Goal: Task Accomplishment & Management: Complete application form

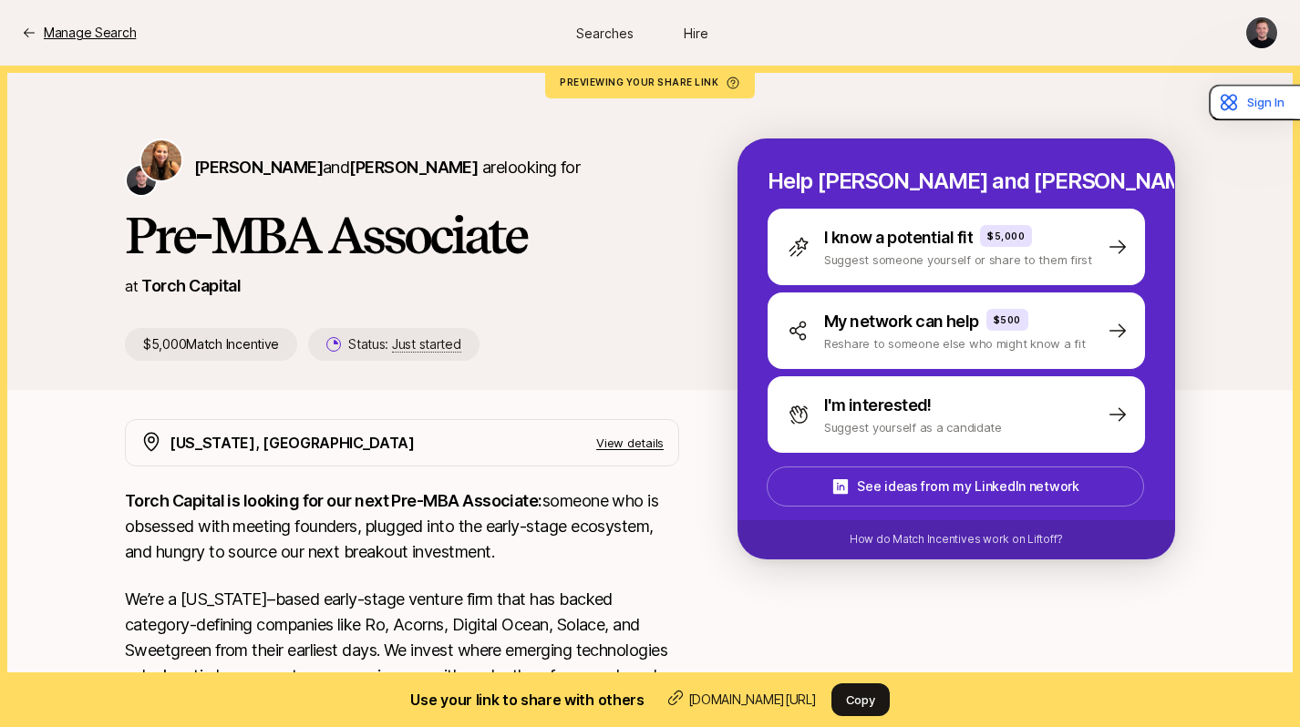
click at [73, 36] on p "Manage Search" at bounding box center [90, 33] width 92 height 22
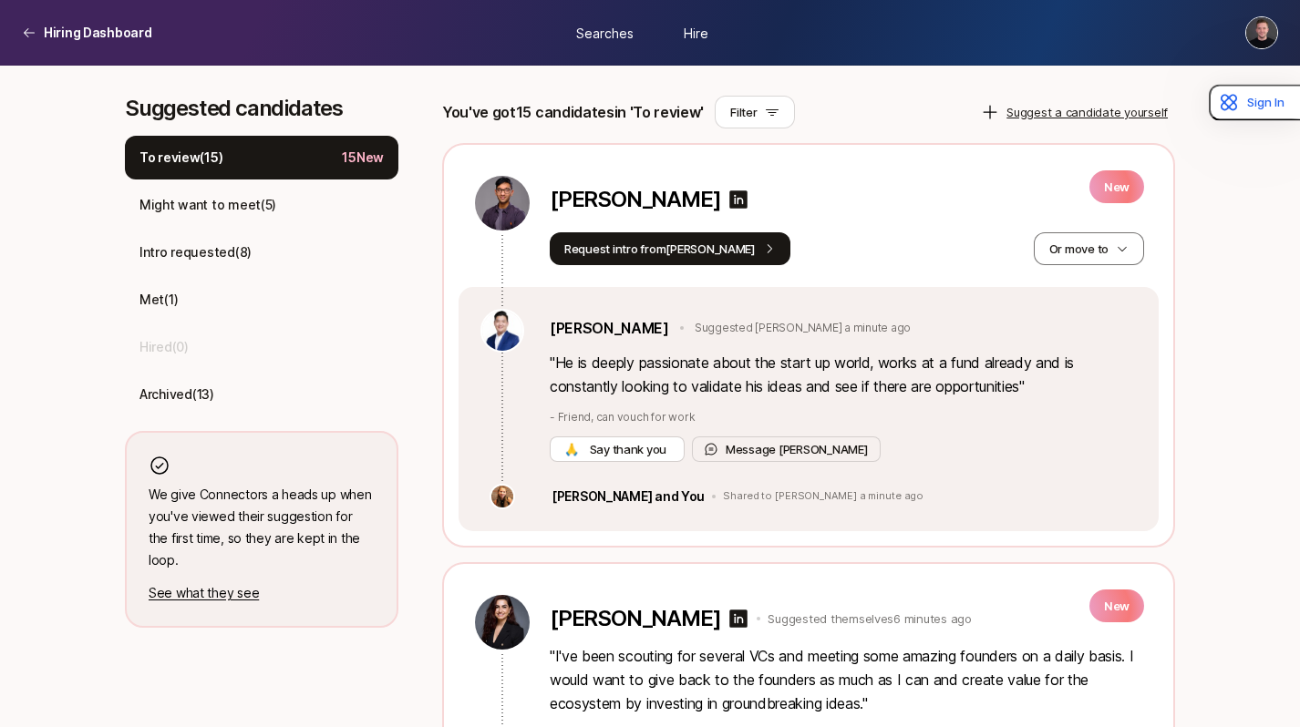
scroll to position [500, 0]
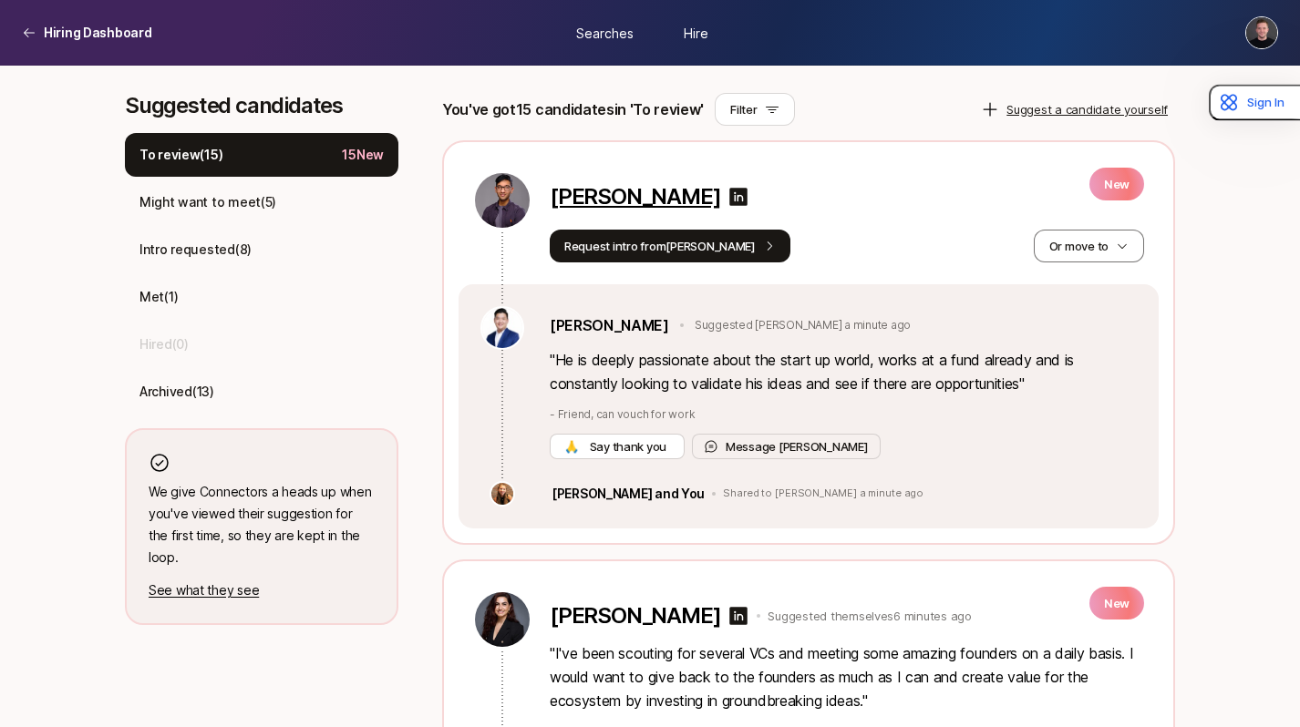
click at [632, 206] on p "Shantanu Mehta" at bounding box center [635, 197] width 170 height 26
click at [667, 256] on button "Request intro from Joshua" at bounding box center [670, 246] width 241 height 33
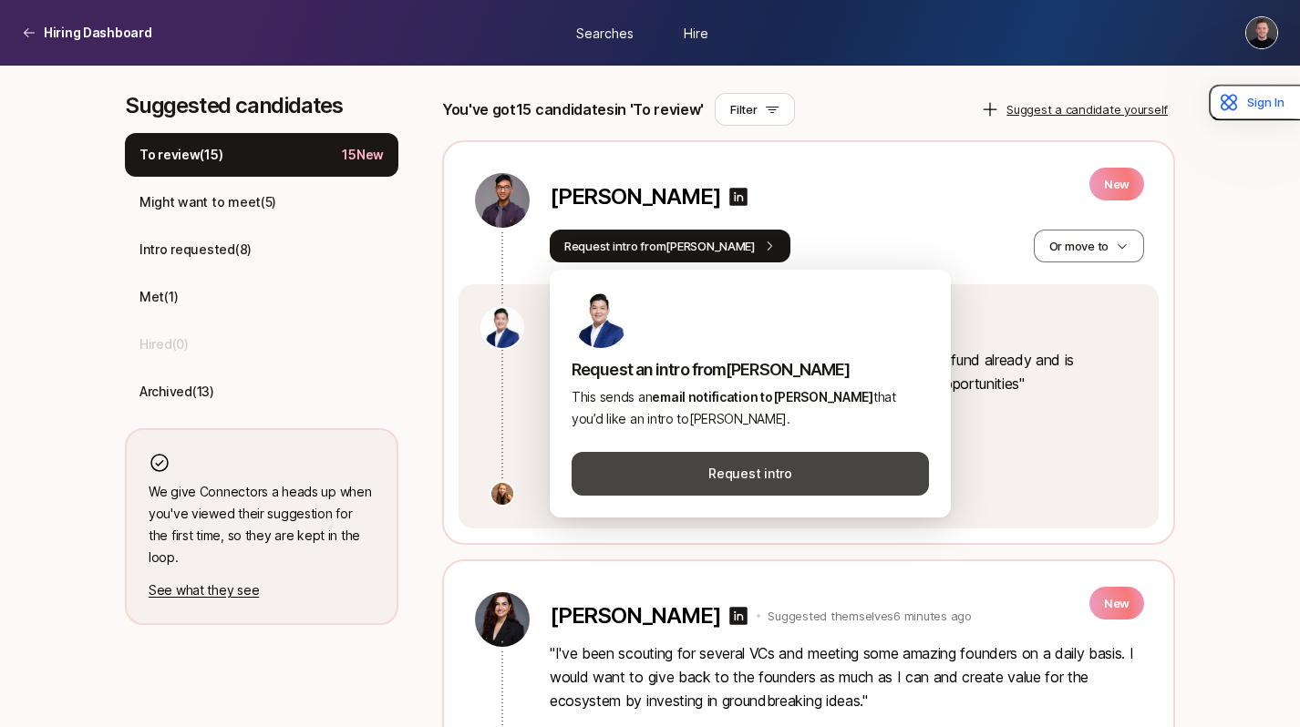
click at [746, 481] on button "Request intro" at bounding box center [749, 474] width 357 height 44
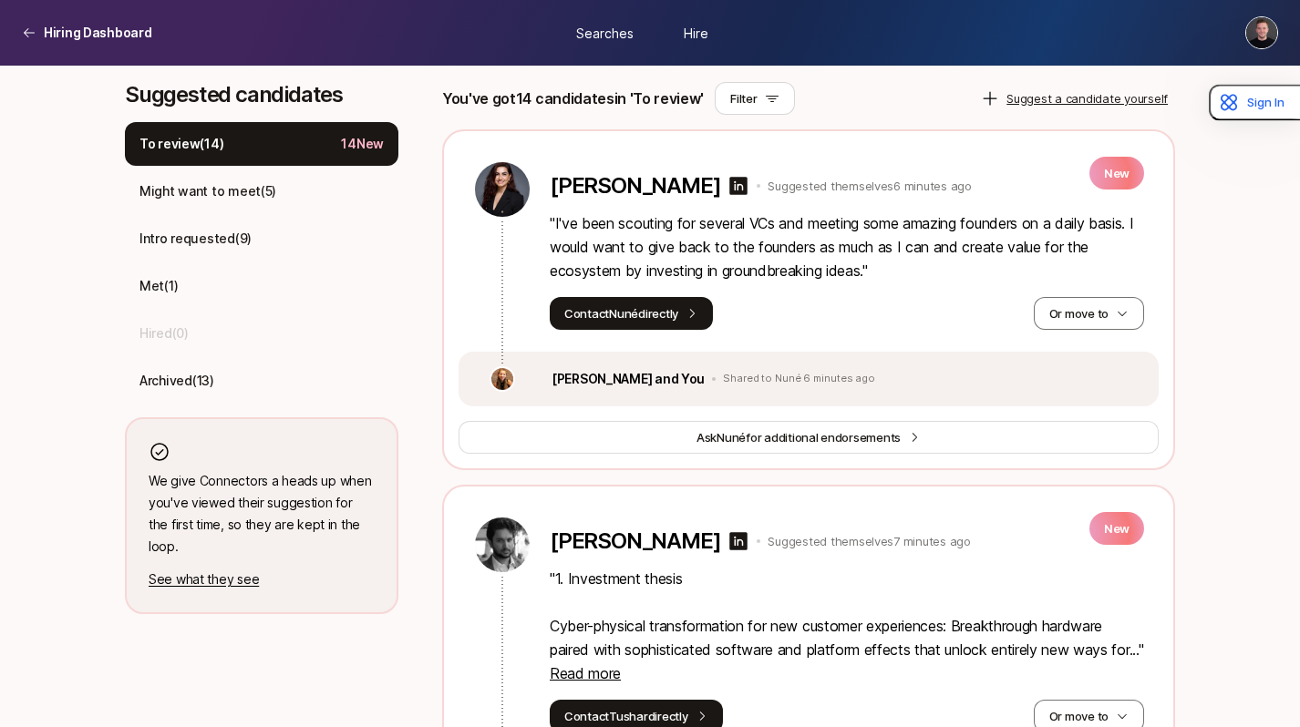
scroll to position [517, 0]
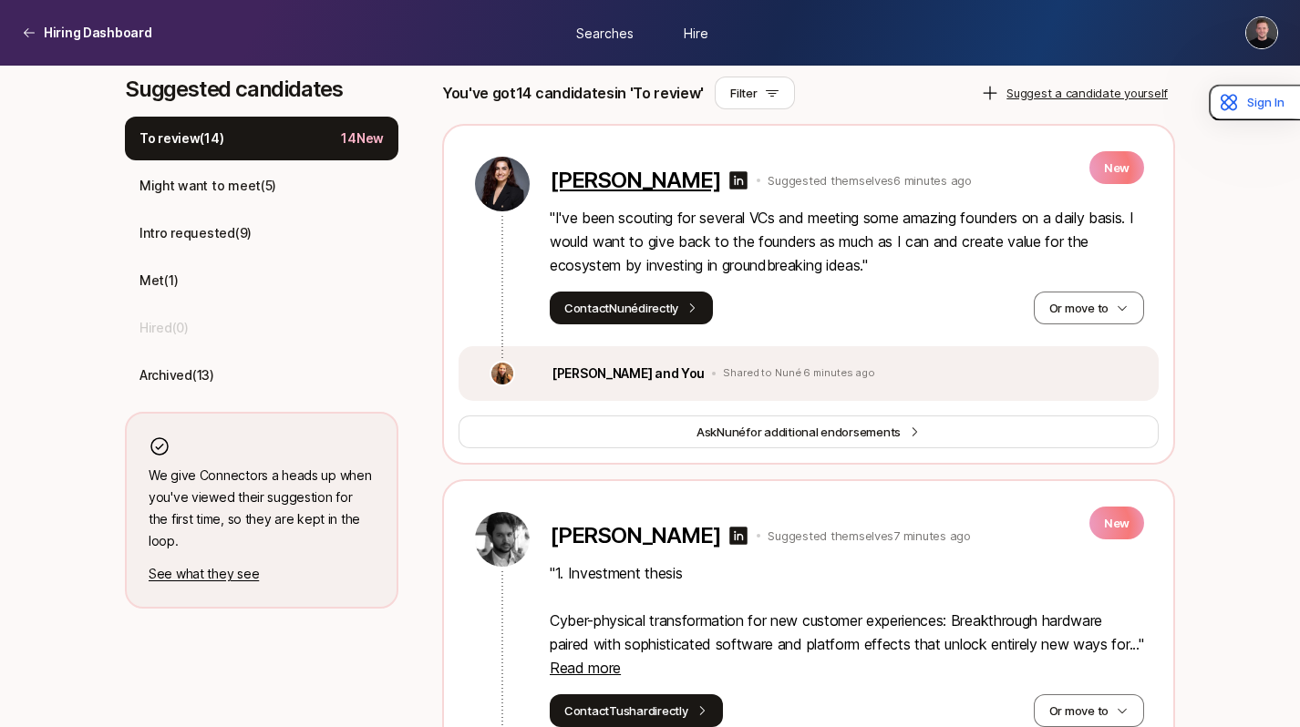
click at [642, 191] on p "Nuné Zadoyan" at bounding box center [635, 181] width 170 height 26
click at [1062, 302] on button "Or move to" at bounding box center [1089, 308] width 110 height 33
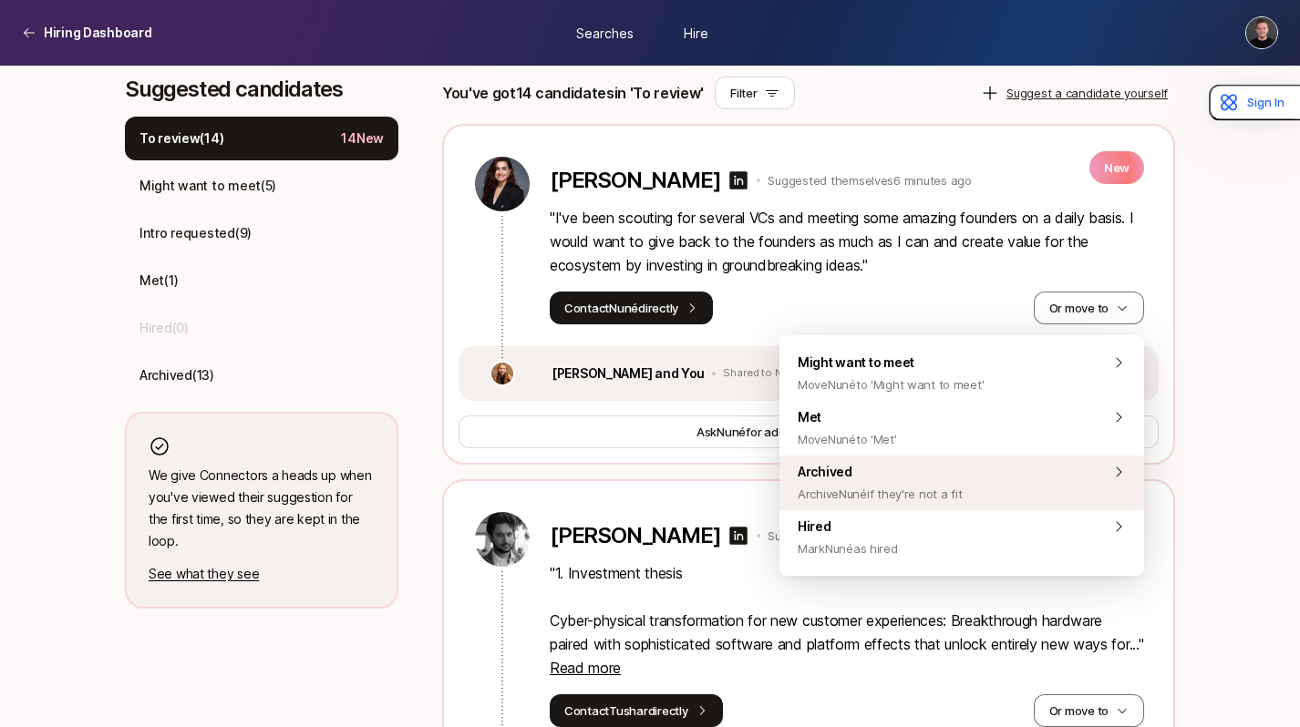
click at [923, 478] on span "Archived Archive Nuné if they're not a fit" at bounding box center [880, 483] width 164 height 44
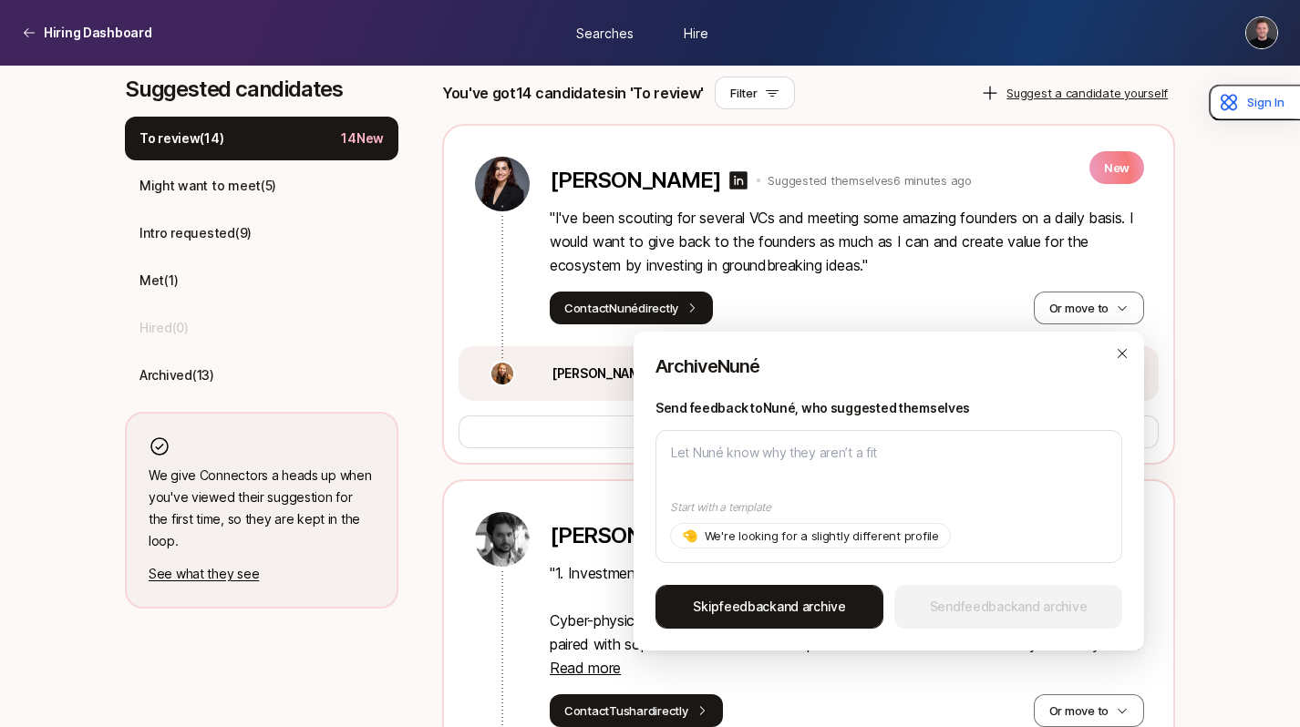
click at [781, 611] on span "Skip feedback and archive" at bounding box center [769, 607] width 153 height 22
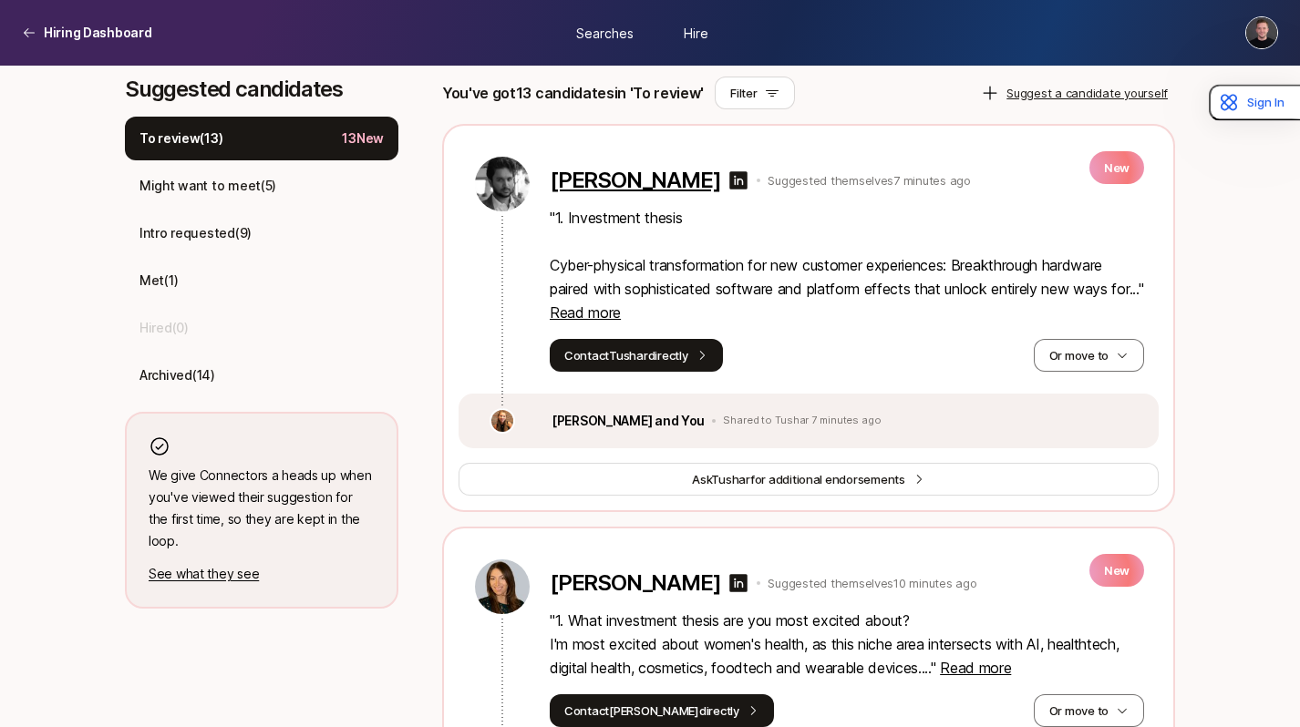
click at [647, 186] on p "Tushar Kanade" at bounding box center [635, 181] width 170 height 26
click at [633, 321] on p "" 1. Investment thesis Cyber-physical transformation for new customer experienc…" at bounding box center [847, 265] width 594 height 118
click at [613, 312] on span "Read more" at bounding box center [585, 313] width 71 height 18
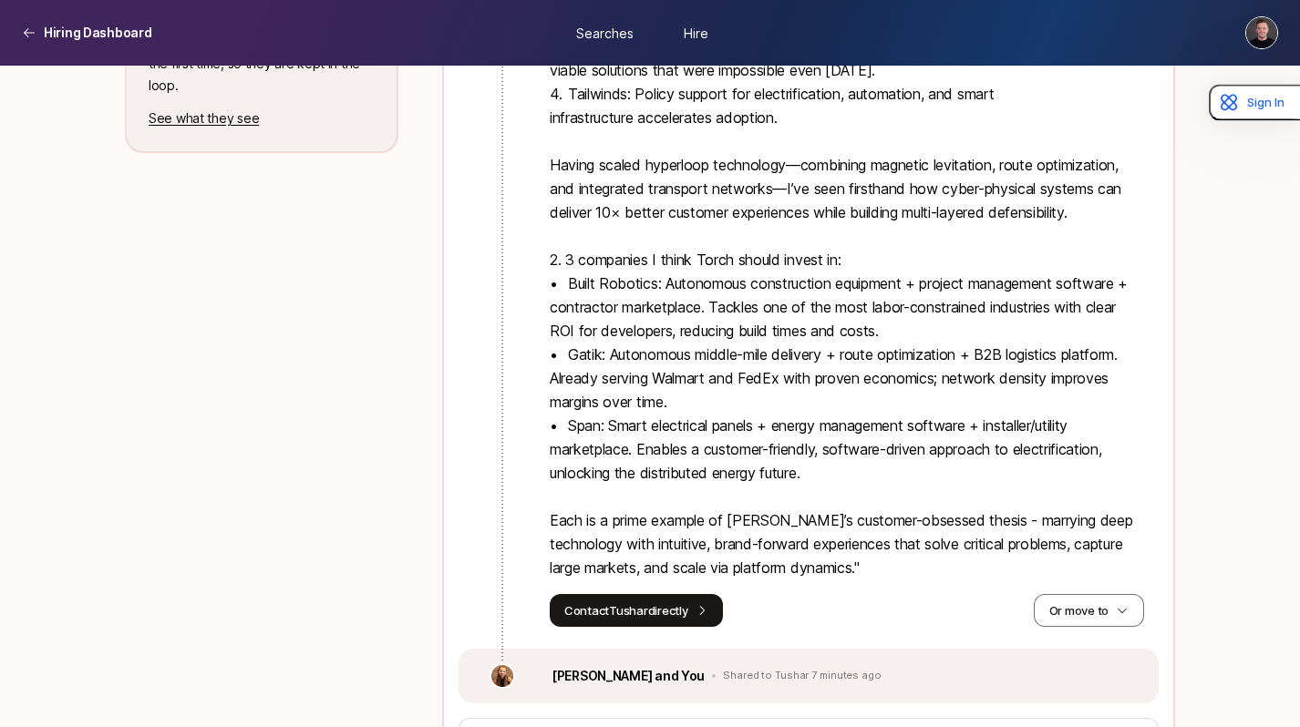
scroll to position [984, 0]
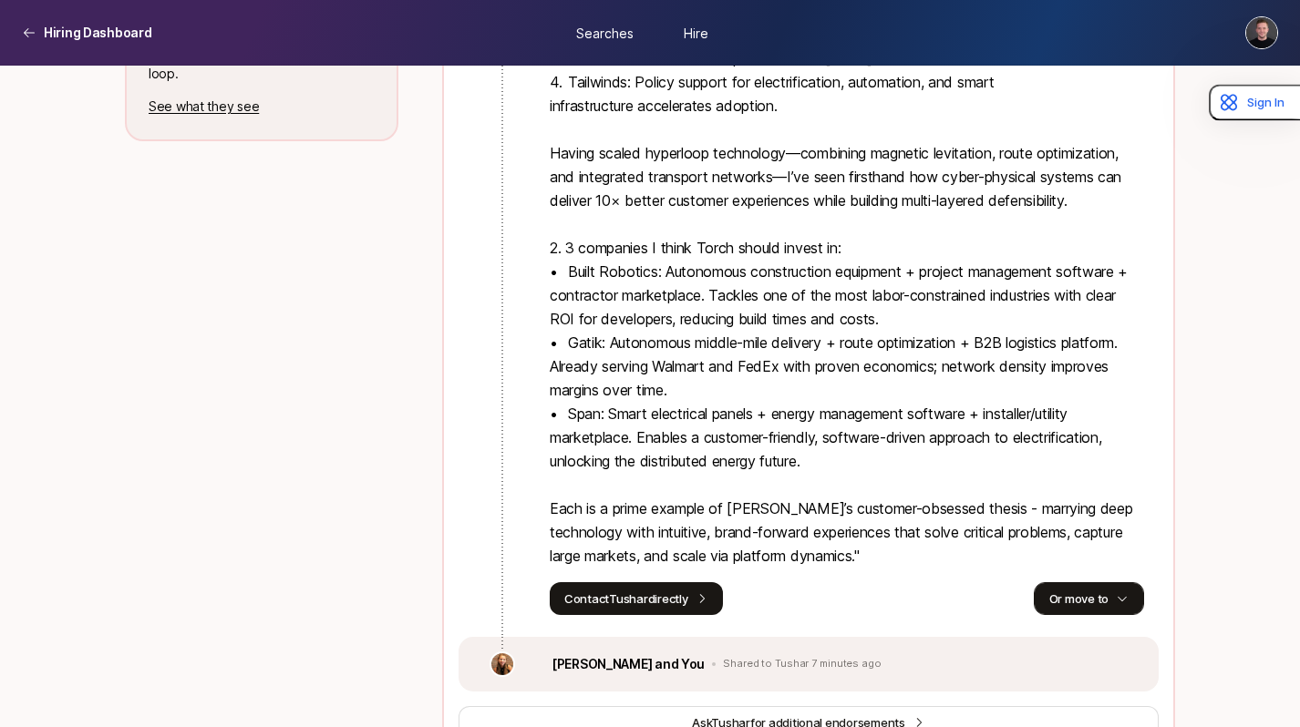
click at [1081, 609] on button "Or move to" at bounding box center [1089, 598] width 110 height 33
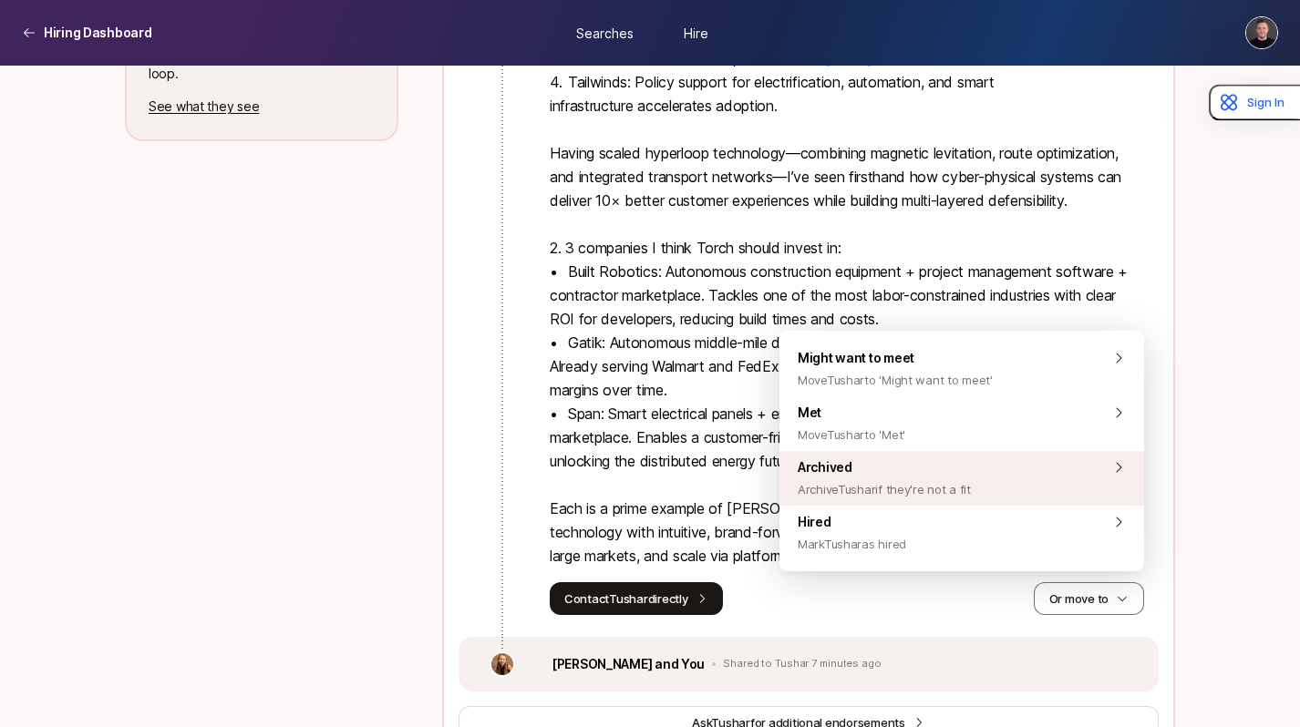
click at [947, 487] on span "Archive Tushar if they're not a fit" at bounding box center [884, 490] width 173 height 22
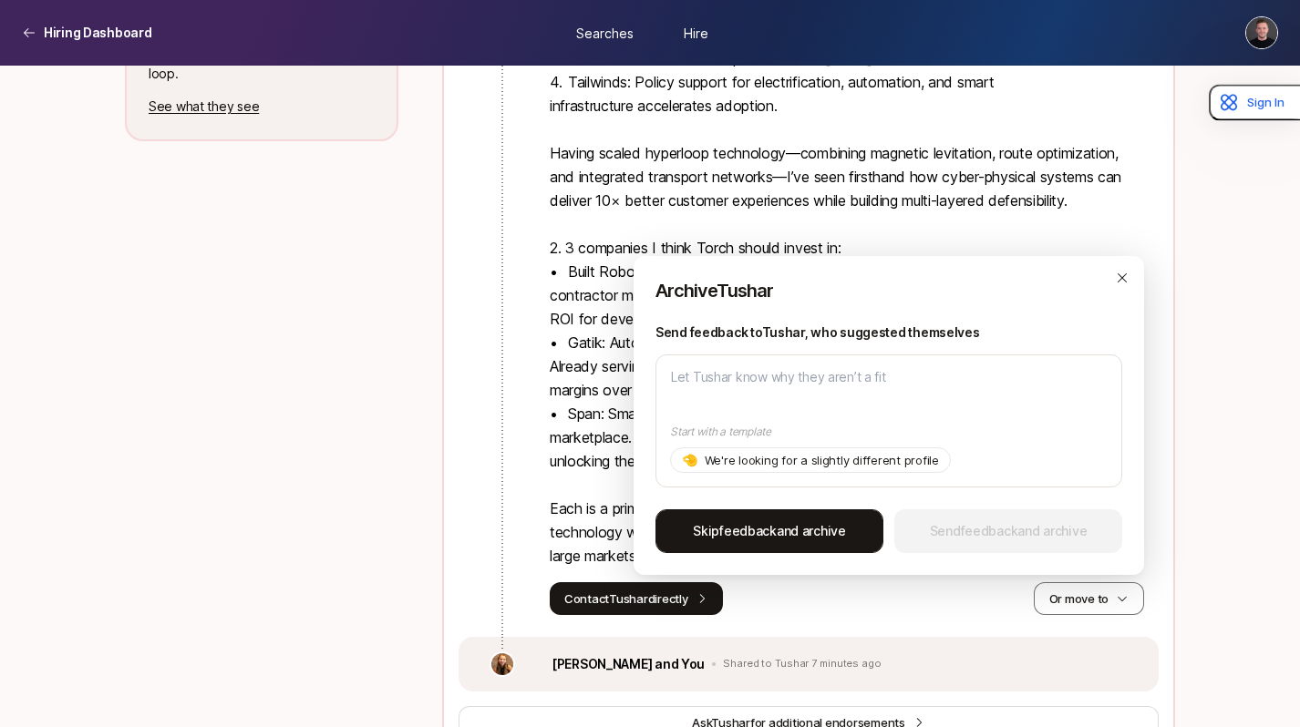
click at [772, 540] on span "Skip feedback and archive" at bounding box center [769, 531] width 153 height 22
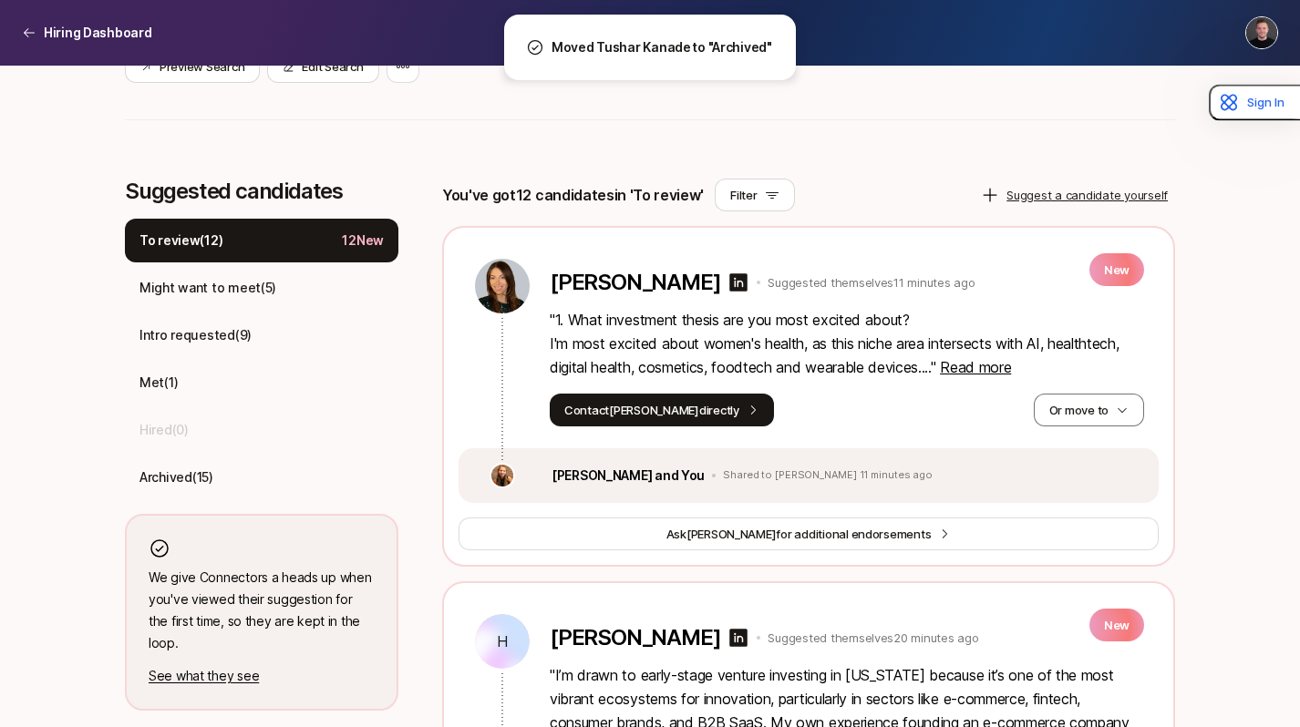
scroll to position [400, 0]
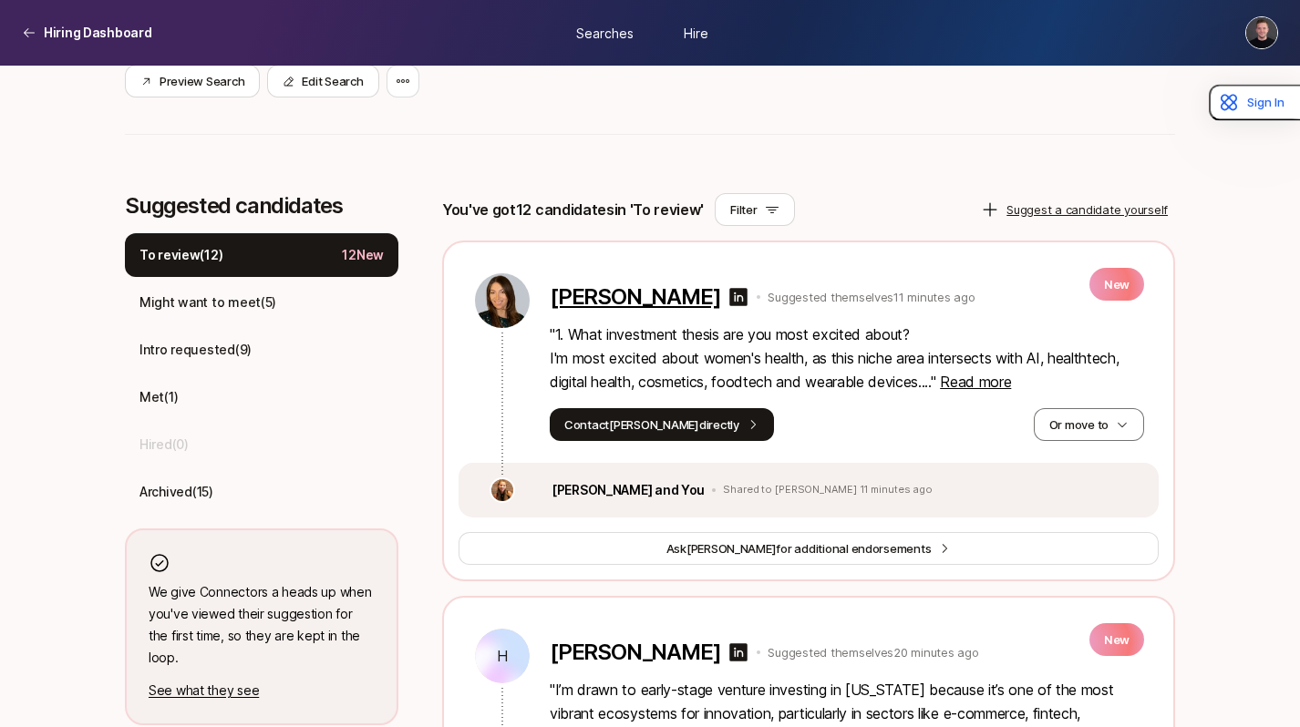
click at [615, 298] on p "Julia Leodori" at bounding box center [635, 297] width 170 height 26
click at [985, 379] on span "Read more" at bounding box center [975, 382] width 71 height 18
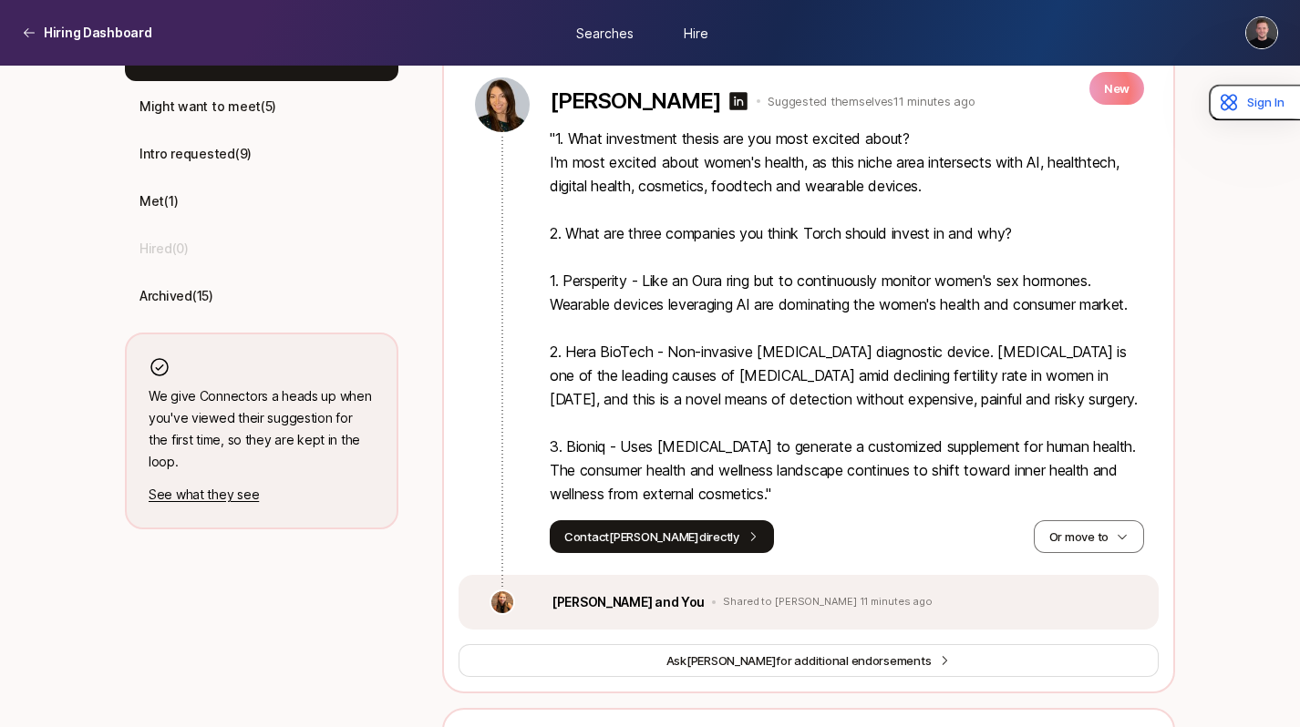
scroll to position [572, 0]
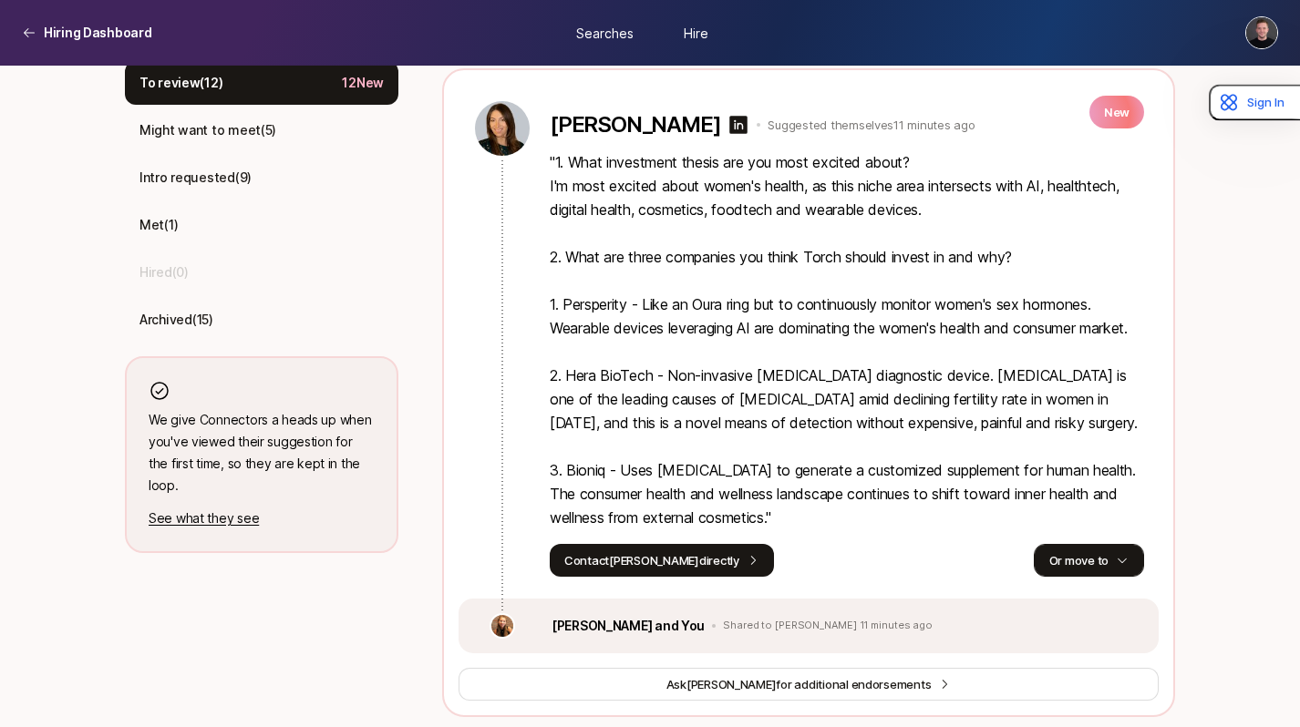
click at [1099, 546] on button "Or move to" at bounding box center [1089, 560] width 110 height 33
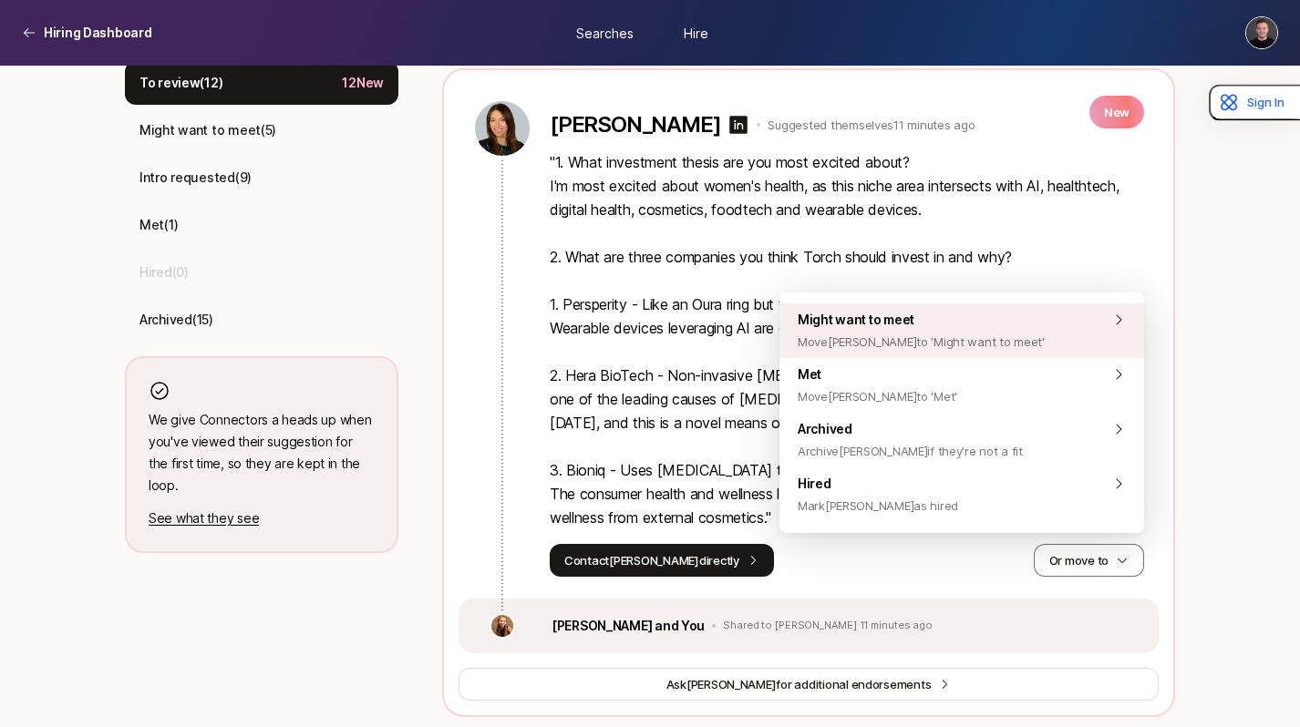
click at [981, 342] on div "Might want to meet Move Julia to 'Might want to meet'" at bounding box center [961, 331] width 365 height 55
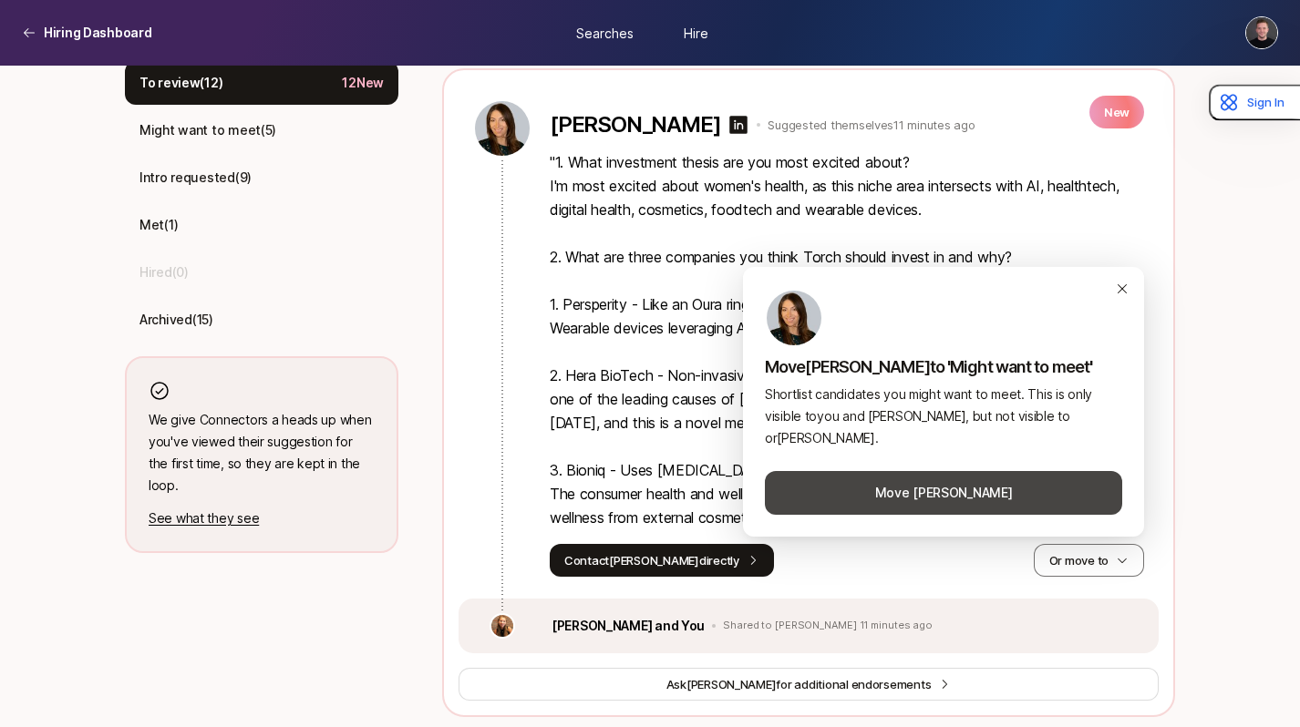
click at [940, 495] on button "Move Julia" at bounding box center [943, 493] width 357 height 44
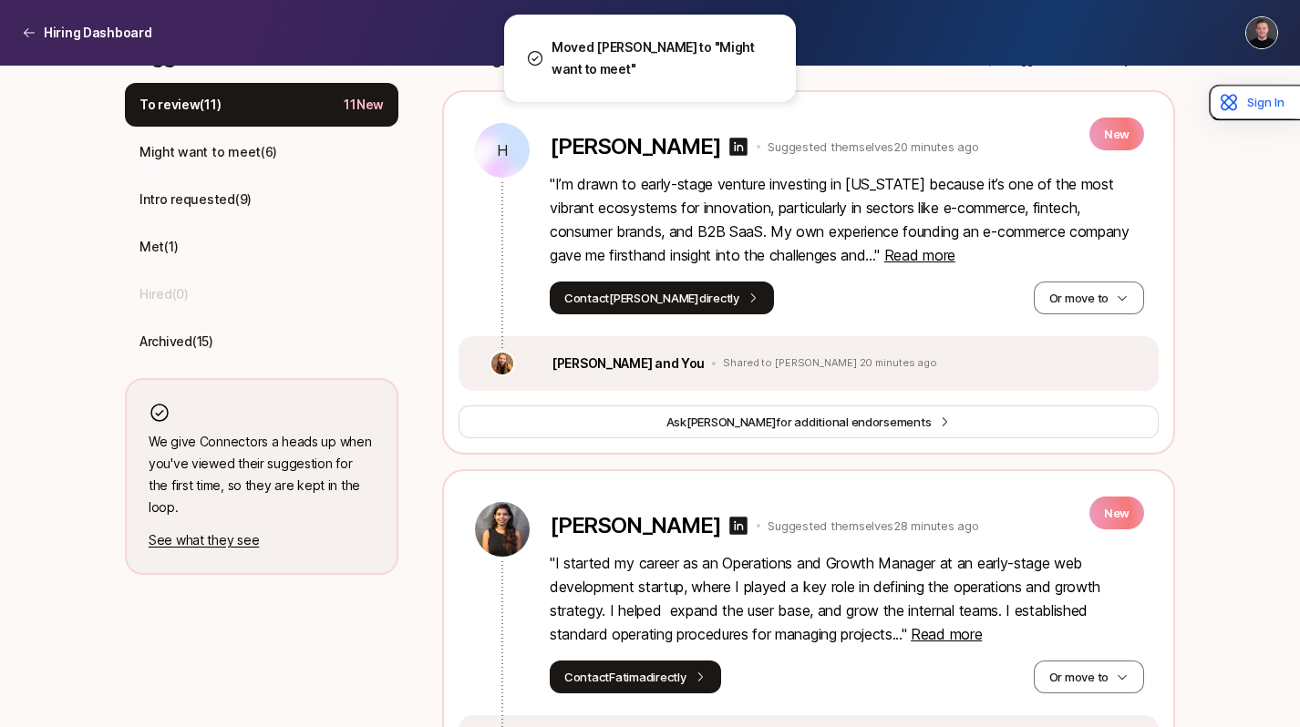
scroll to position [529, 0]
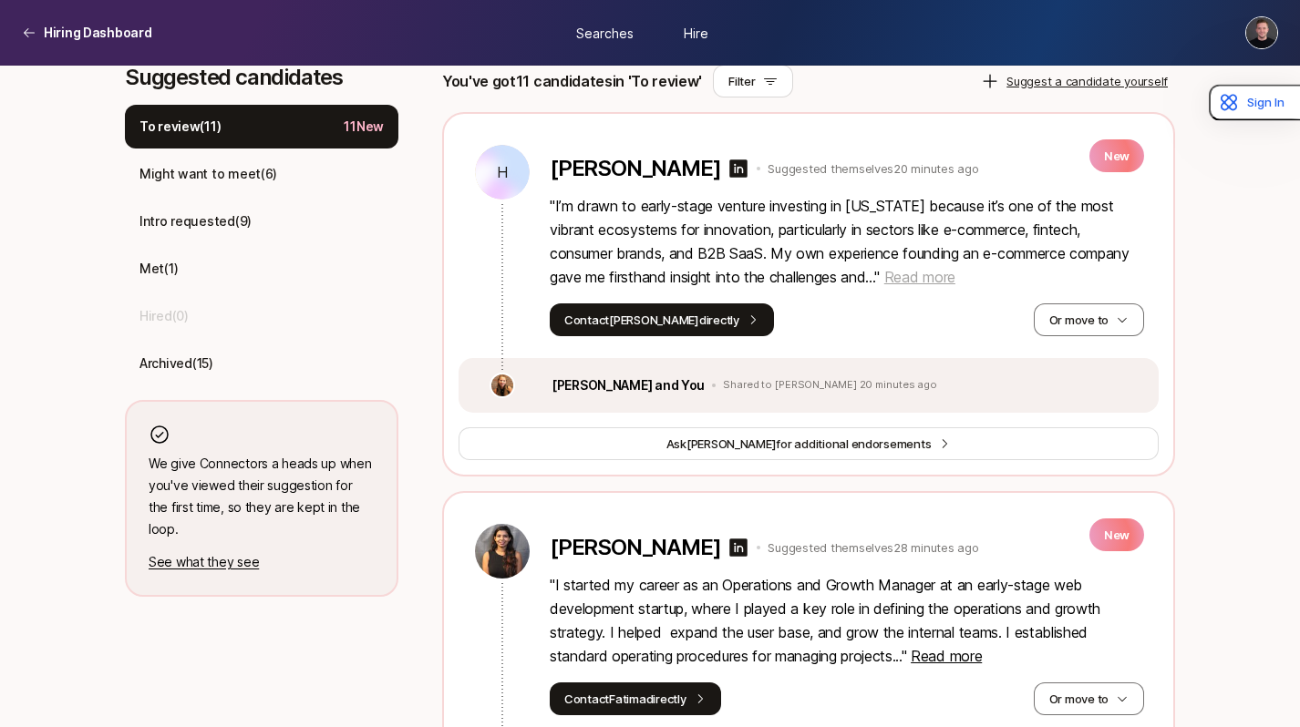
click at [906, 276] on span "Read more" at bounding box center [919, 277] width 71 height 18
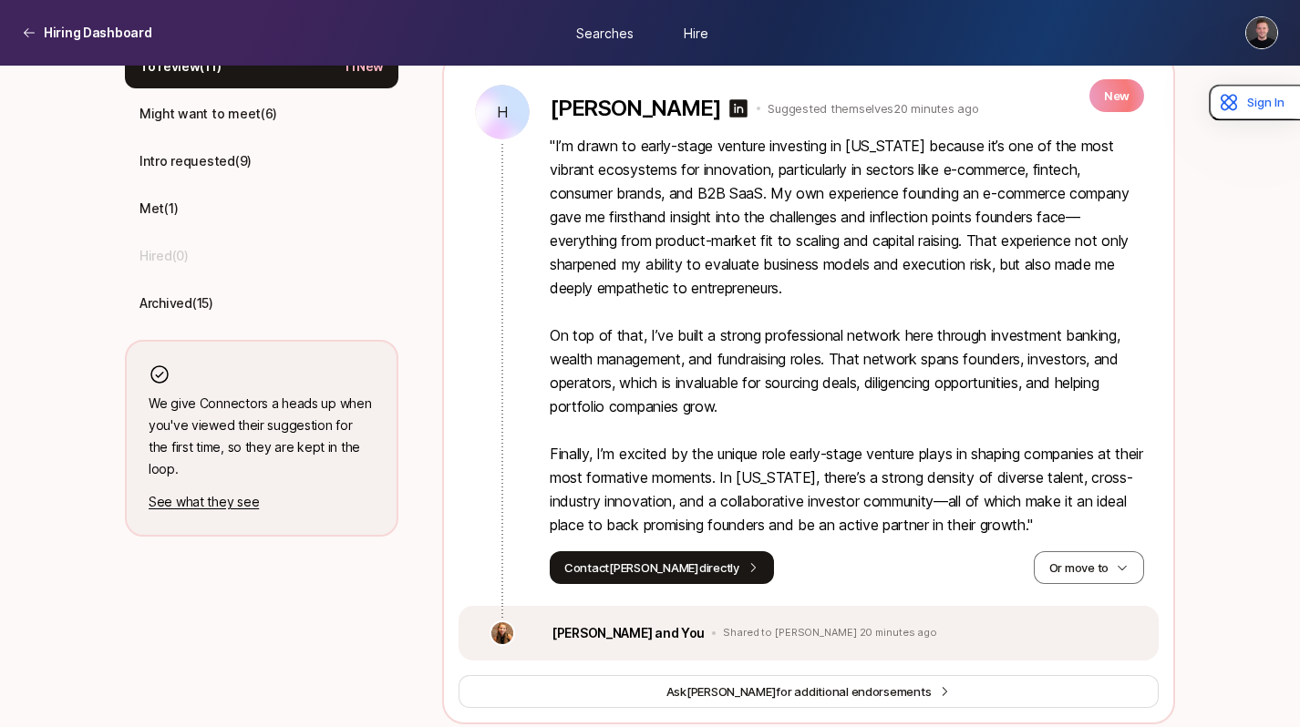
scroll to position [571, 0]
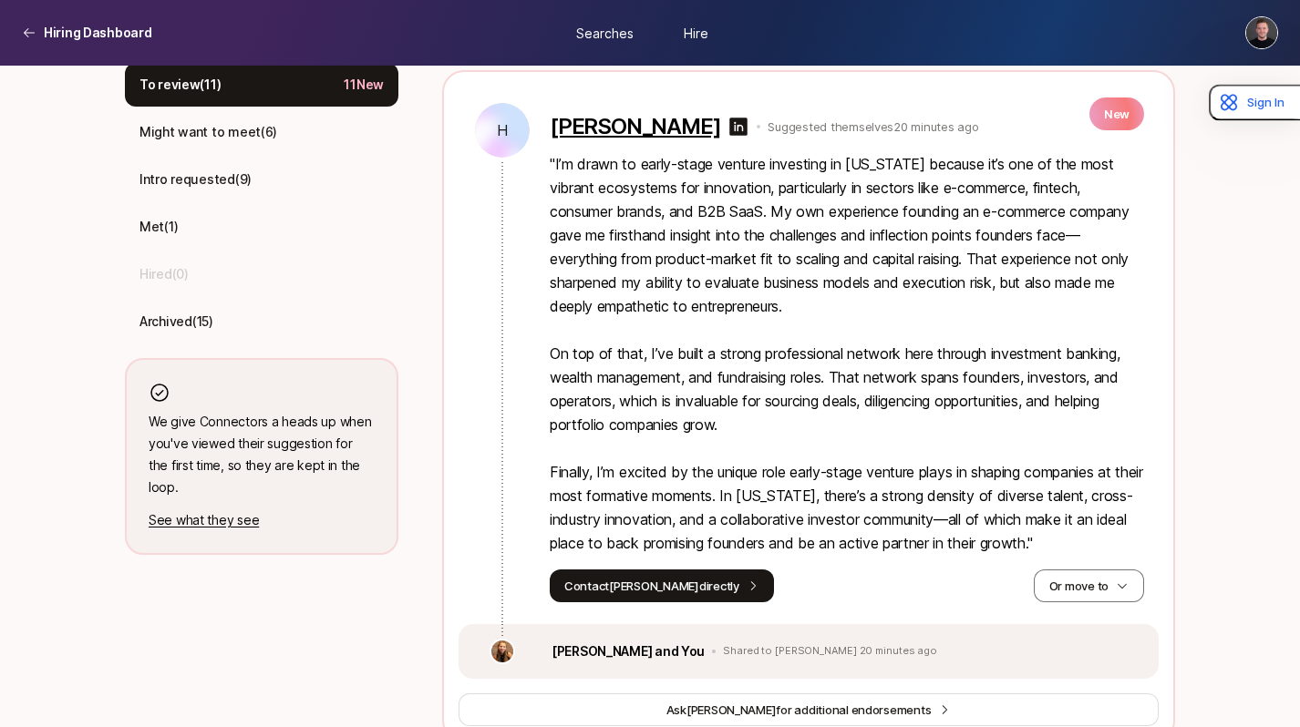
click at [608, 122] on p "Harrison Laing" at bounding box center [635, 127] width 170 height 26
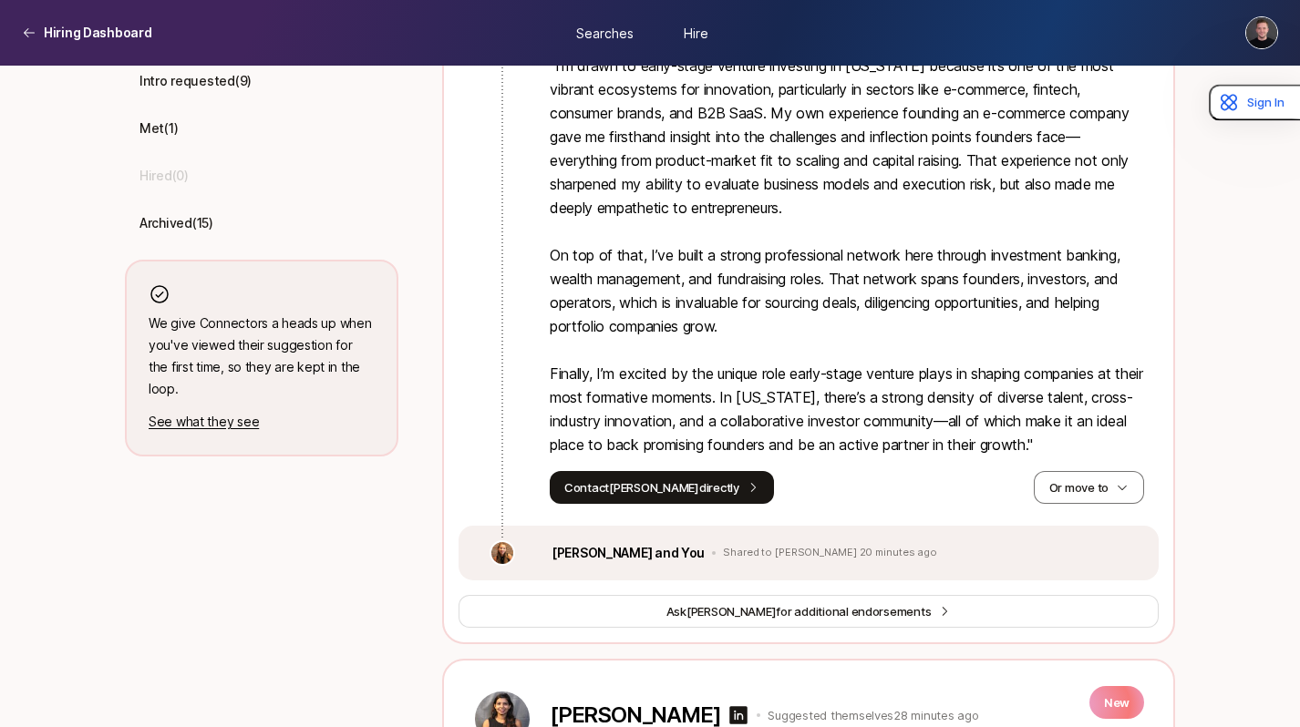
scroll to position [671, 0]
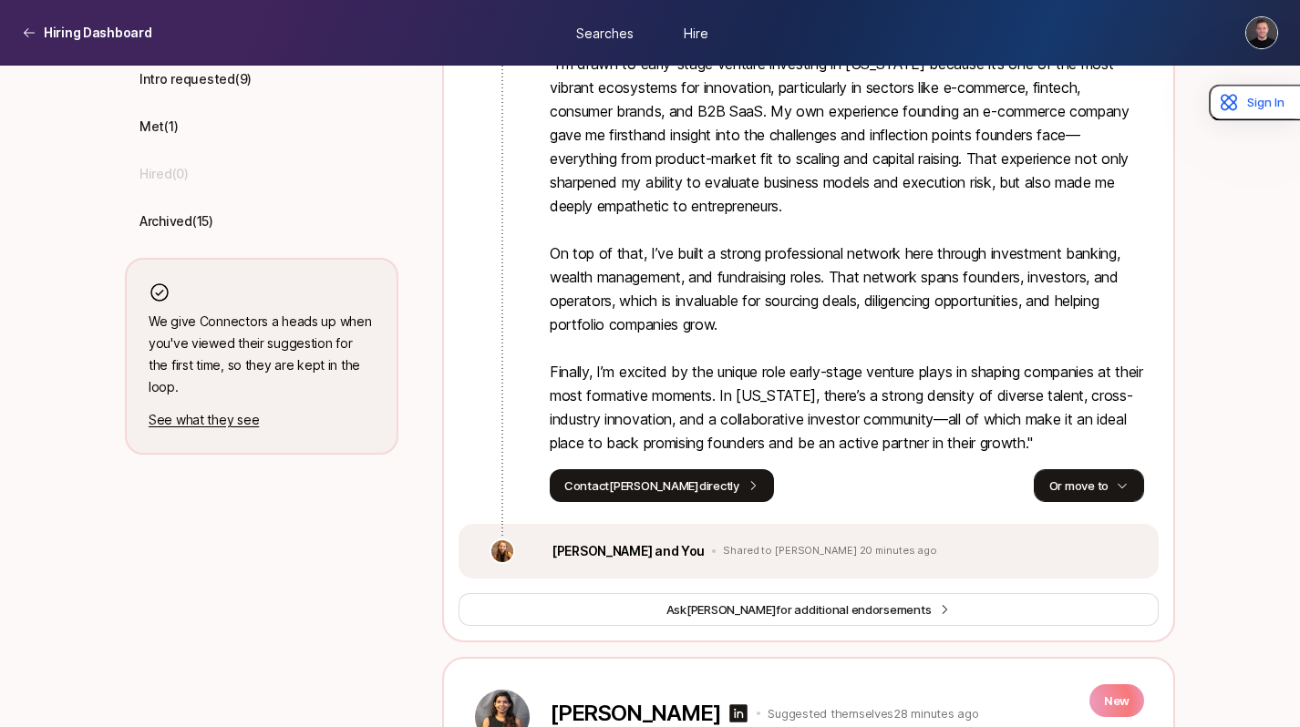
click at [1094, 493] on button "Or move to" at bounding box center [1089, 485] width 110 height 33
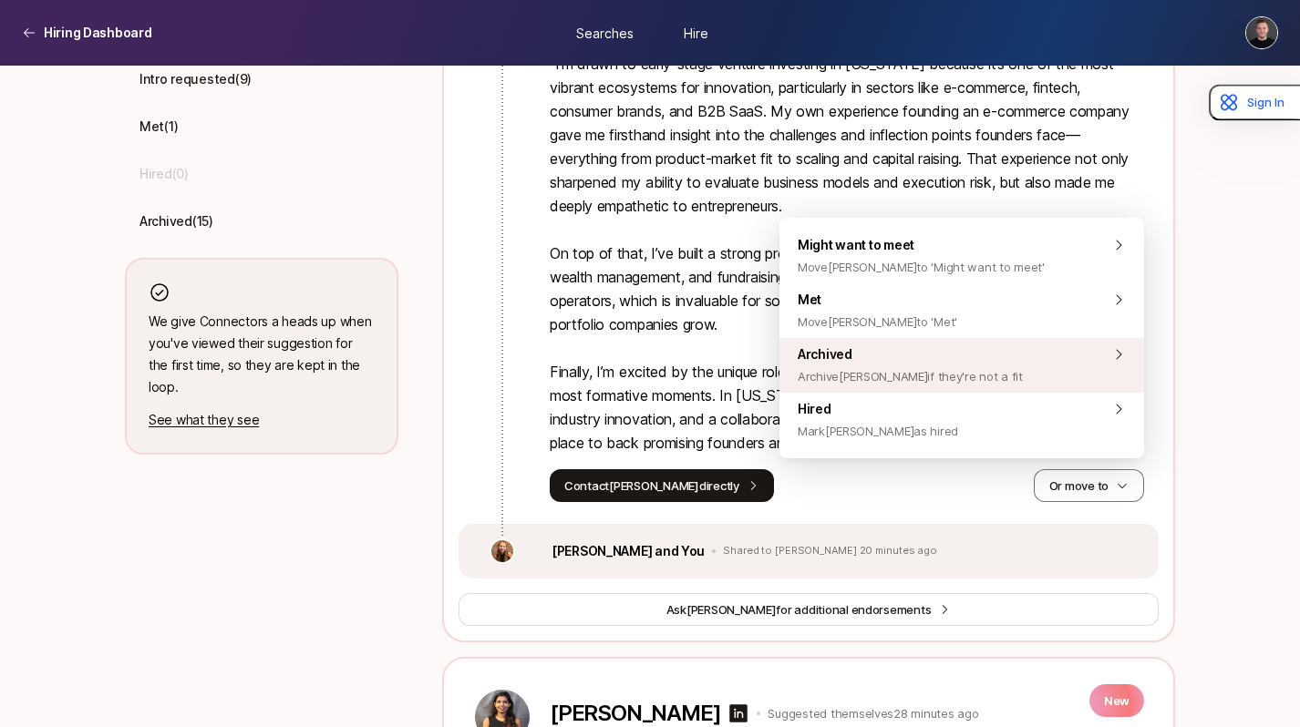
click at [938, 368] on span "Archive Harrison if they're not a fit" at bounding box center [910, 376] width 225 height 22
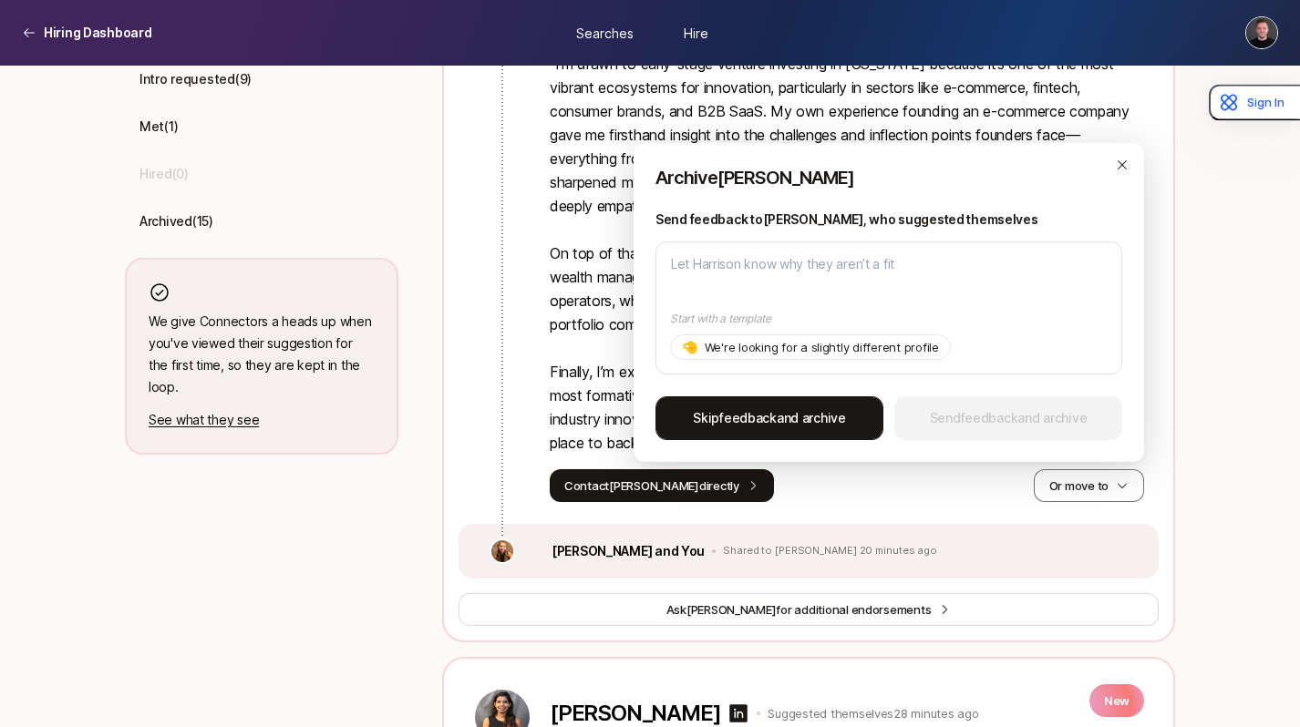
click at [818, 427] on span "Skip feedback and archive" at bounding box center [769, 418] width 153 height 22
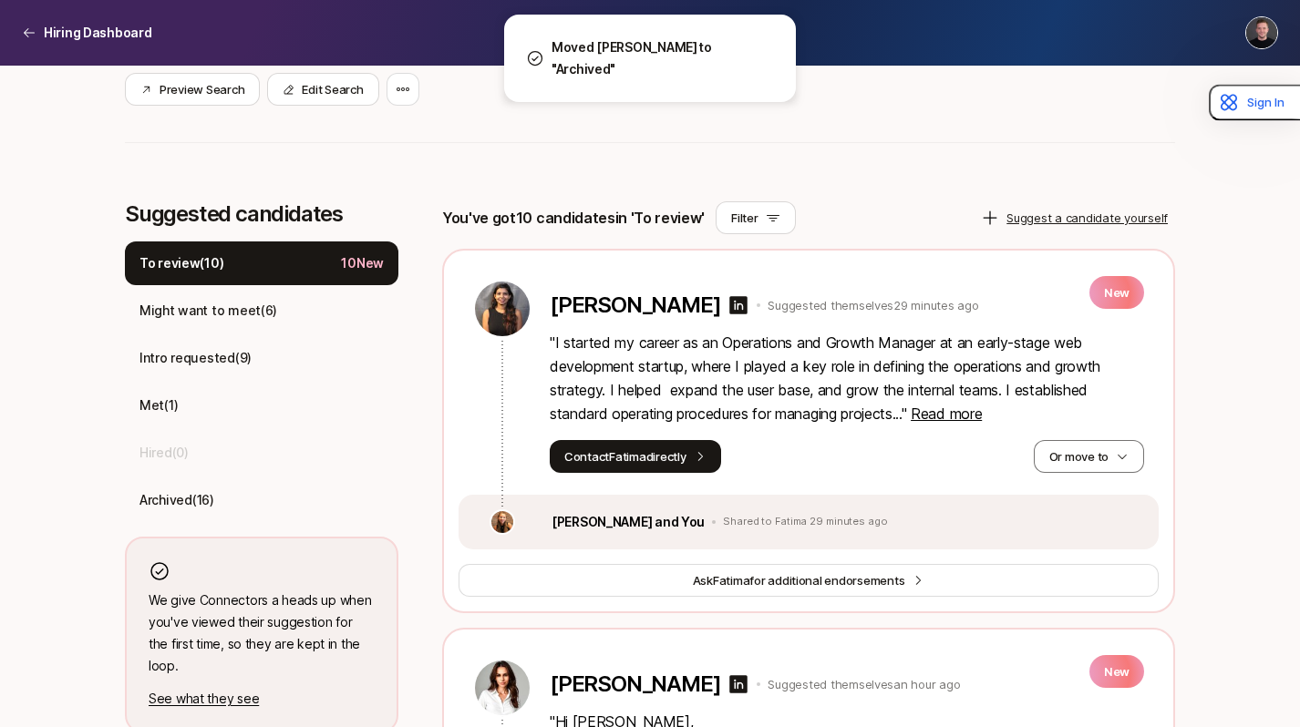
scroll to position [394, 0]
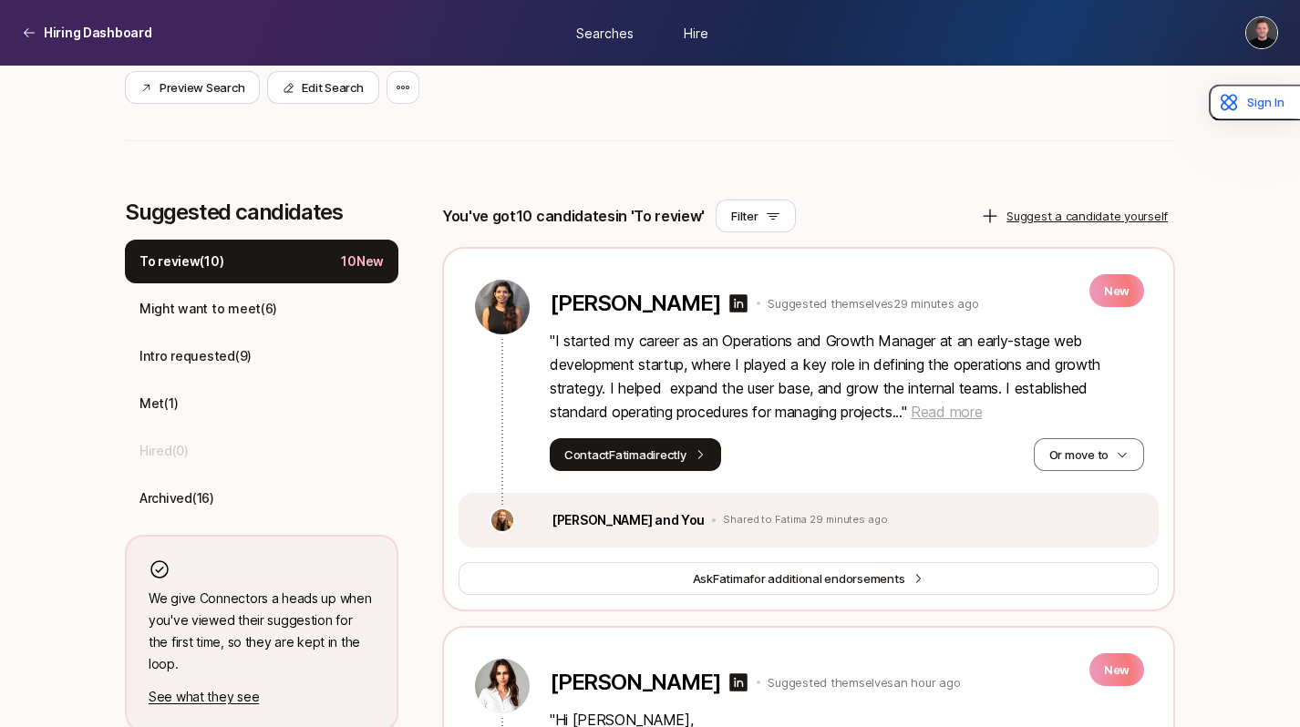
click at [934, 416] on span "Read more" at bounding box center [946, 412] width 71 height 18
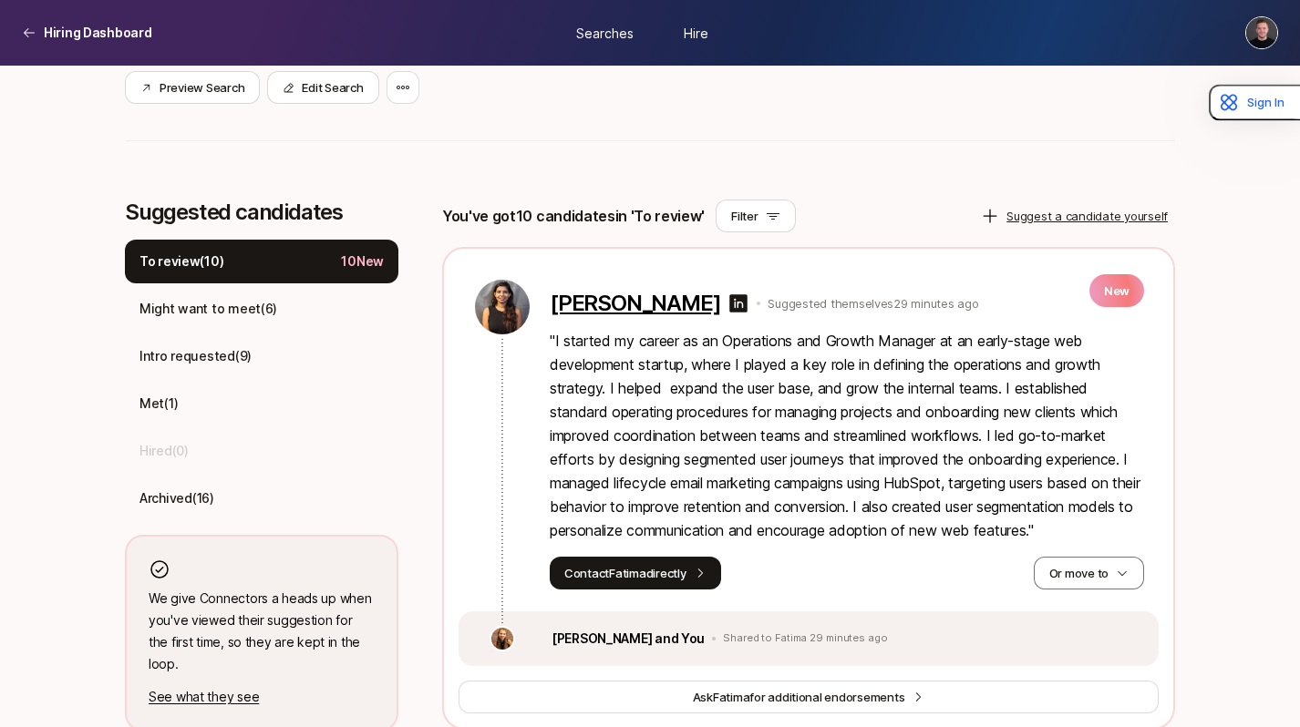
click at [633, 299] on p "Fatima Dhasnavis" at bounding box center [635, 304] width 170 height 26
click at [812, 464] on p "" I started my career as an Operations and Growth Manager at an early-stage web…" at bounding box center [847, 435] width 594 height 213
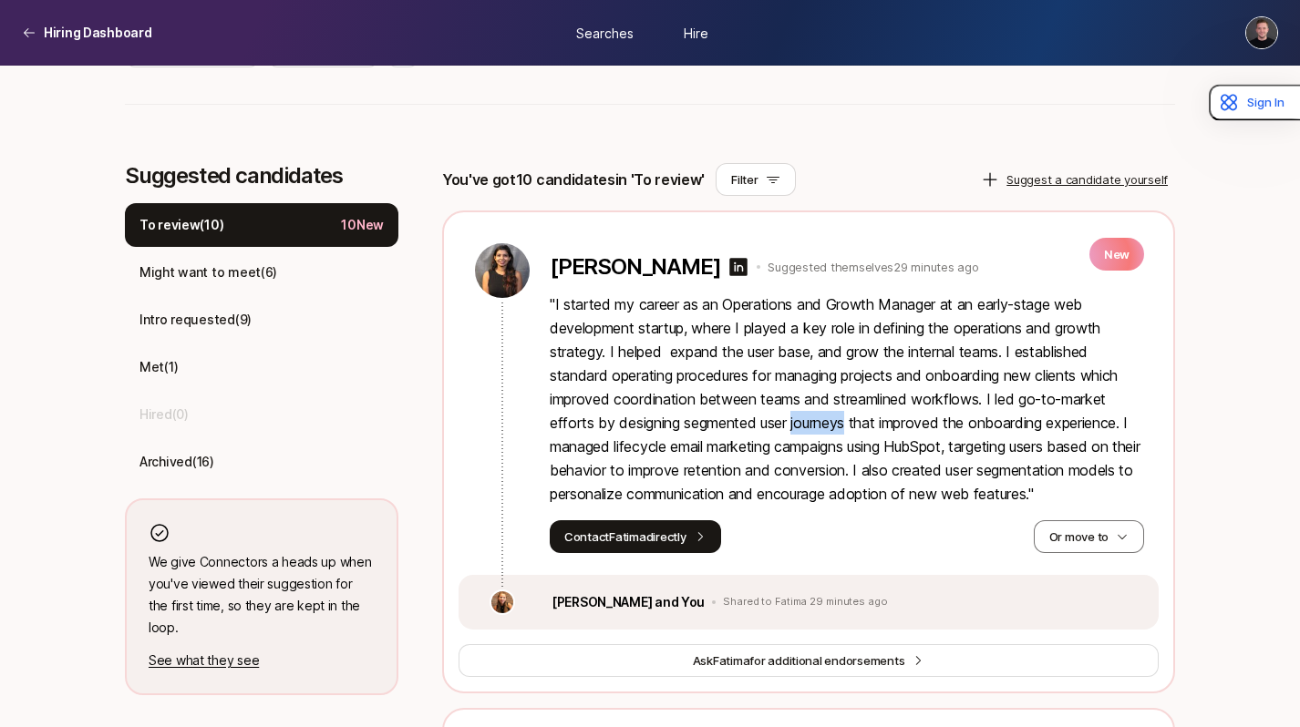
scroll to position [437, 0]
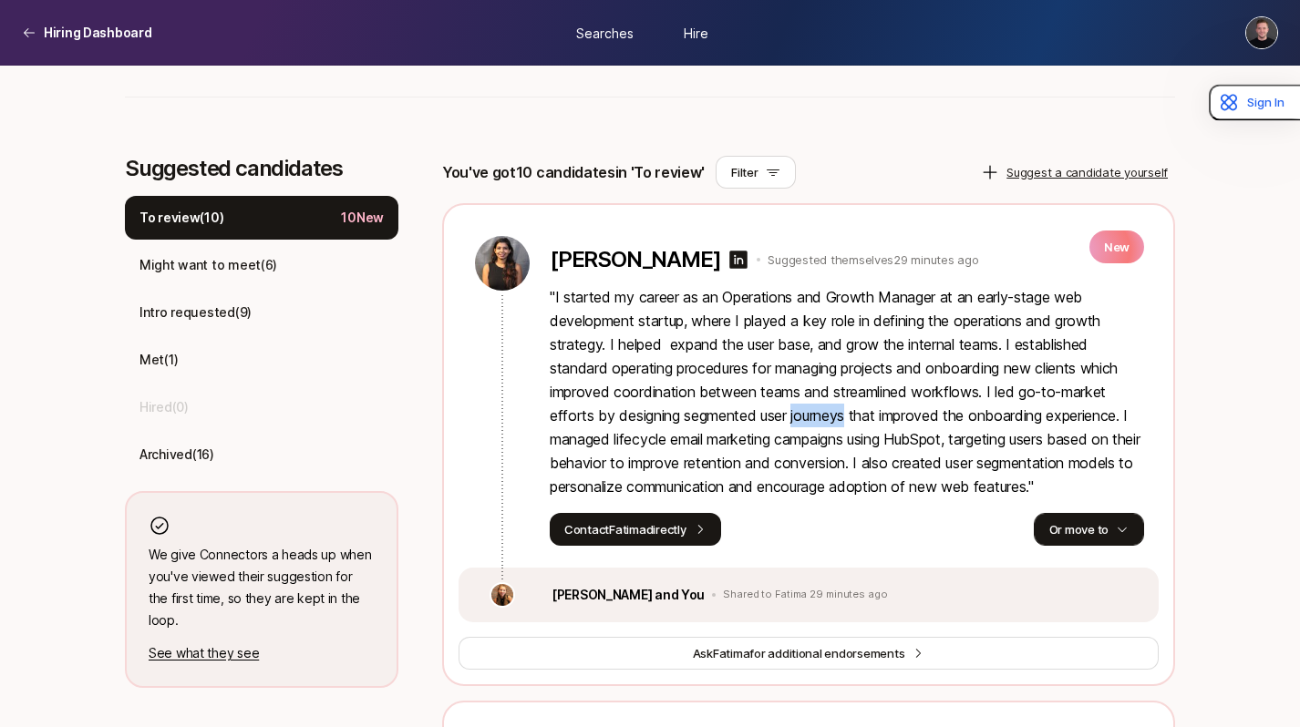
click at [1041, 516] on button "Or move to" at bounding box center [1089, 529] width 110 height 33
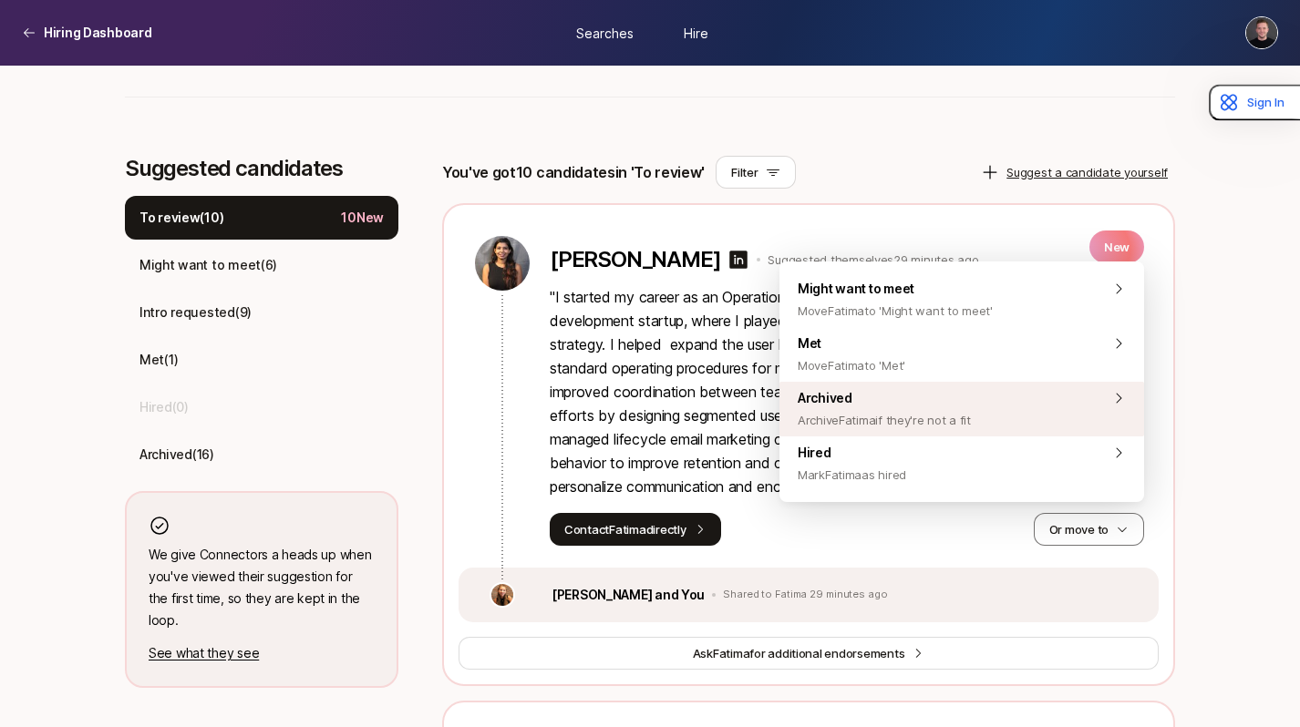
click at [908, 401] on span "Archived Archive Fatima if they're not a fit" at bounding box center [884, 409] width 173 height 44
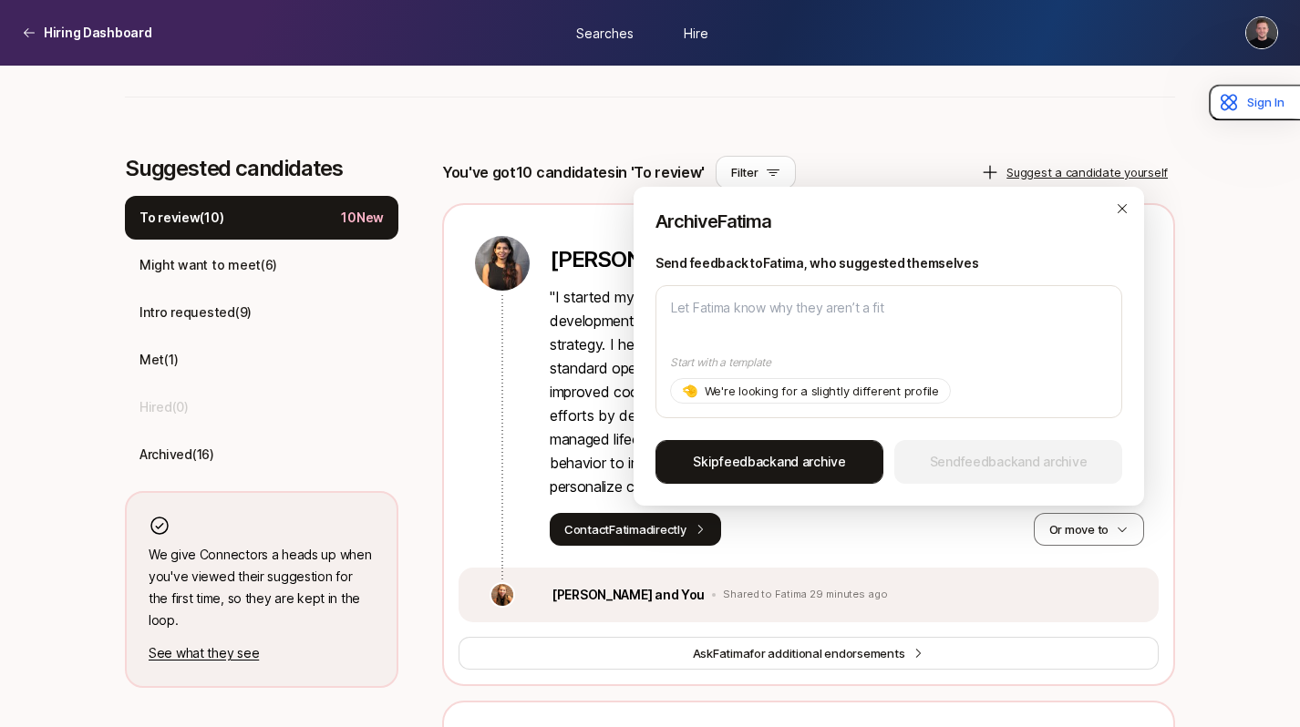
click at [811, 461] on span "Skip feedback and archive" at bounding box center [769, 462] width 153 height 22
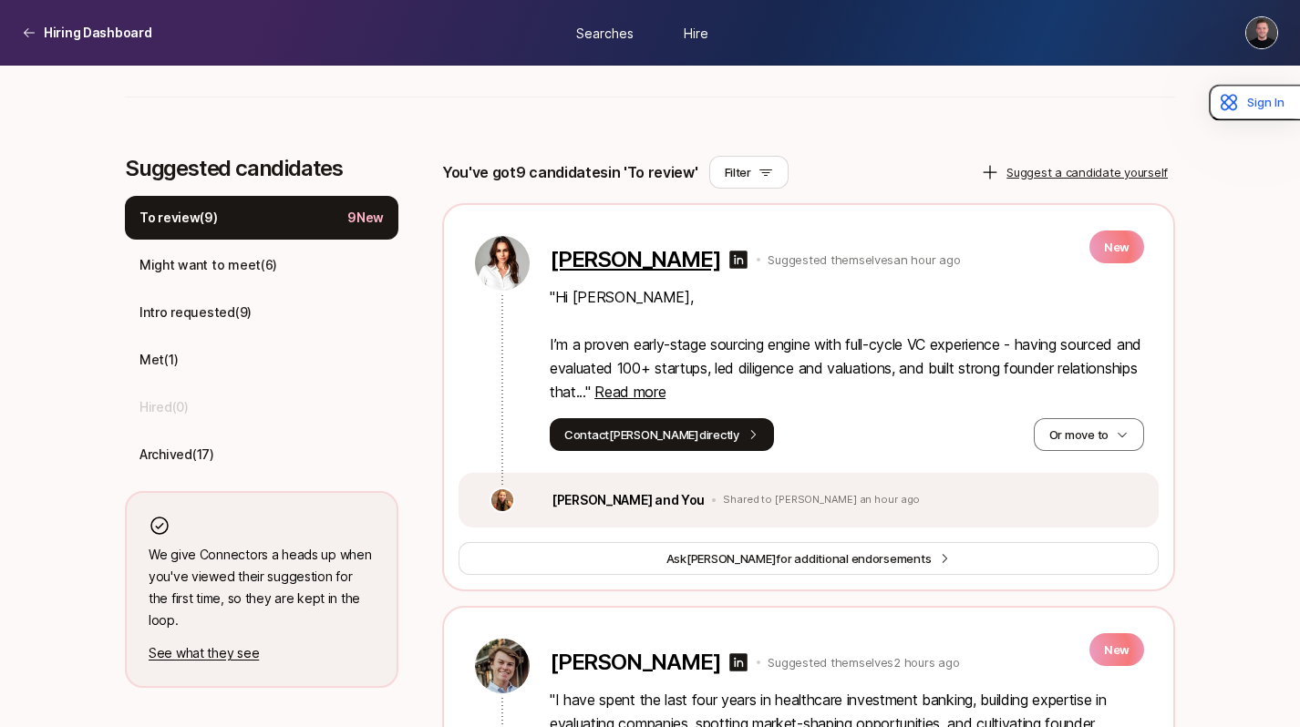
click at [628, 266] on p "Veronica Shay" at bounding box center [635, 260] width 170 height 26
click at [1093, 427] on button "Or move to" at bounding box center [1089, 434] width 110 height 33
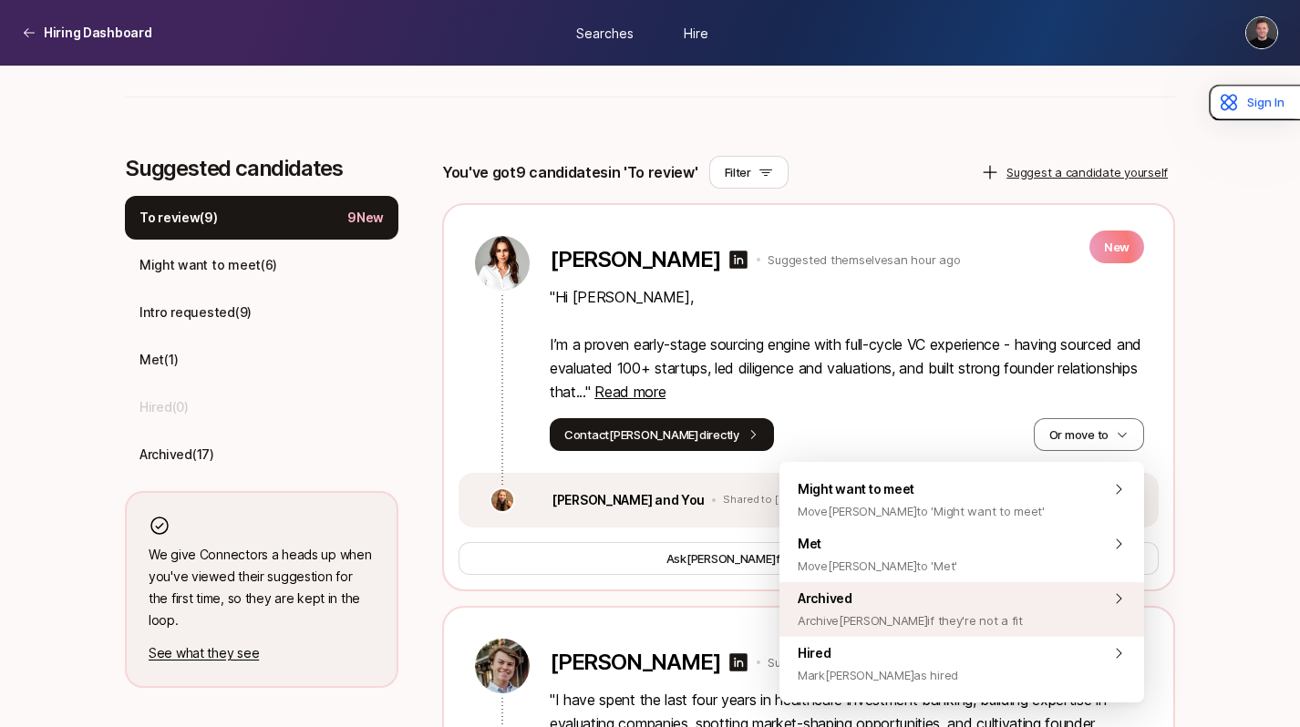
click at [908, 610] on span "Archive Veronica if they're not a fit" at bounding box center [910, 621] width 225 height 22
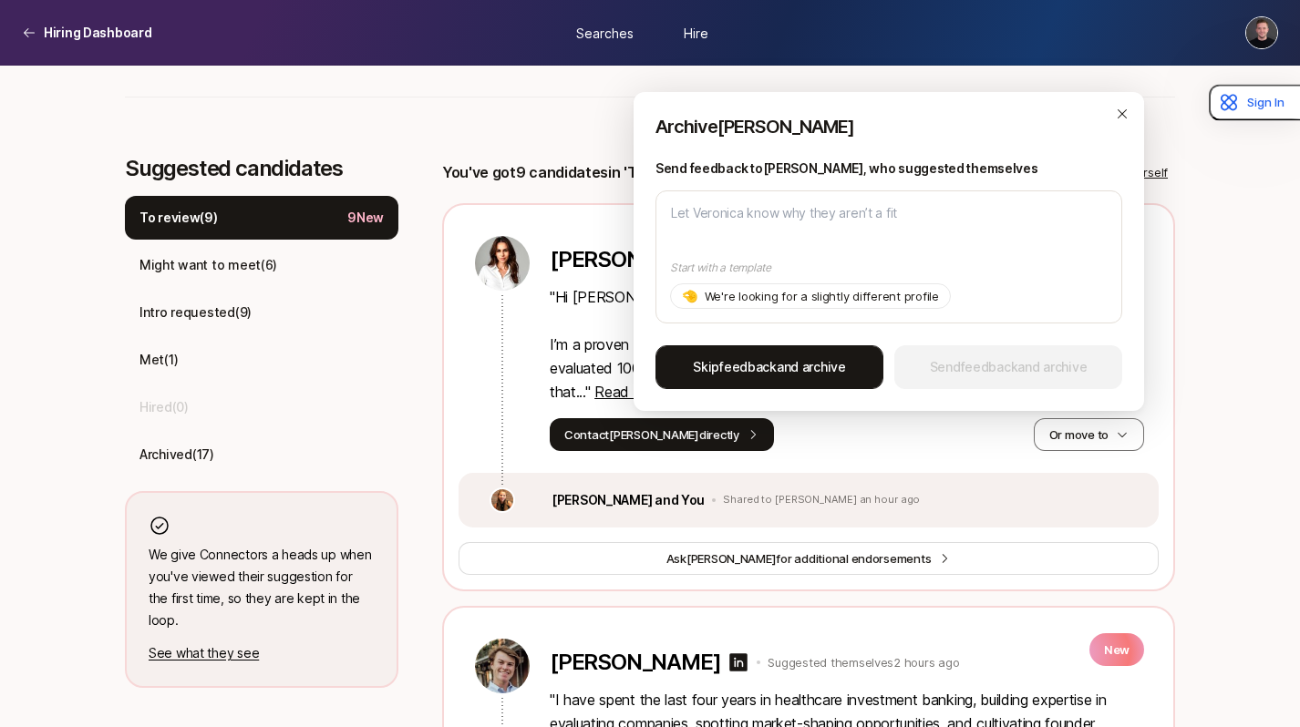
click at [770, 365] on span "feedback" at bounding box center [747, 366] width 57 height 15
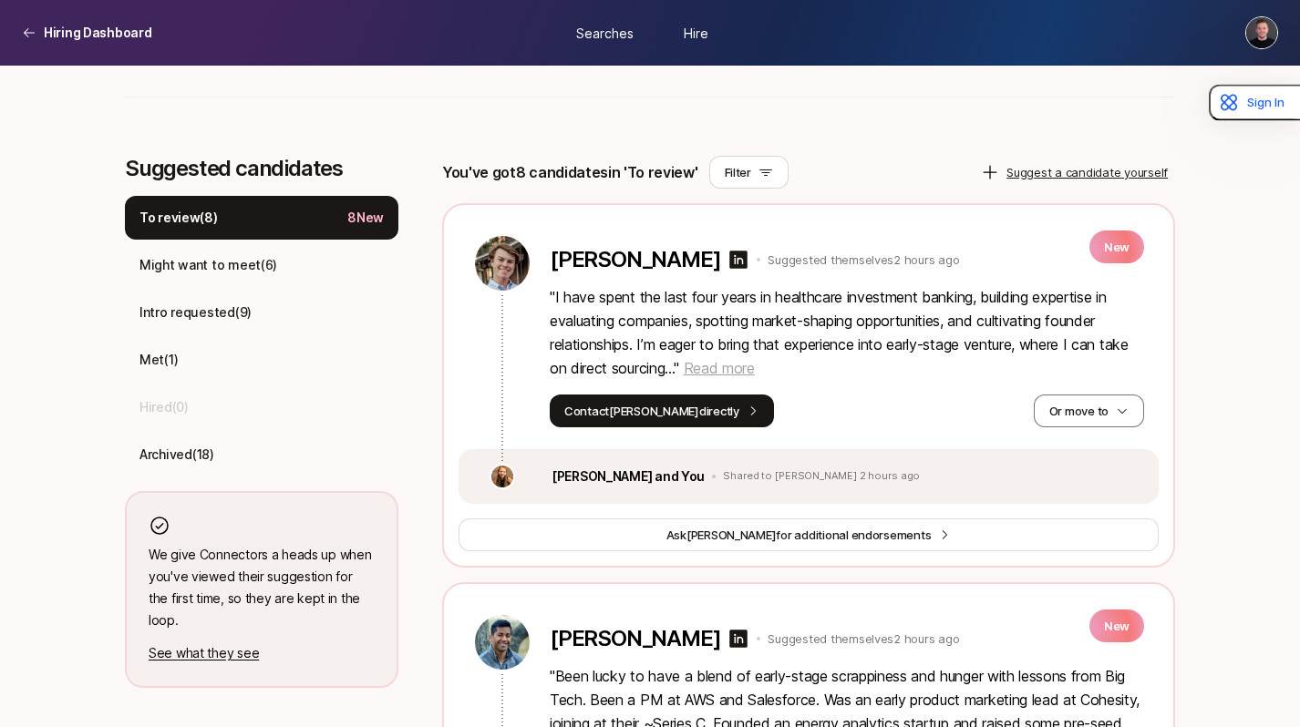
click at [715, 367] on span "Read more" at bounding box center [719, 368] width 71 height 18
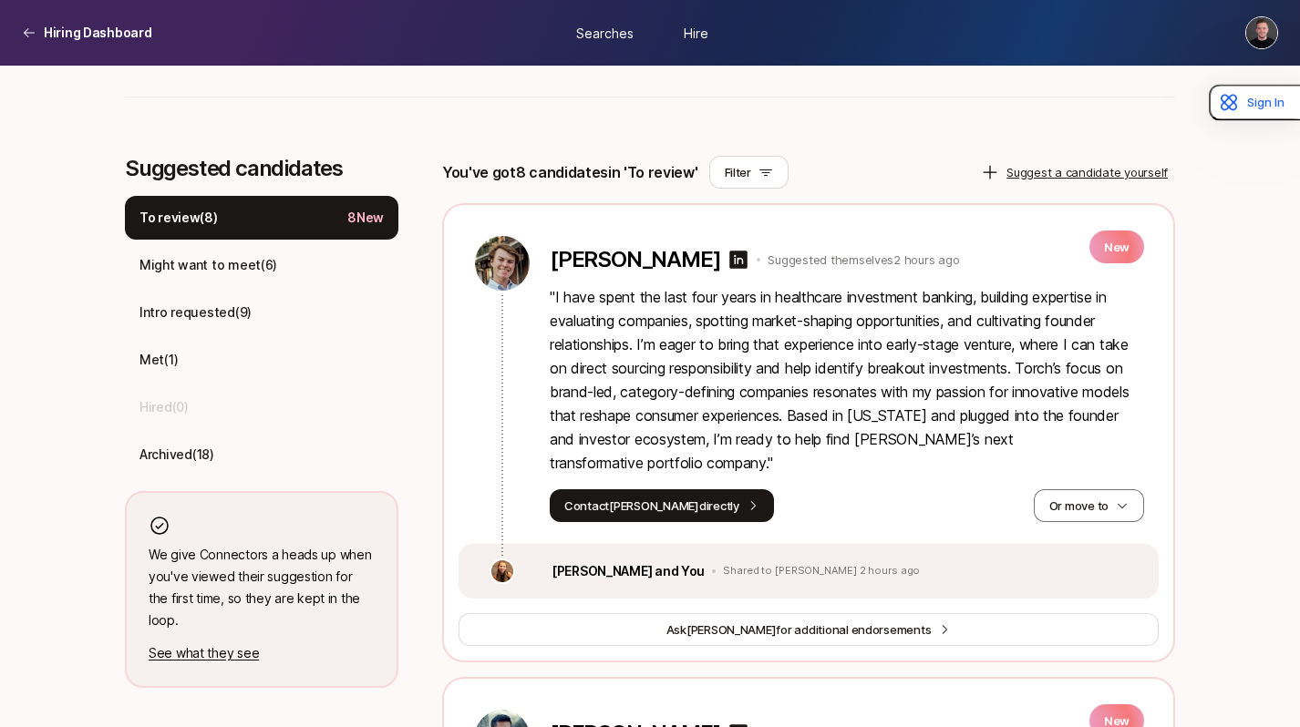
click at [754, 396] on p "" I have spent the last four years in healthcare investment banking, building e…" at bounding box center [847, 380] width 594 height 190
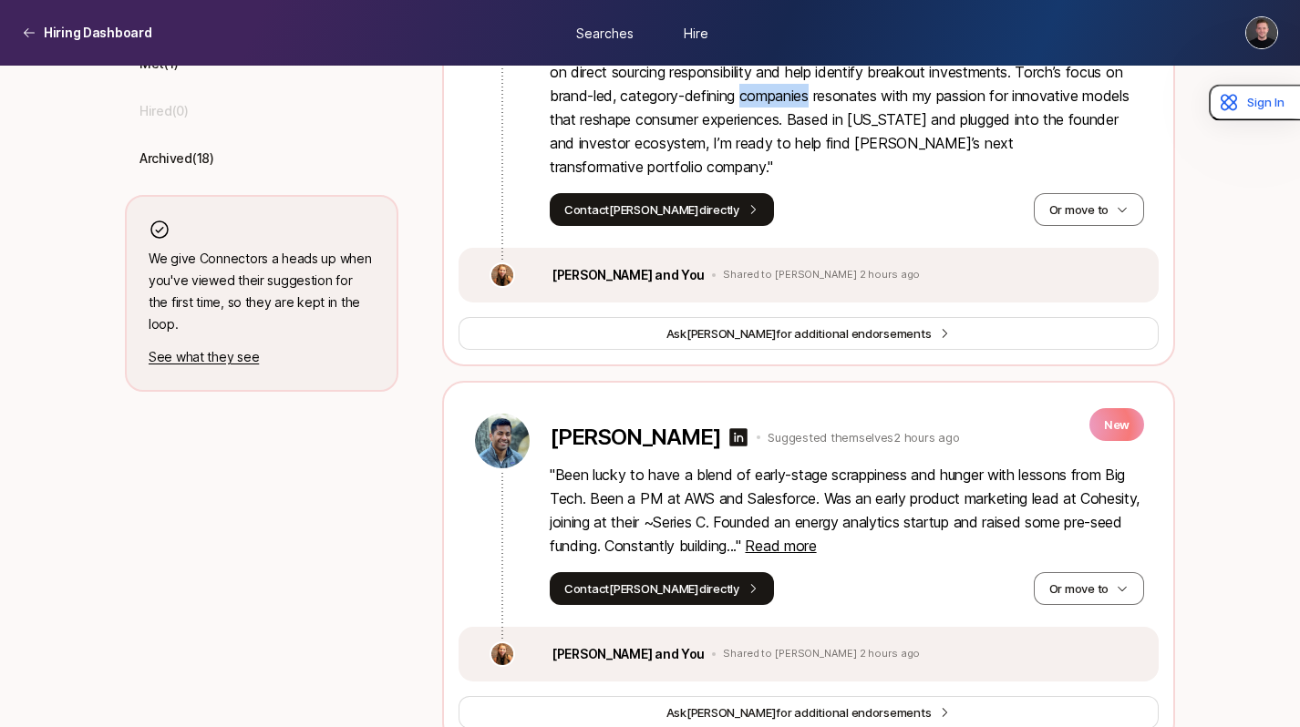
scroll to position [763, 0]
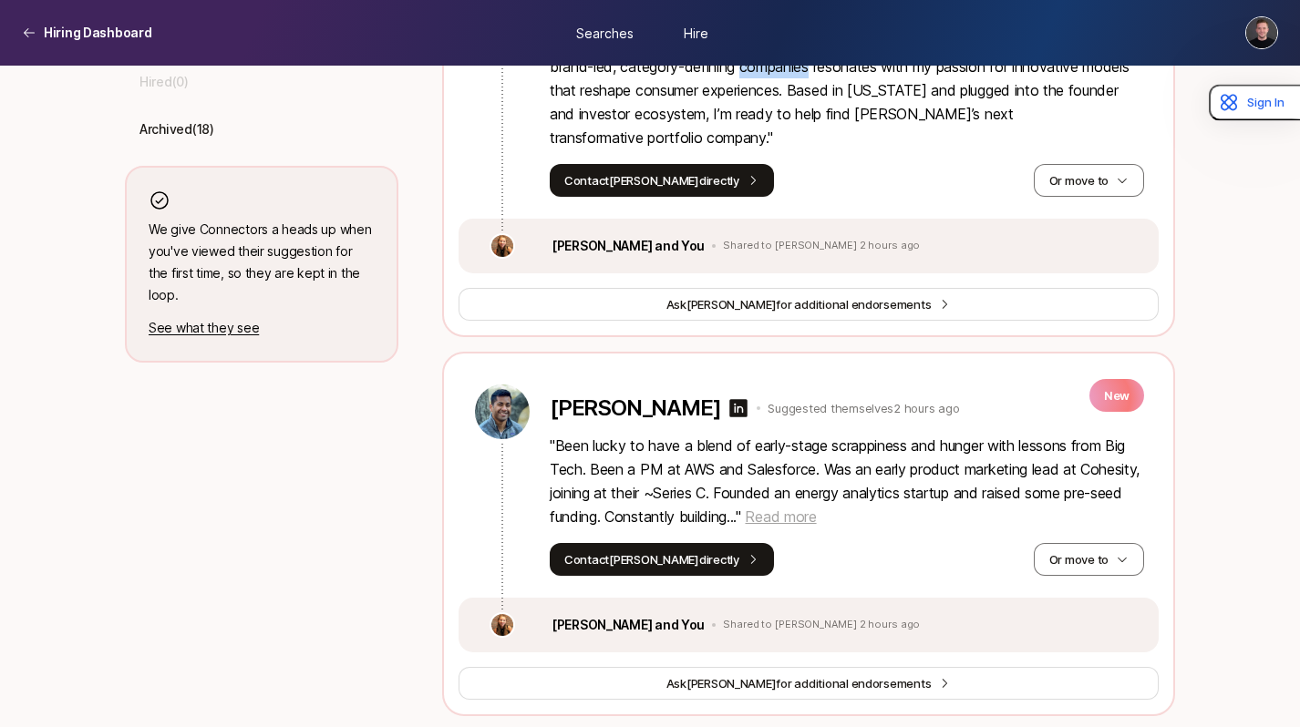
click at [816, 508] on span "Read more" at bounding box center [780, 517] width 71 height 18
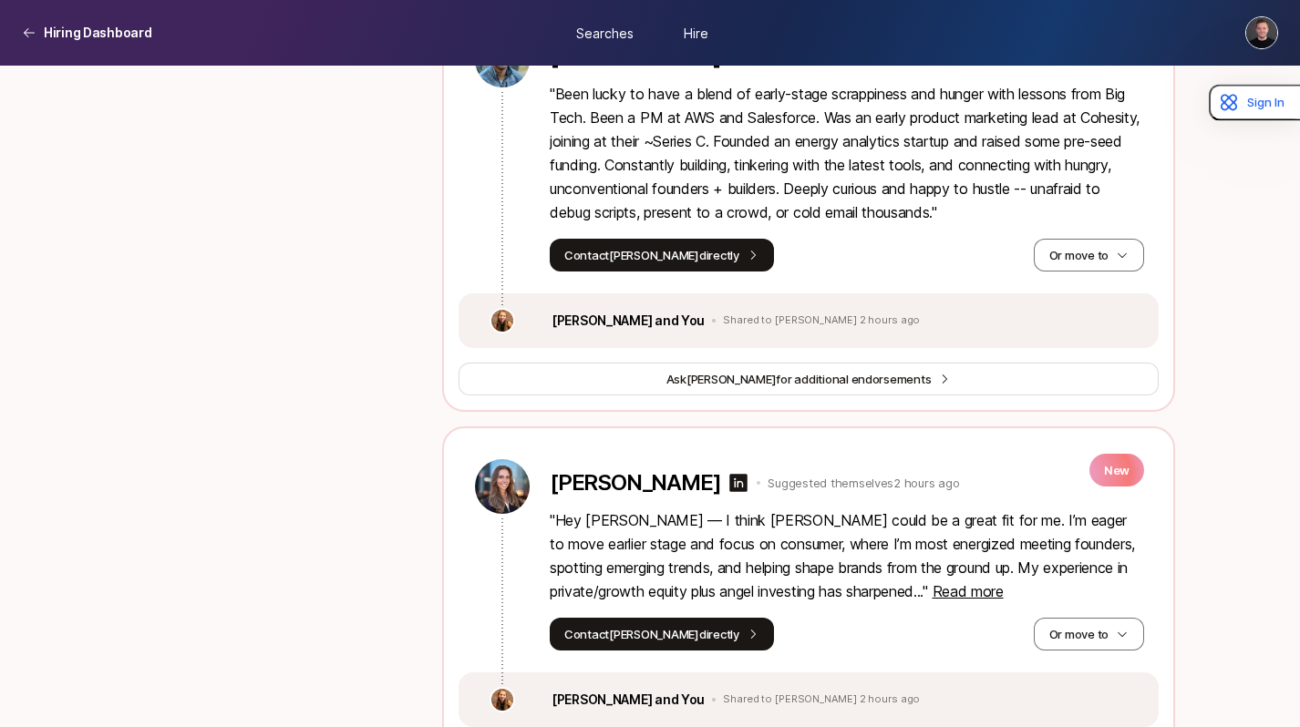
scroll to position [1122, 0]
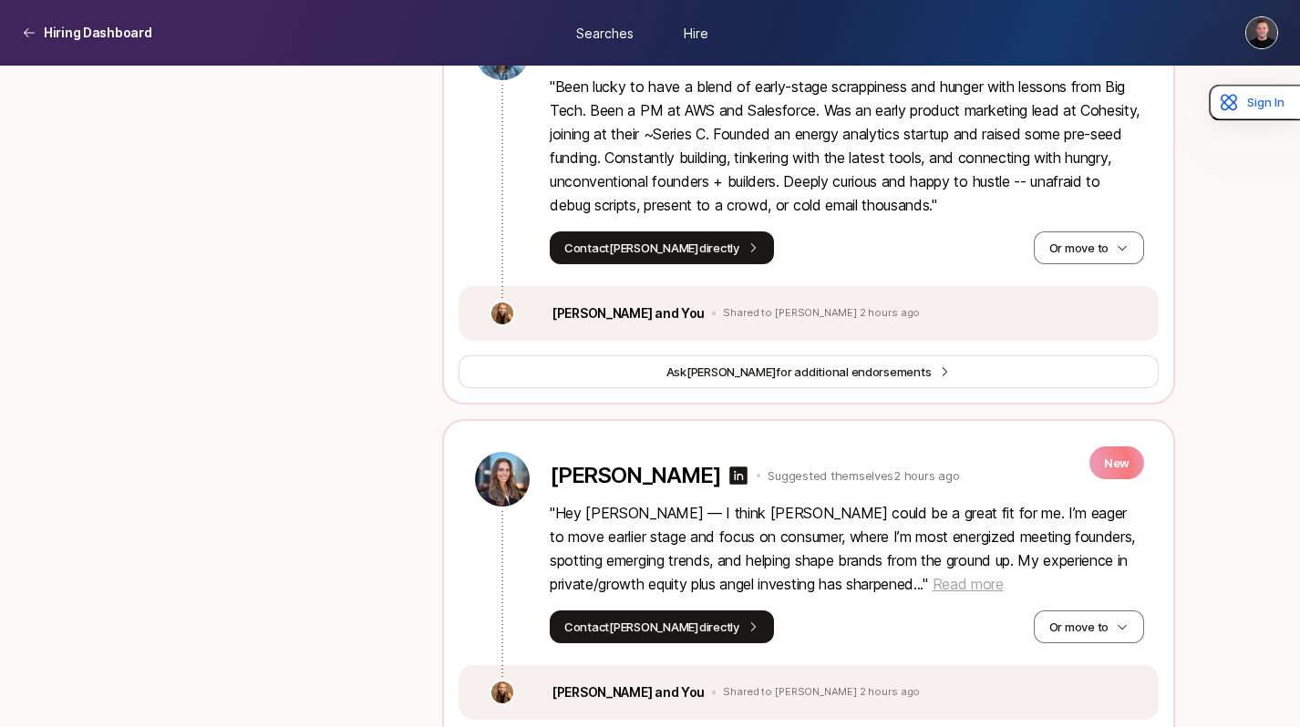
click at [932, 575] on span "Read more" at bounding box center [967, 584] width 71 height 18
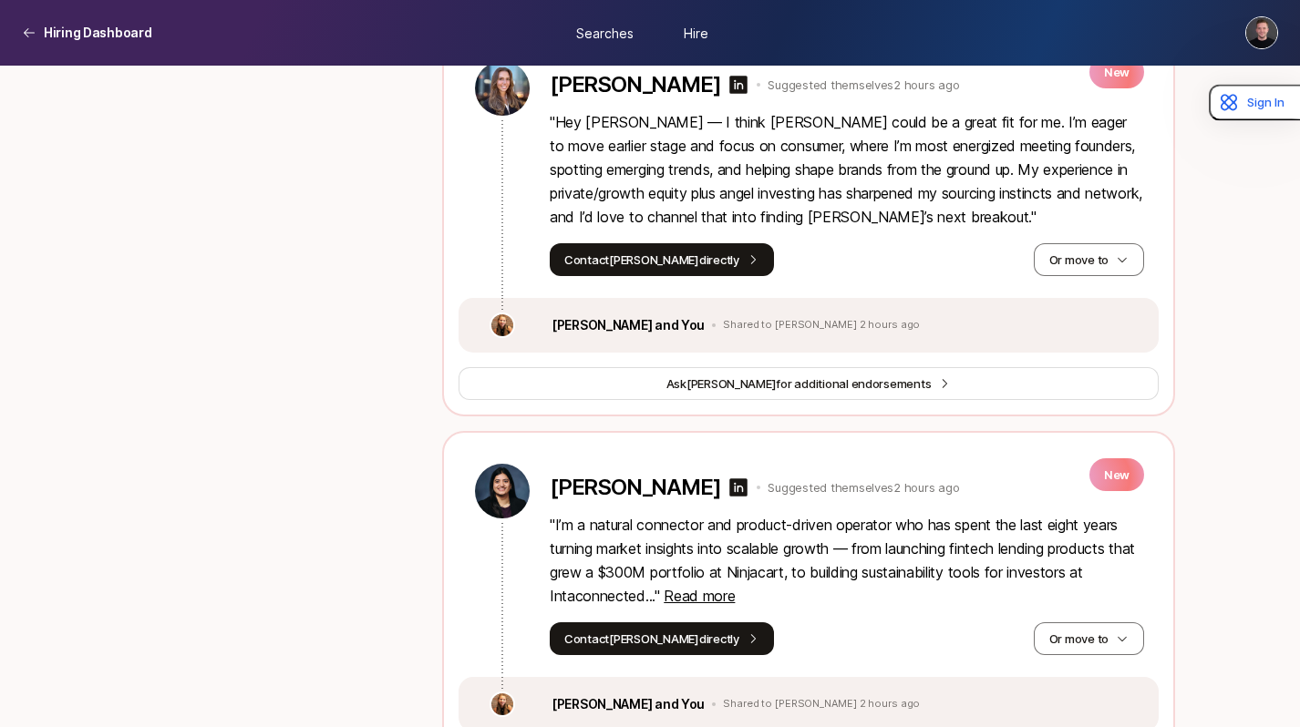
scroll to position [1527, 0]
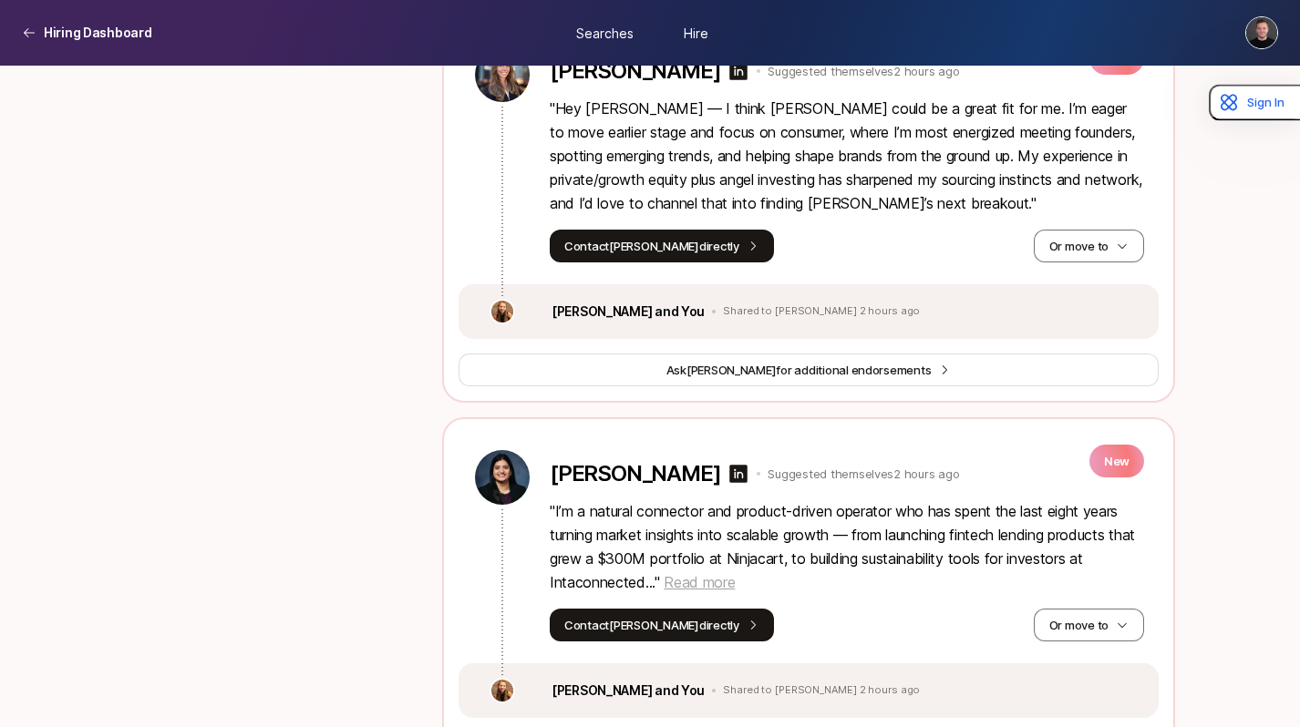
click at [711, 573] on span "Read more" at bounding box center [699, 582] width 71 height 18
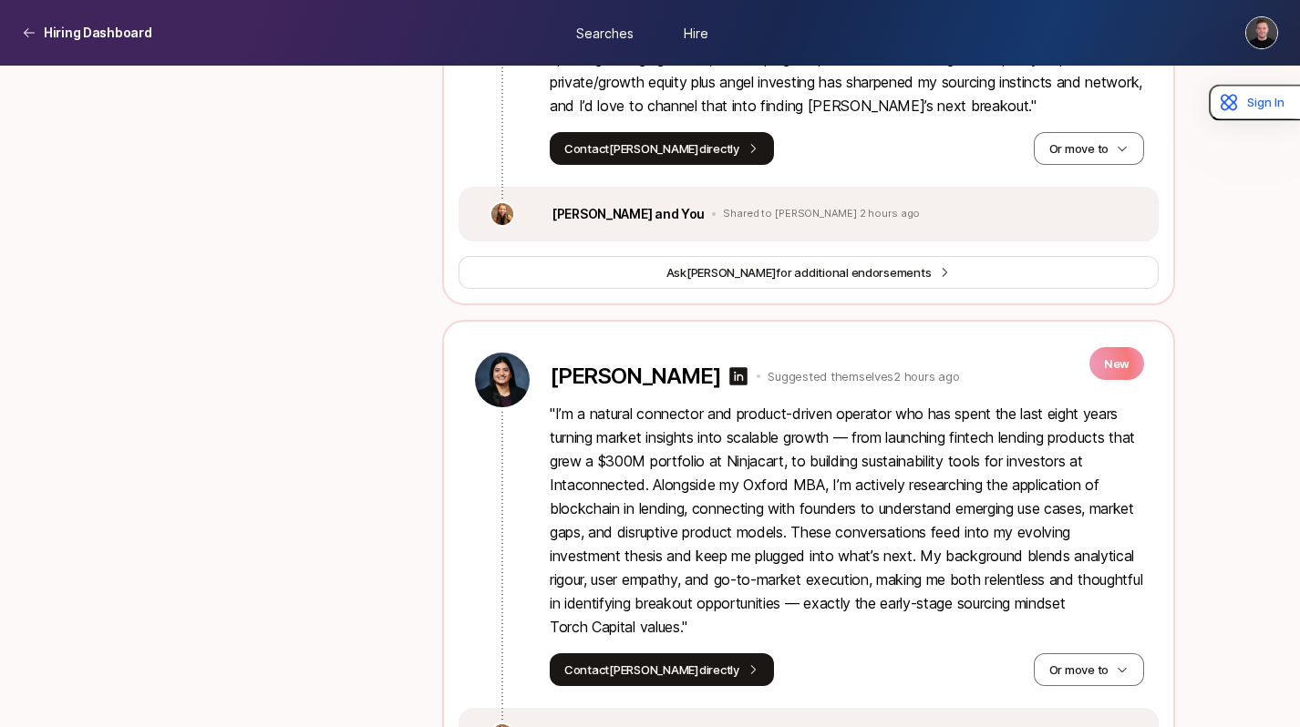
scroll to position [1634, 0]
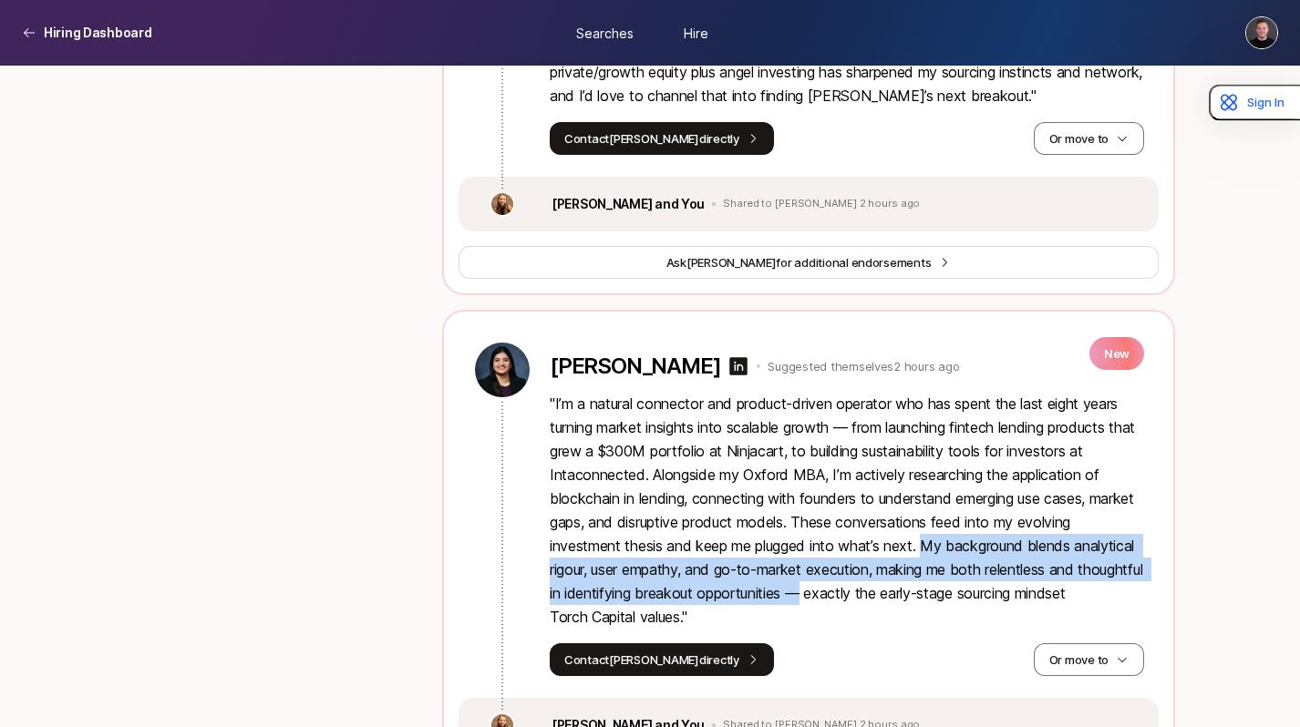
drag, startPoint x: 927, startPoint y: 521, endPoint x: 903, endPoint y: 564, distance: 49.0
click at [904, 566] on p "" I’m a natural connector and product-driven operator who has spent the last ei…" at bounding box center [847, 510] width 594 height 237
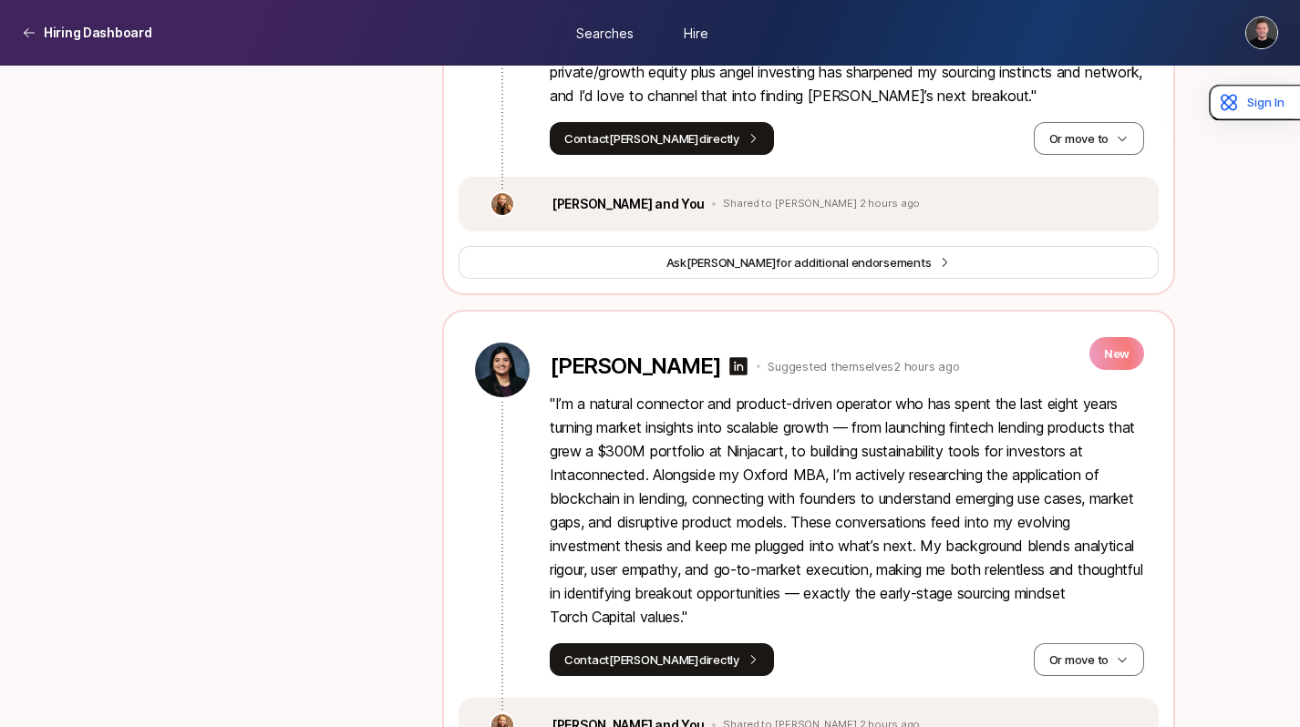
click at [752, 597] on p "" I’m a natural connector and product-driven operator who has spent the last ei…" at bounding box center [847, 510] width 594 height 237
click at [621, 354] on p "Karishma Soni" at bounding box center [635, 367] width 170 height 26
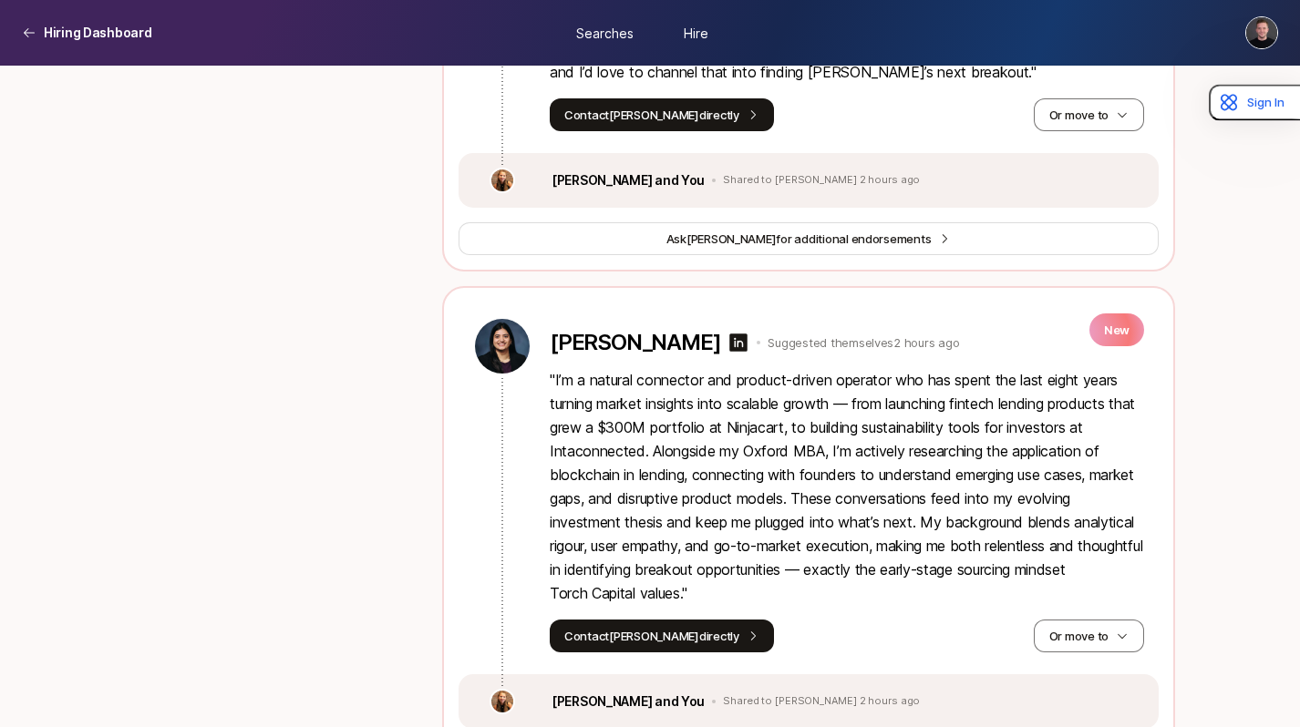
scroll to position [1656, 0]
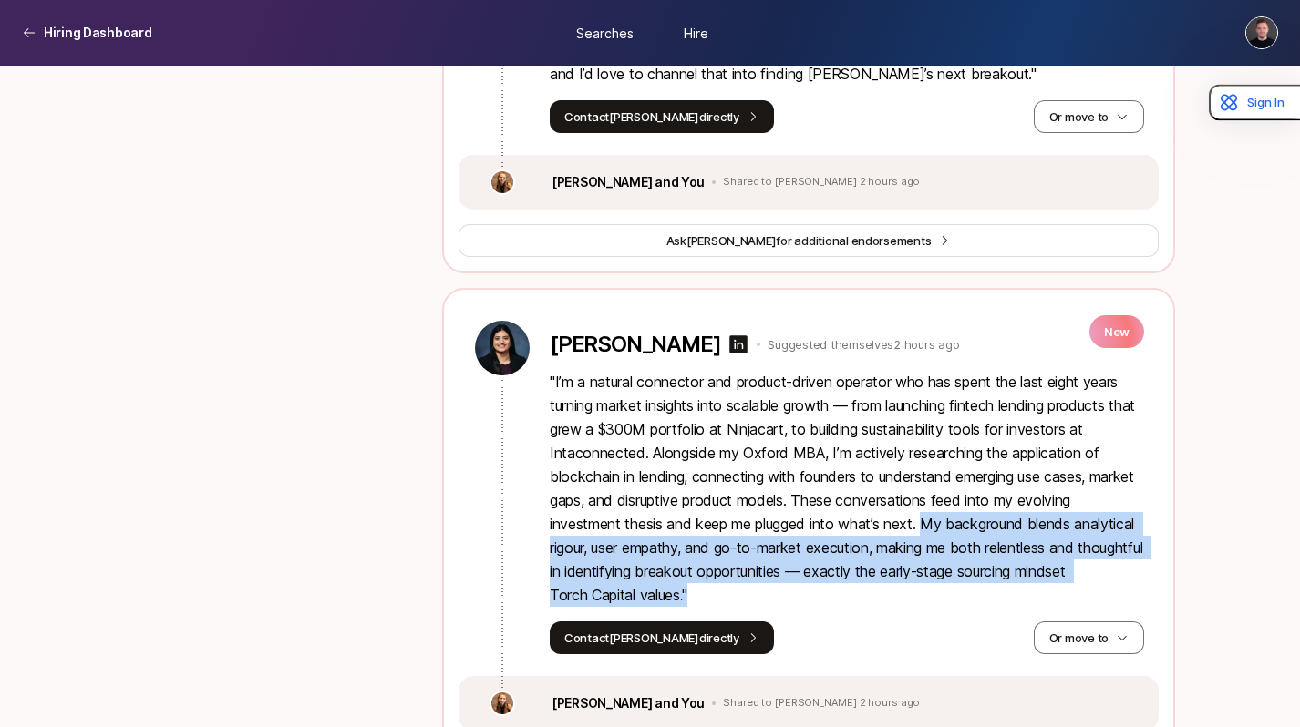
drag, startPoint x: 928, startPoint y: 499, endPoint x: 934, endPoint y: 566, distance: 66.8
click at [934, 566] on p "" I’m a natural connector and product-driven operator who has spent the last ei…" at bounding box center [847, 488] width 594 height 237
copy p "My background blends analytical rigour, user empathy, and go-to-market executio…"
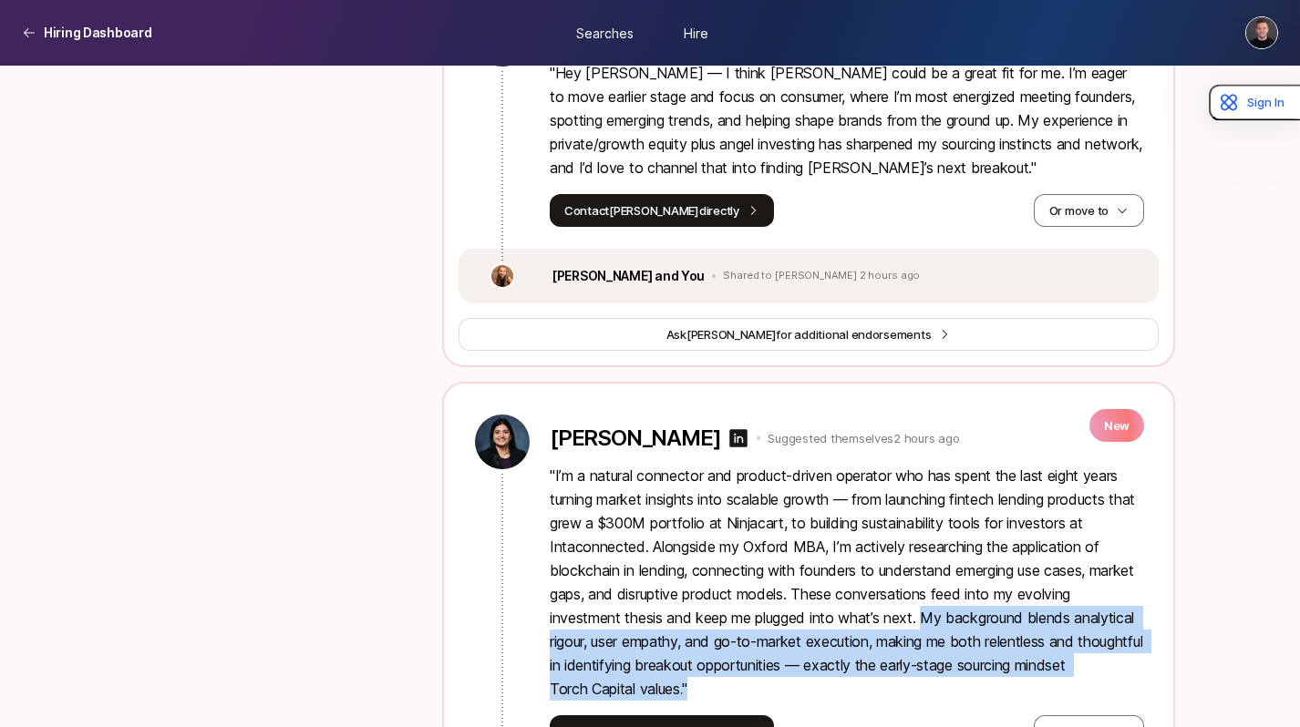
scroll to position [1598, 0]
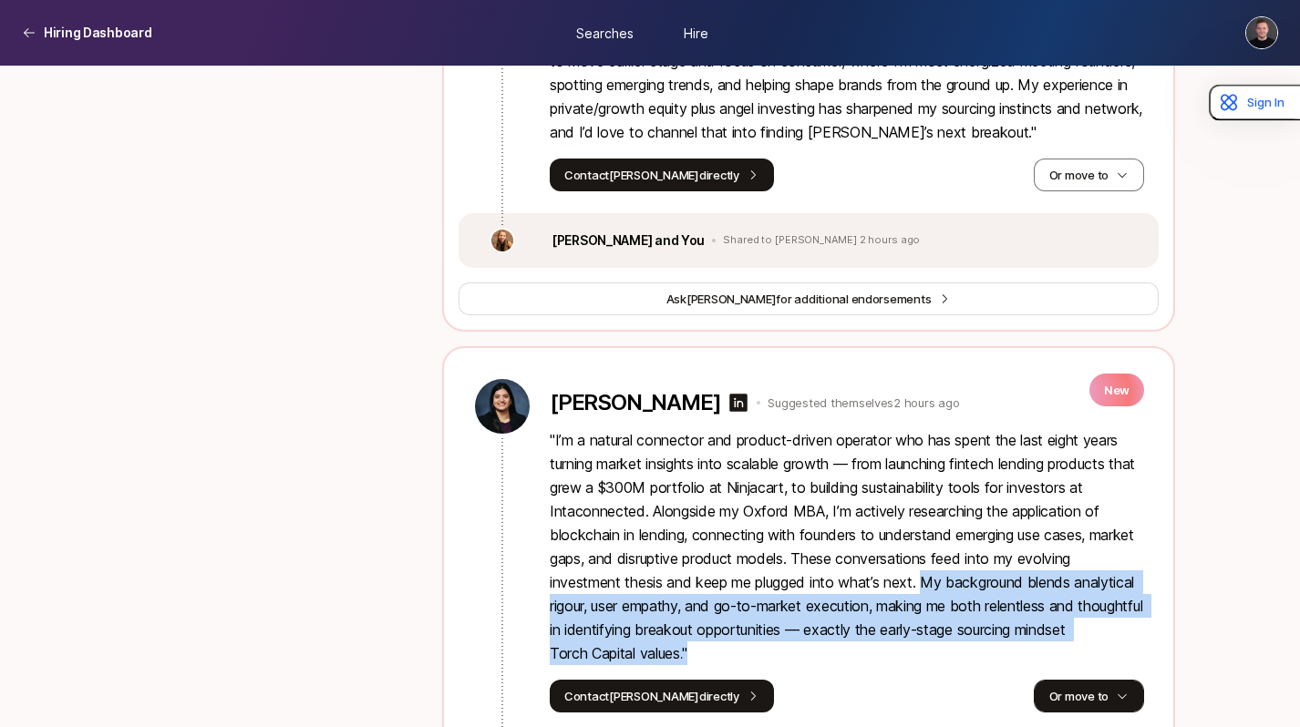
click at [1101, 680] on button "Or move to" at bounding box center [1089, 696] width 110 height 33
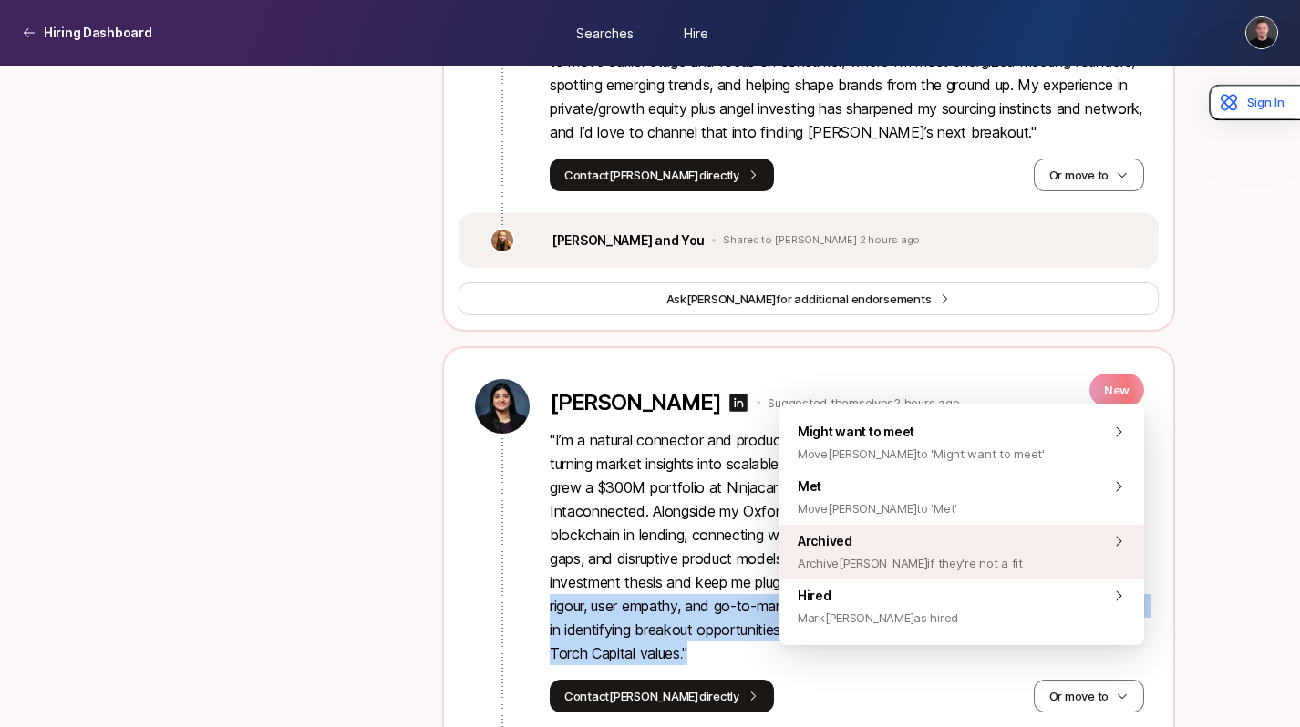
click at [919, 553] on span "Archive Karishma if they're not a fit" at bounding box center [910, 563] width 225 height 22
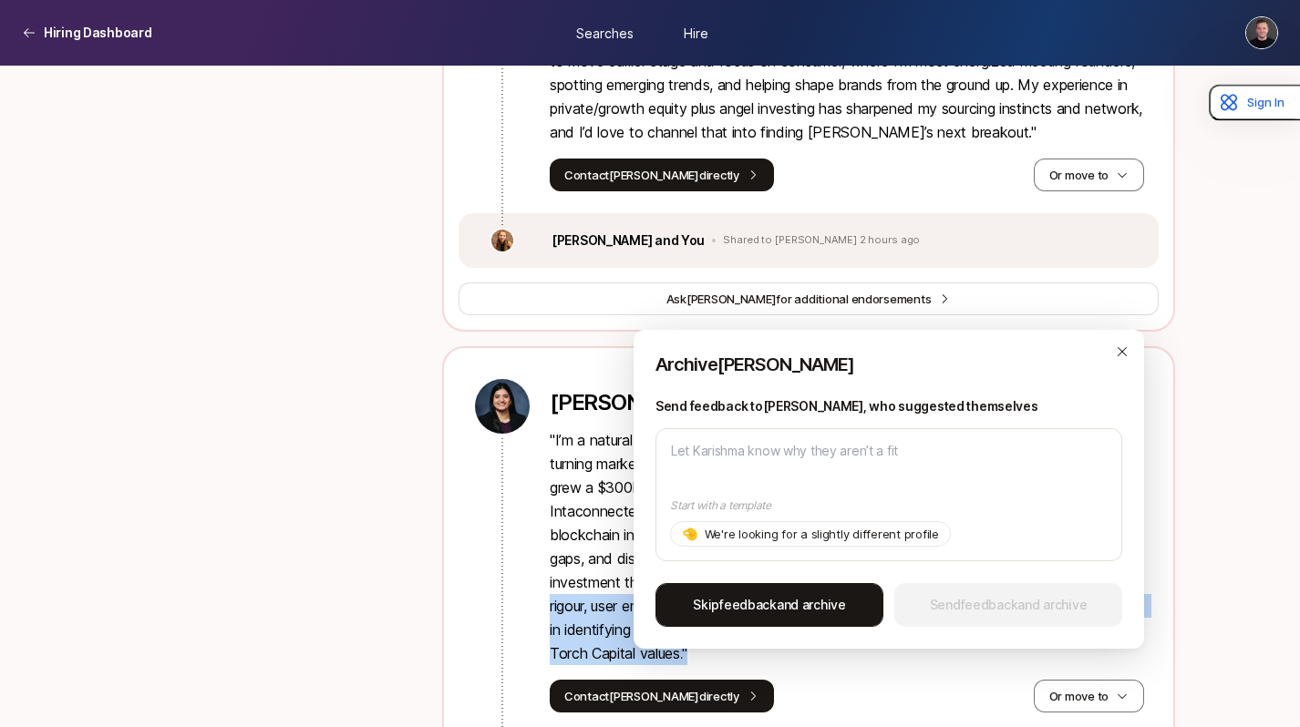
click at [800, 616] on button "Skip feedback and archive" at bounding box center [769, 605] width 228 height 44
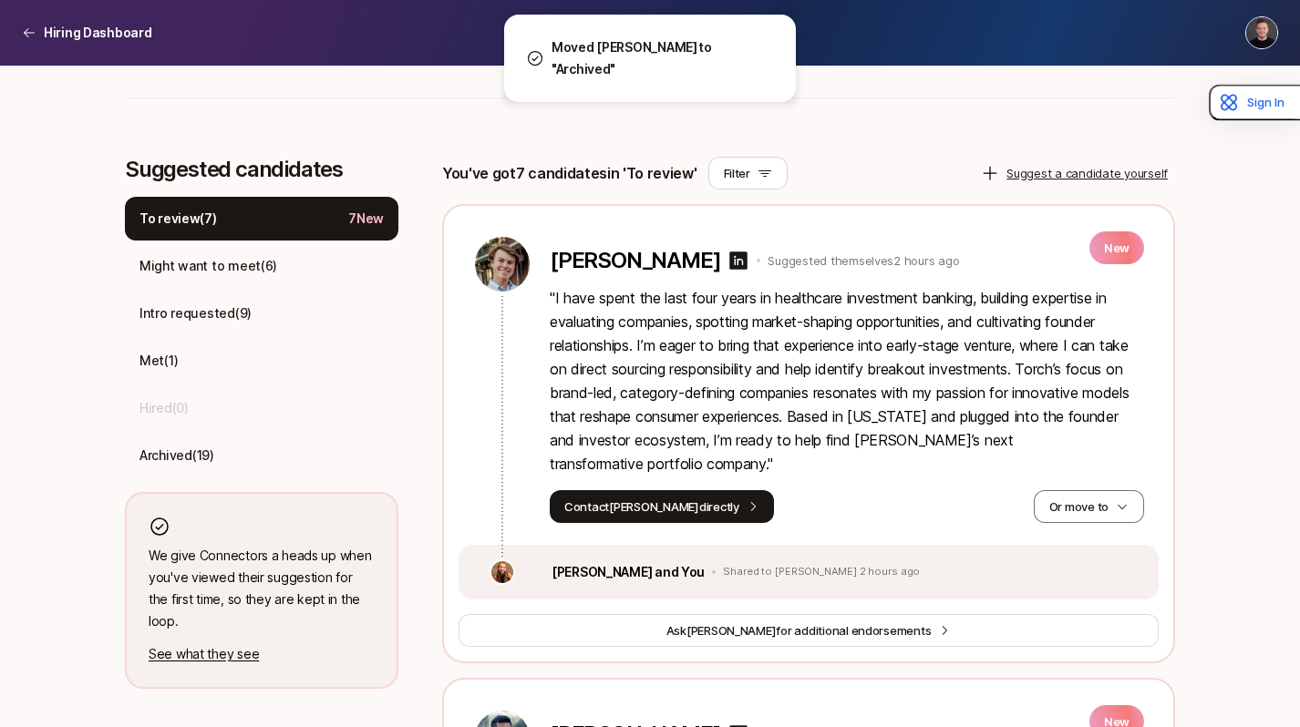
scroll to position [440, 0]
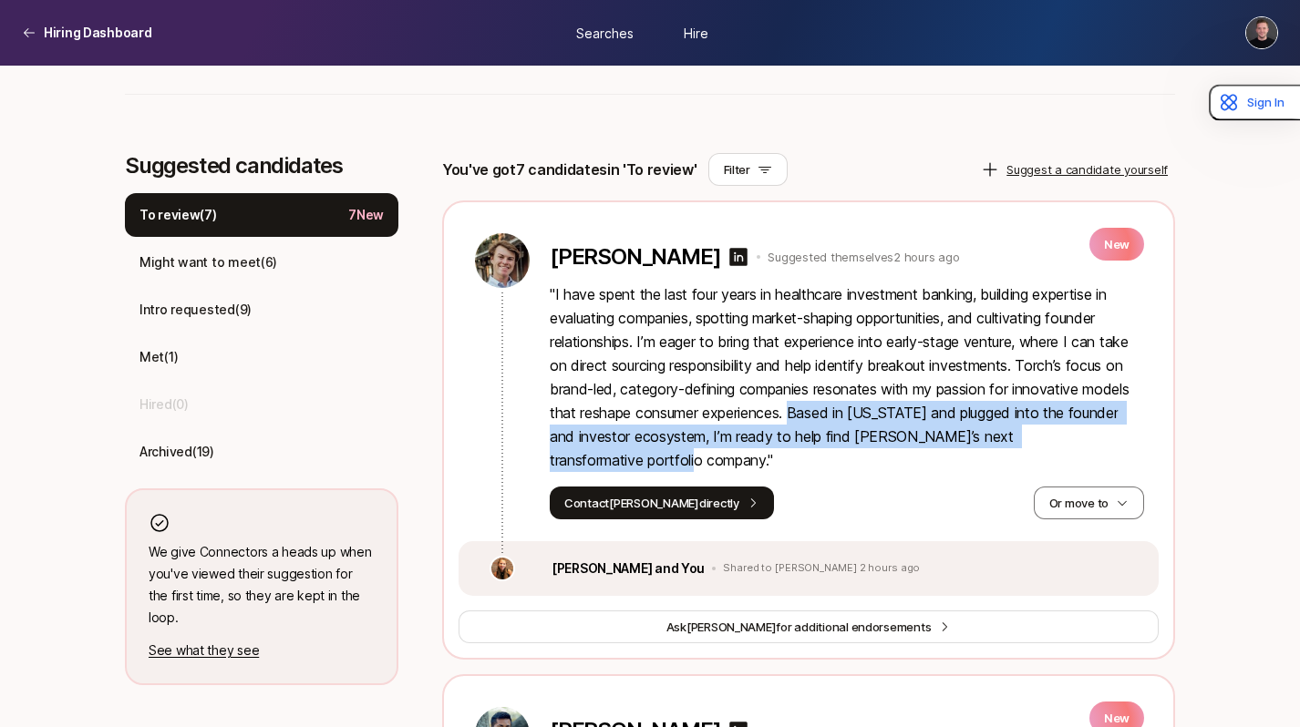
drag, startPoint x: 796, startPoint y: 412, endPoint x: 1132, endPoint y: 437, distance: 337.3
click at [1132, 437] on p "" I have spent the last four years in healthcare investment banking, building e…" at bounding box center [847, 378] width 594 height 190
copy p "Based in New York and plugged into the founder and investor ecosystem, I’m read…"
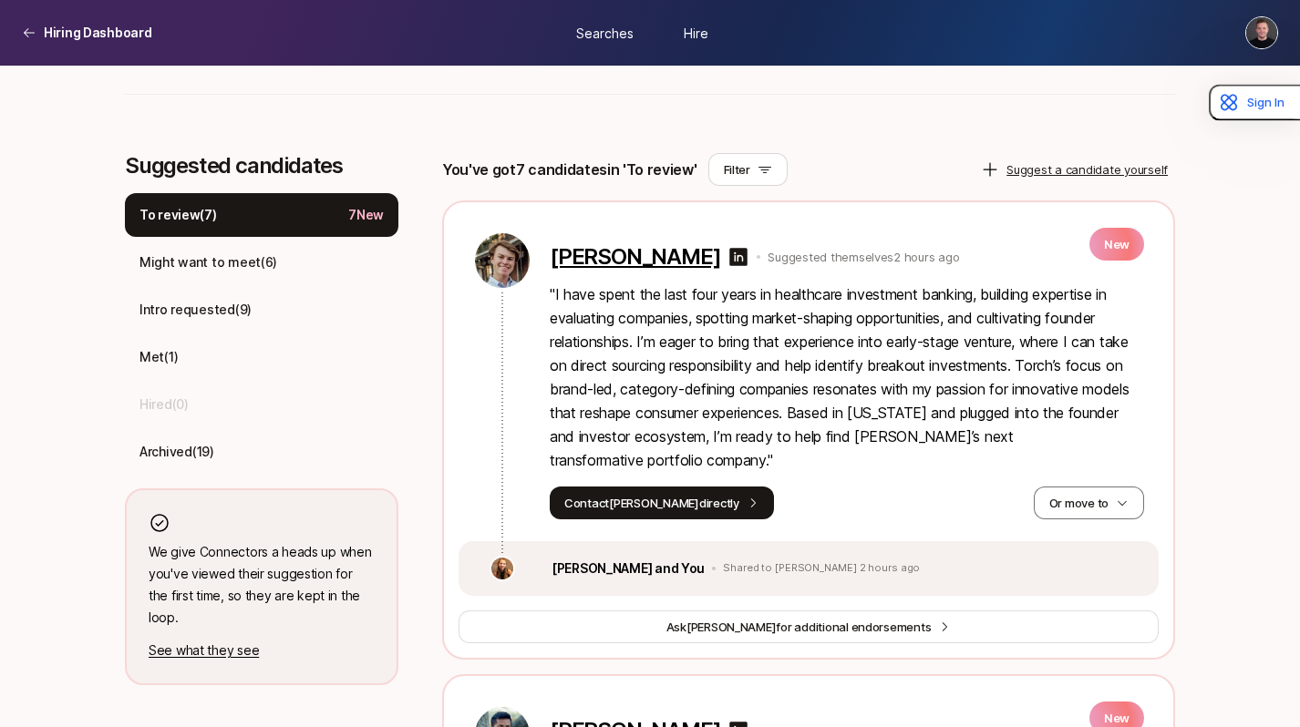
click at [666, 259] on p "Brinton Hoover" at bounding box center [635, 257] width 170 height 26
click at [1062, 487] on button "Or move to" at bounding box center [1089, 503] width 110 height 33
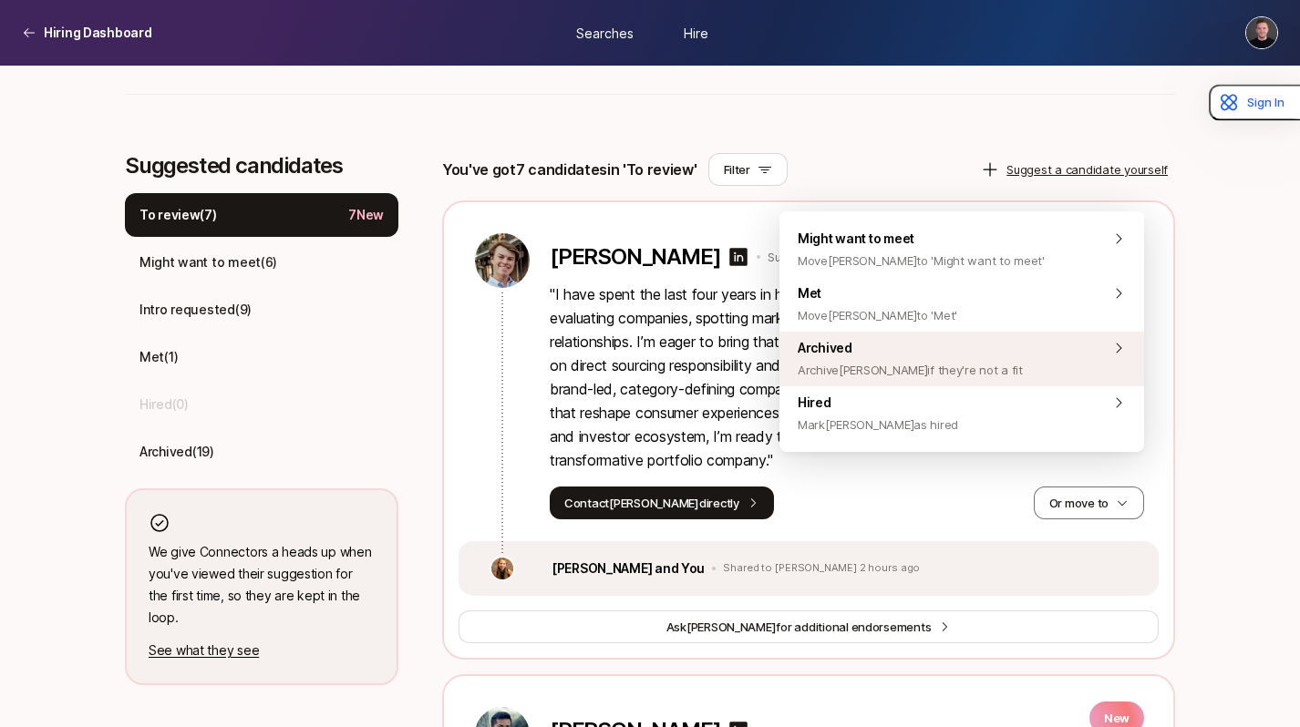
click at [901, 353] on span "Archived Archive Brinton if they're not a fit" at bounding box center [910, 359] width 225 height 44
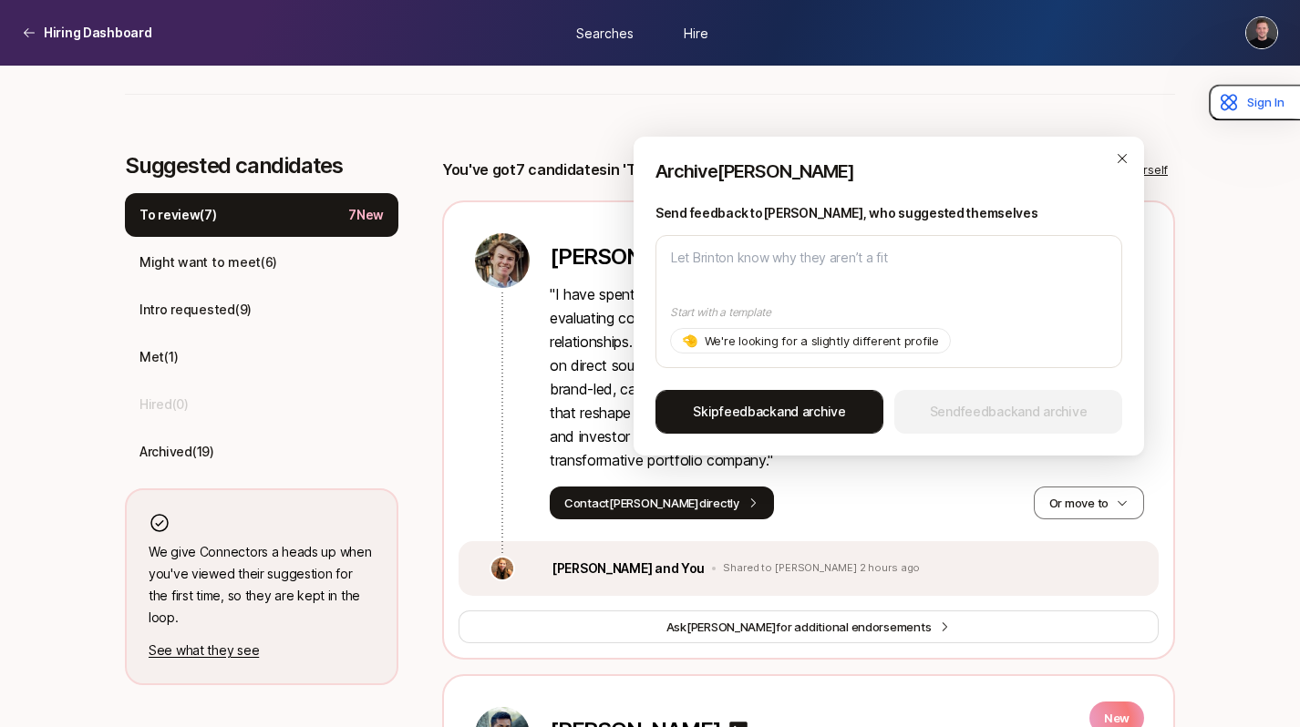
click at [821, 417] on span "Skip feedback and archive" at bounding box center [769, 412] width 153 height 22
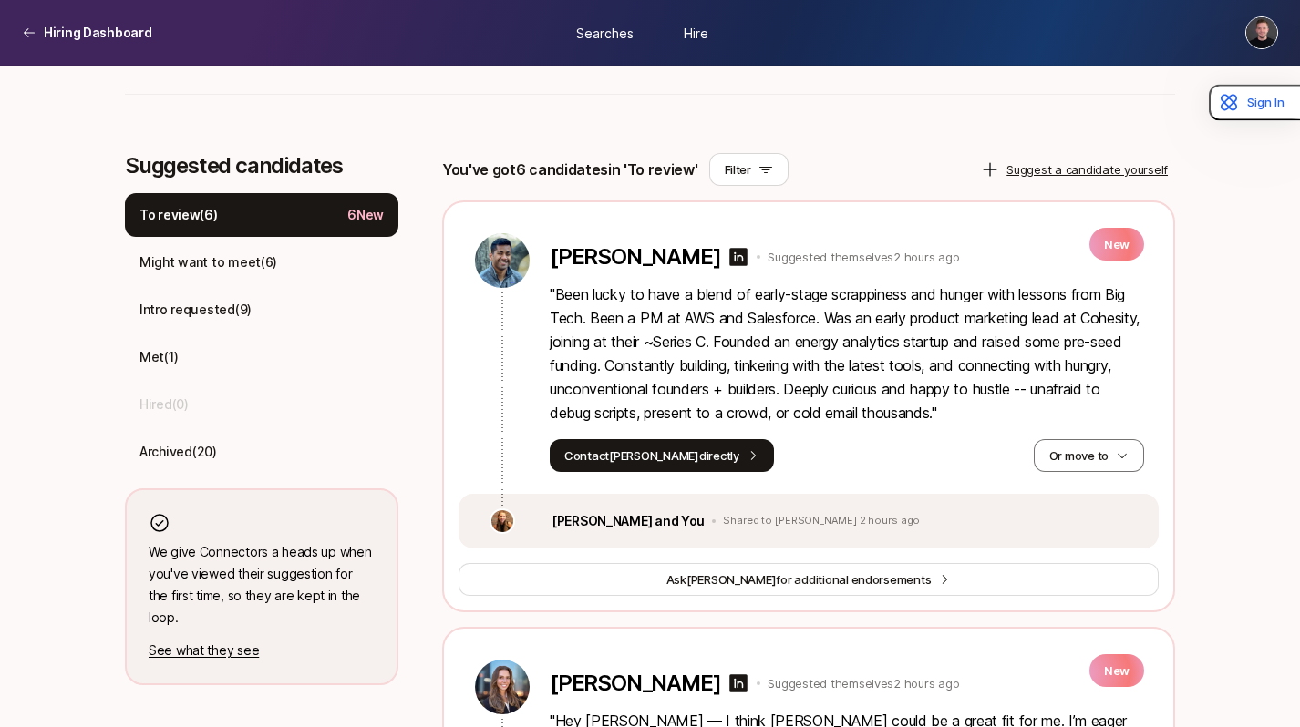
click at [747, 388] on p "" Been lucky to have a blend of early-stage scrappiness and hunger with lessons…" at bounding box center [847, 354] width 594 height 142
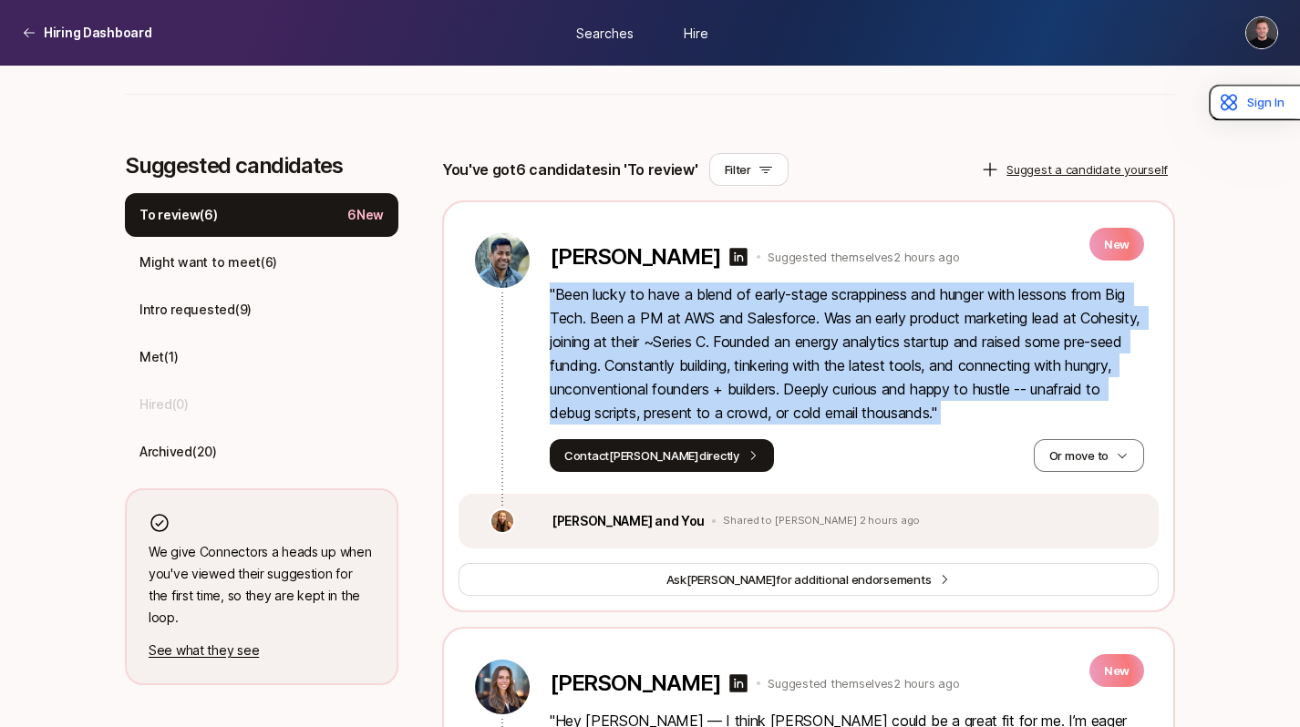
click at [679, 405] on p "" Been lucky to have a blend of early-stage scrappiness and hunger with lessons…" at bounding box center [847, 354] width 594 height 142
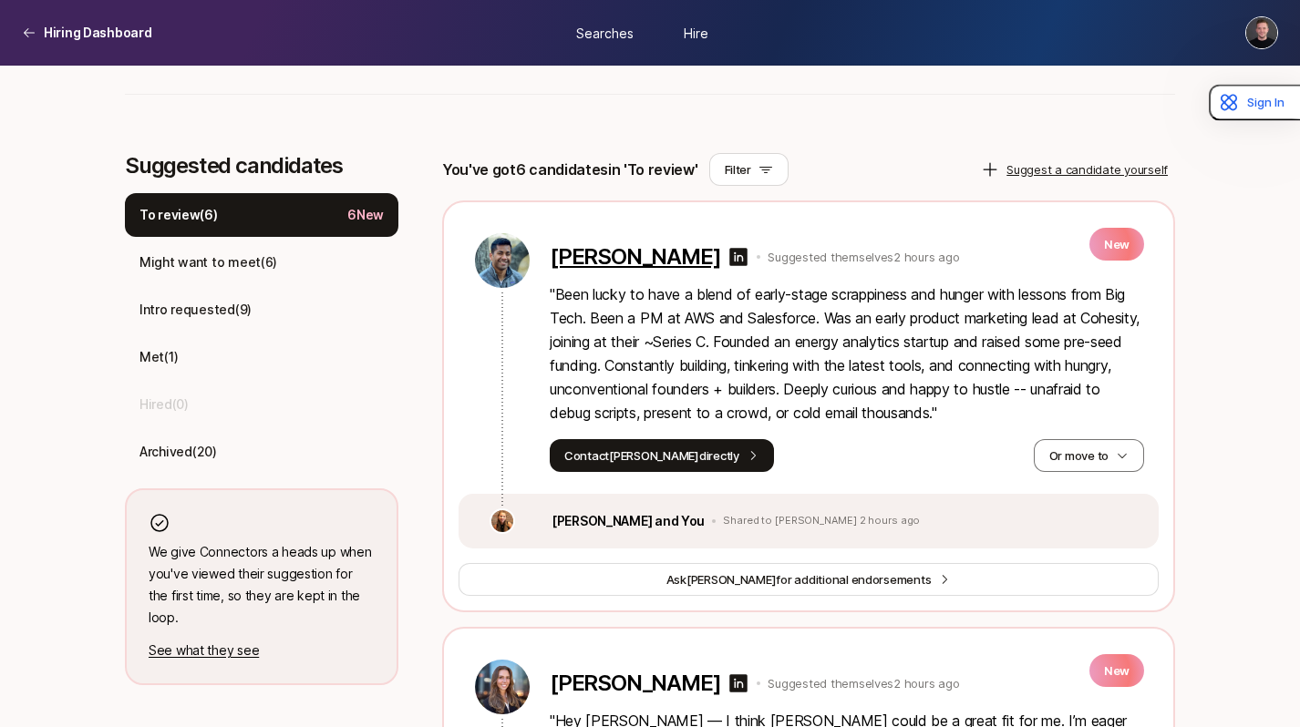
click at [593, 244] on p "Srini Sekaran" at bounding box center [635, 257] width 170 height 26
click at [1077, 465] on button "Or move to" at bounding box center [1089, 455] width 110 height 33
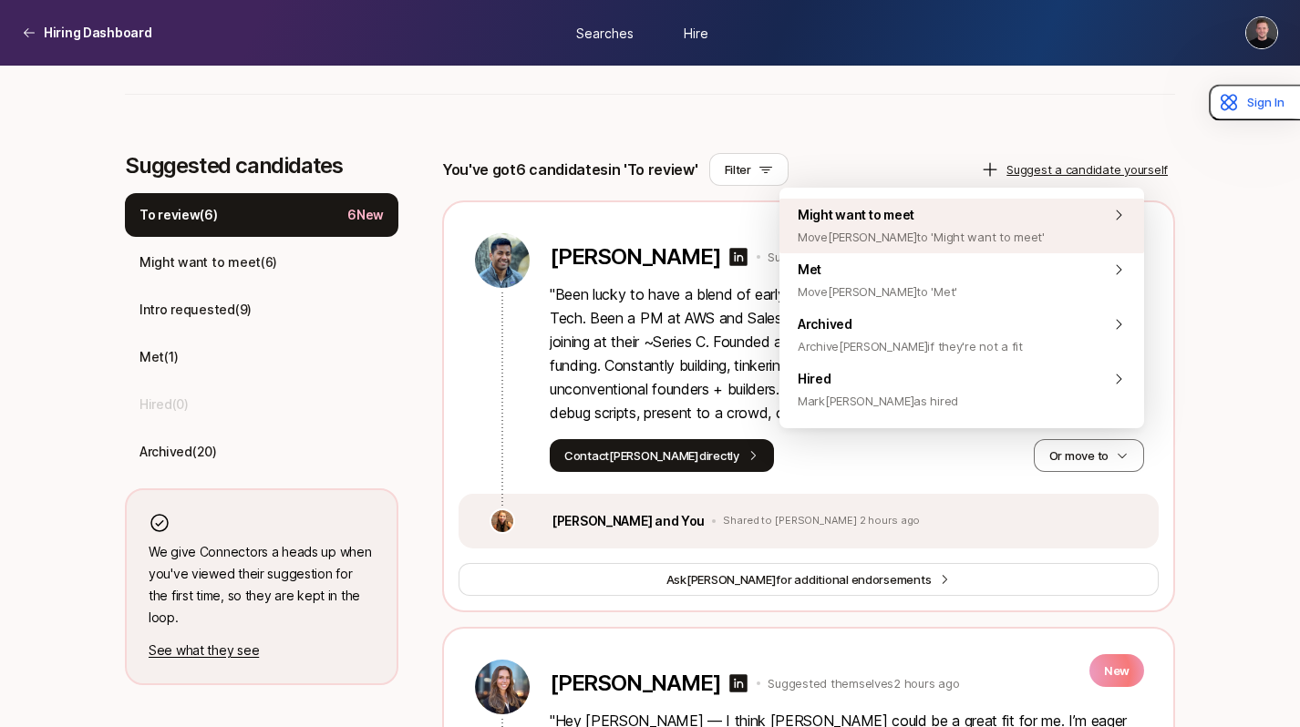
click at [880, 234] on span "Move Srini to 'Might want to meet'" at bounding box center [921, 237] width 247 height 22
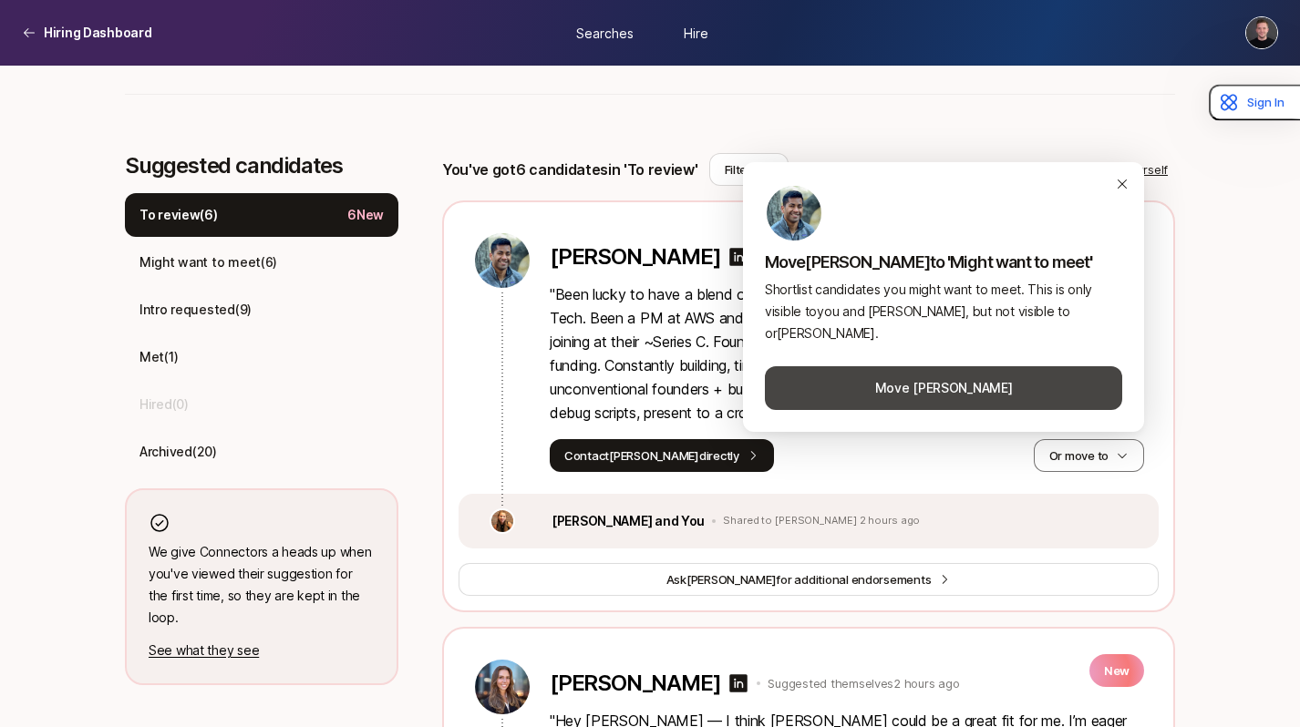
click at [987, 385] on button "Move Srini" at bounding box center [943, 388] width 357 height 44
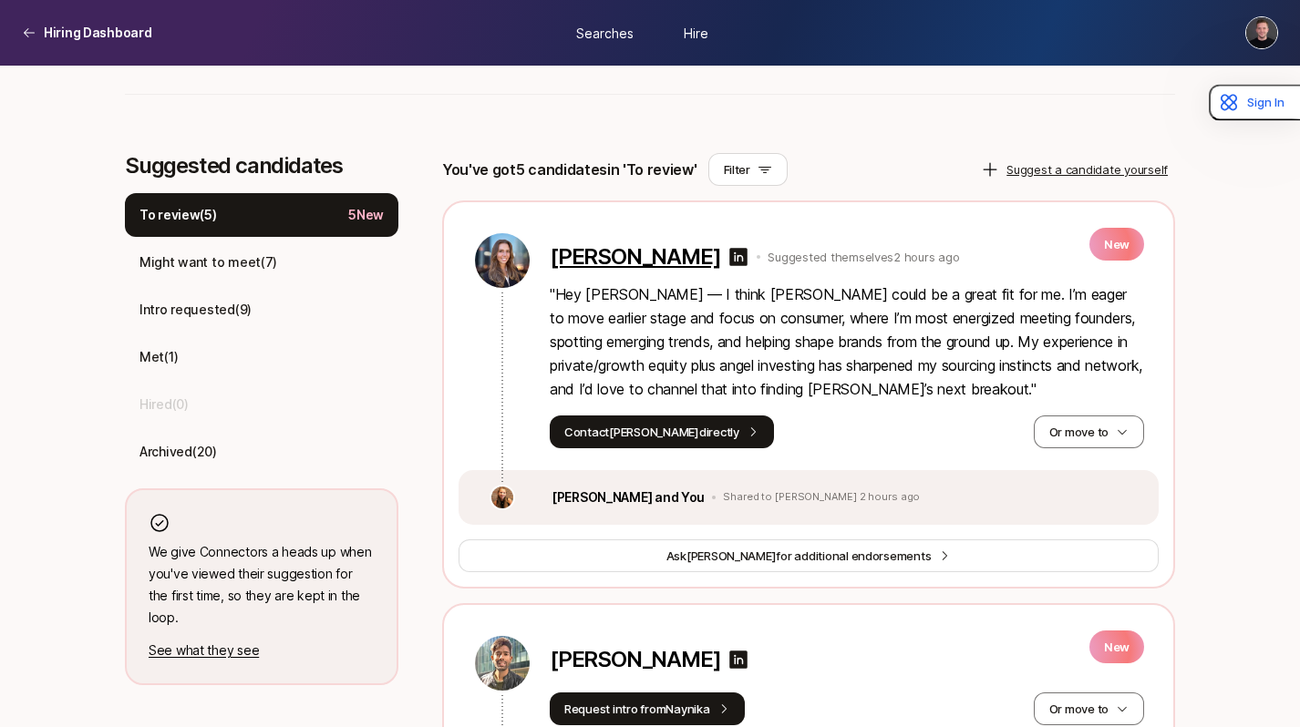
click at [633, 263] on p "Jelena Pejovic" at bounding box center [635, 257] width 170 height 26
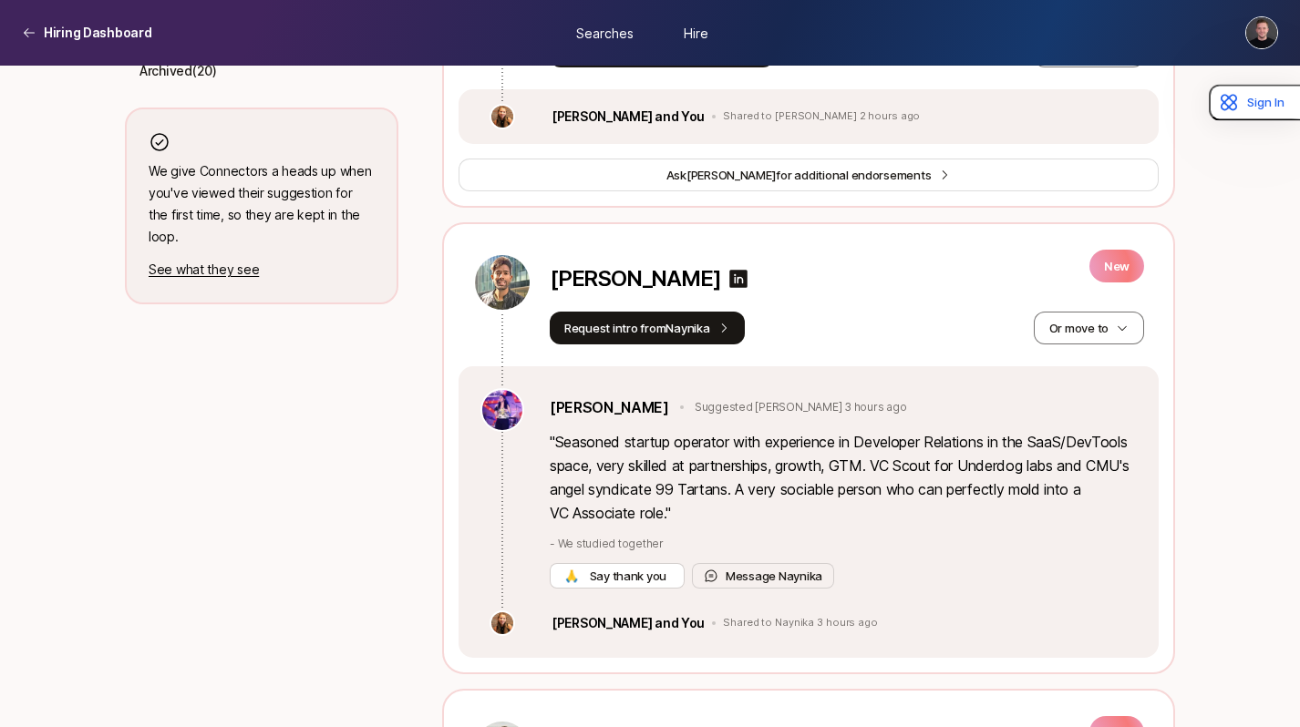
scroll to position [837, 0]
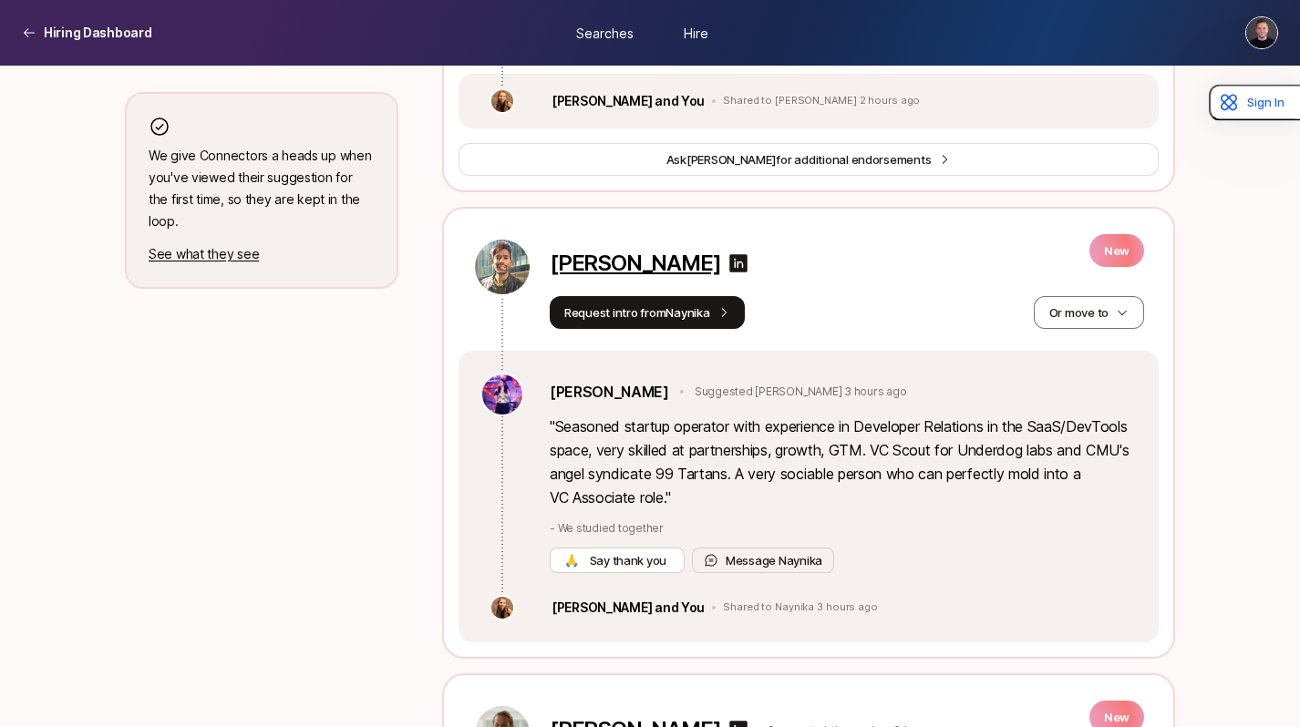
click at [604, 271] on p "Shubham Srivastava" at bounding box center [635, 264] width 170 height 26
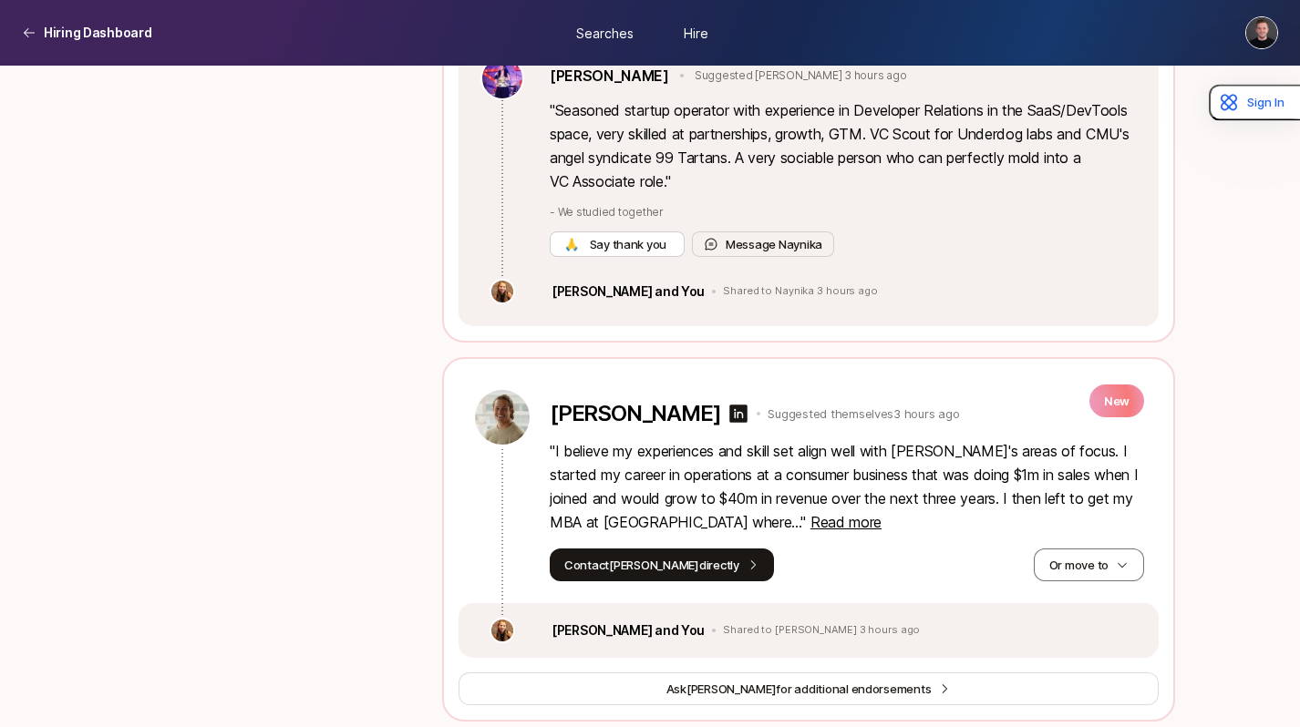
scroll to position [1201, 0]
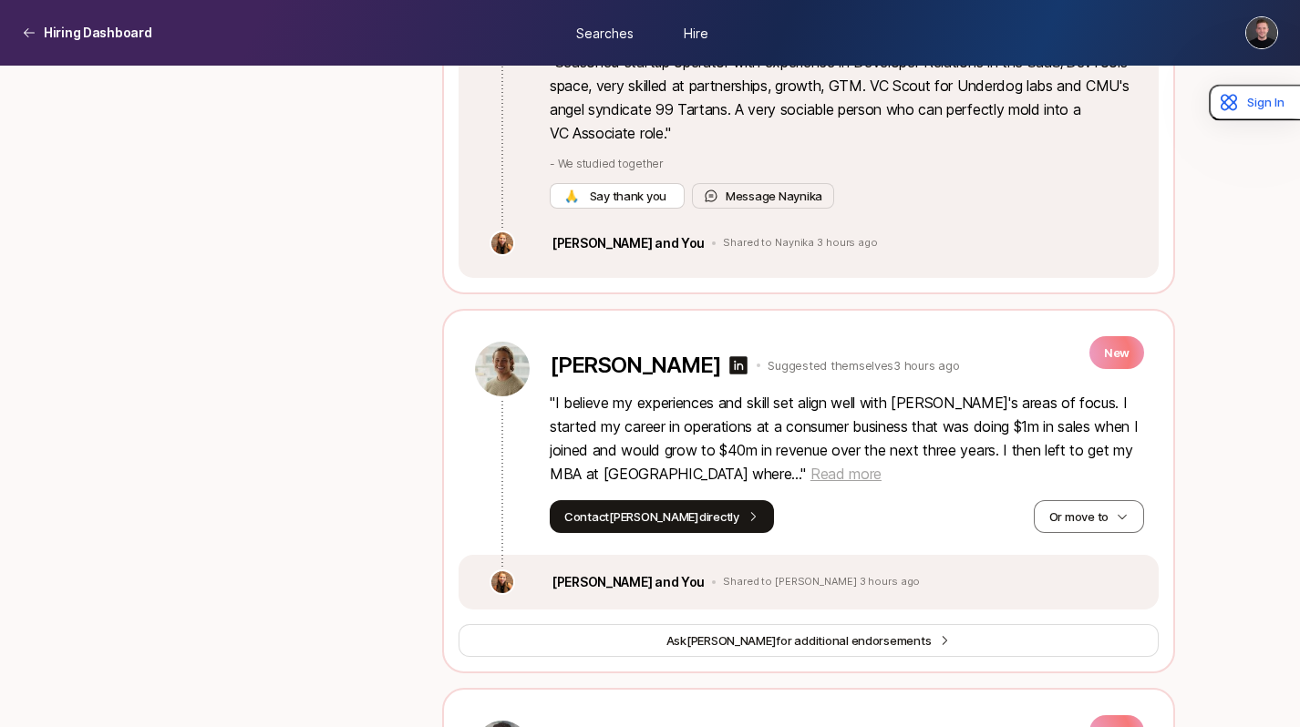
click at [842, 479] on span "Read more" at bounding box center [845, 474] width 71 height 18
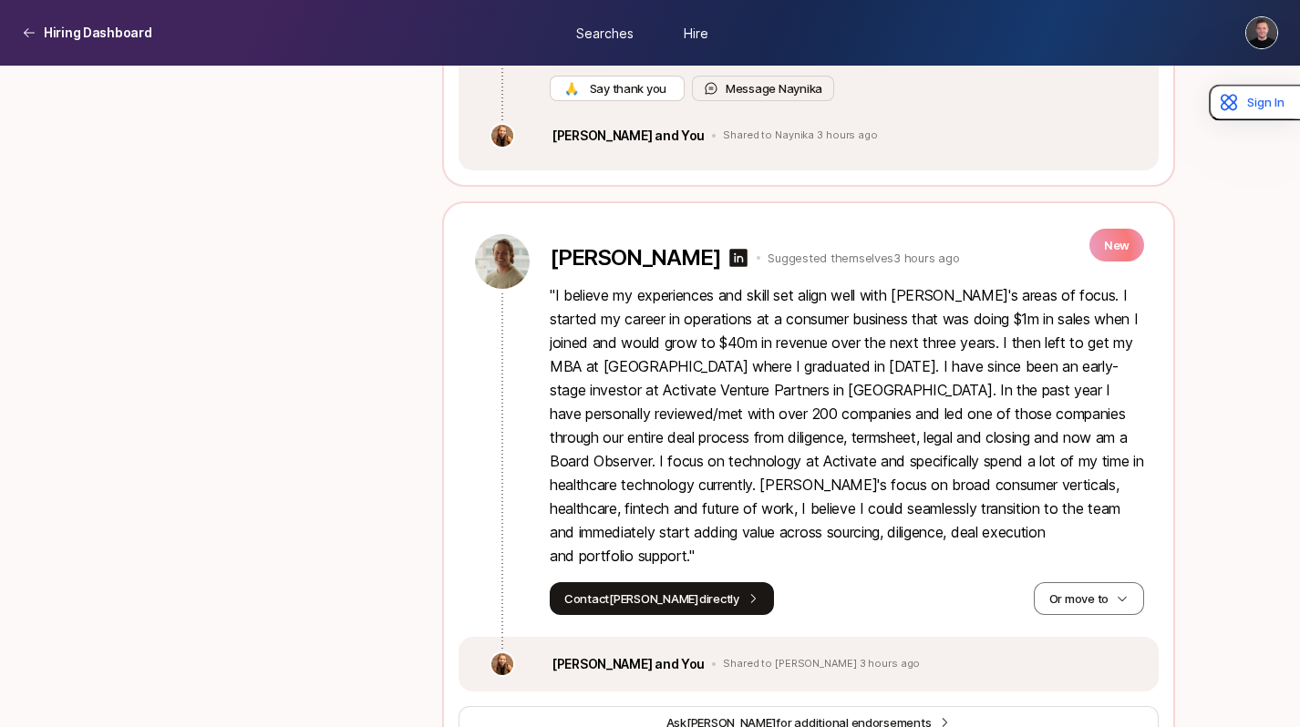
scroll to position [1325, 0]
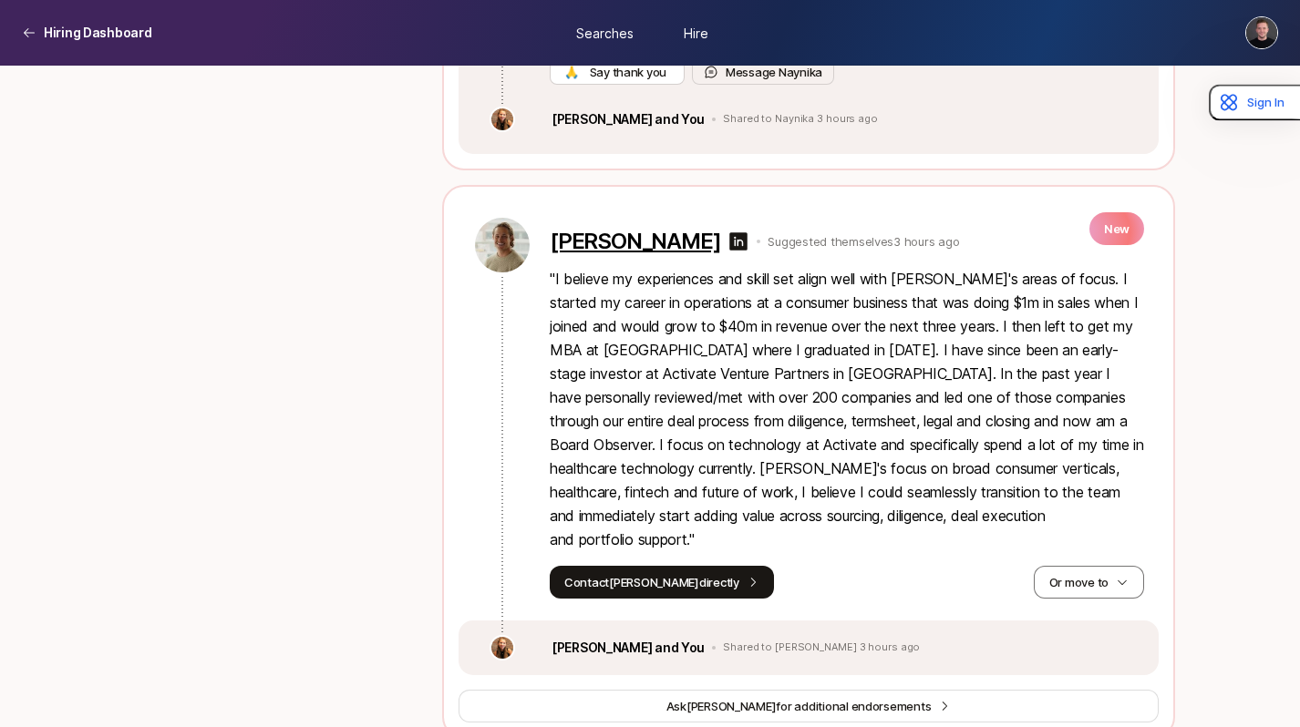
click at [607, 245] on p "Pierce Crowley" at bounding box center [635, 242] width 170 height 26
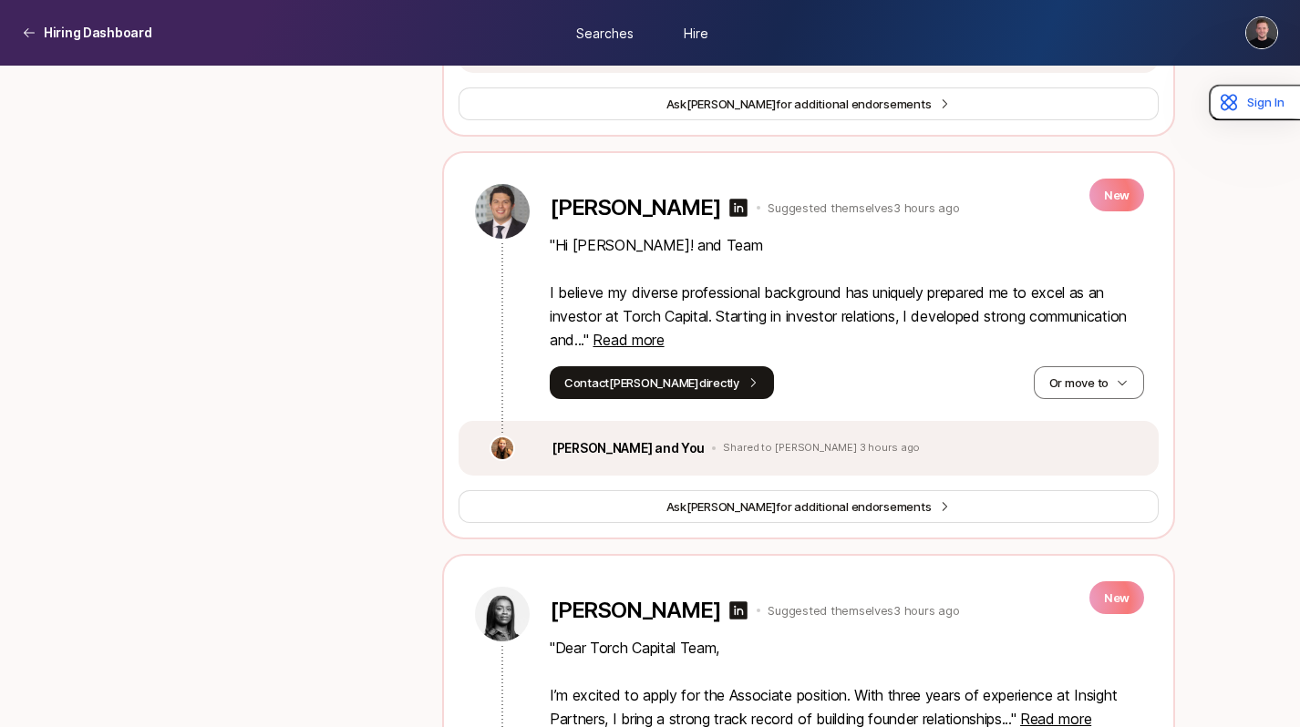
scroll to position [1930, 0]
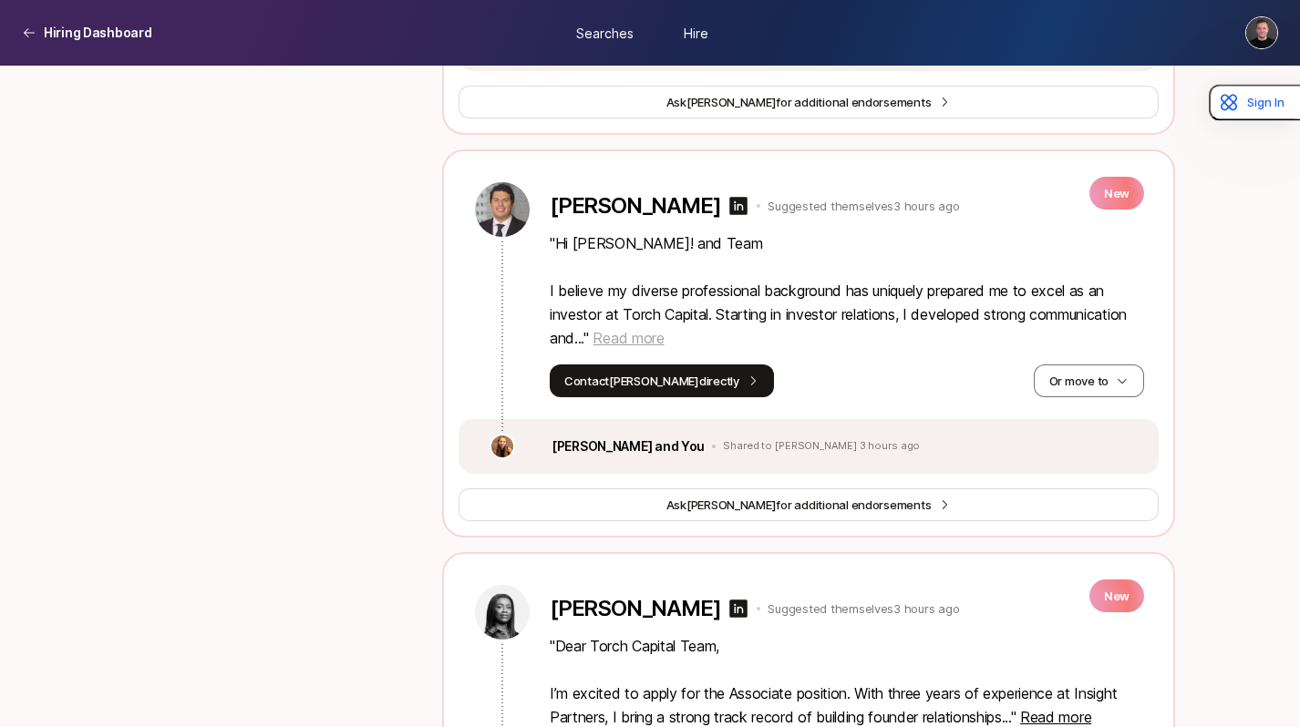
click at [621, 345] on span "Read more" at bounding box center [627, 338] width 71 height 18
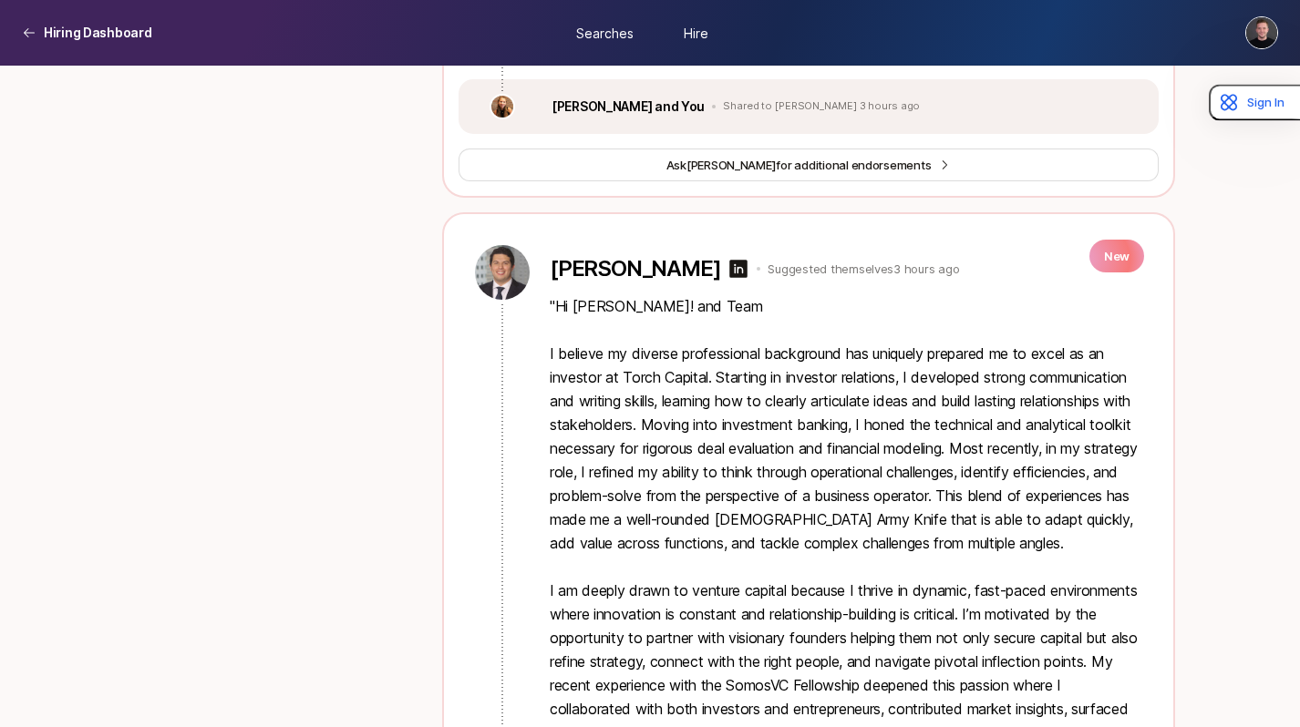
scroll to position [1812, 0]
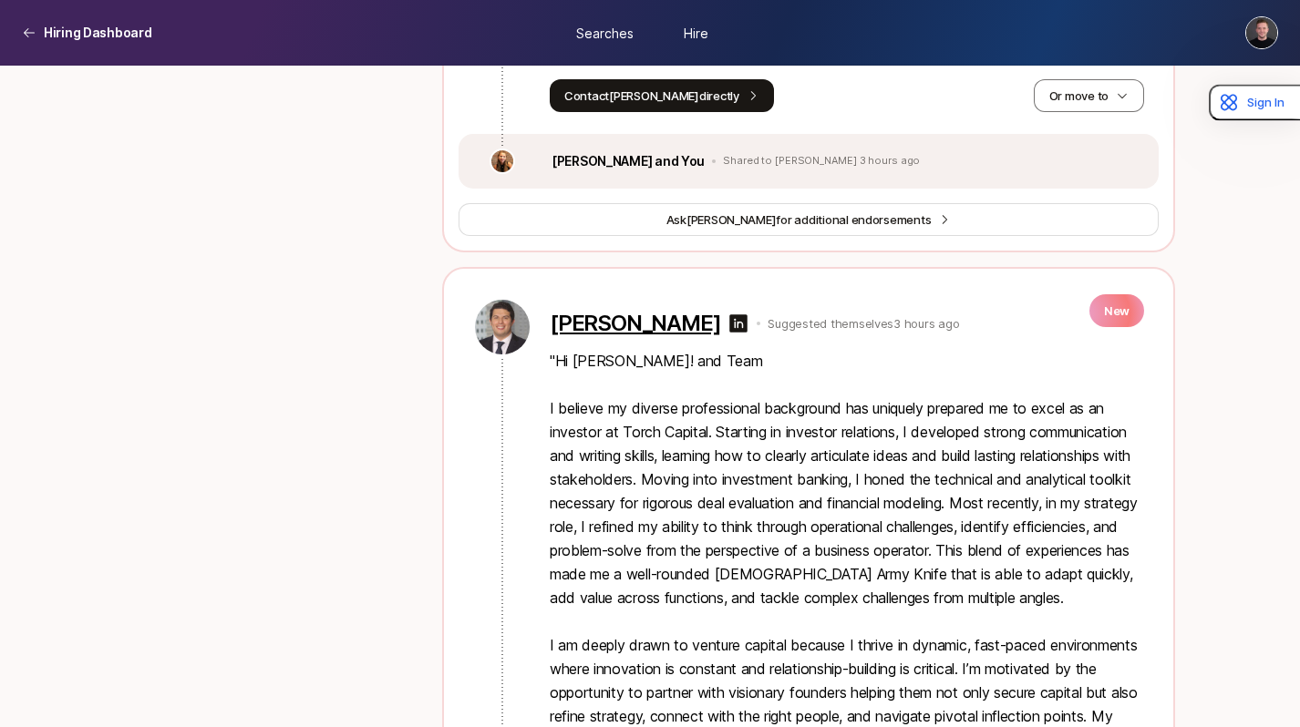
click at [598, 325] on p "Leif Johnson" at bounding box center [635, 324] width 170 height 26
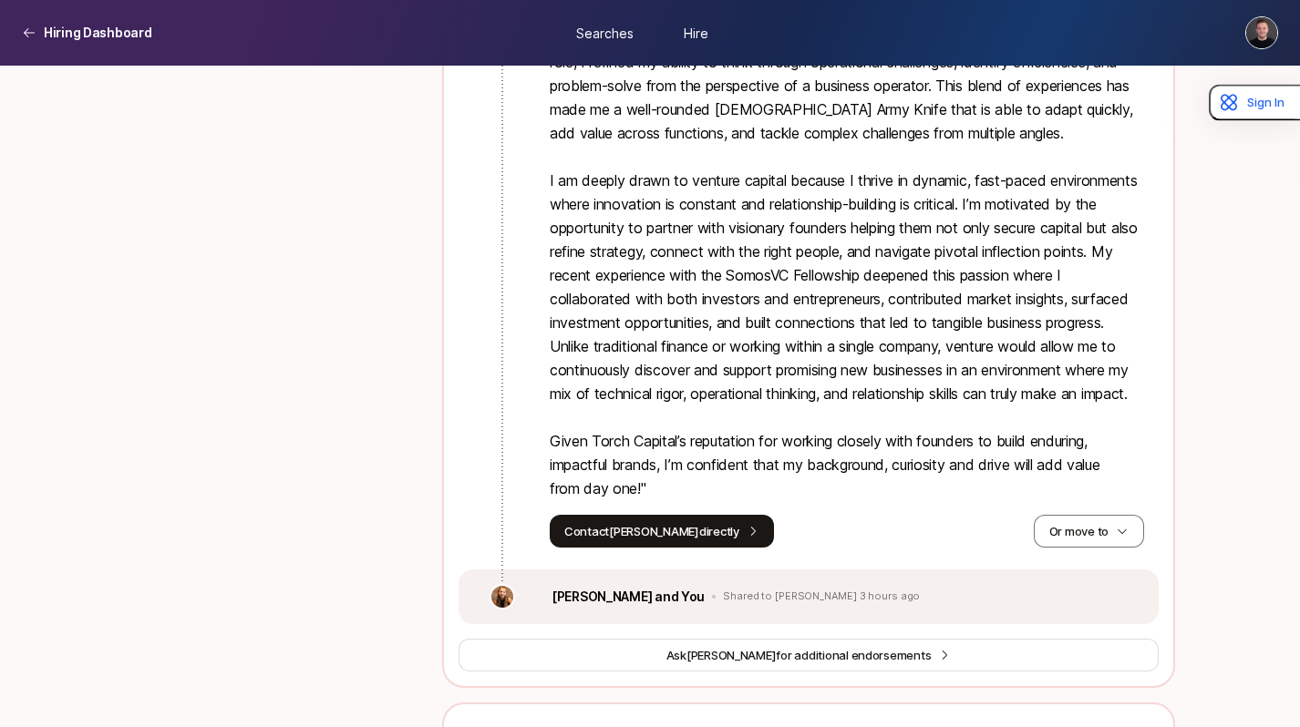
scroll to position [2279, 0]
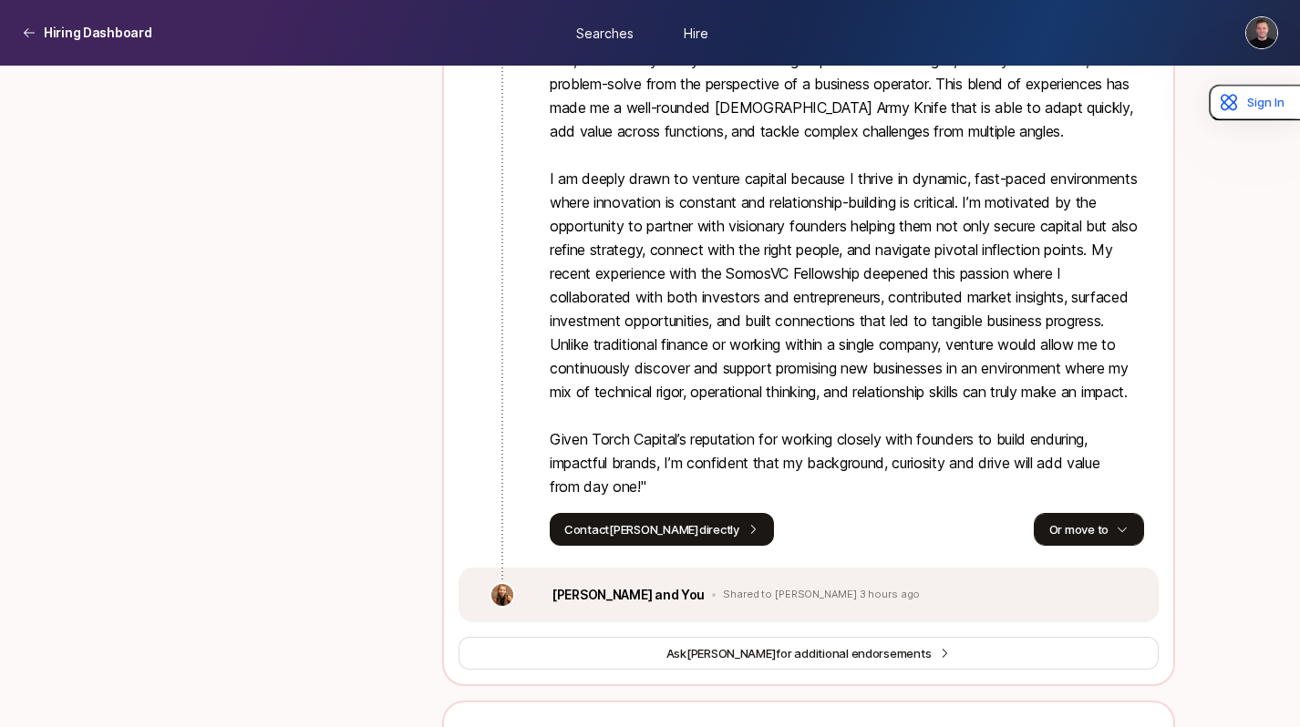
click at [1116, 536] on icon "button" at bounding box center [1122, 529] width 13 height 13
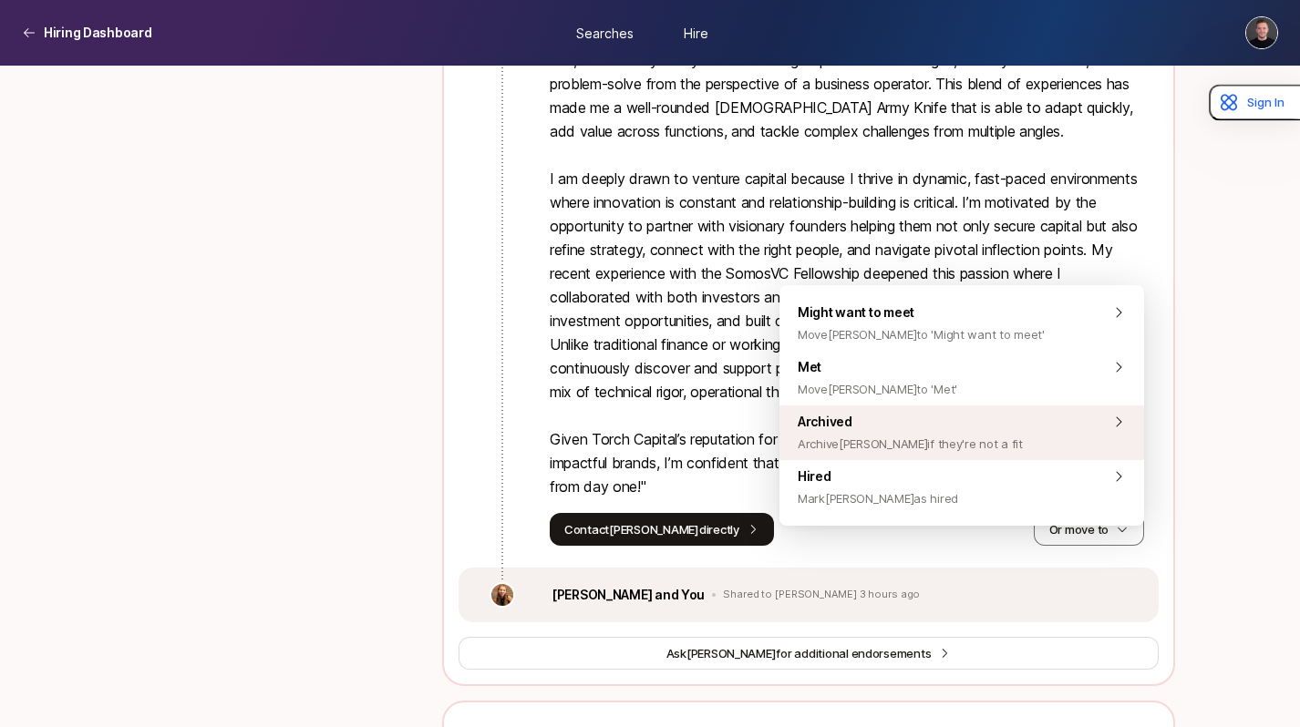
click at [912, 437] on span "Archive Leif if they're not a fit" at bounding box center [910, 444] width 225 height 22
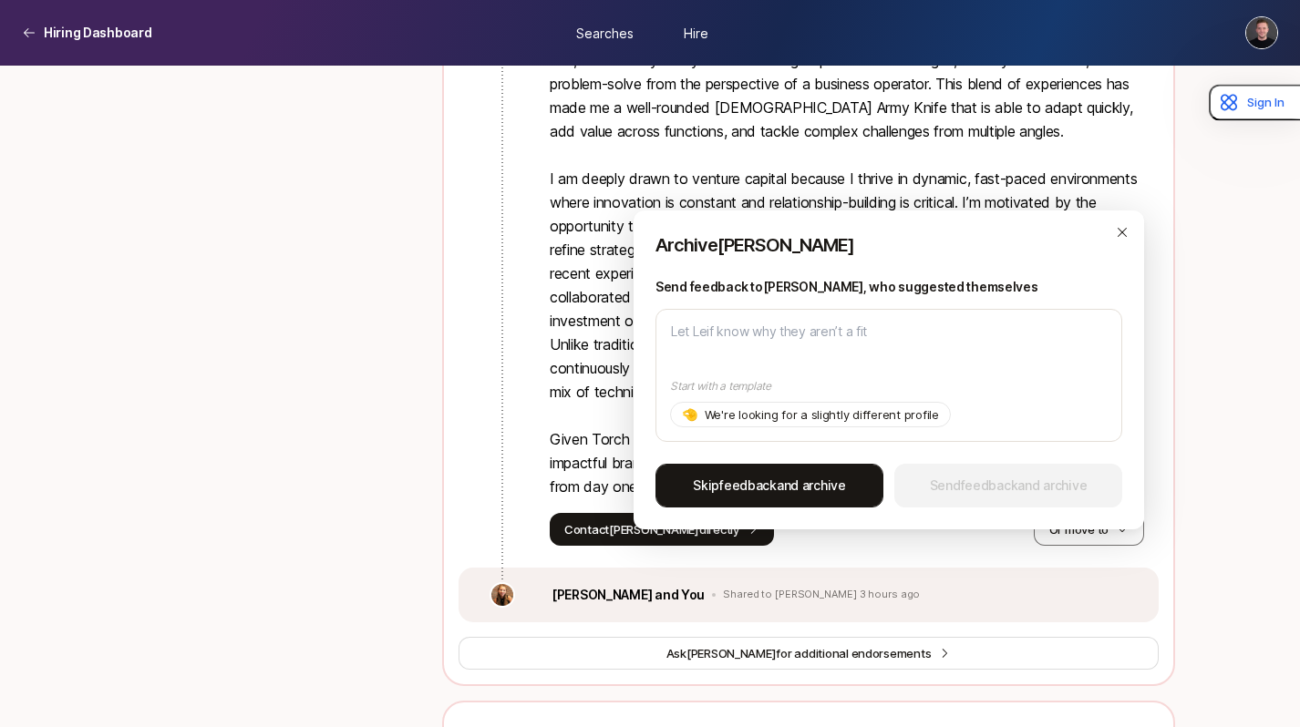
click at [790, 484] on span "Skip feedback and archive" at bounding box center [769, 486] width 153 height 22
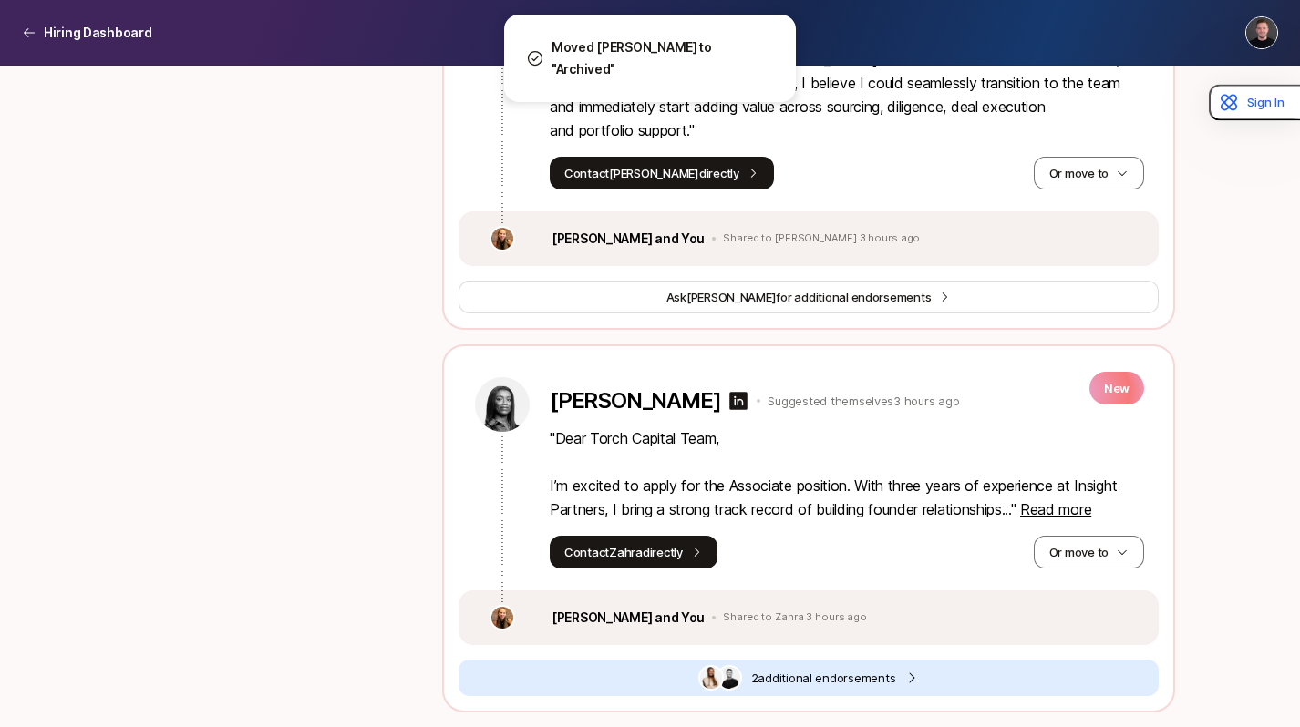
scroll to position [1734, 0]
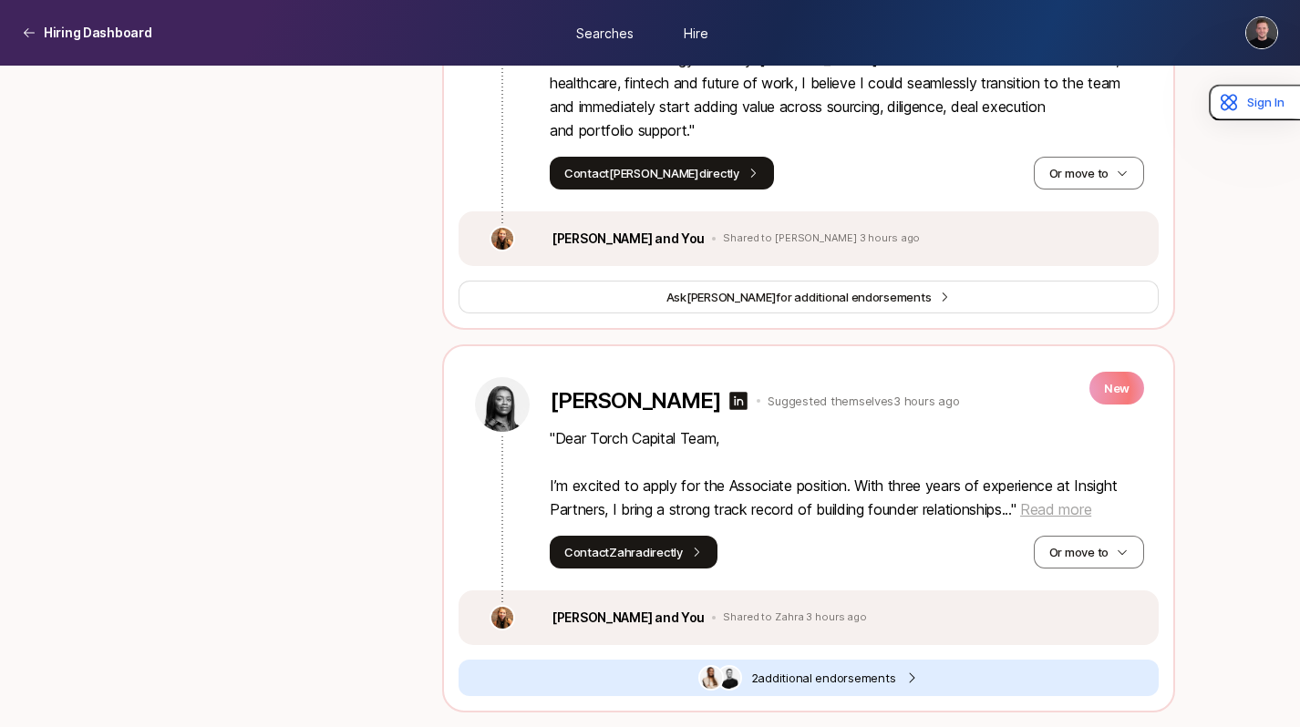
click at [1049, 511] on span "Read more" at bounding box center [1055, 509] width 71 height 18
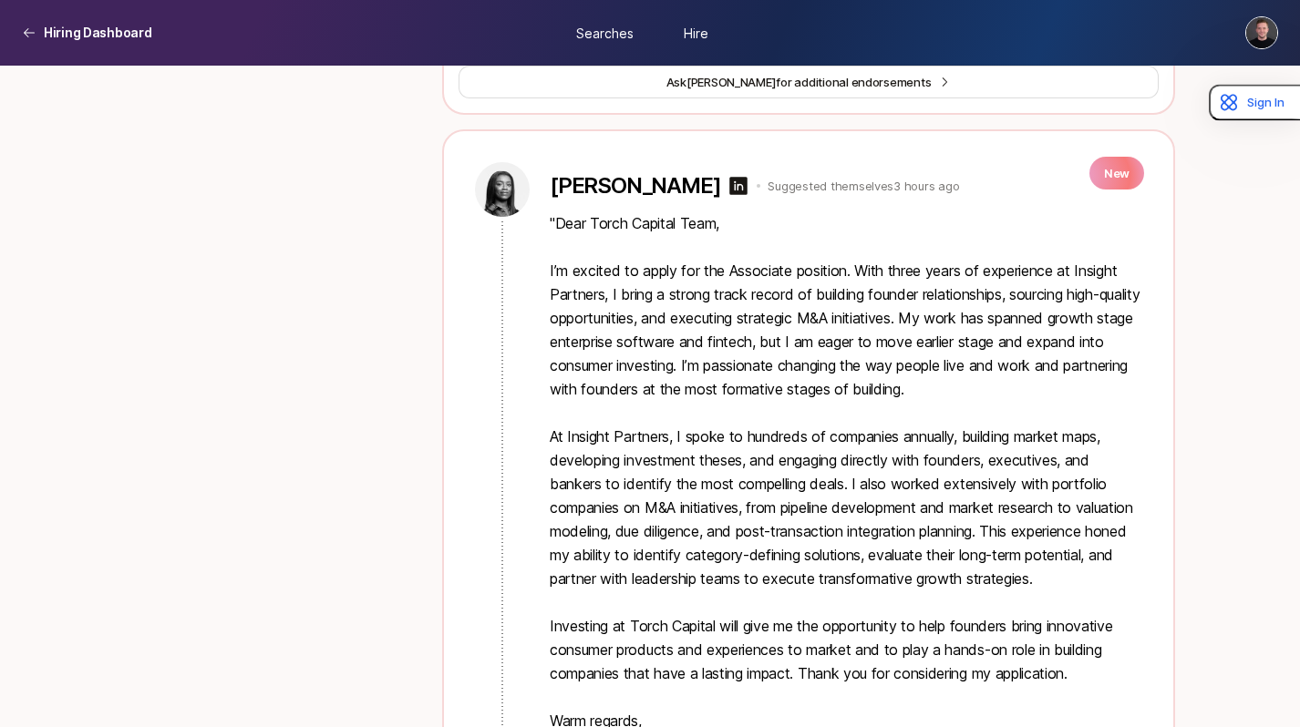
scroll to position [1941, 0]
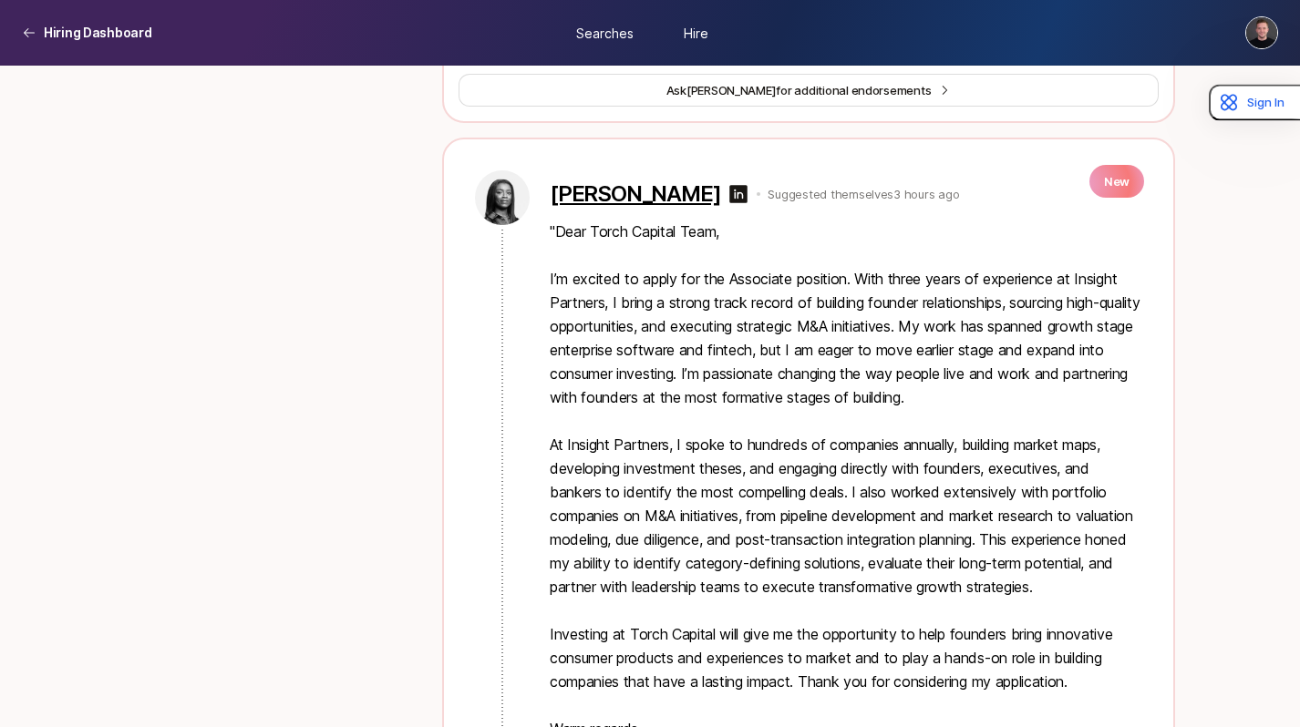
click at [615, 198] on p "Zahra Thiam" at bounding box center [635, 194] width 170 height 26
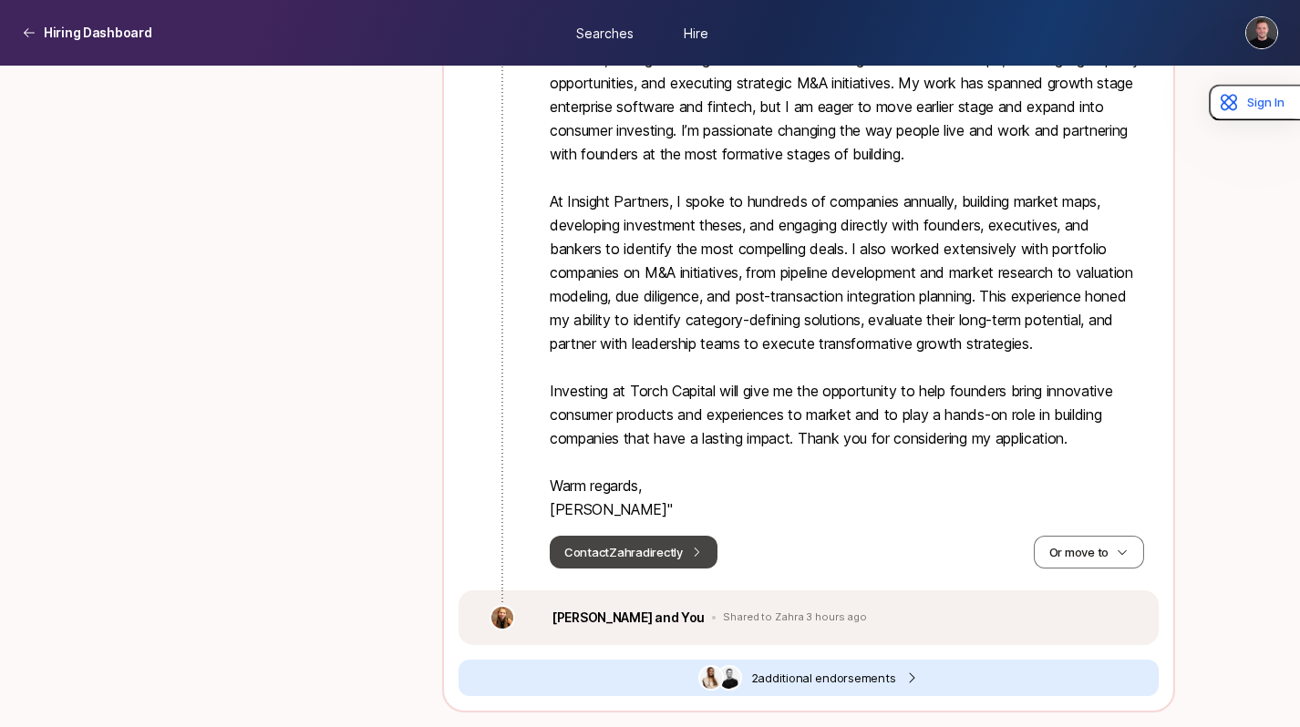
click at [659, 555] on button "Contact Zahra directly" at bounding box center [634, 552] width 168 height 33
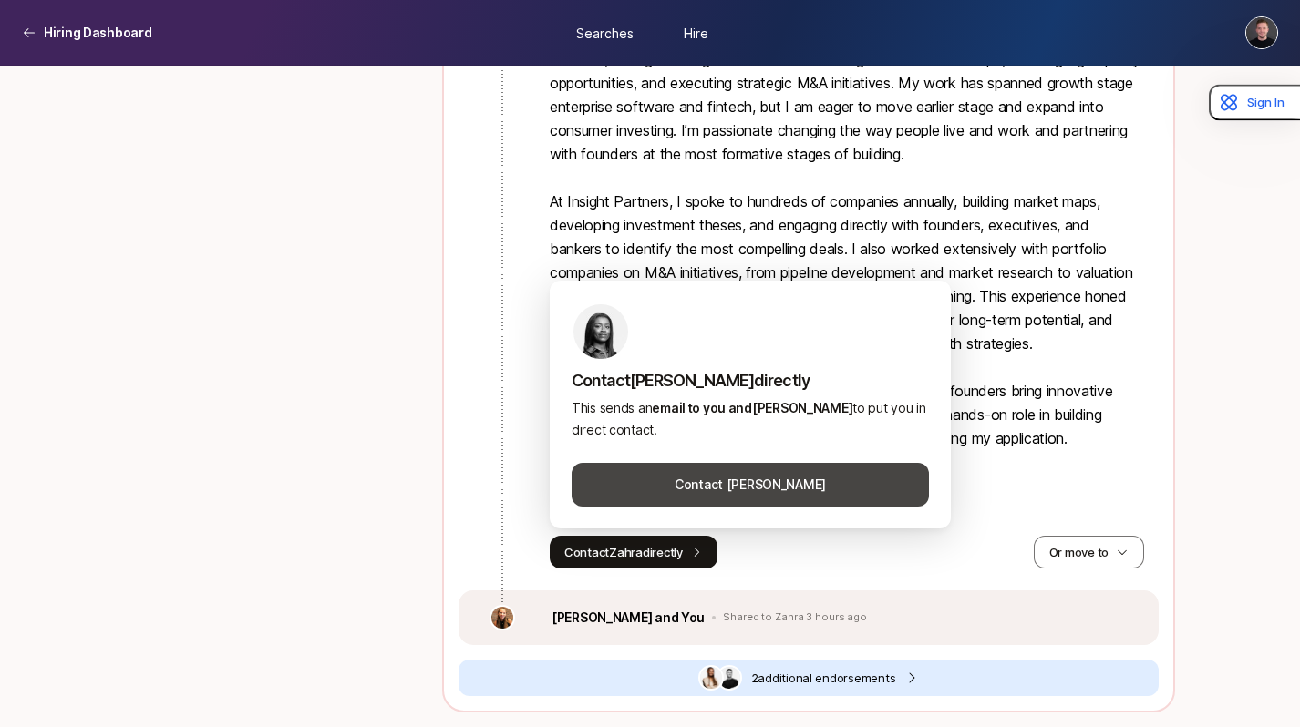
click at [719, 483] on button "Contact Zahra Thiam" at bounding box center [749, 485] width 357 height 44
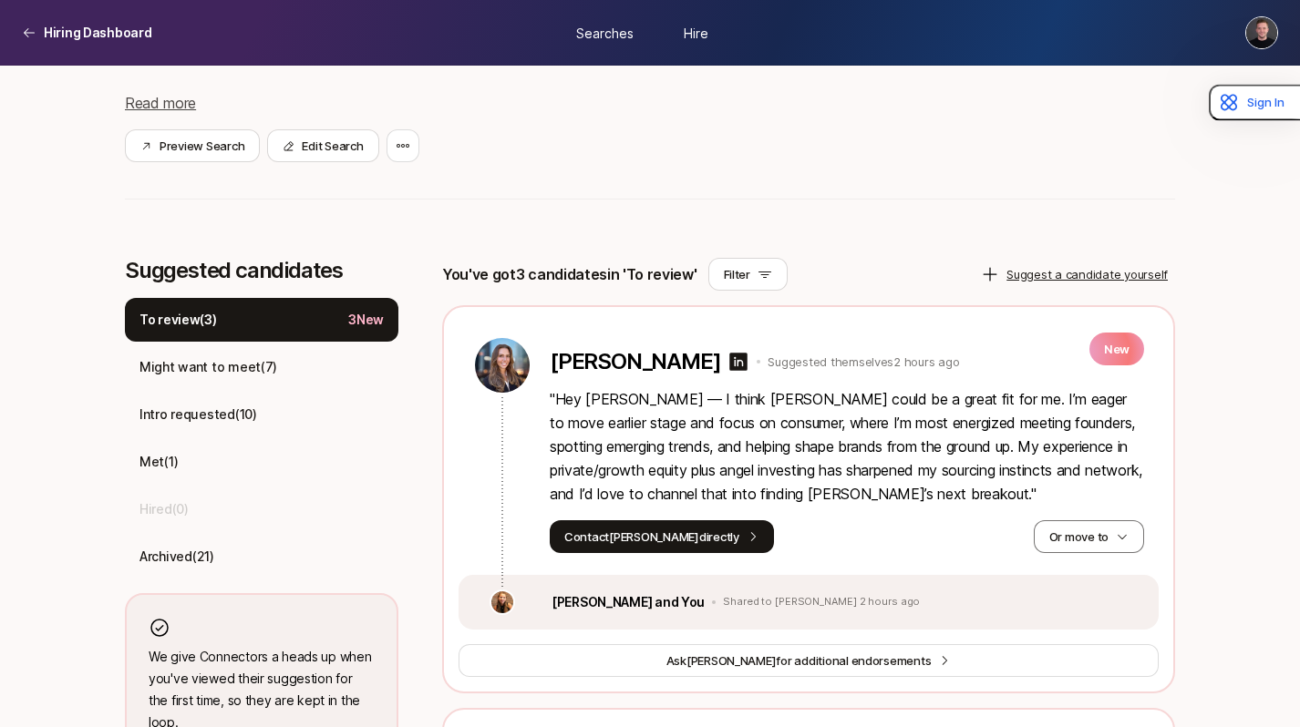
scroll to position [314, 0]
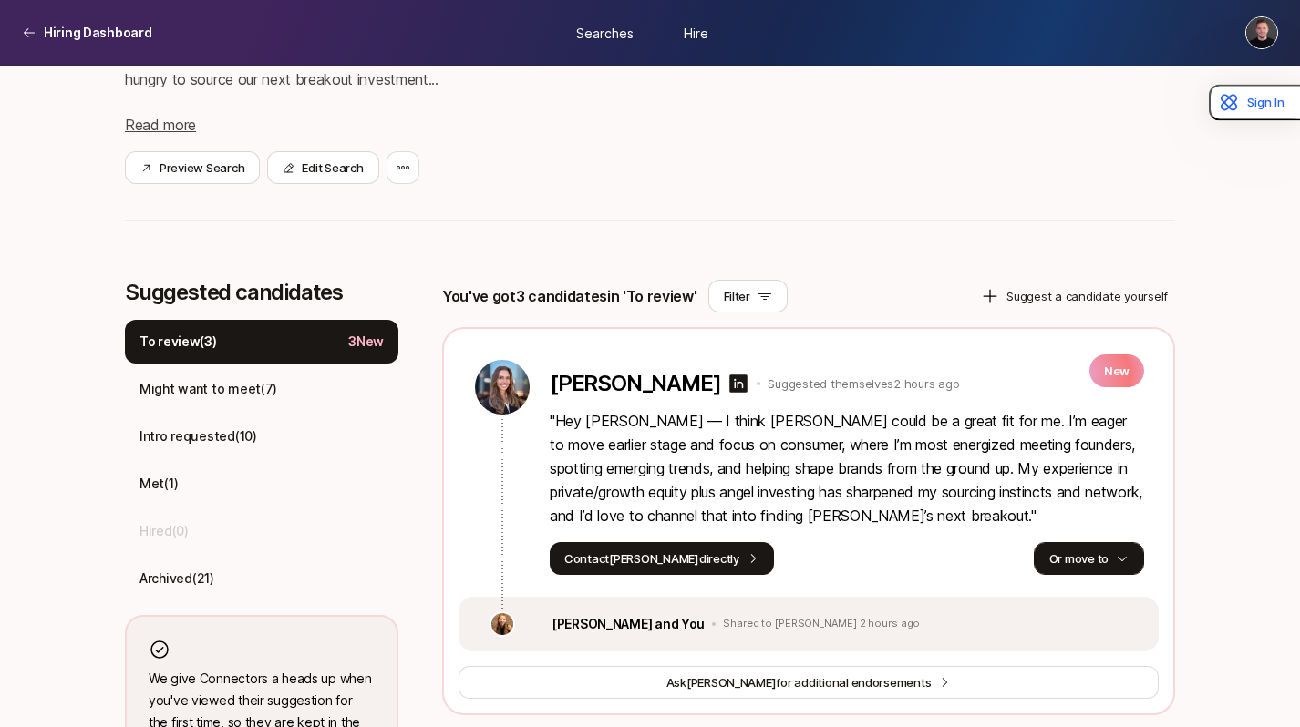
click at [1051, 549] on button "Or move to" at bounding box center [1089, 558] width 110 height 33
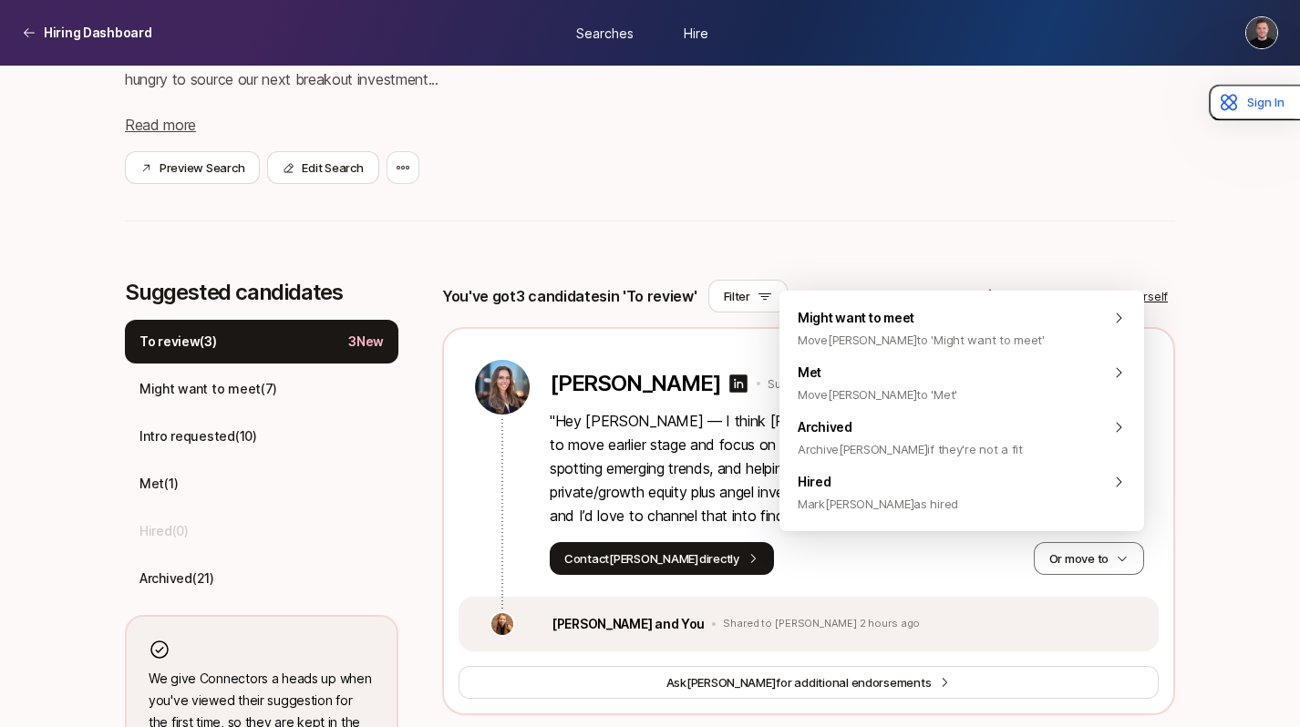
click at [1010, 558] on div "Contact Jelena directly Or move to" at bounding box center [847, 558] width 594 height 33
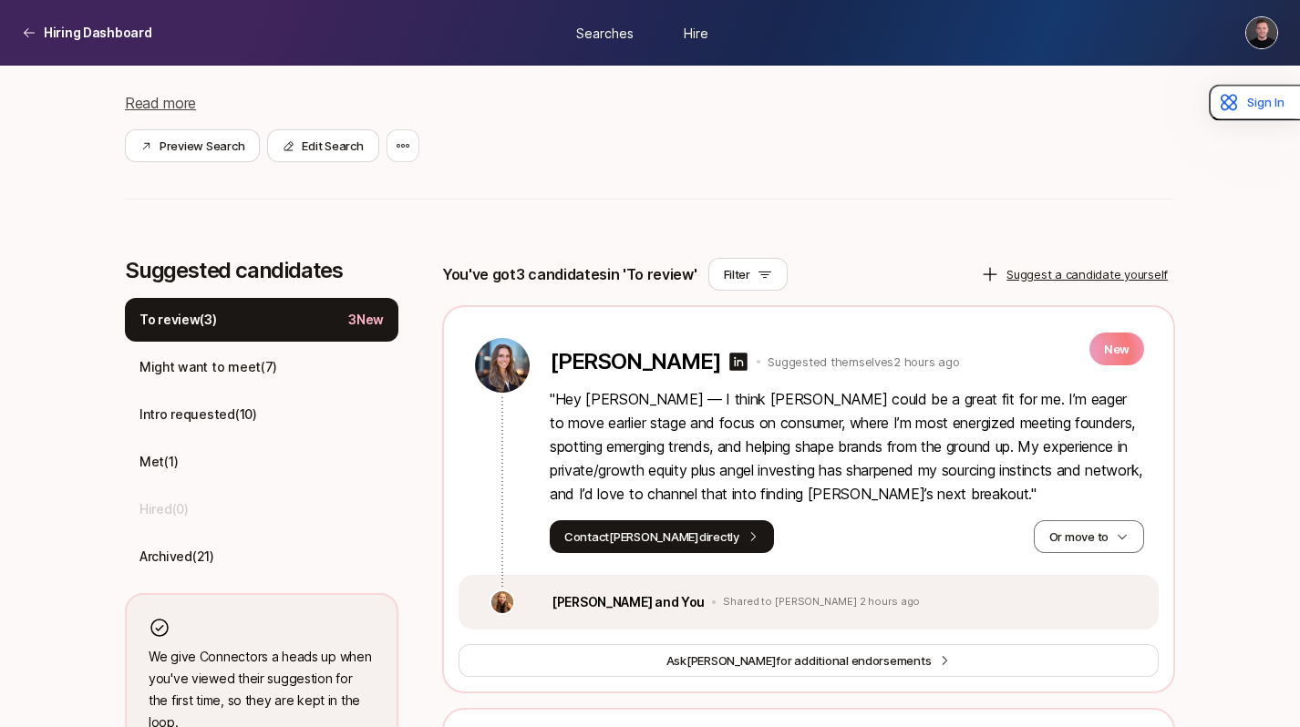
scroll to position [338, 0]
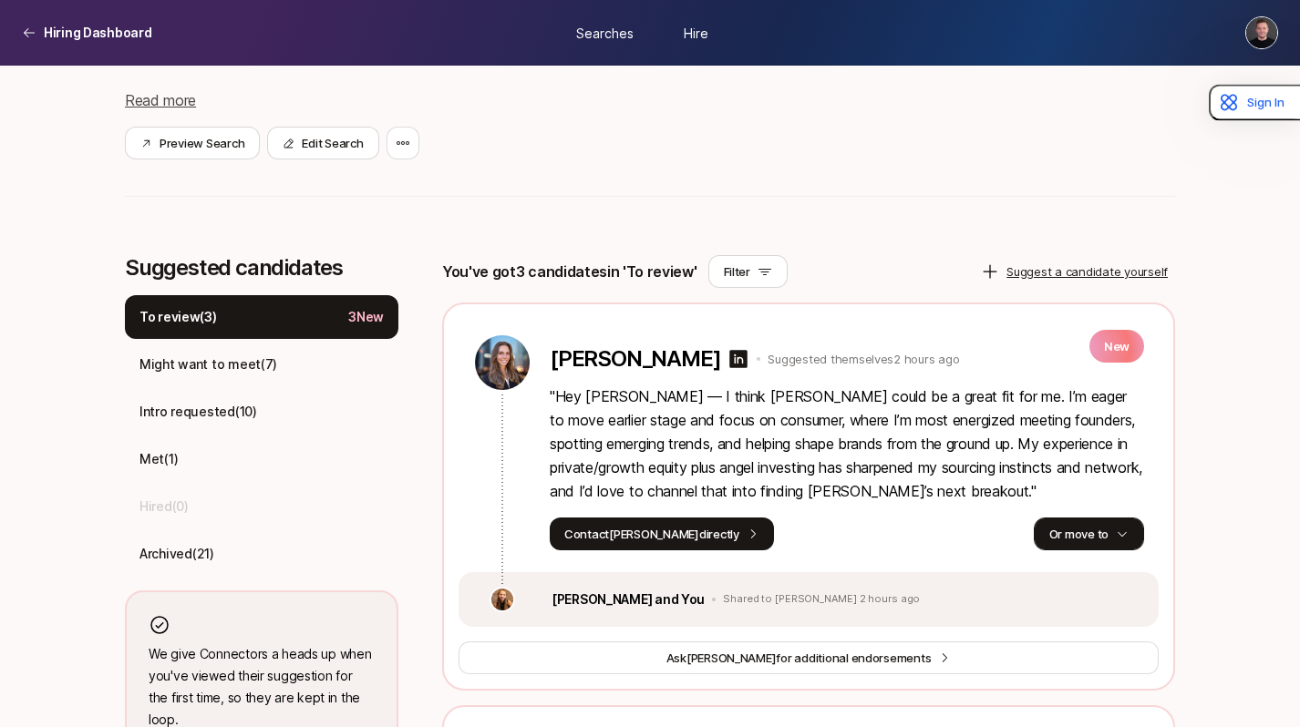
click at [1066, 542] on button "Or move to" at bounding box center [1089, 534] width 110 height 33
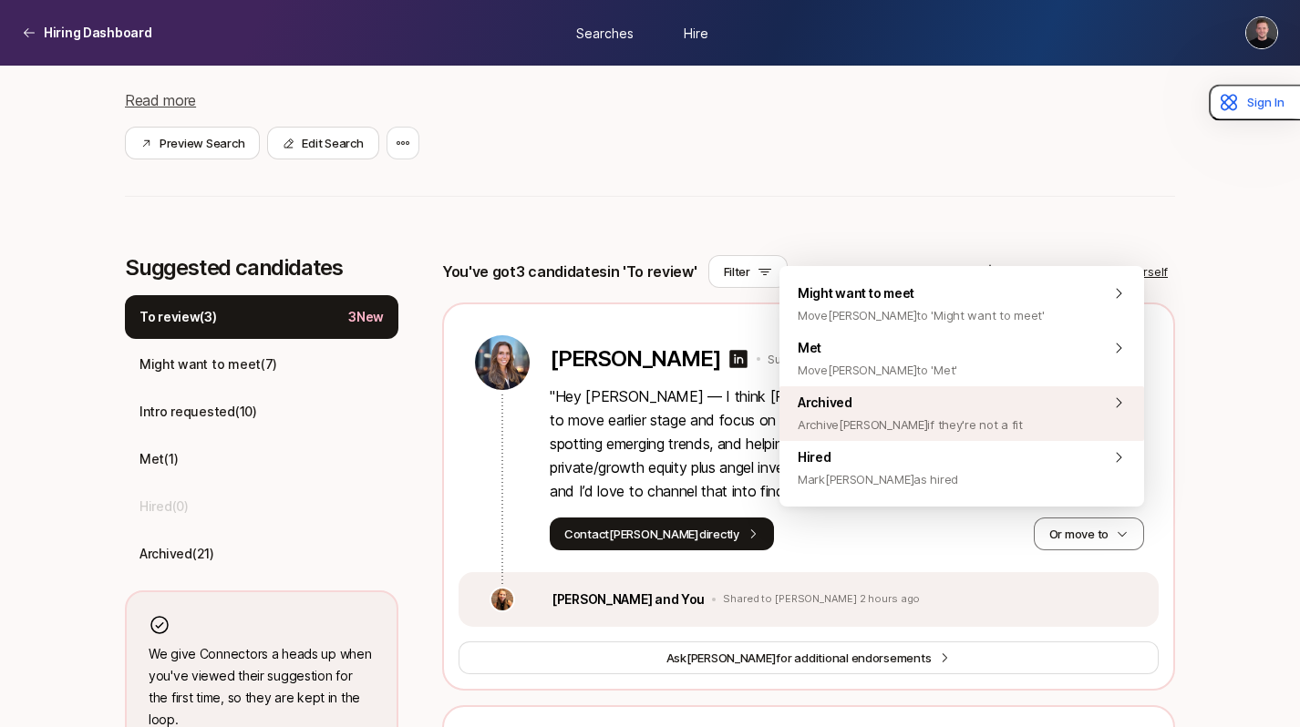
click at [904, 423] on span "Archive Jelena if they're not a fit" at bounding box center [910, 425] width 225 height 22
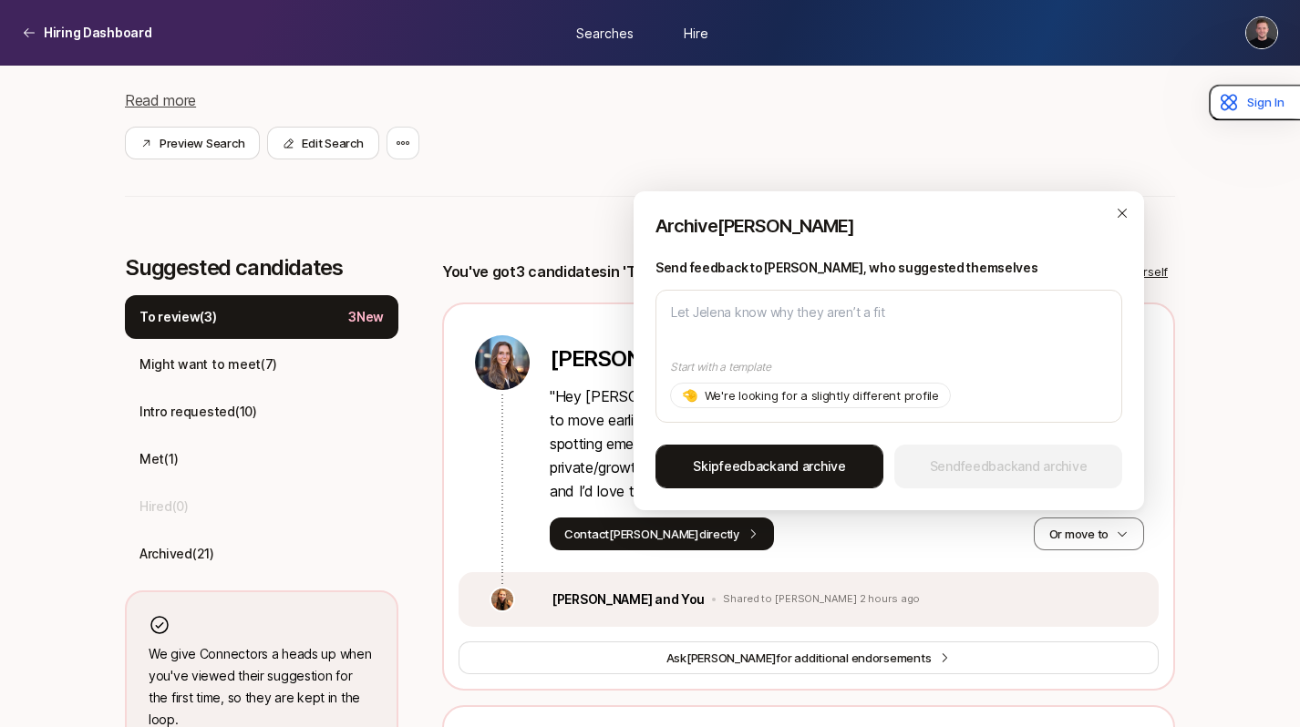
click at [796, 468] on span "Skip feedback and archive" at bounding box center [769, 467] width 153 height 22
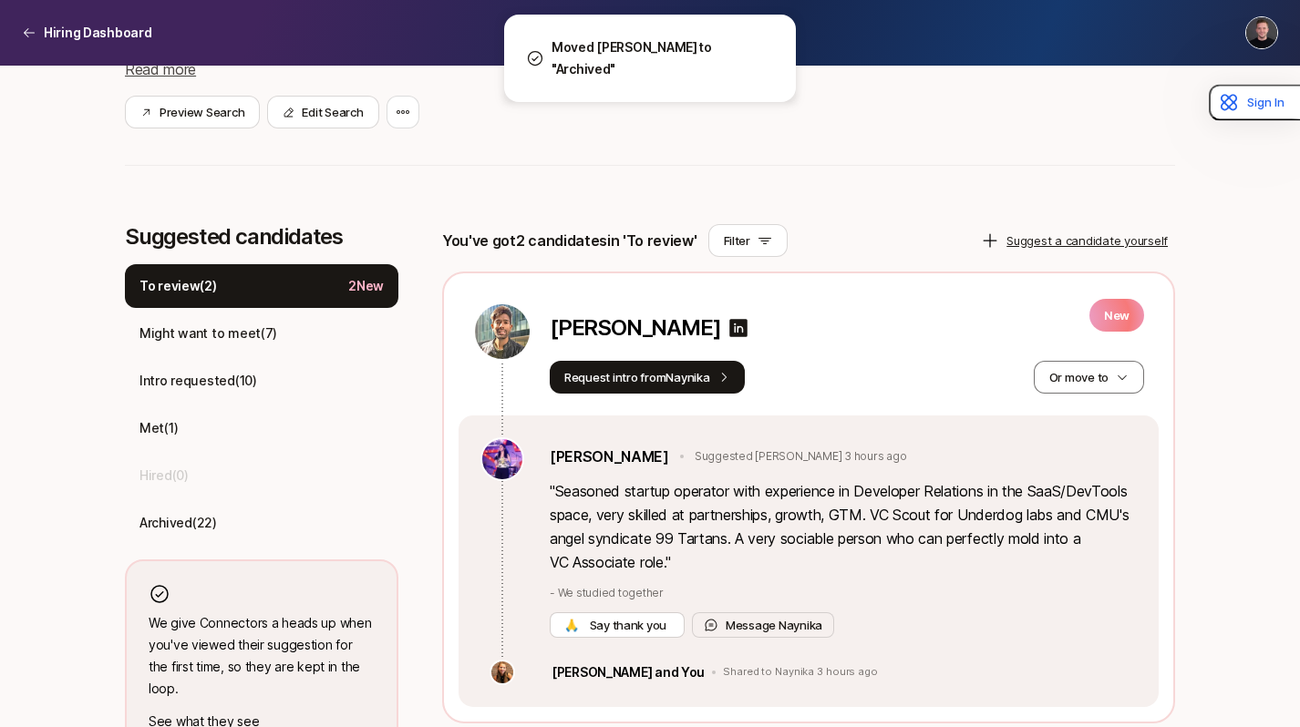
scroll to position [406, 0]
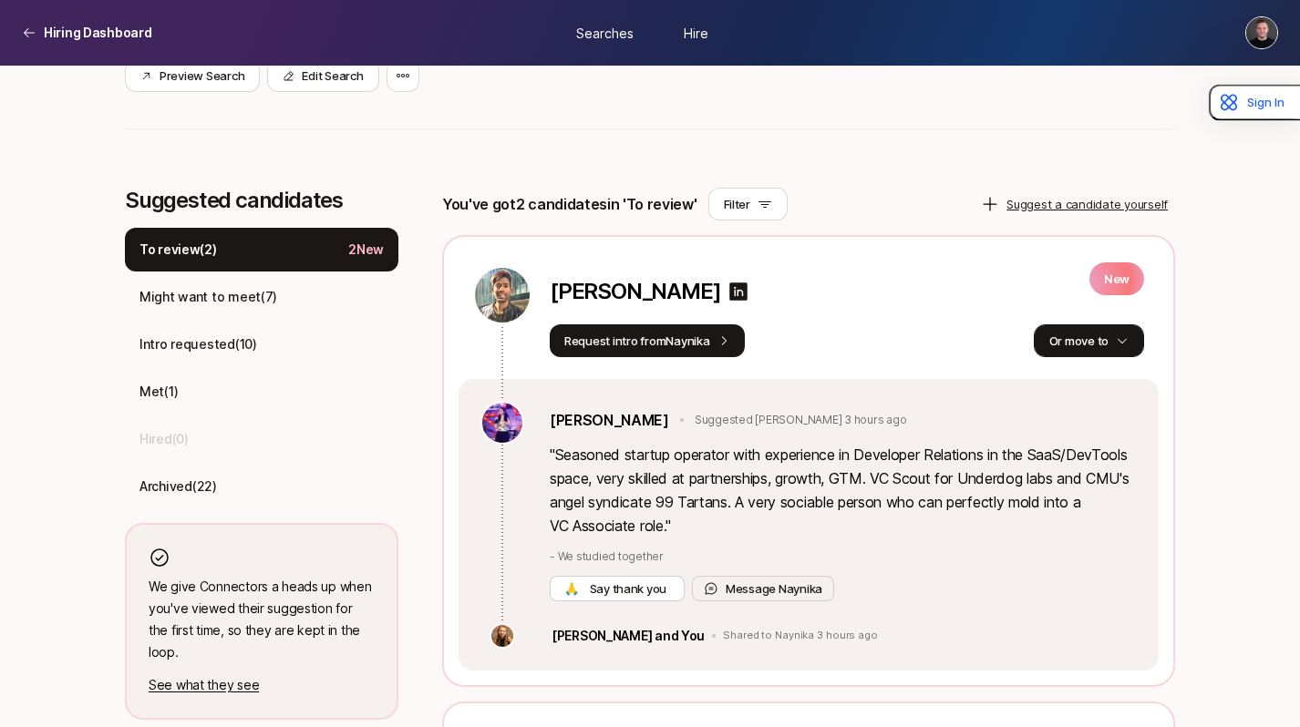
click at [1056, 352] on button "Or move to" at bounding box center [1089, 340] width 110 height 33
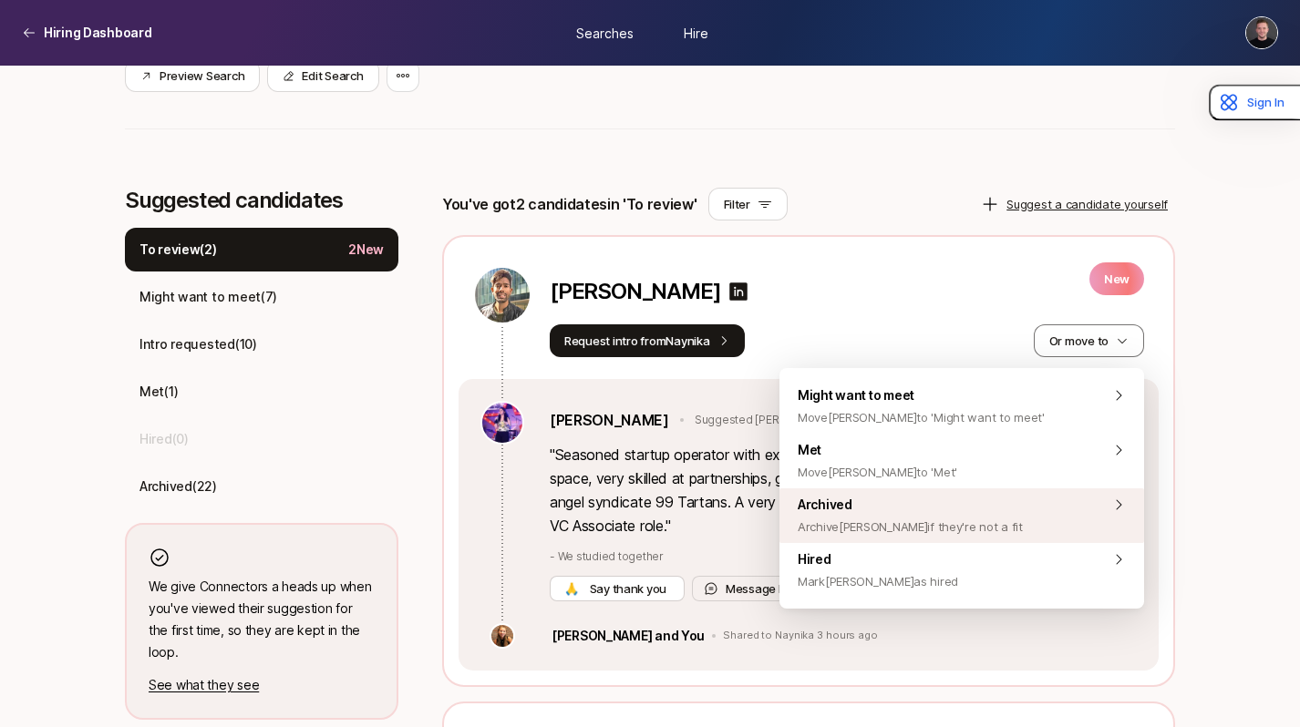
click at [948, 521] on span "Archive Shubham if they're not a fit" at bounding box center [910, 527] width 225 height 22
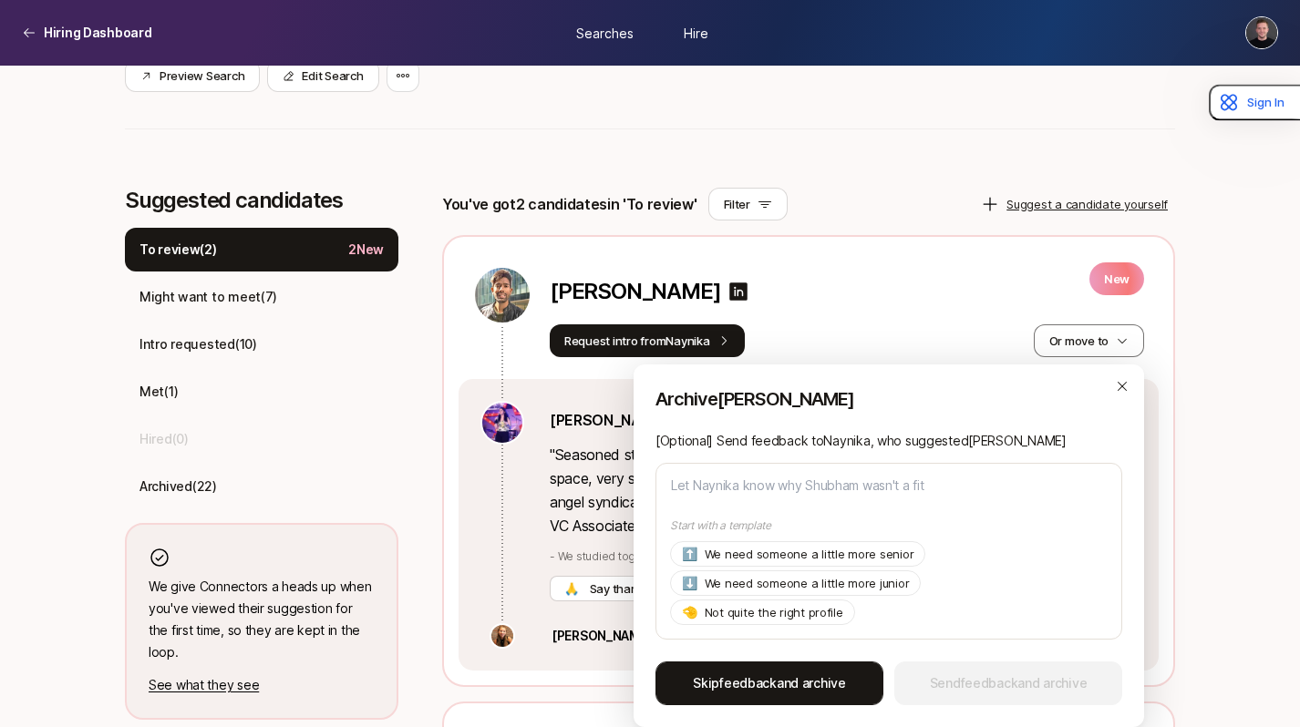
click at [802, 685] on span "Skip feedback and archive" at bounding box center [769, 684] width 153 height 22
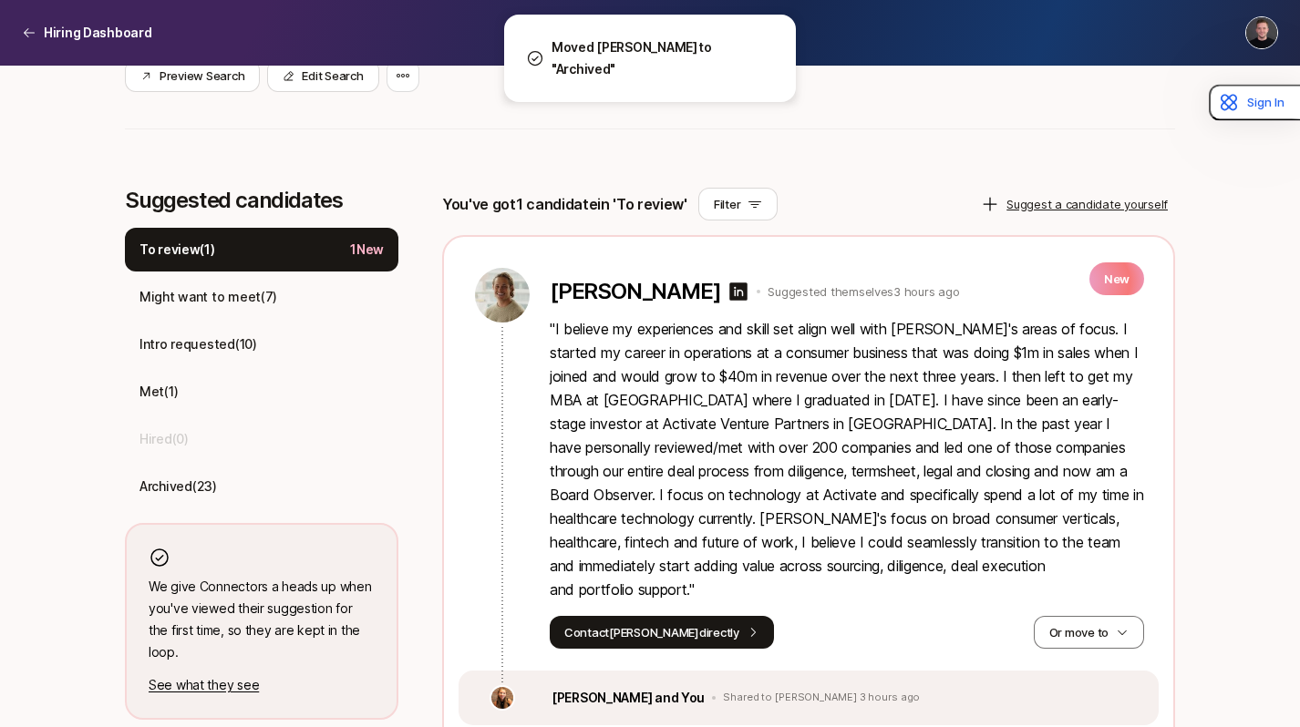
scroll to position [482, 0]
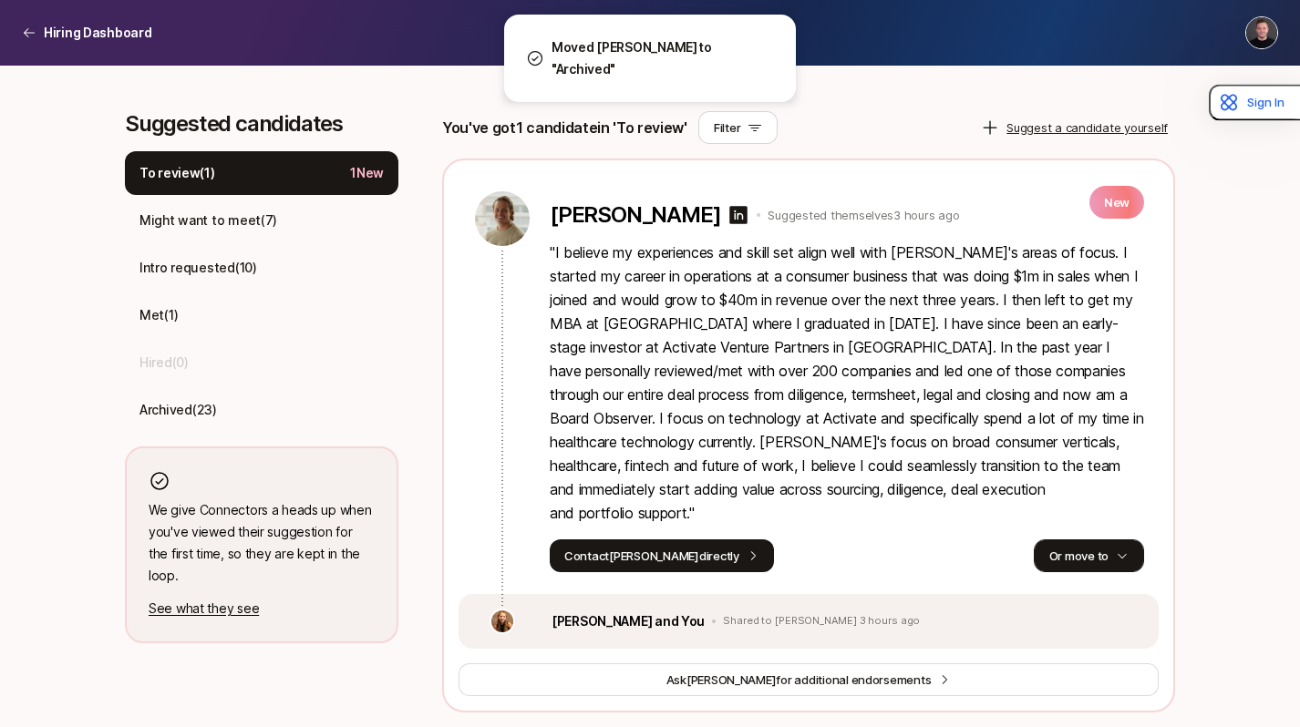
click at [1124, 571] on button "Or move to" at bounding box center [1089, 556] width 110 height 33
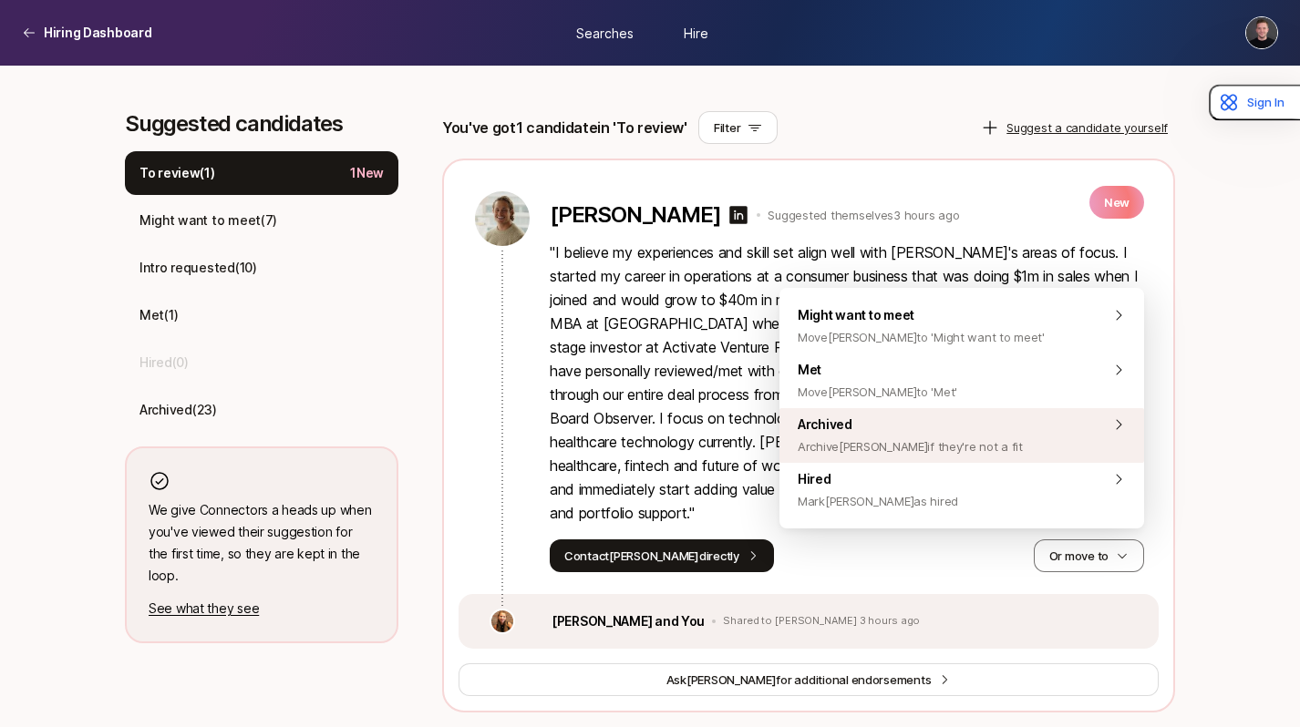
click at [890, 438] on span "Archive Pierce if they're not a fit" at bounding box center [910, 447] width 225 height 22
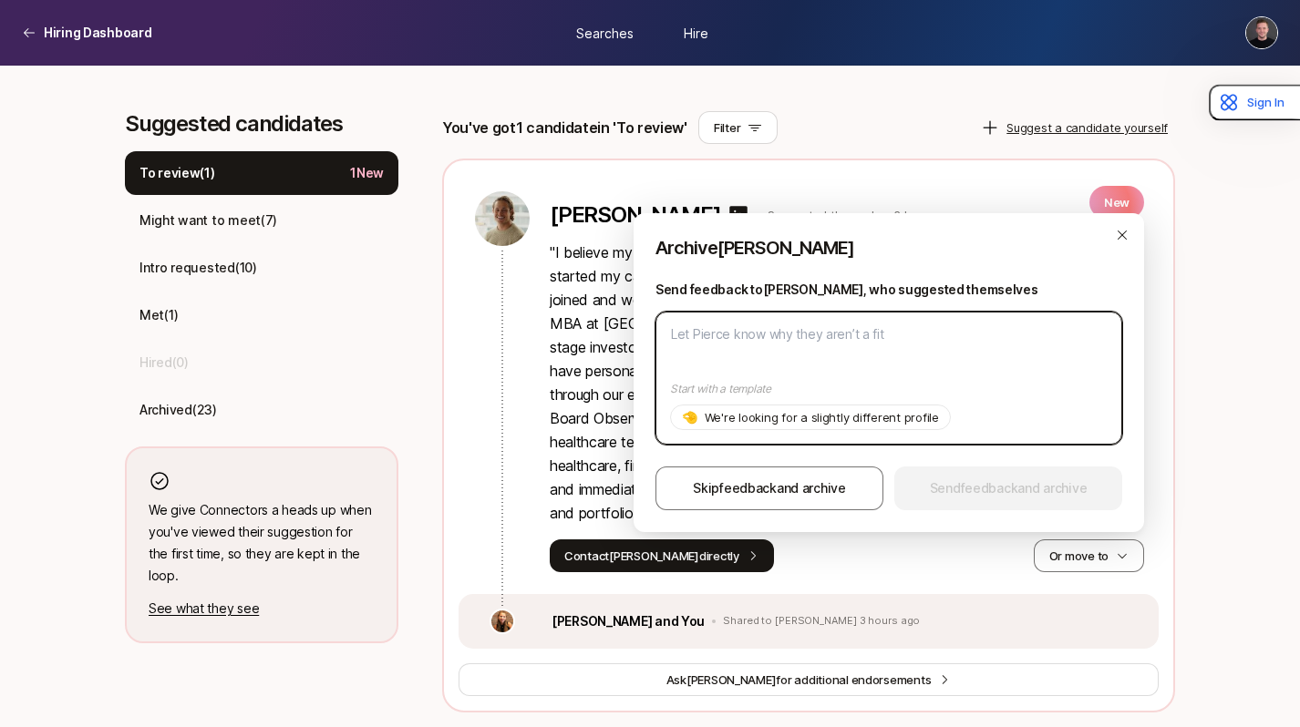
click at [774, 357] on textarea at bounding box center [888, 378] width 467 height 133
paste textarea "Hi Melanie, Thanks for your interest in the Pre-MBA Associate - your background…"
type textarea "x"
type textarea "Hi Melanie, Thanks for your interest in the Pre-MBA Associate - your background…"
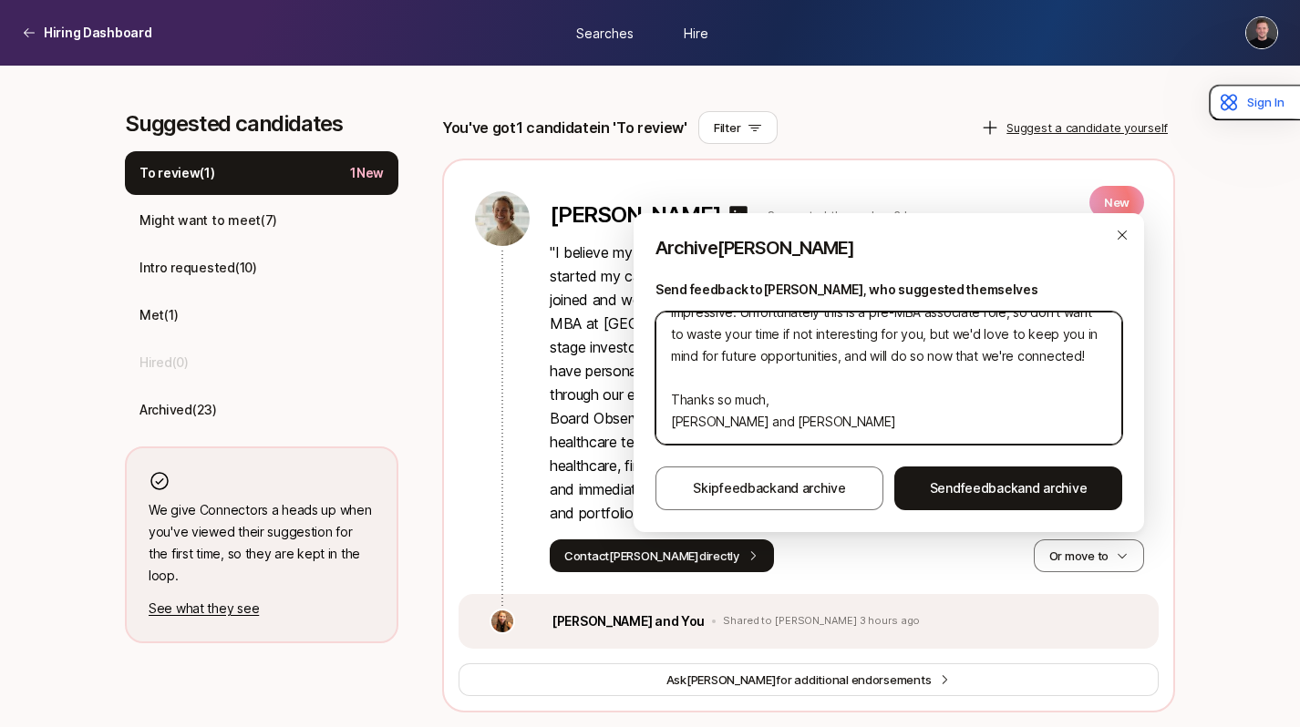
scroll to position [0, 0]
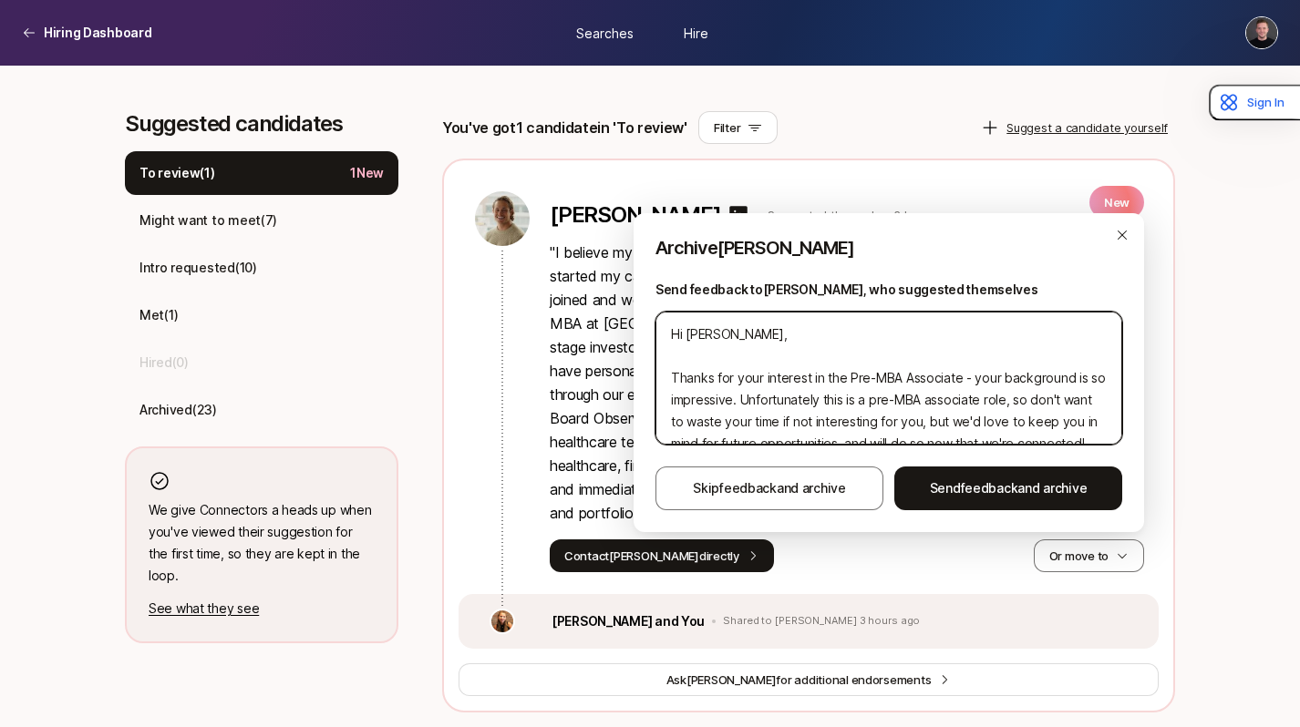
click at [703, 330] on textarea "Hi Melanie, Thanks for your interest in the Pre-MBA Associate - your background…" at bounding box center [888, 378] width 467 height 133
type textarea "x"
type textarea "Hi P, Thanks for your interest in the Pre-MBA Associate - your background is so…"
type textarea "x"
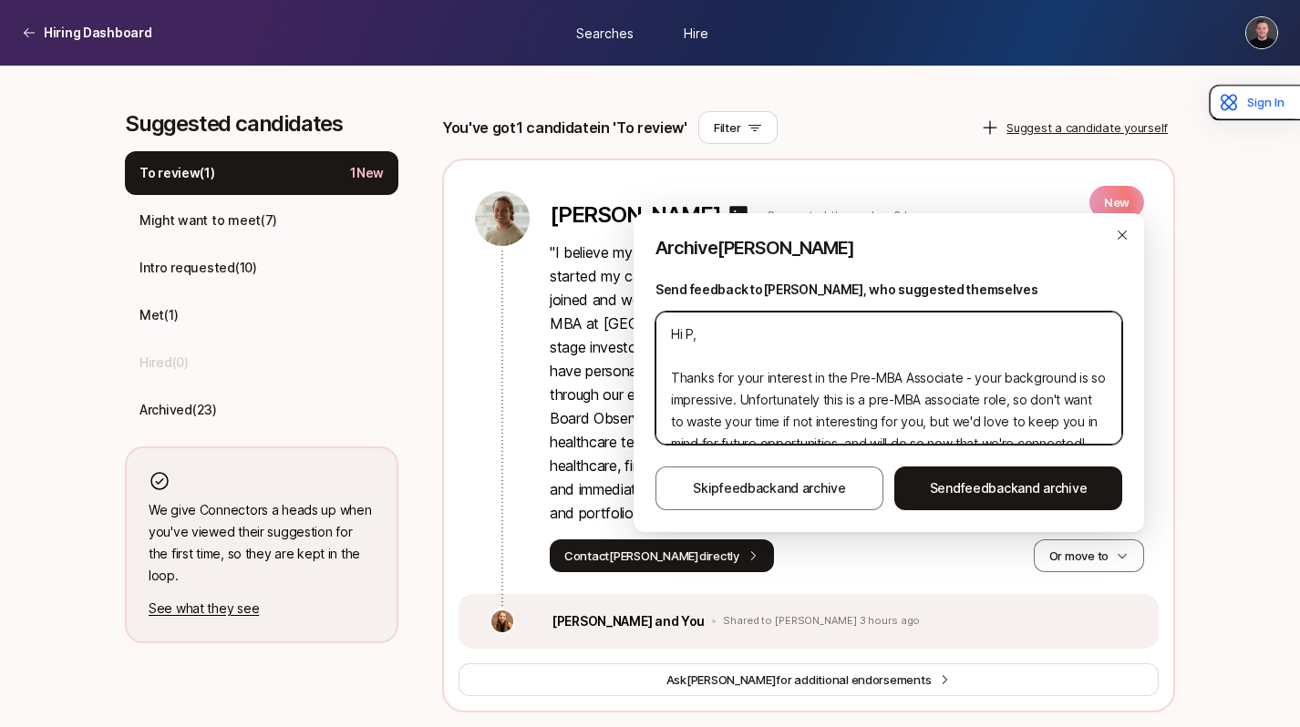
type textarea "Hi Pi, Thanks for your interest in the Pre-MBA Associate - your background is s…"
type textarea "x"
type textarea "Hi Pie, Thanks for your interest in the Pre-MBA Associate - your background is …"
type textarea "x"
type textarea "Hi Pier, Thanks for your interest in the Pre-MBA Associate - your background is…"
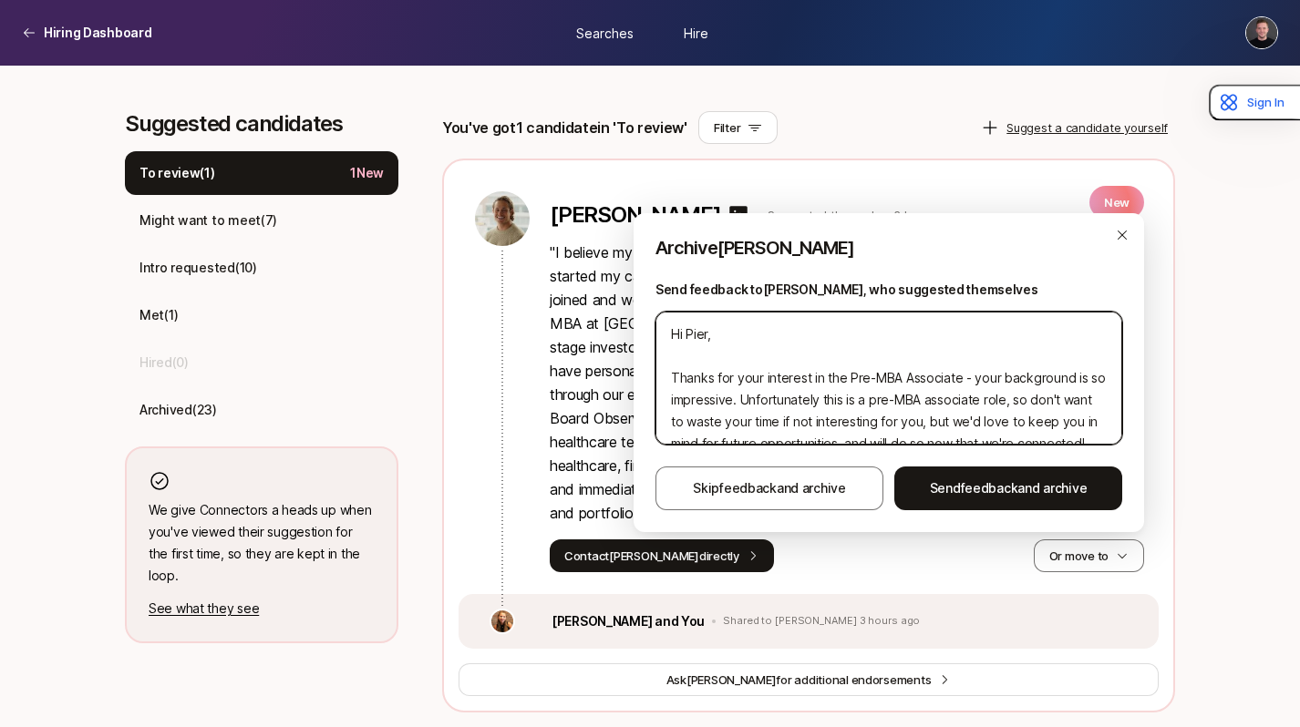
type textarea "x"
type textarea "Hi Pierc, Thanks for your interest in the Pre-MBA Associate - your background i…"
type textarea "x"
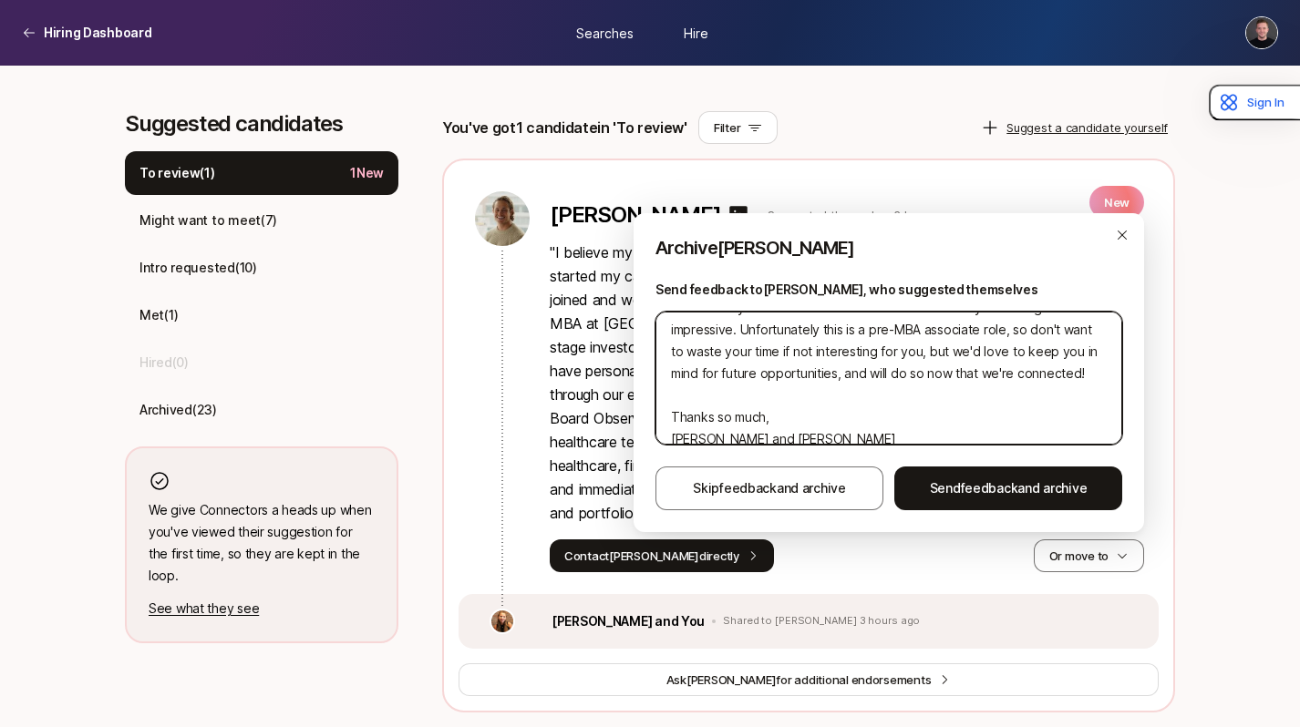
scroll to position [79, 0]
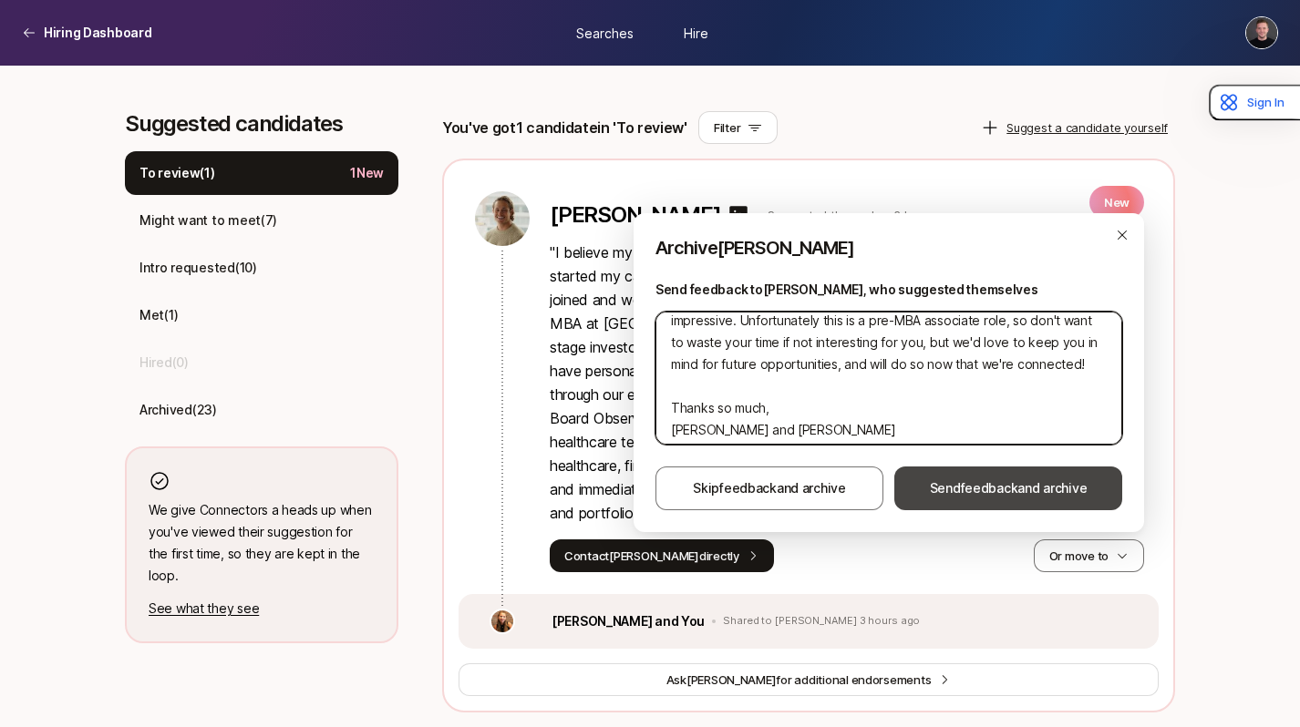
type textarea "Hi Pierce, Thanks for your interest in the Pre-MBA Associate - your background …"
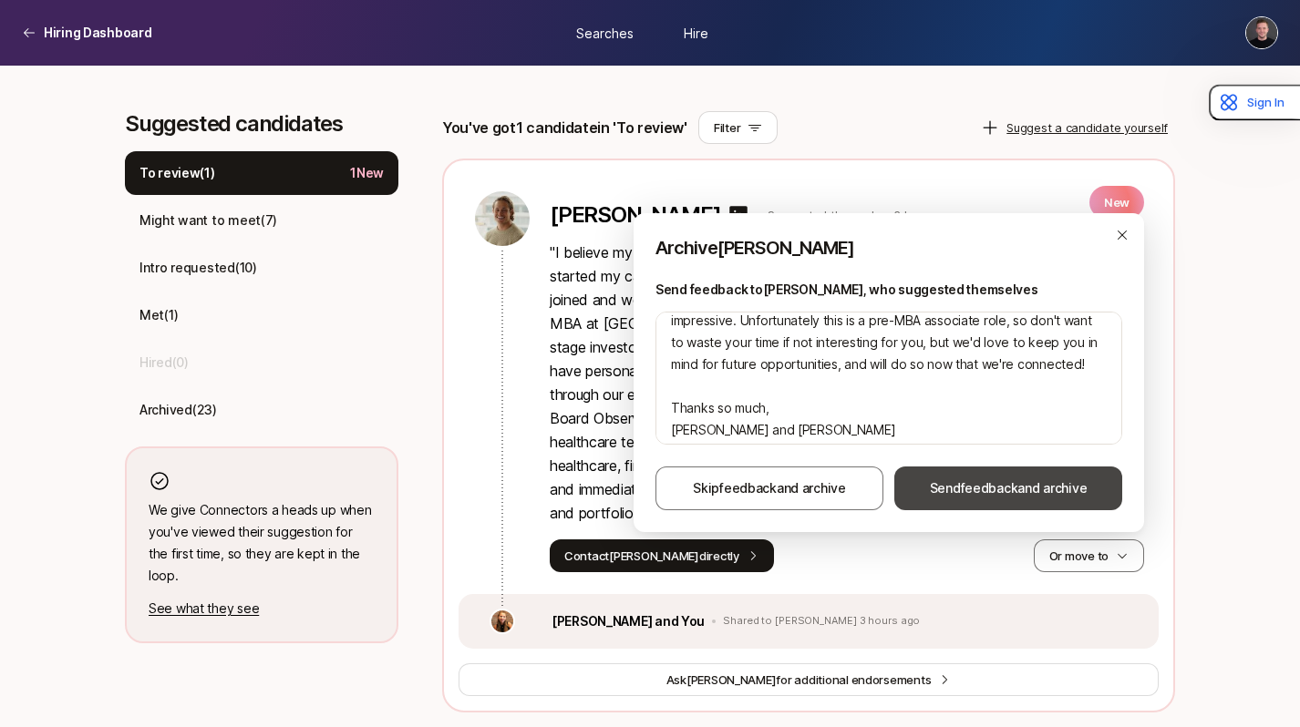
click at [961, 496] on span "Send feedback and archive" at bounding box center [1009, 489] width 158 height 22
type textarea "x"
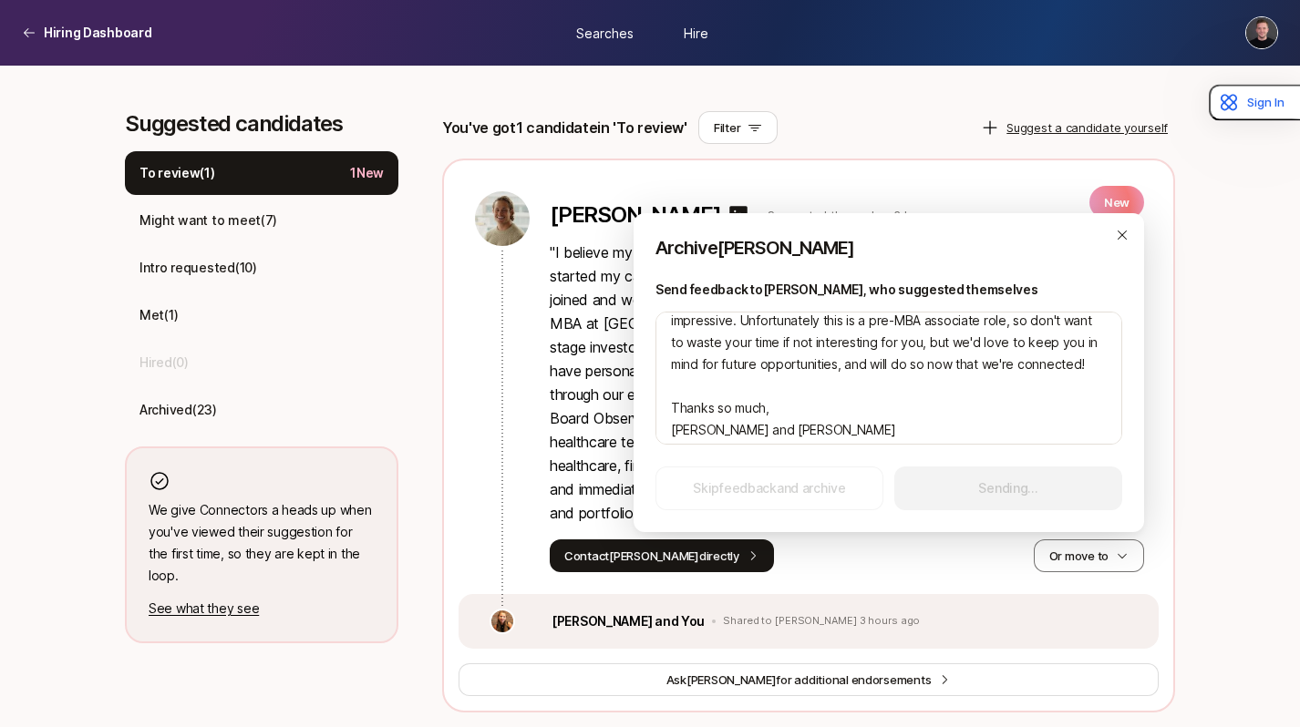
scroll to position [387, 0]
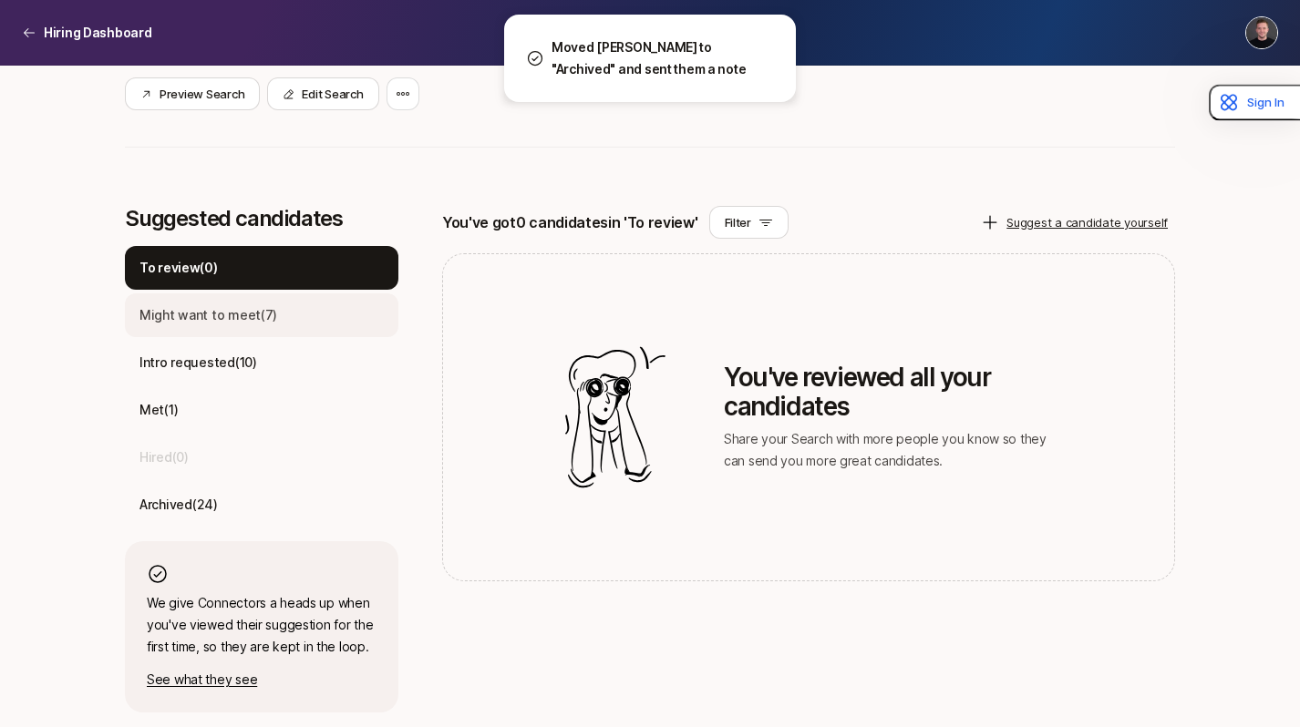
click at [262, 322] on p "Might want to meet ( 7 )" at bounding box center [208, 315] width 138 height 22
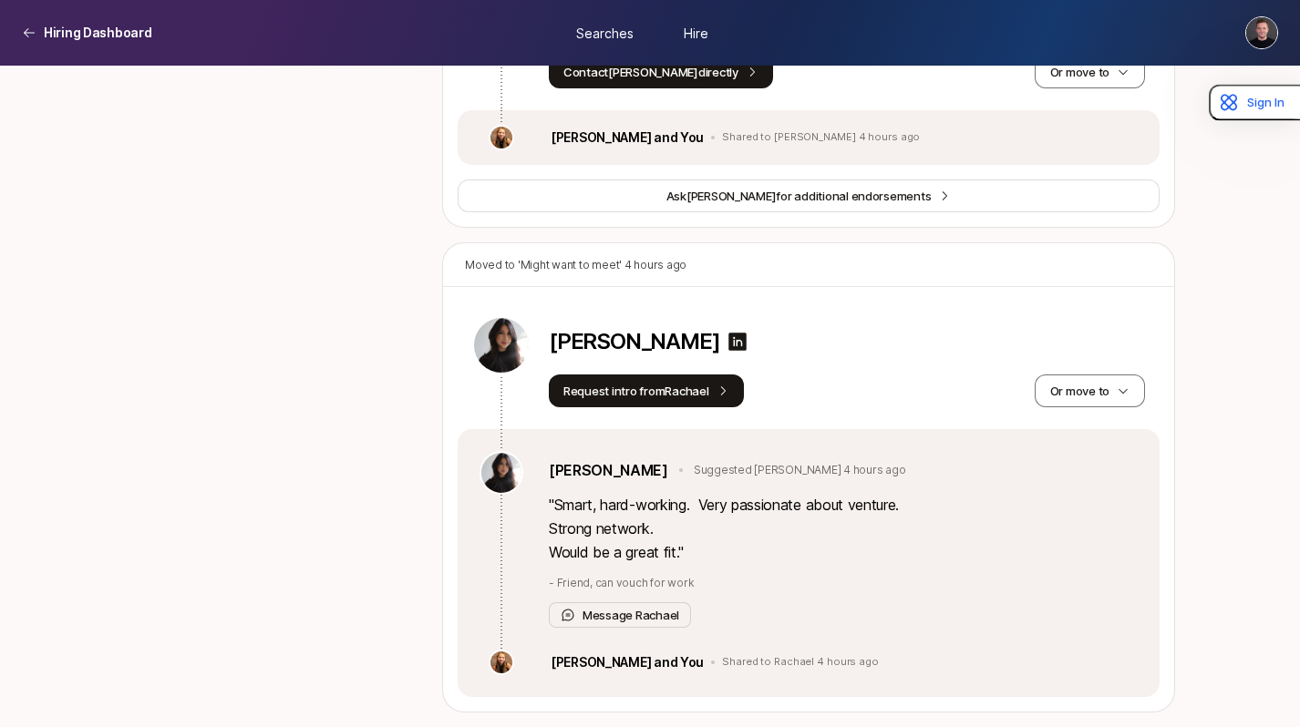
scroll to position [2958, 0]
click at [598, 461] on link "Rachael Nomburg" at bounding box center [608, 470] width 119 height 24
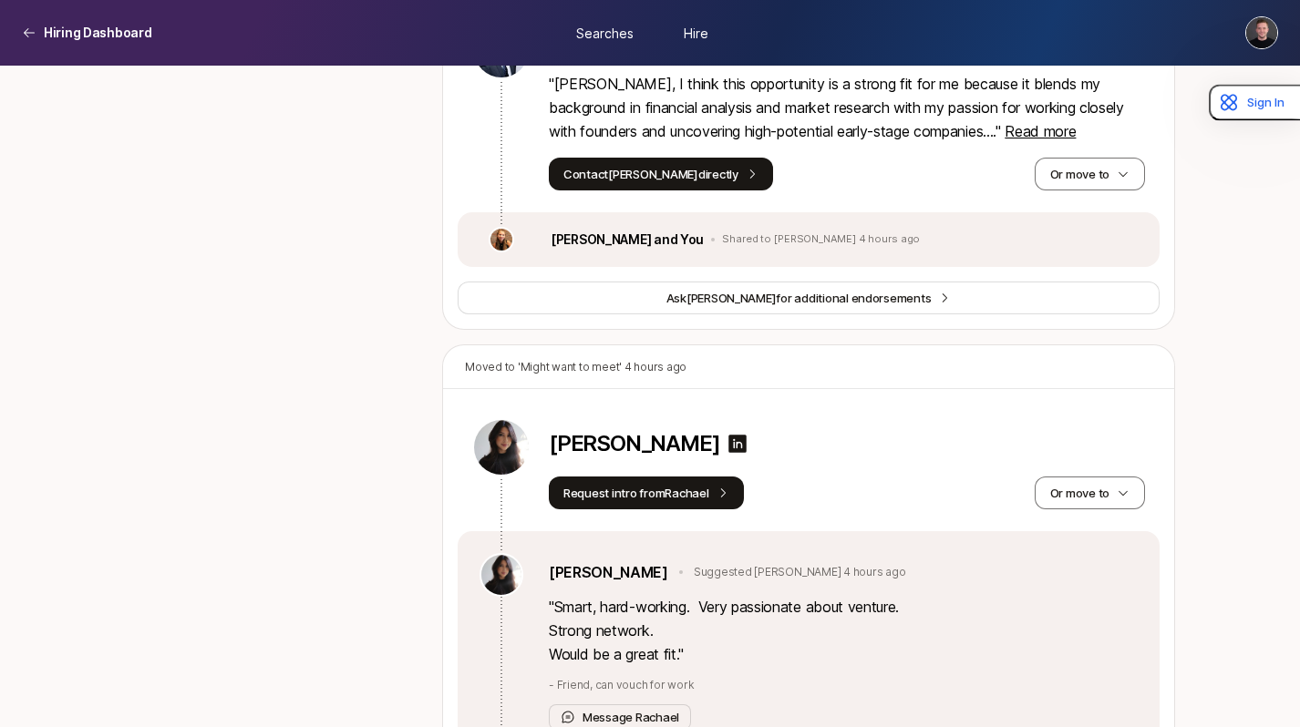
scroll to position [2687, 0]
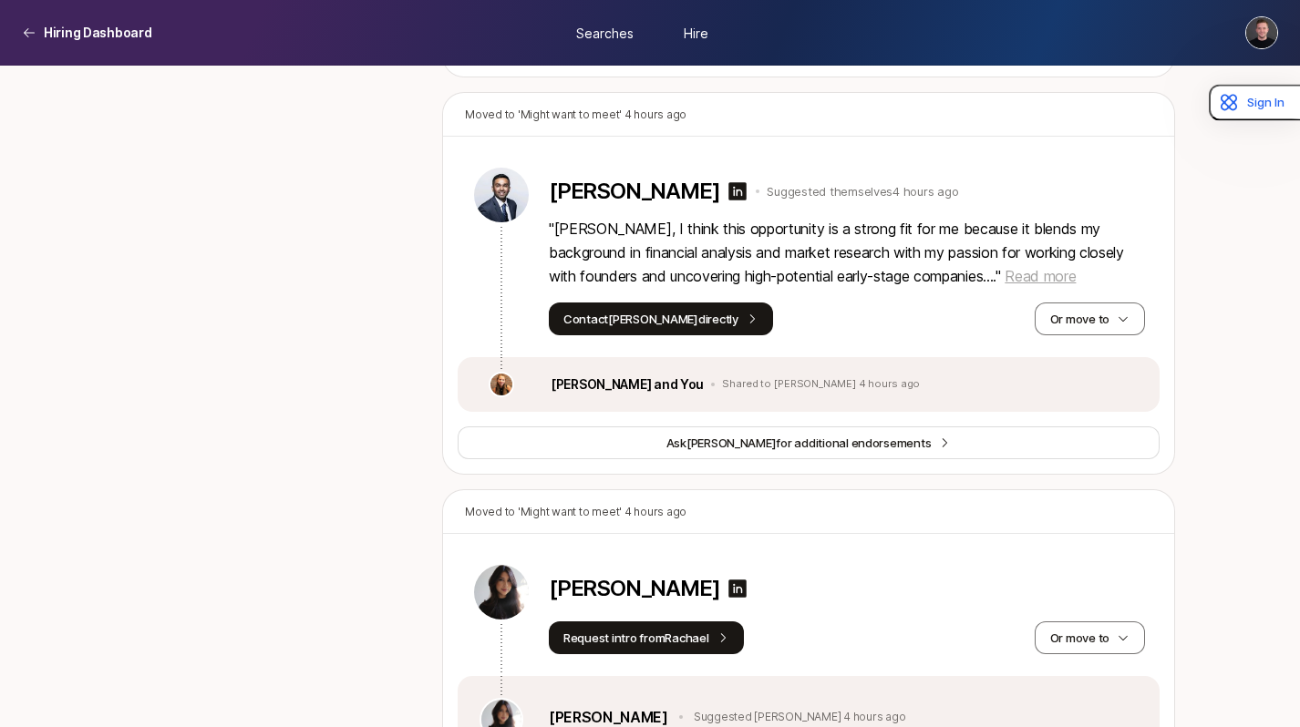
click at [1004, 285] on span "Read more" at bounding box center [1039, 276] width 71 height 18
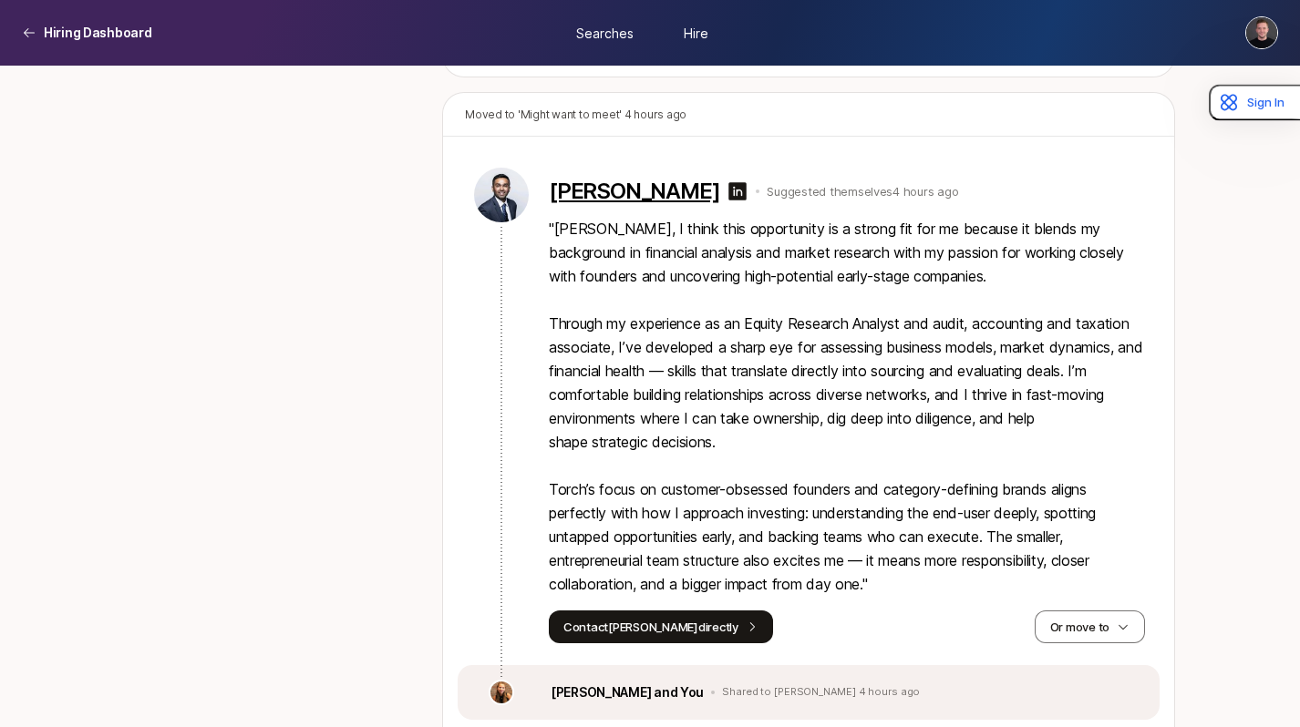
click at [625, 204] on p "Rohan Shah" at bounding box center [634, 192] width 170 height 26
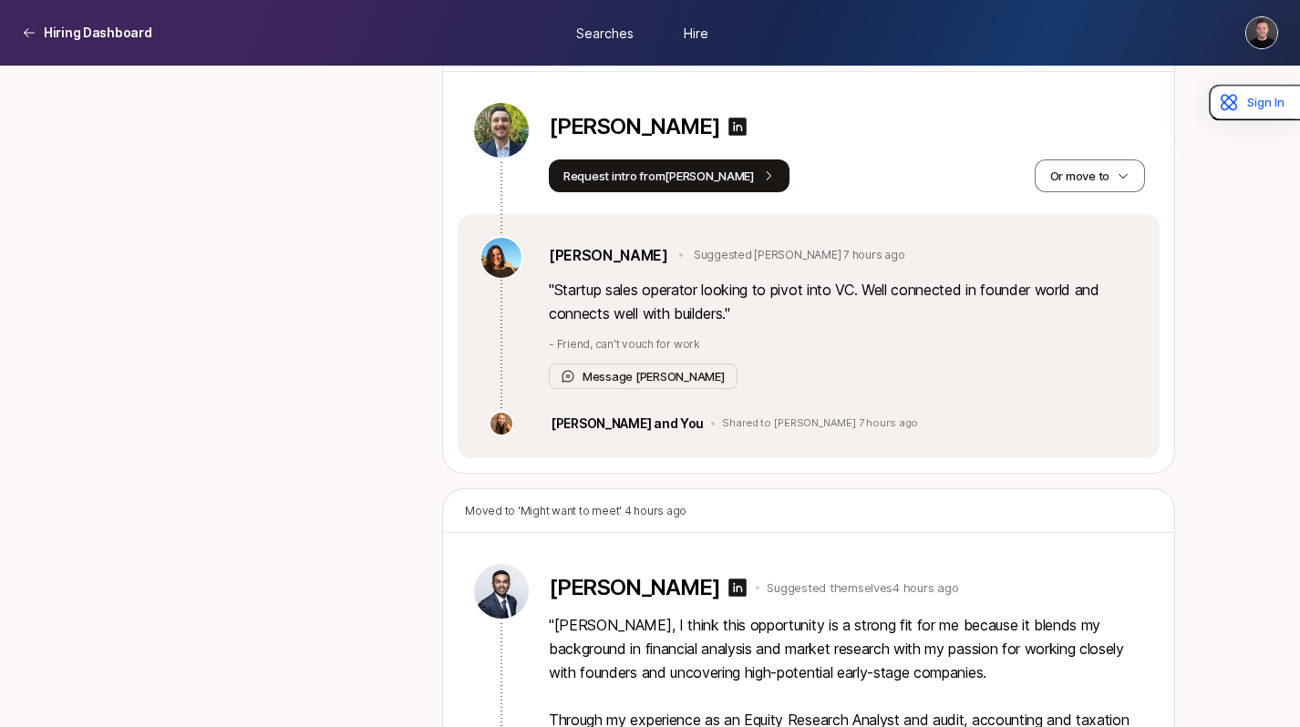
scroll to position [2201, 0]
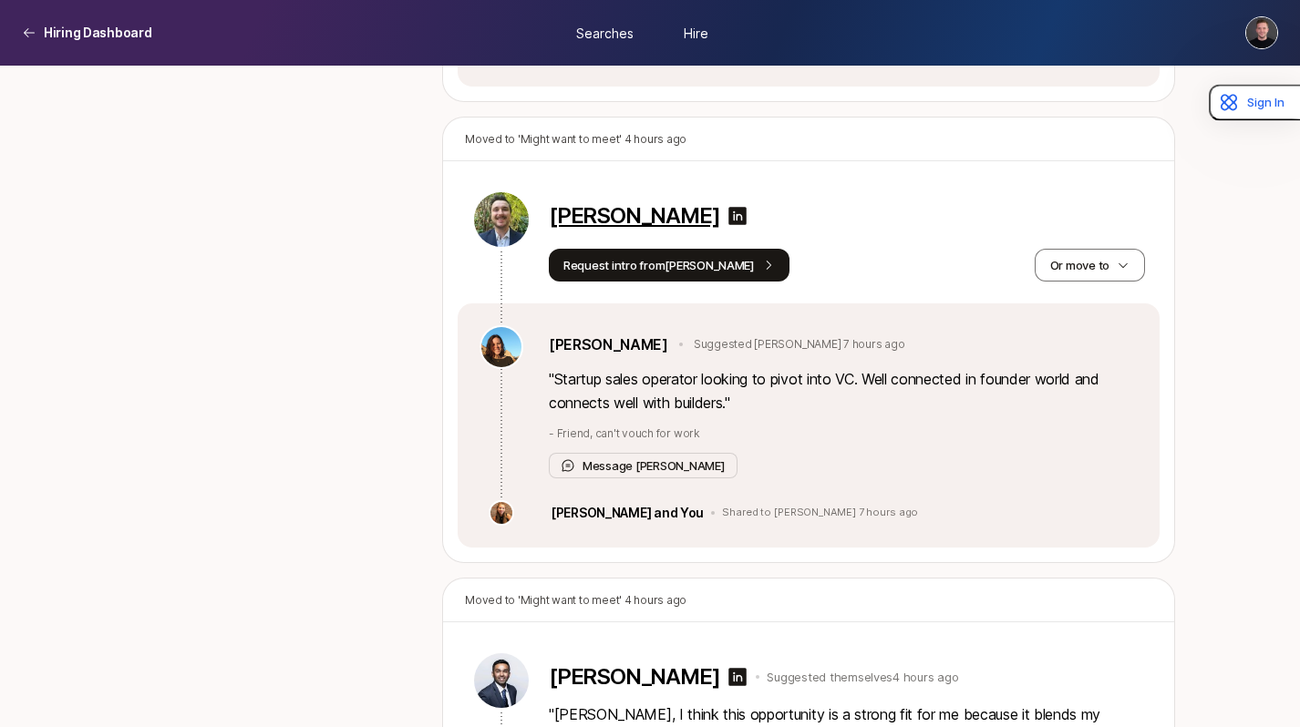
click at [634, 229] on p "Justin Munro" at bounding box center [634, 216] width 170 height 26
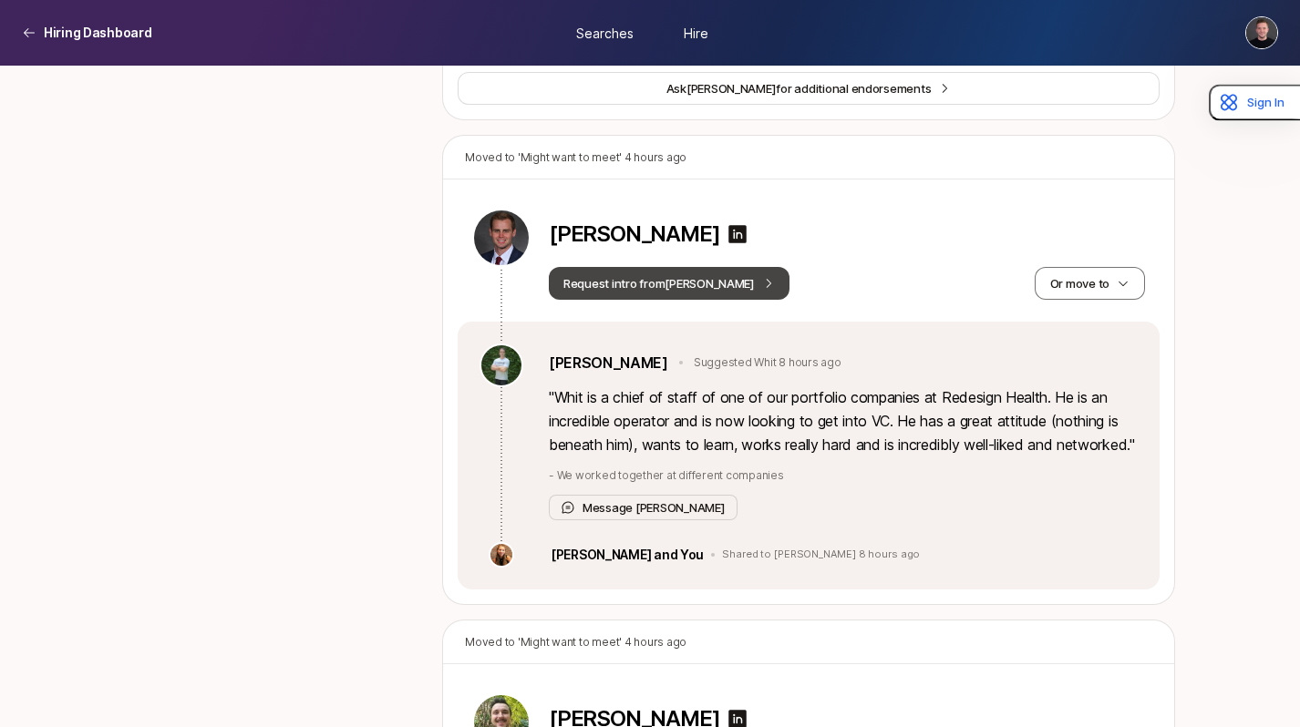
scroll to position [1695, 0]
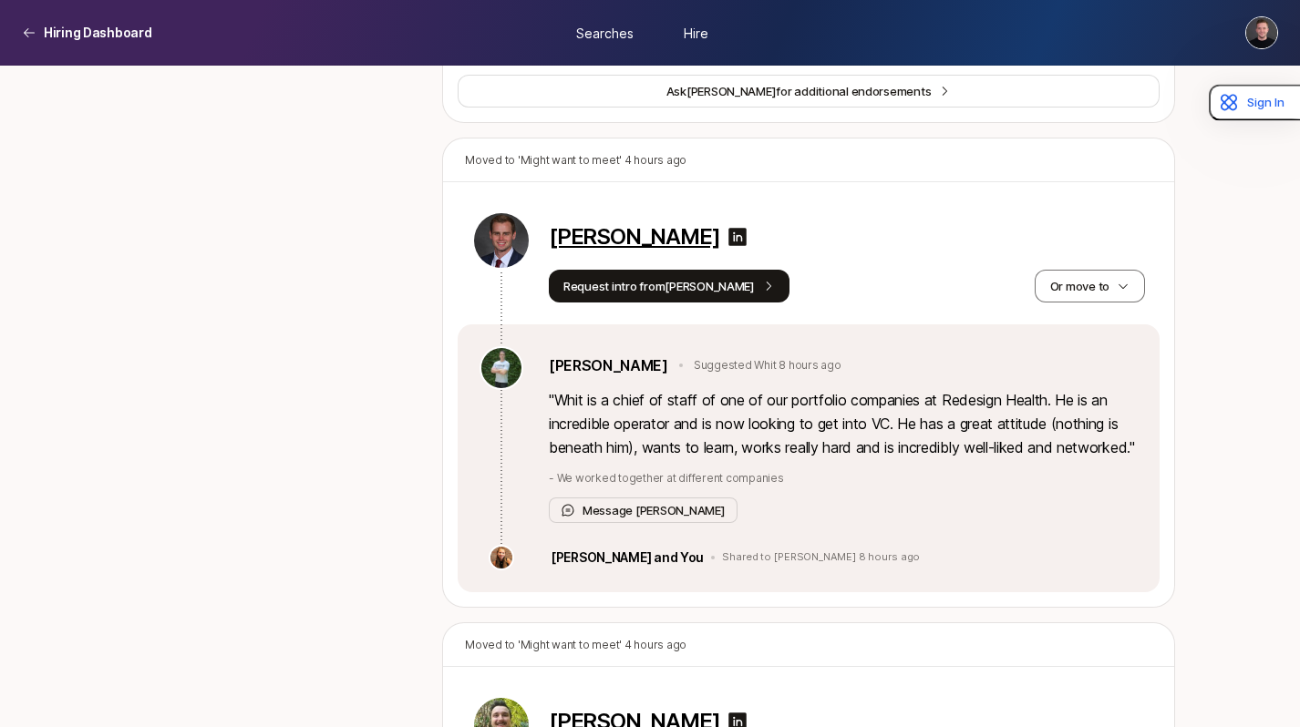
click at [600, 240] on p "Whit Emerson" at bounding box center [634, 237] width 170 height 26
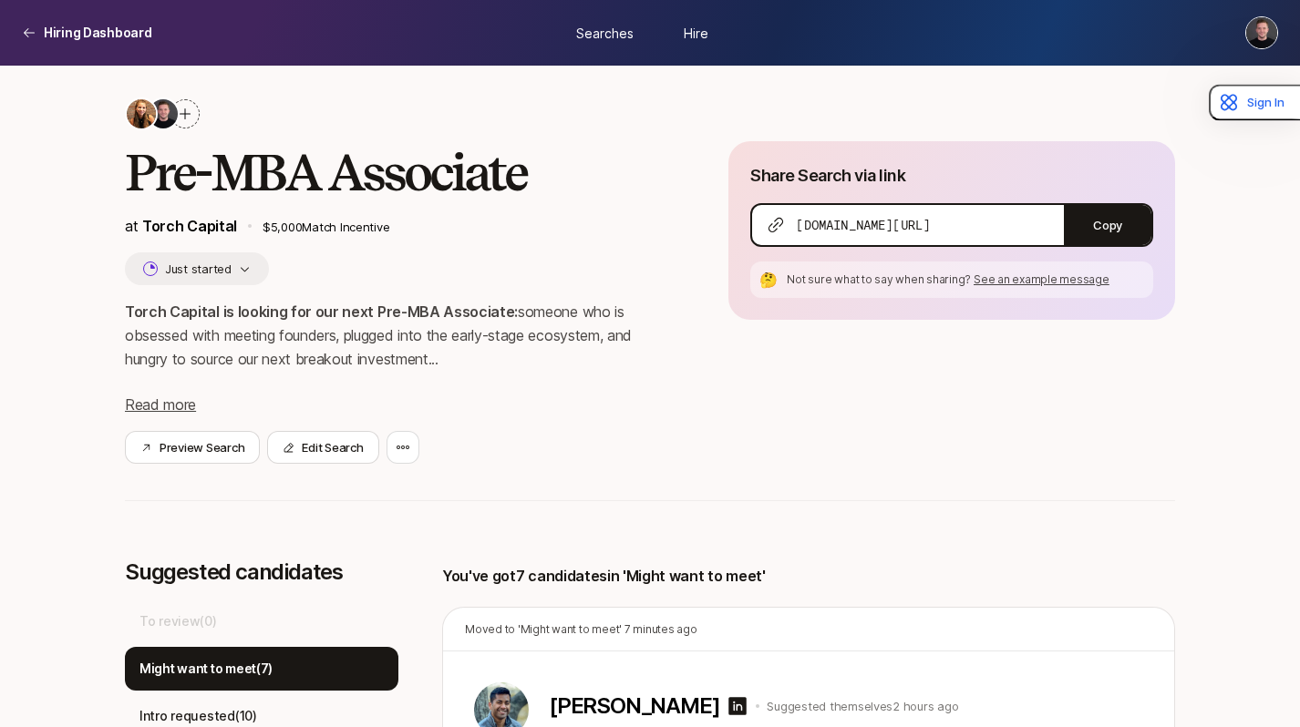
scroll to position [0, 0]
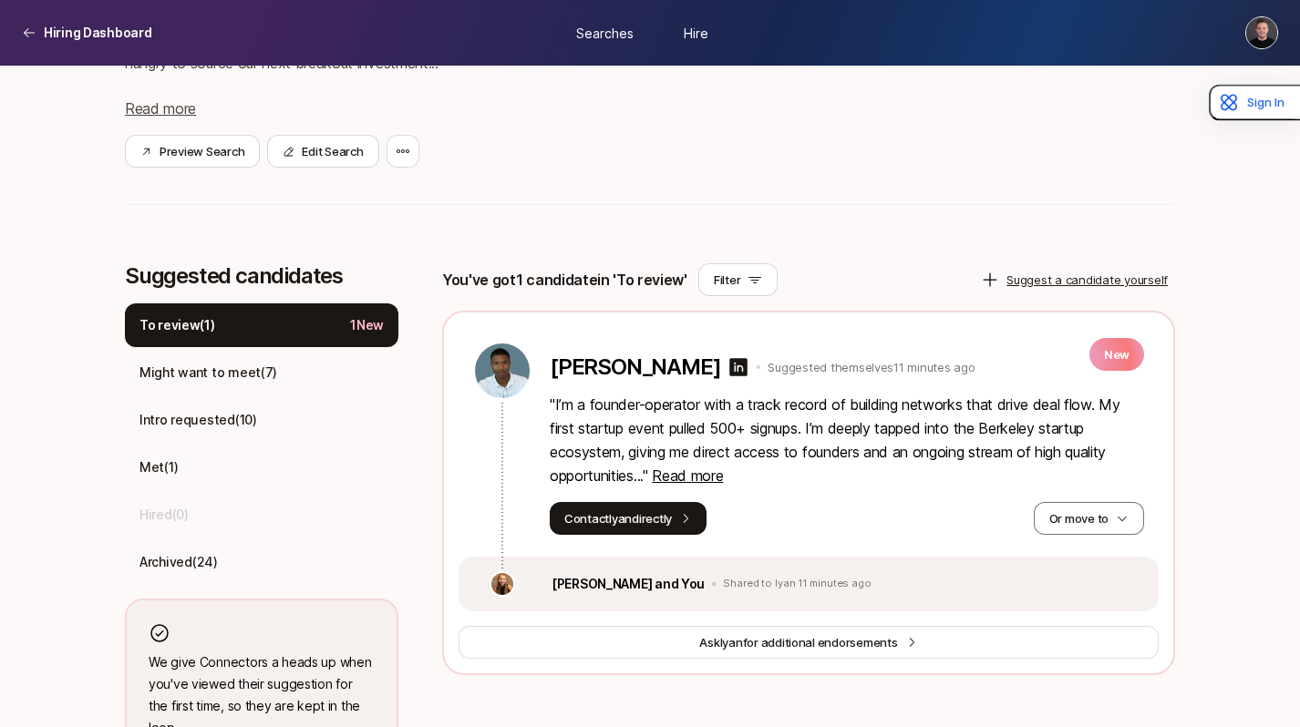
scroll to position [353, 0]
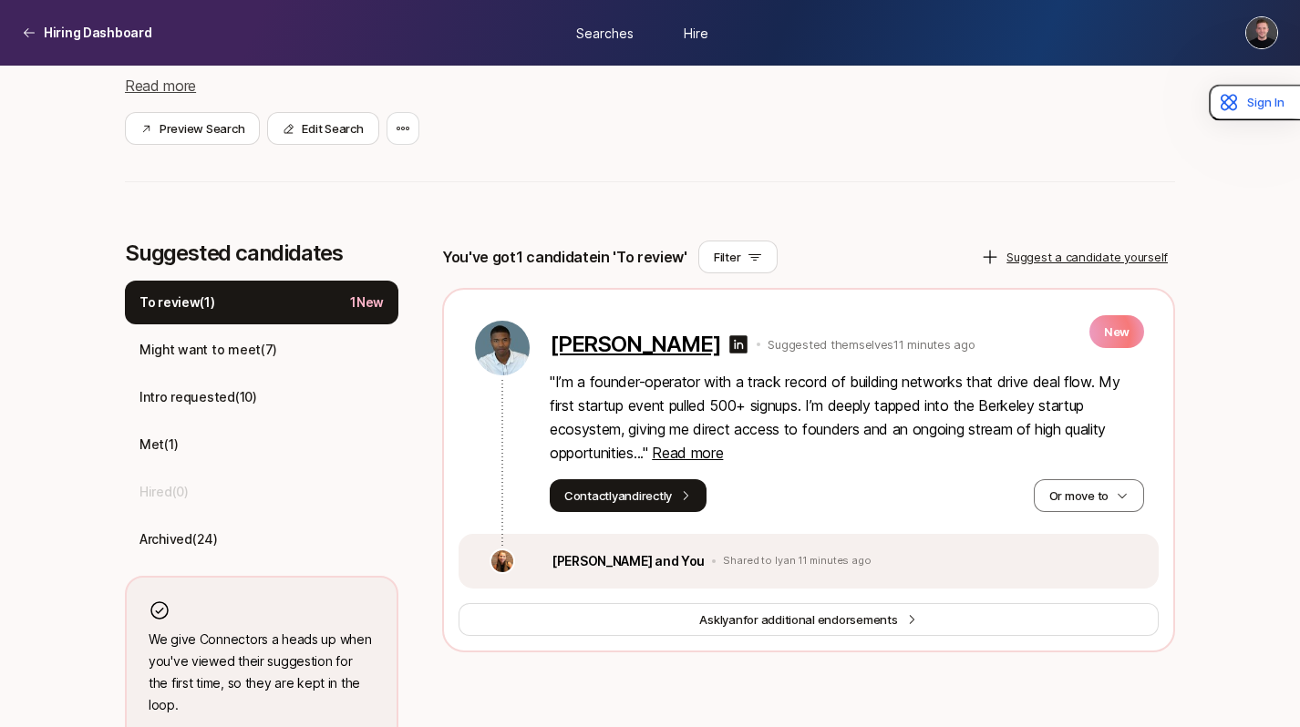
click at [616, 348] on p "[PERSON_NAME]" at bounding box center [635, 345] width 170 height 26
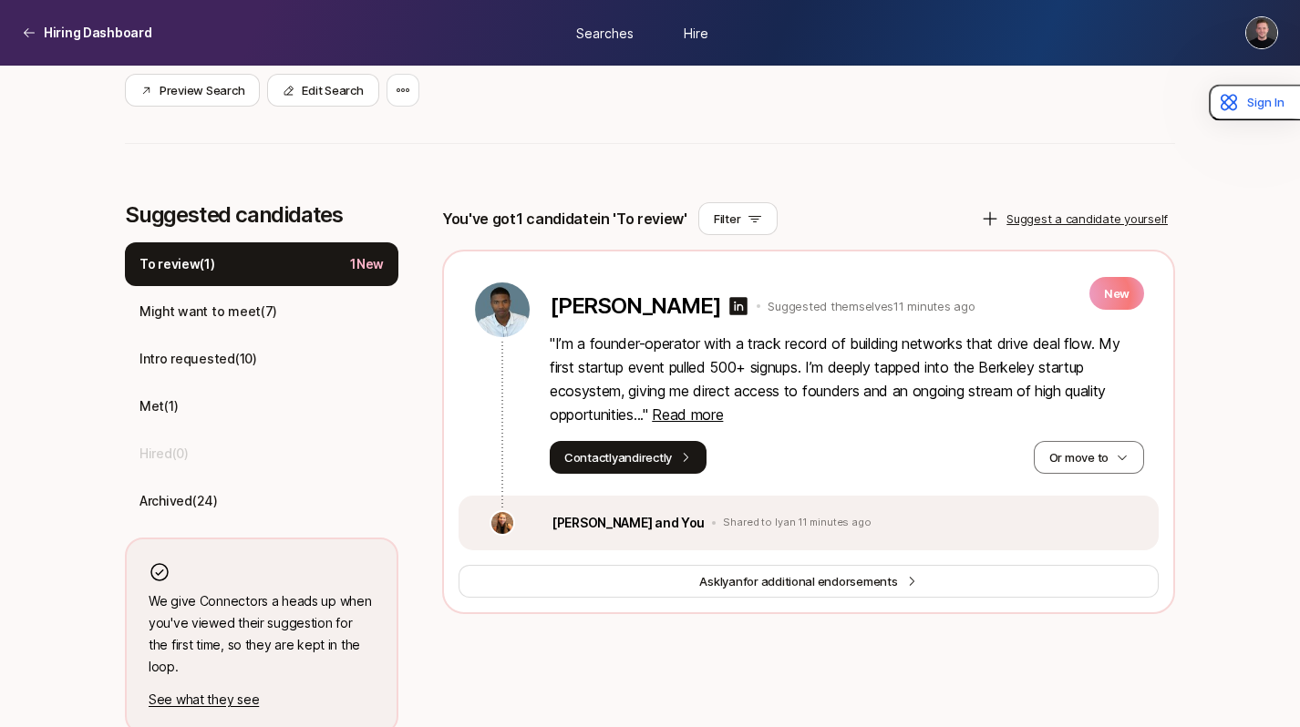
click at [219, 689] on p "See what they see" at bounding box center [262, 700] width 226 height 22
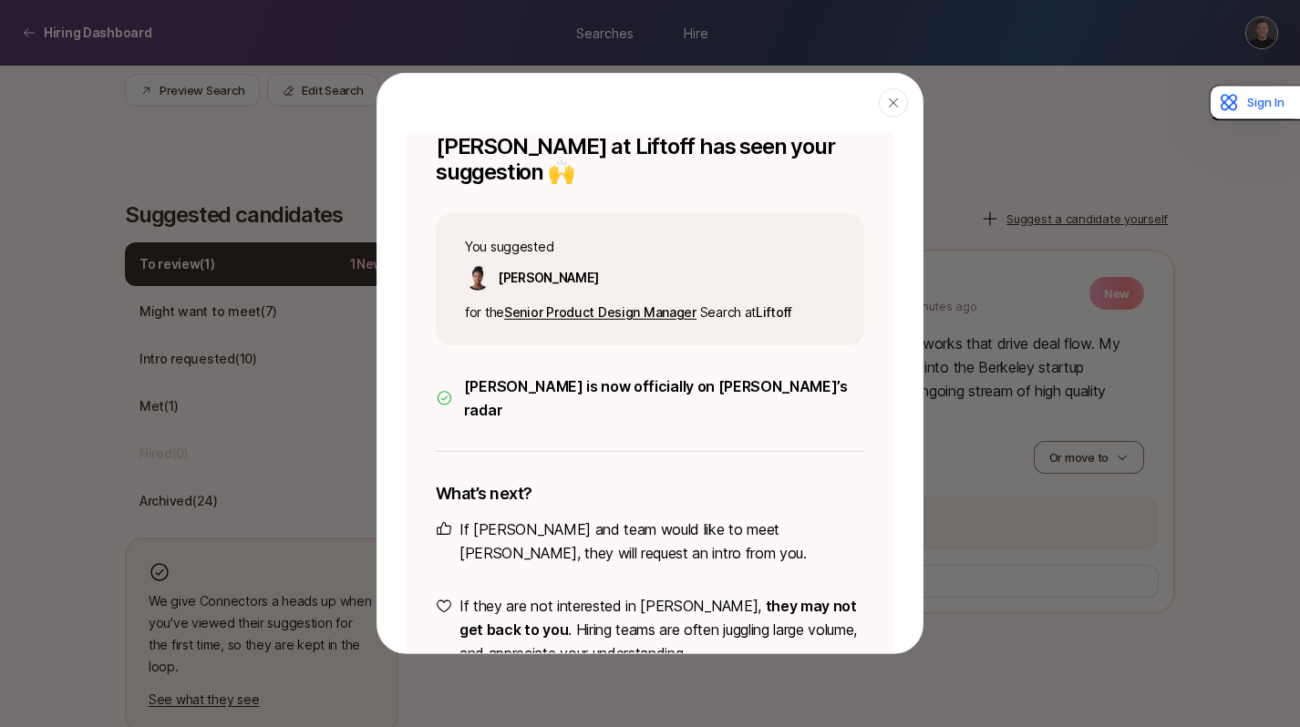
scroll to position [136, 0]
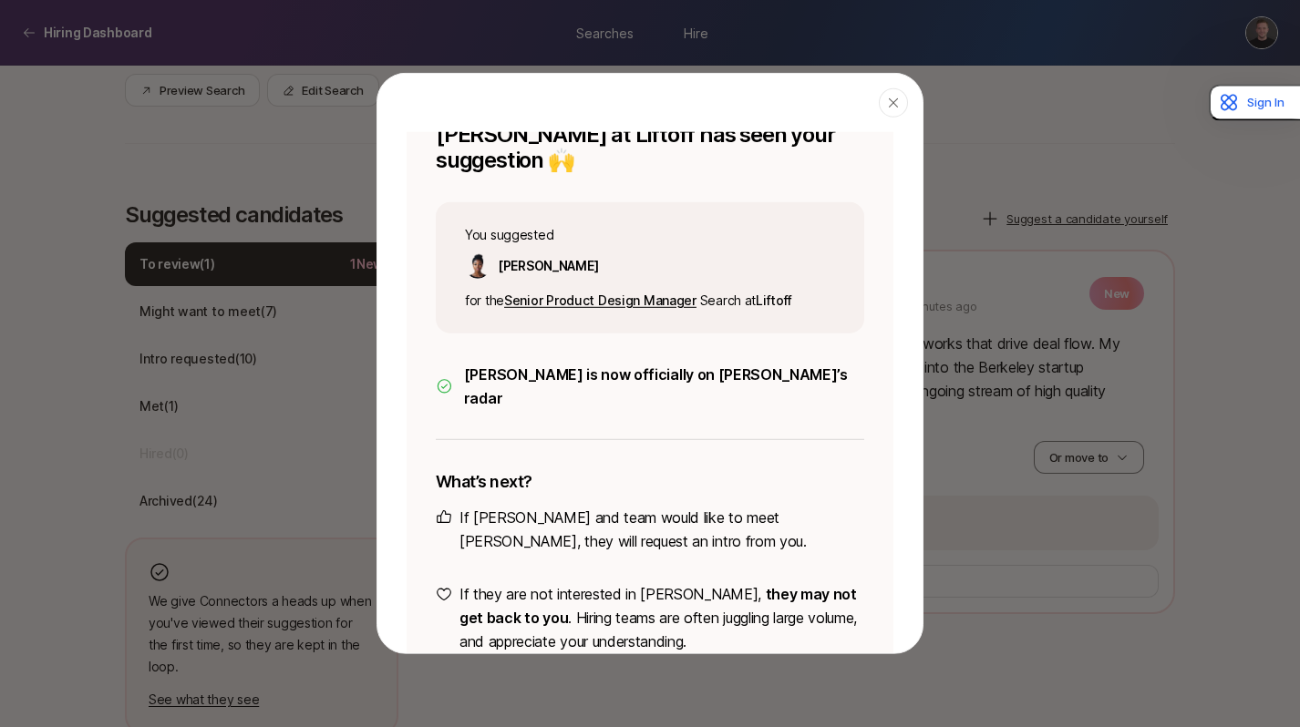
click at [31, 314] on div at bounding box center [650, 363] width 1300 height 727
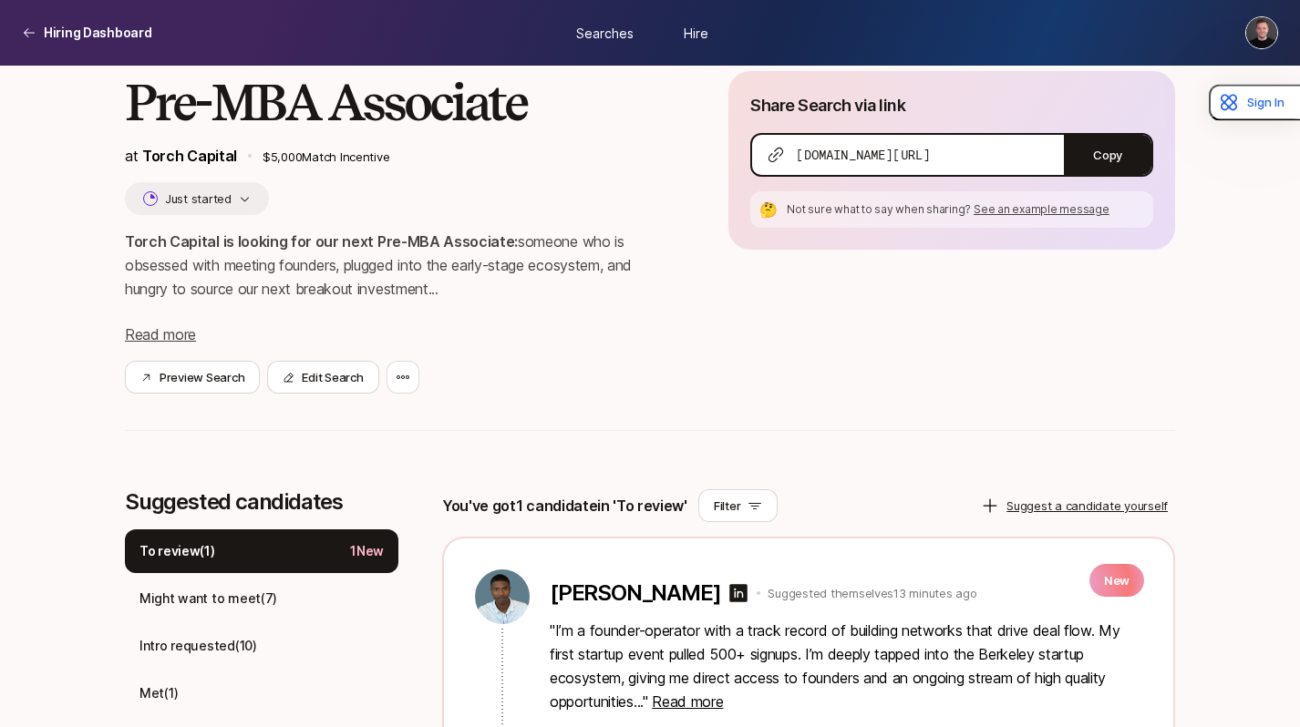
scroll to position [0, 0]
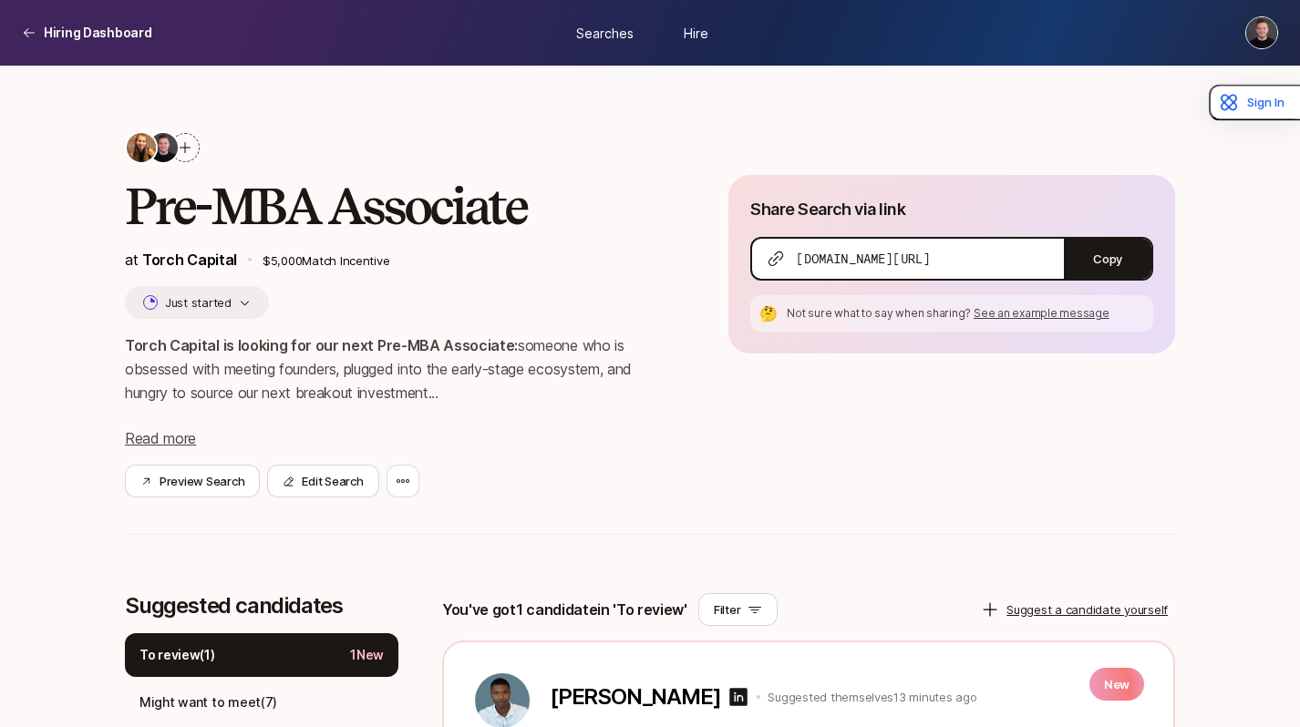
click at [627, 36] on span "Searches" at bounding box center [604, 32] width 57 height 19
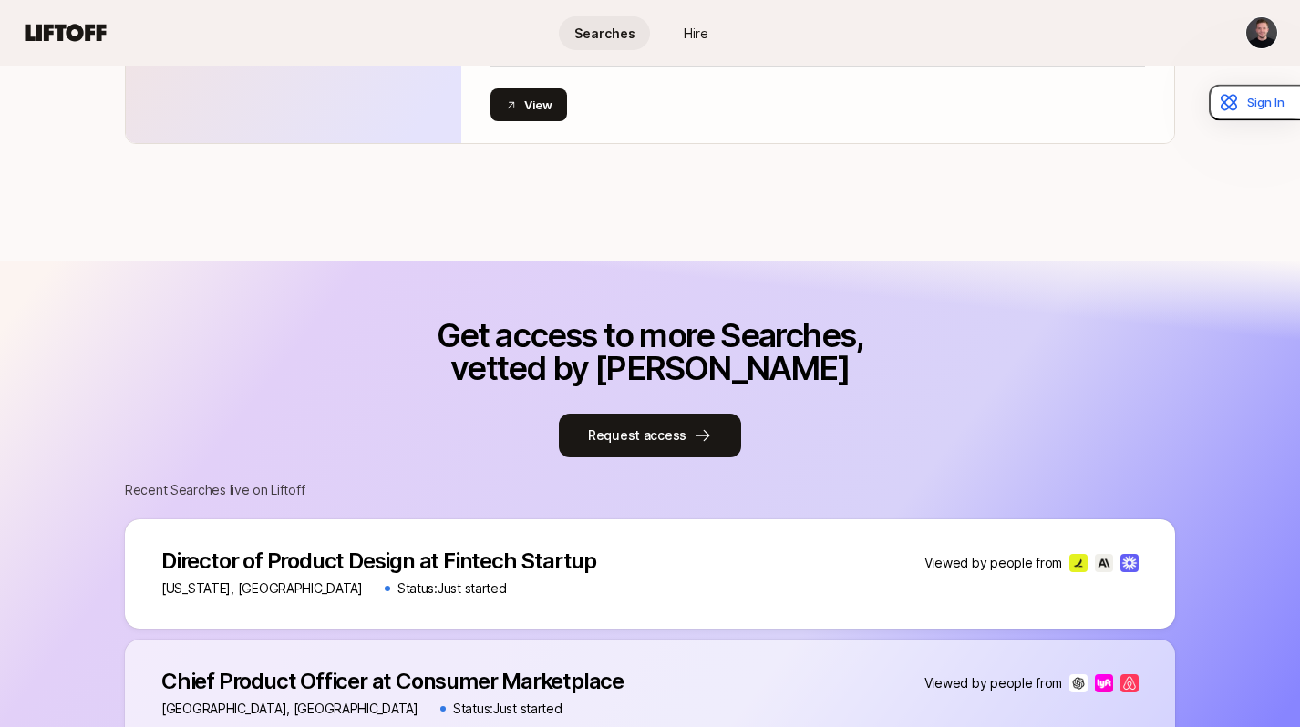
scroll to position [605, 0]
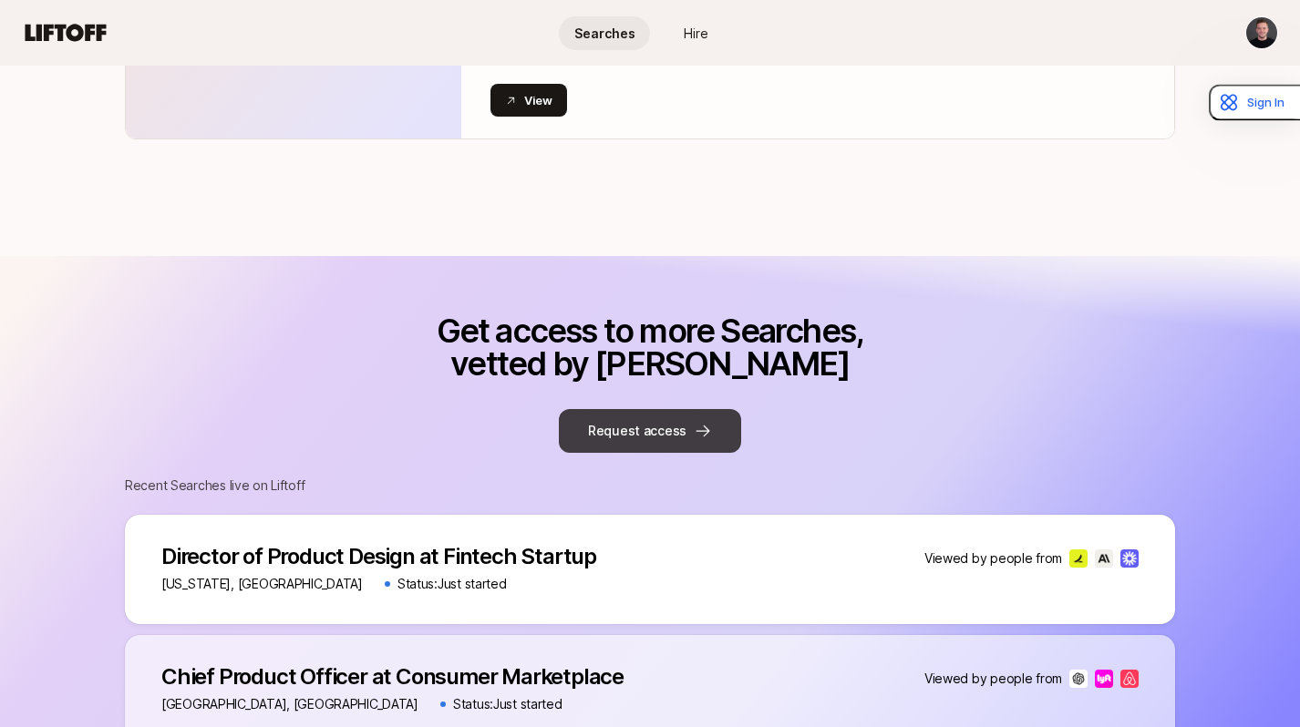
click at [634, 426] on button "Request access" at bounding box center [650, 431] width 182 height 44
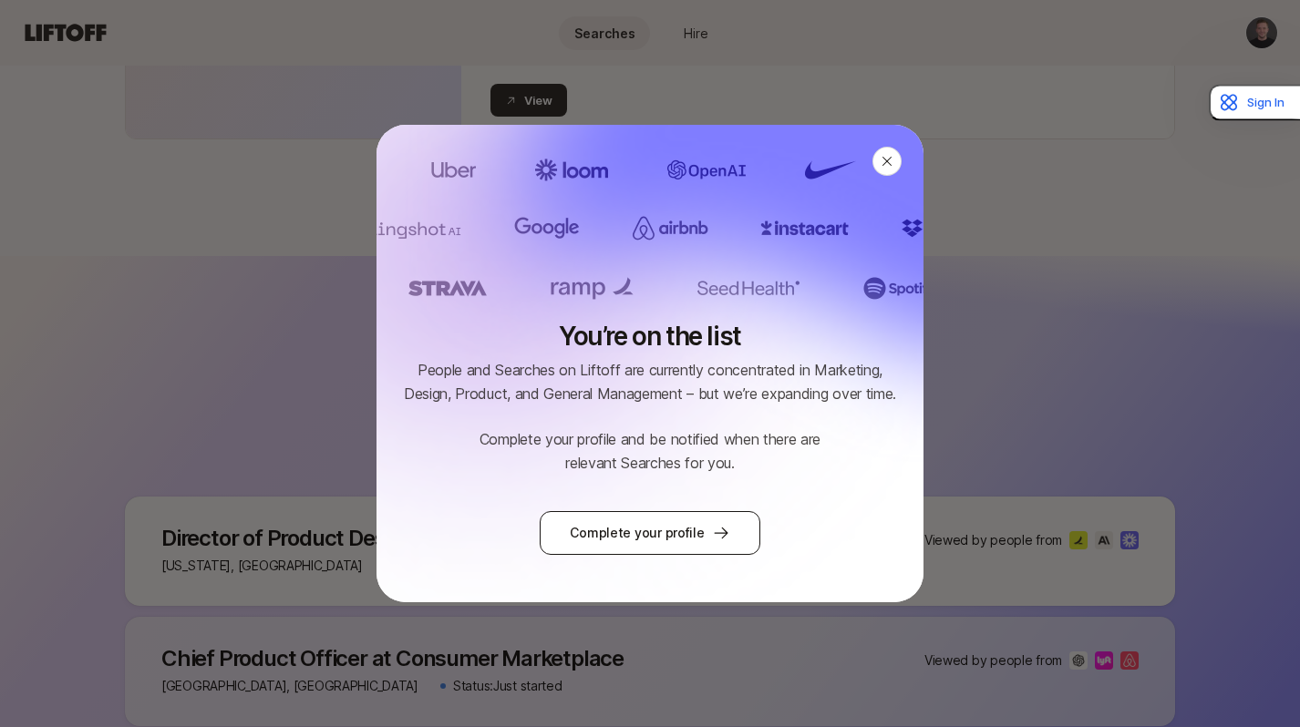
click at [653, 529] on link "Complete your profile" at bounding box center [650, 533] width 220 height 44
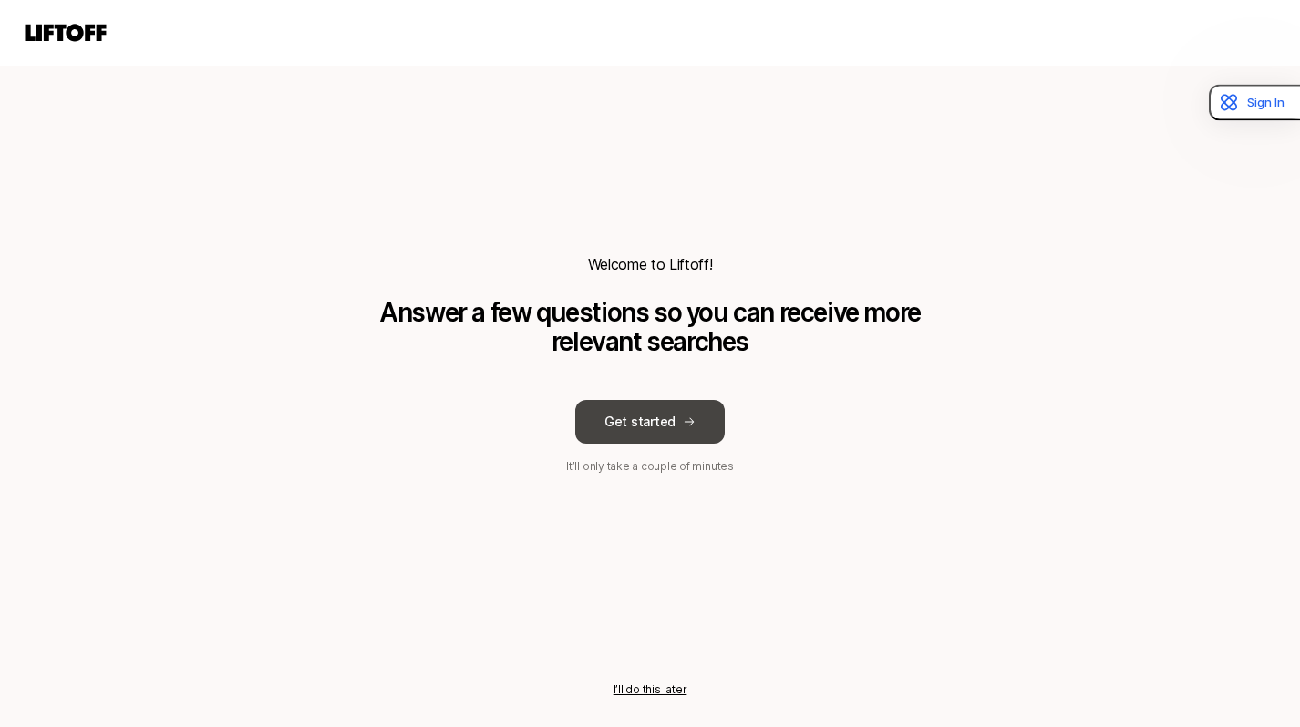
click at [642, 426] on button "Get started" at bounding box center [649, 422] width 149 height 44
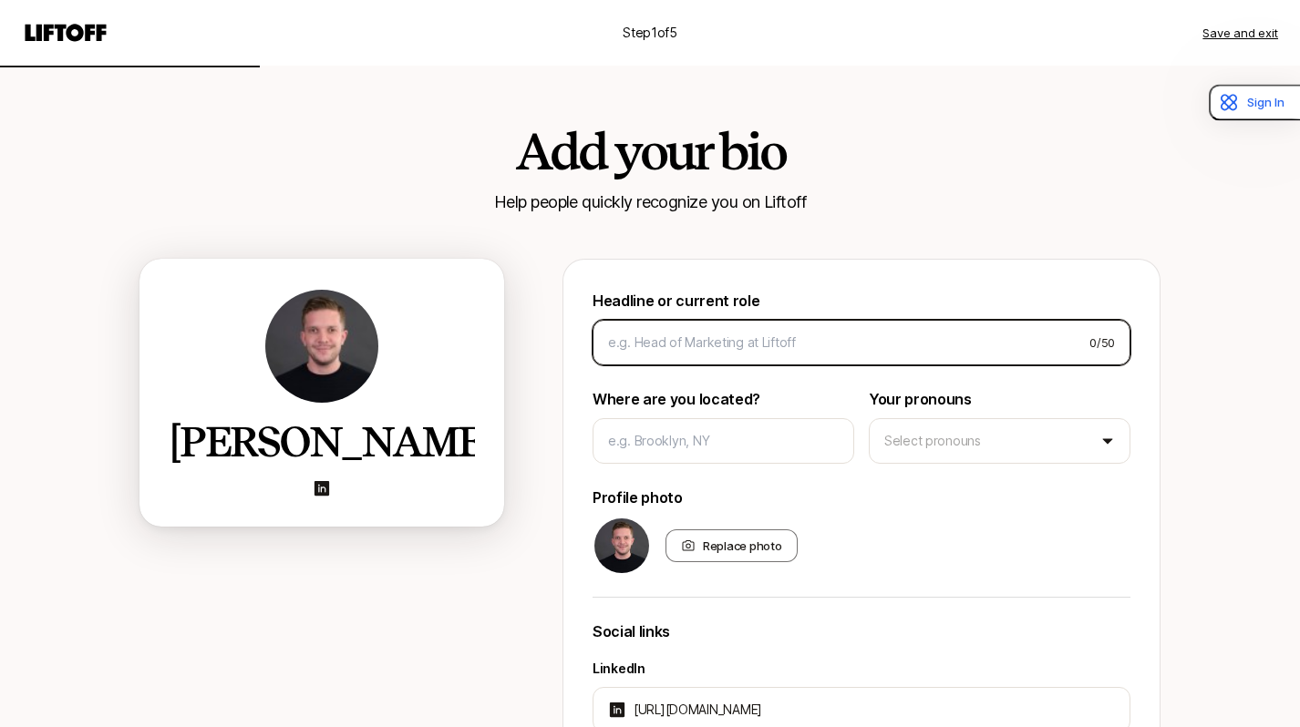
click at [696, 339] on input at bounding box center [841, 343] width 467 height 22
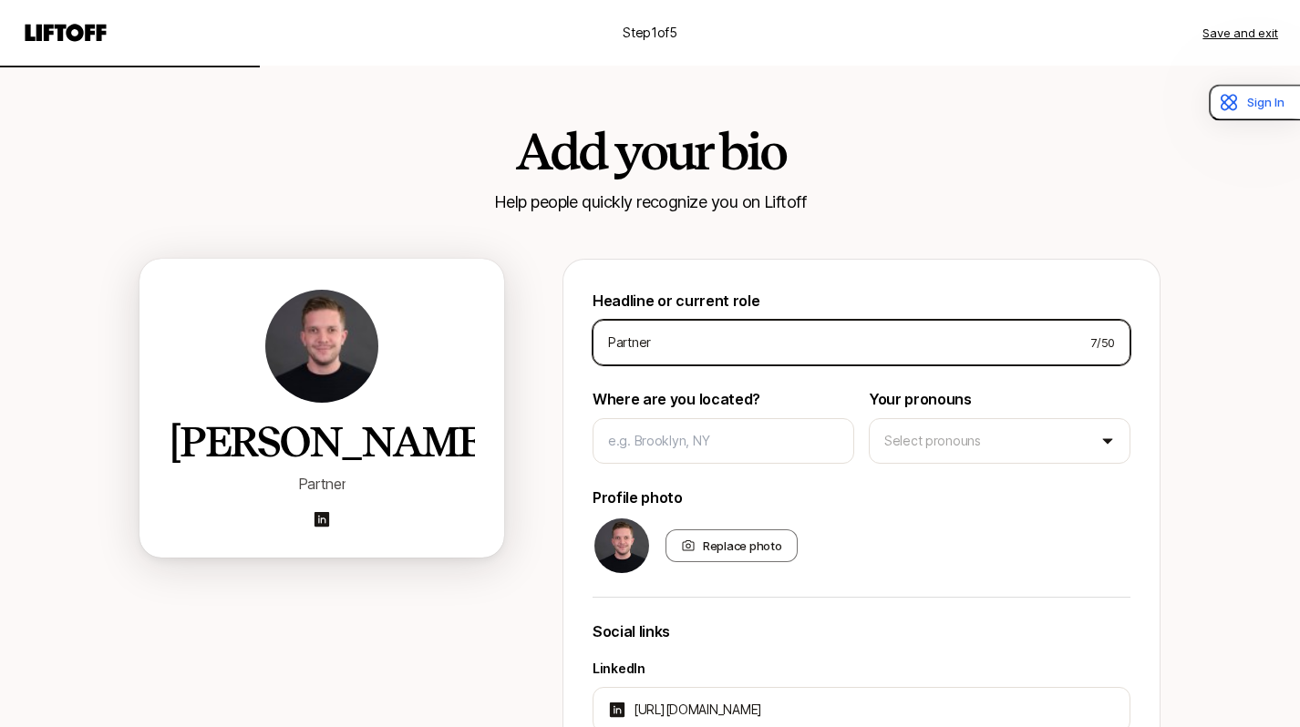
type input "Partner"
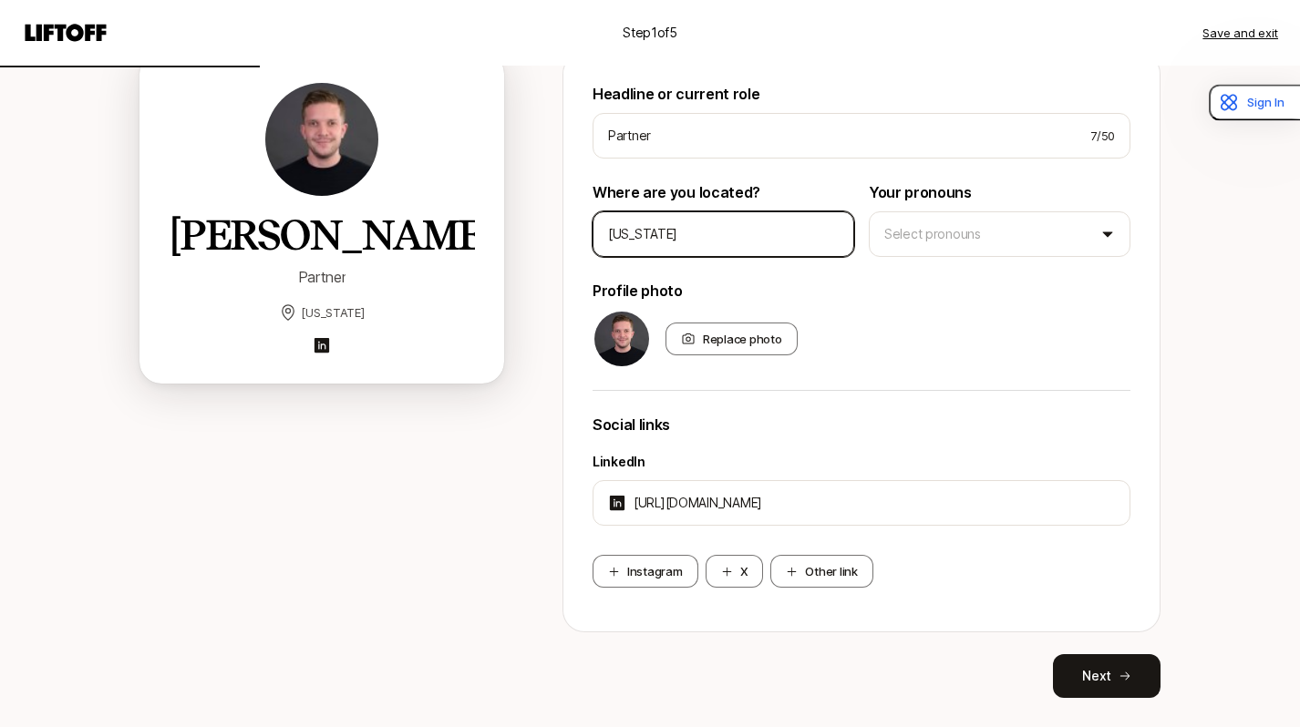
scroll to position [251, 0]
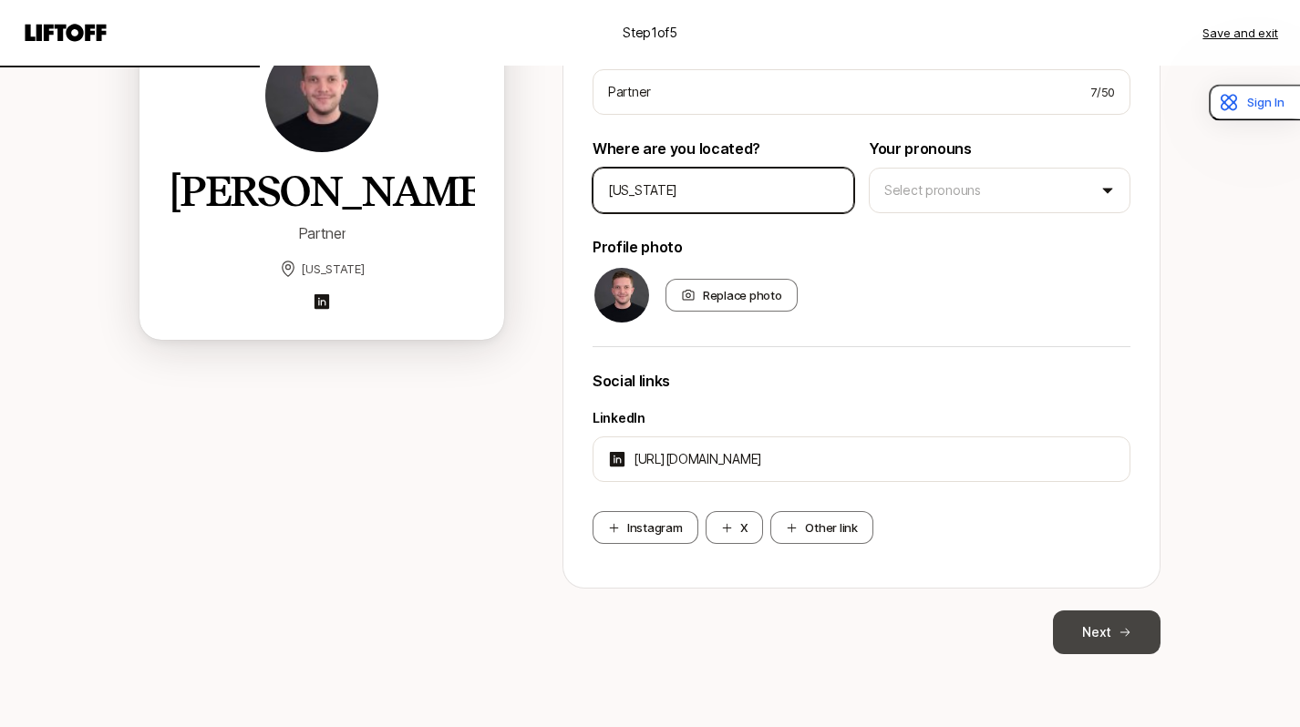
type input "New York"
click at [1121, 639] on button "Next" at bounding box center [1107, 633] width 108 height 44
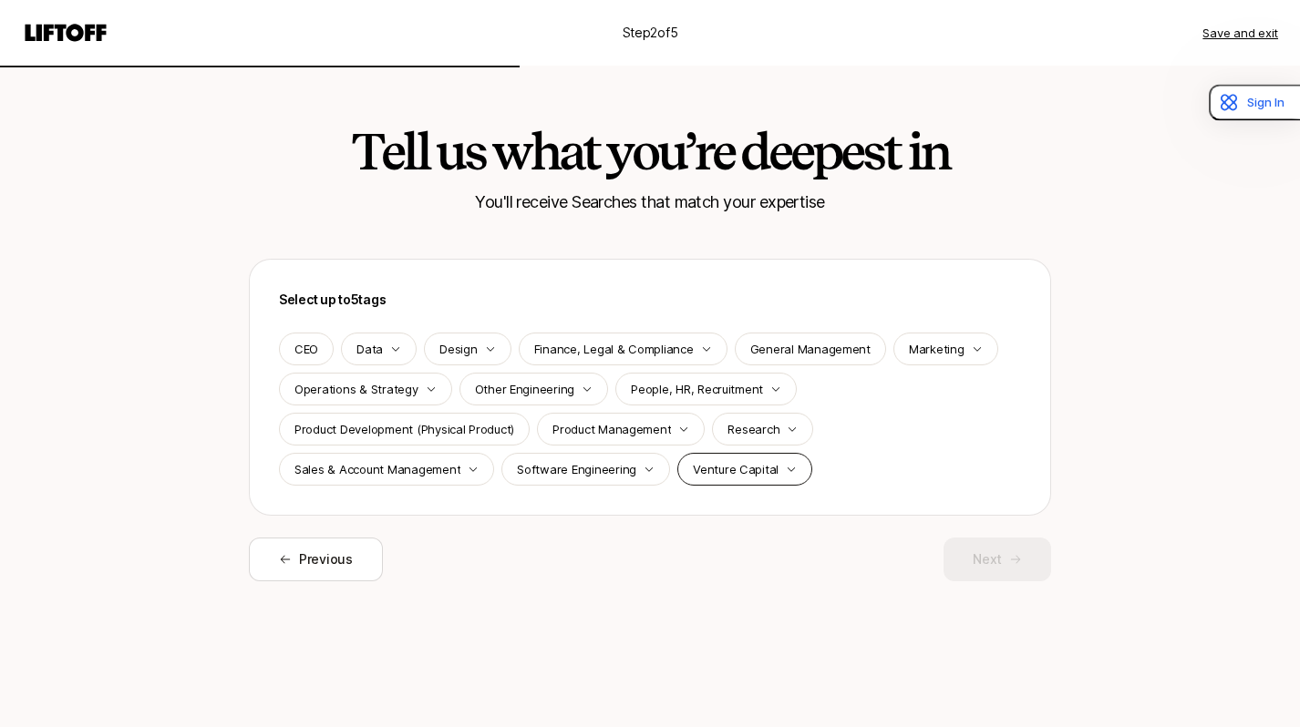
click at [707, 460] on p "Venture Capital" at bounding box center [736, 469] width 86 height 18
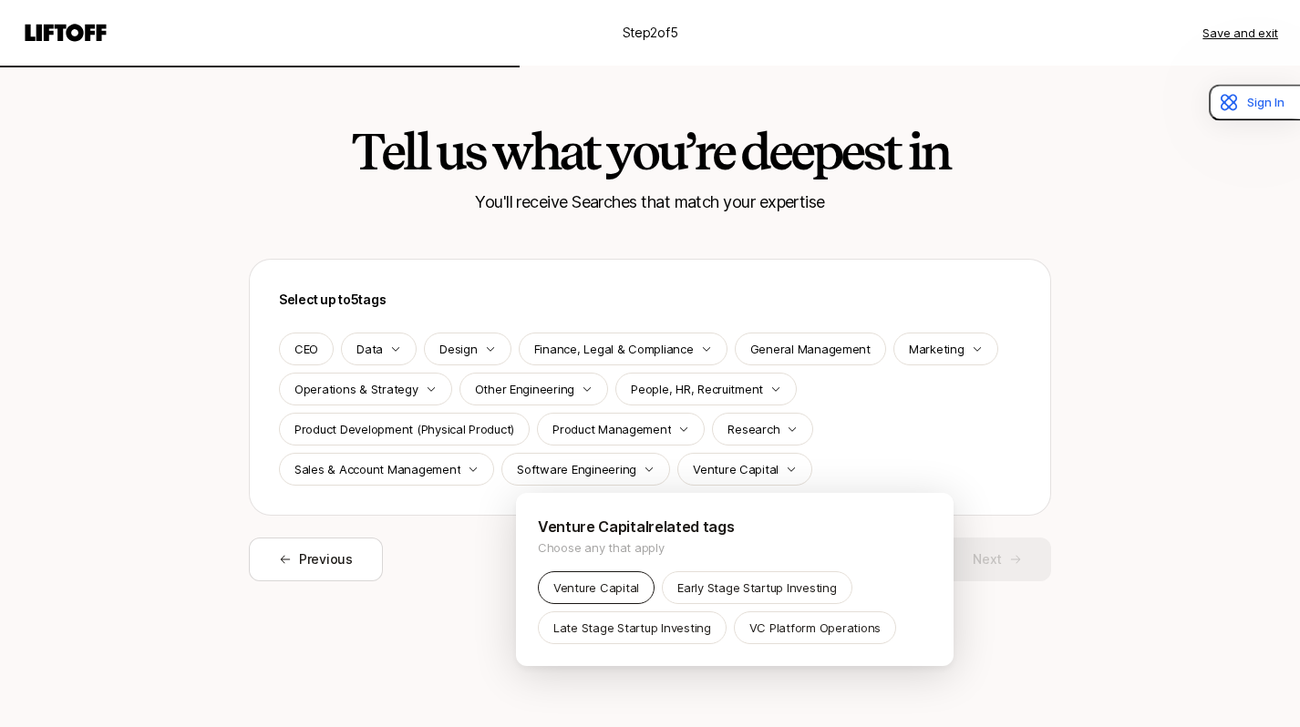
click at [600, 580] on p "Venture Capital" at bounding box center [596, 588] width 86 height 18
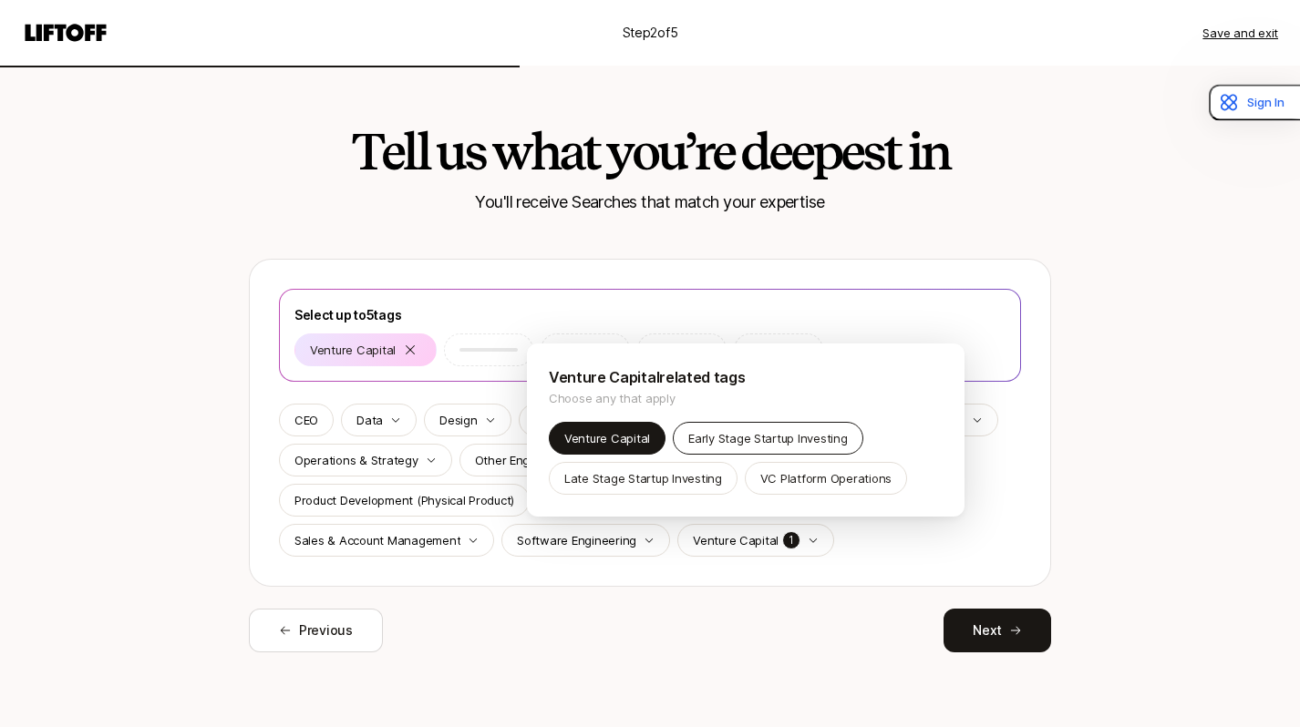
click at [725, 439] on p "Early Stage Startup Investing" at bounding box center [767, 438] width 159 height 18
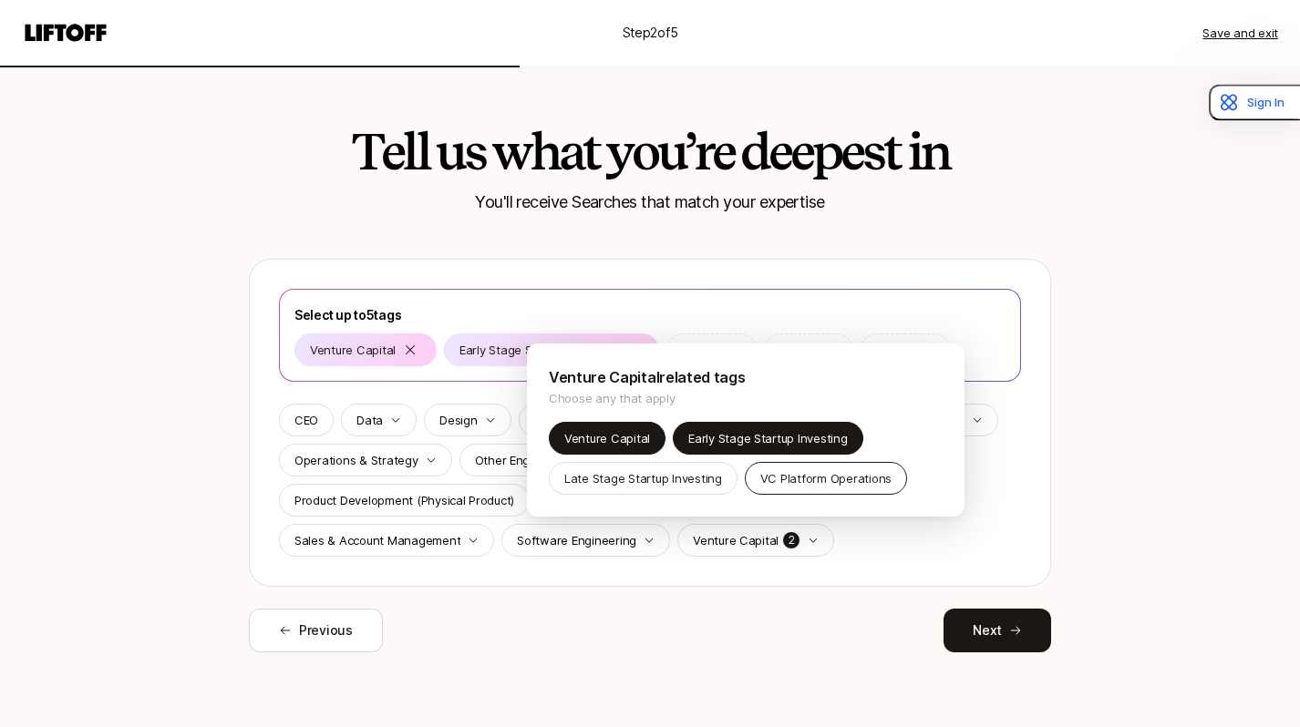
click at [753, 468] on div "VC Platform Operations" at bounding box center [826, 478] width 162 height 33
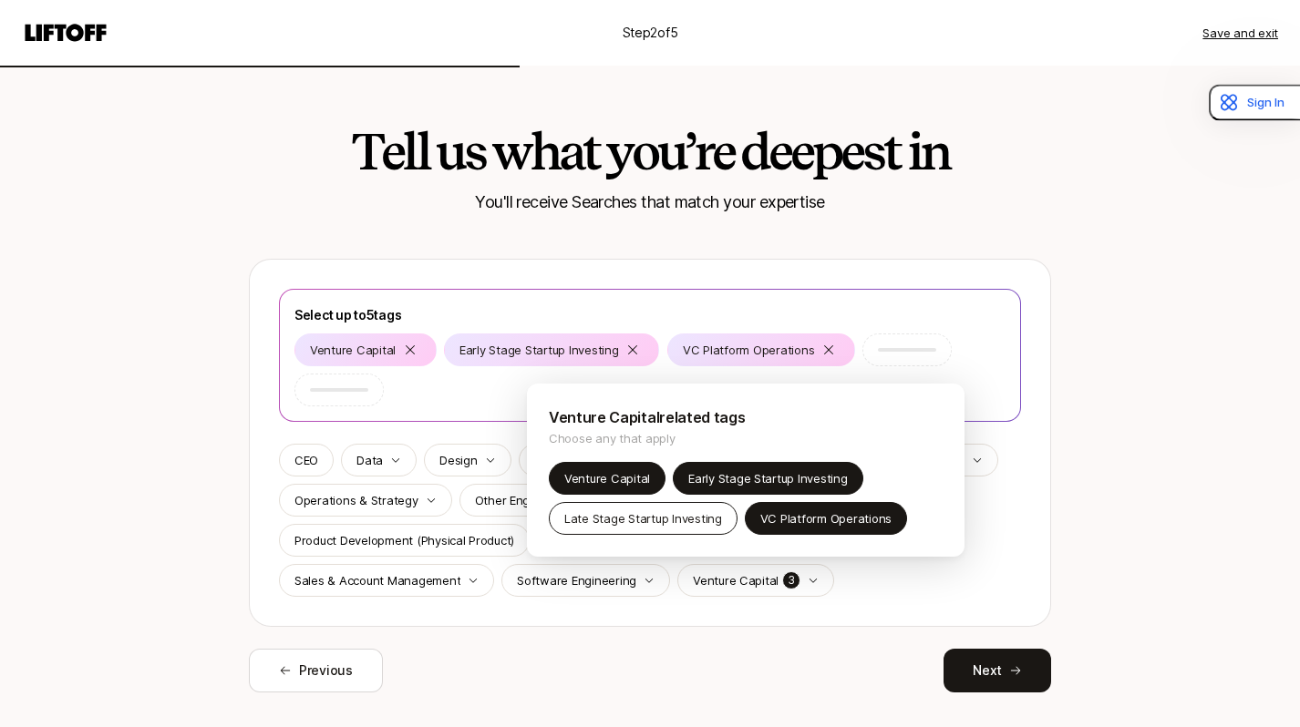
click at [664, 509] on p "Late Stage Startup Investing" at bounding box center [643, 518] width 158 height 18
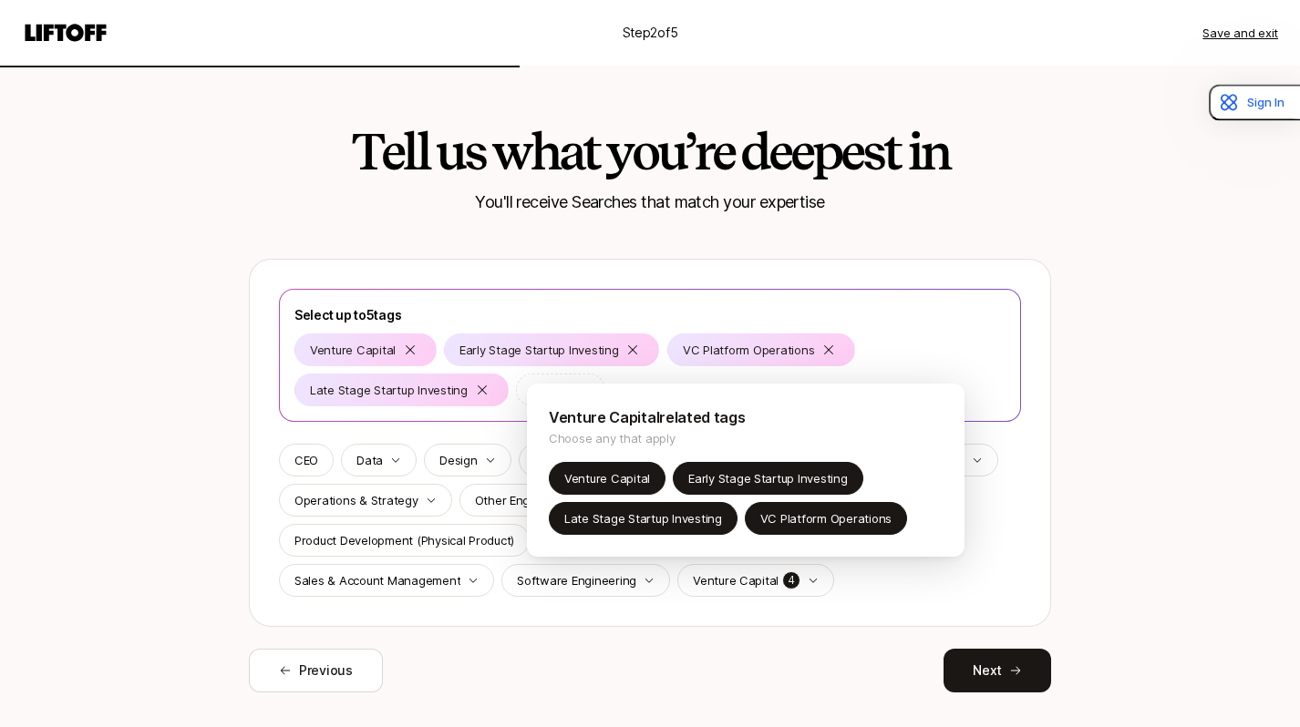
click at [650, 629] on html "Step 2 of 5 Save and exit Tell us what you’re deepest in You'll receive Searche…" at bounding box center [650, 363] width 1300 height 727
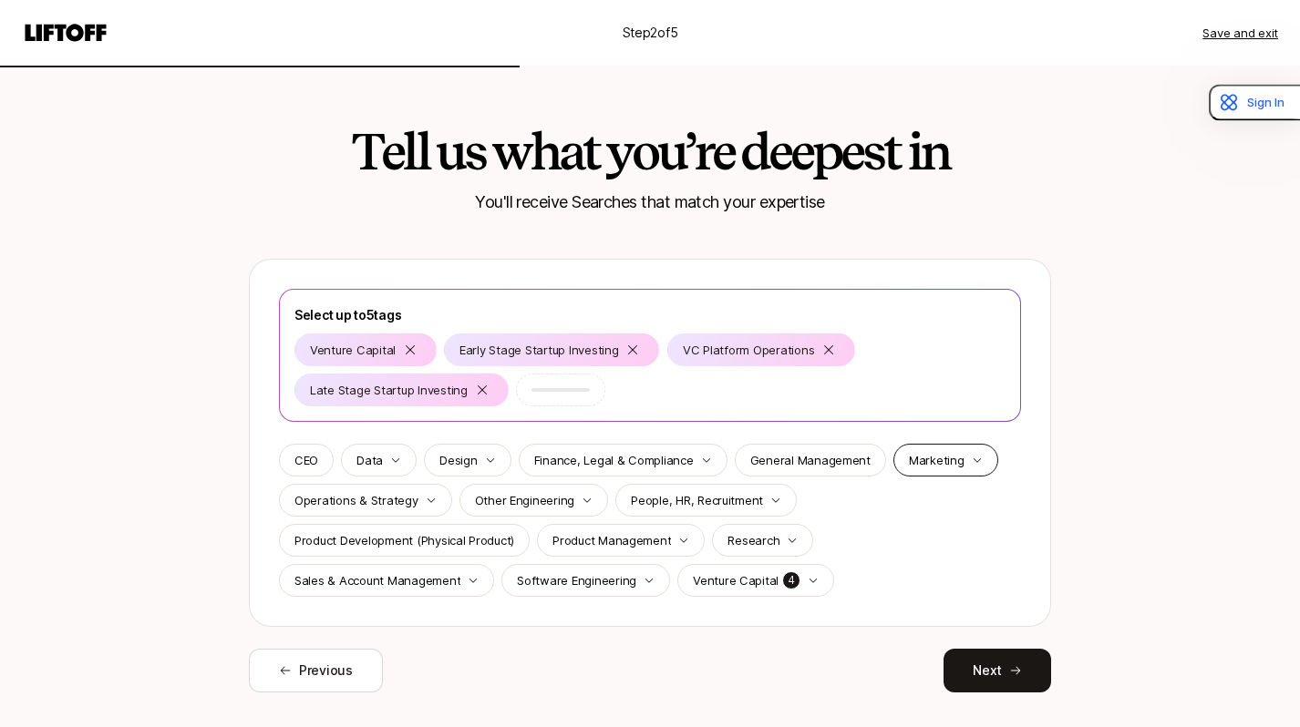
click at [942, 466] on p "Marketing" at bounding box center [937, 460] width 56 height 18
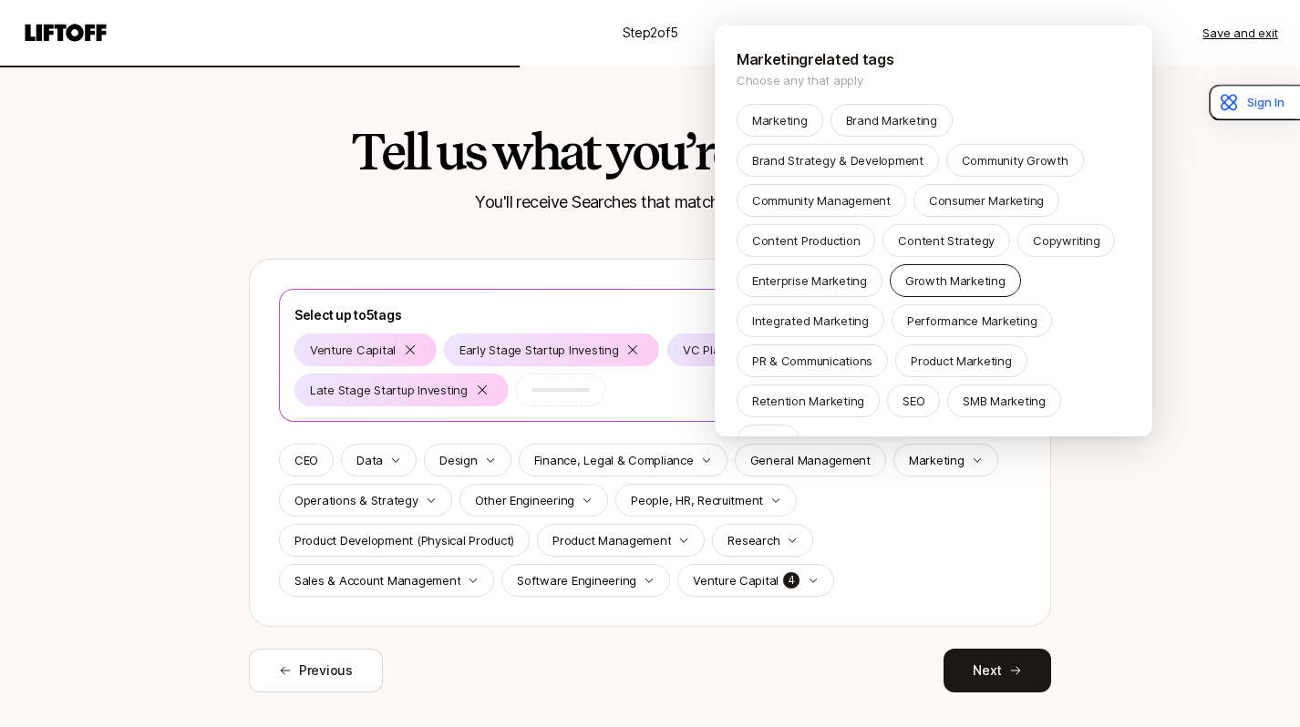
click at [946, 286] on p "Growth Marketing" at bounding box center [955, 281] width 100 height 18
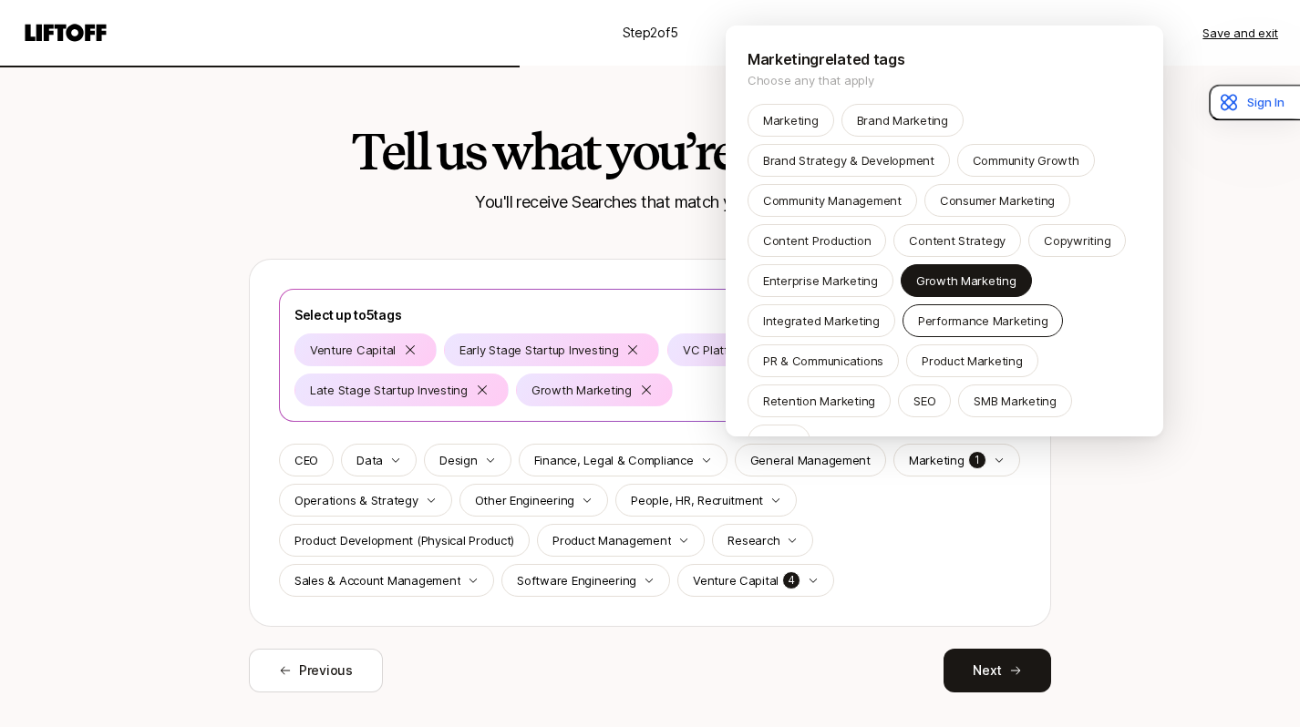
click at [937, 324] on p "Performance Marketing" at bounding box center [983, 321] width 130 height 18
click at [193, 397] on html "Step 2 of 5 Save and exit Tell us what you’re deepest in You'll receive Searche…" at bounding box center [650, 363] width 1300 height 727
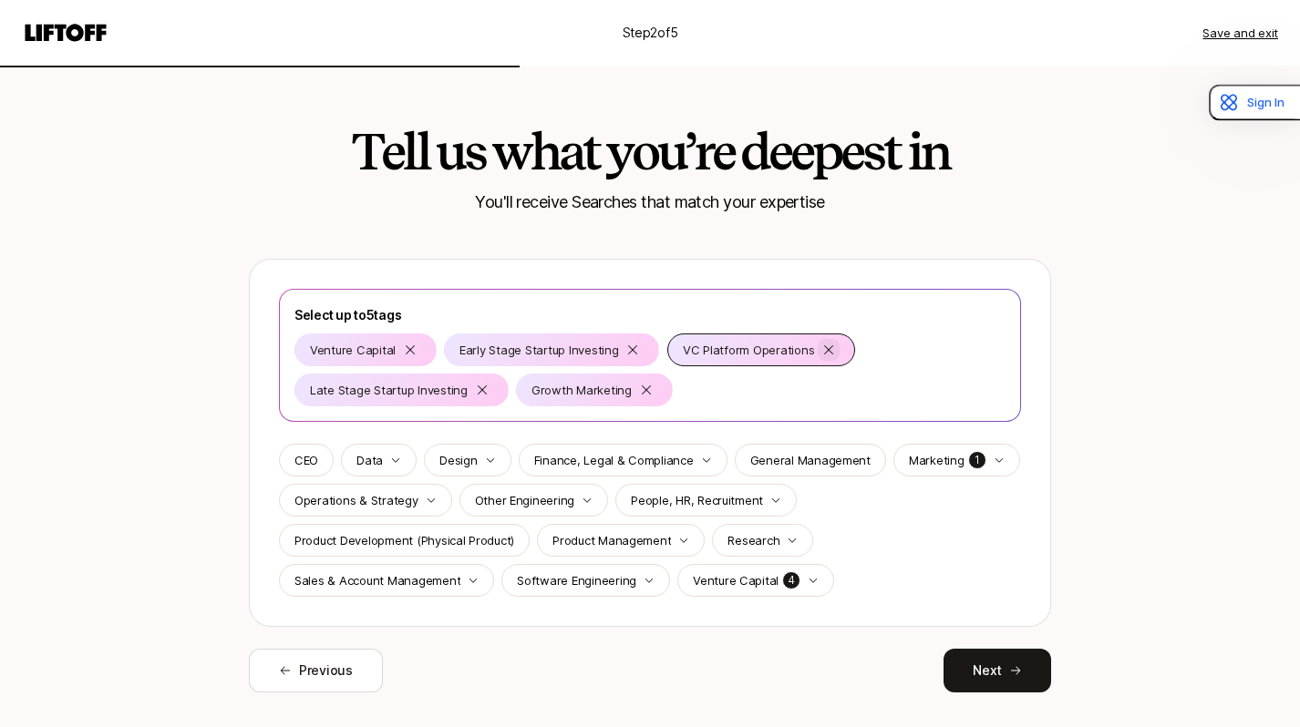
click at [821, 355] on icon at bounding box center [828, 350] width 15 height 15
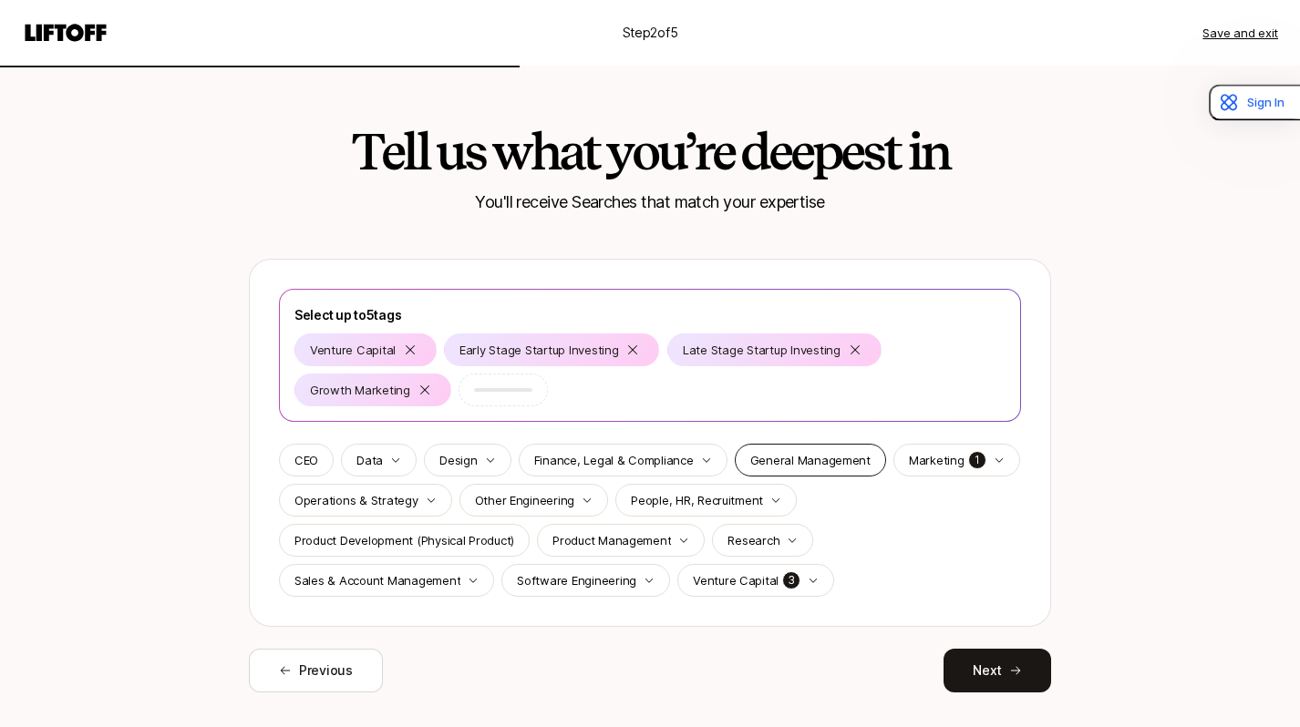
click at [789, 473] on div "General Management" at bounding box center [810, 460] width 151 height 33
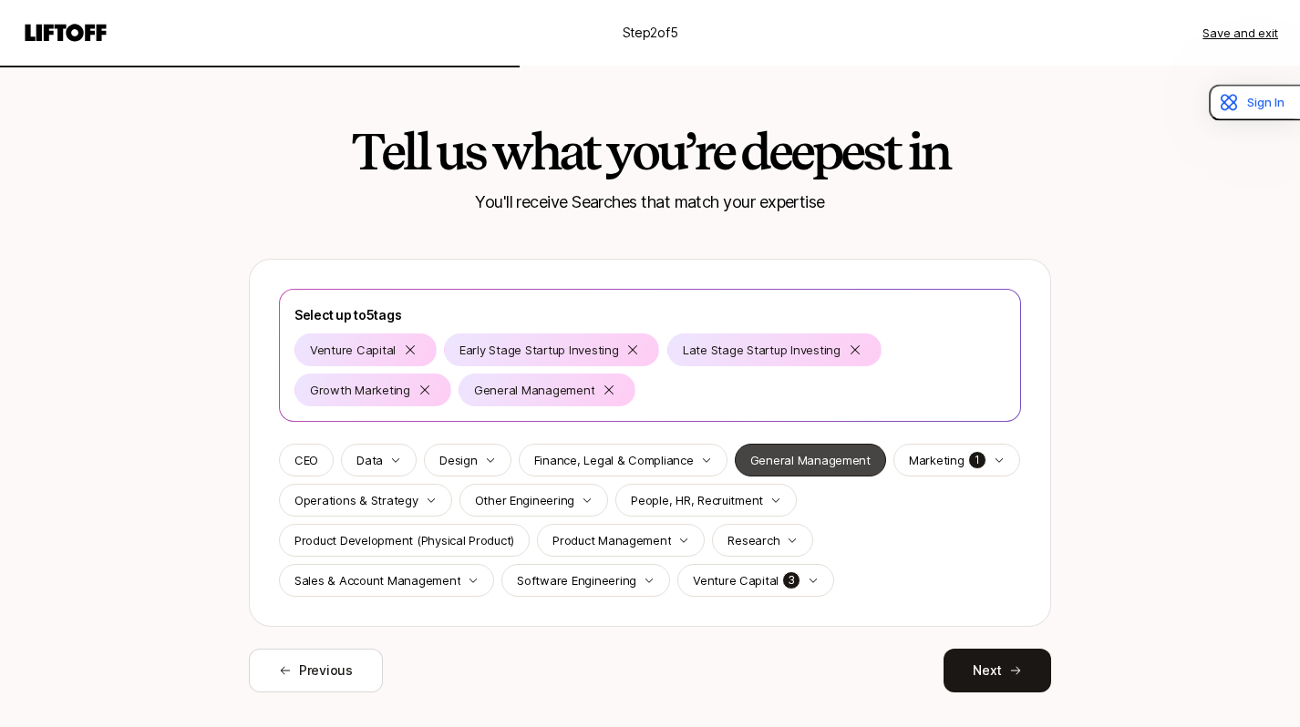
click at [789, 473] on div "General Management" at bounding box center [810, 460] width 151 height 33
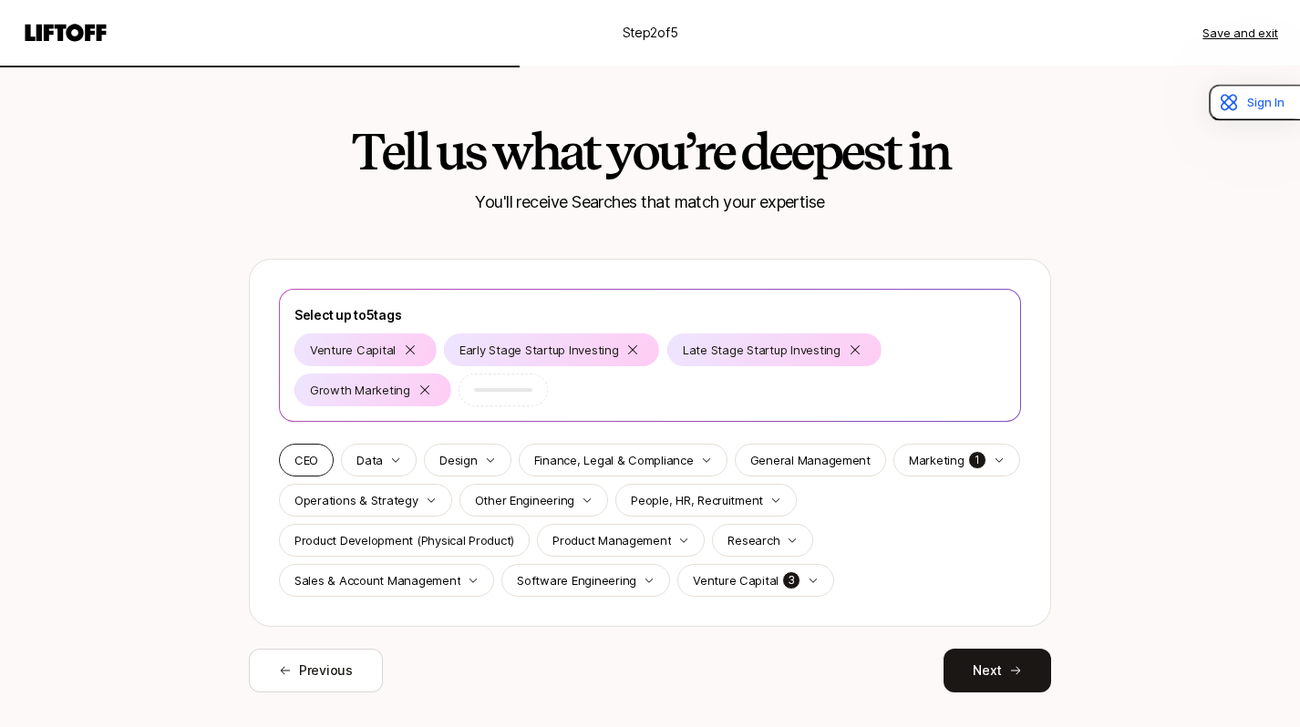
click at [314, 468] on p "CEO" at bounding box center [306, 460] width 24 height 18
click at [378, 505] on p "Operations & Strategy" at bounding box center [356, 500] width 124 height 18
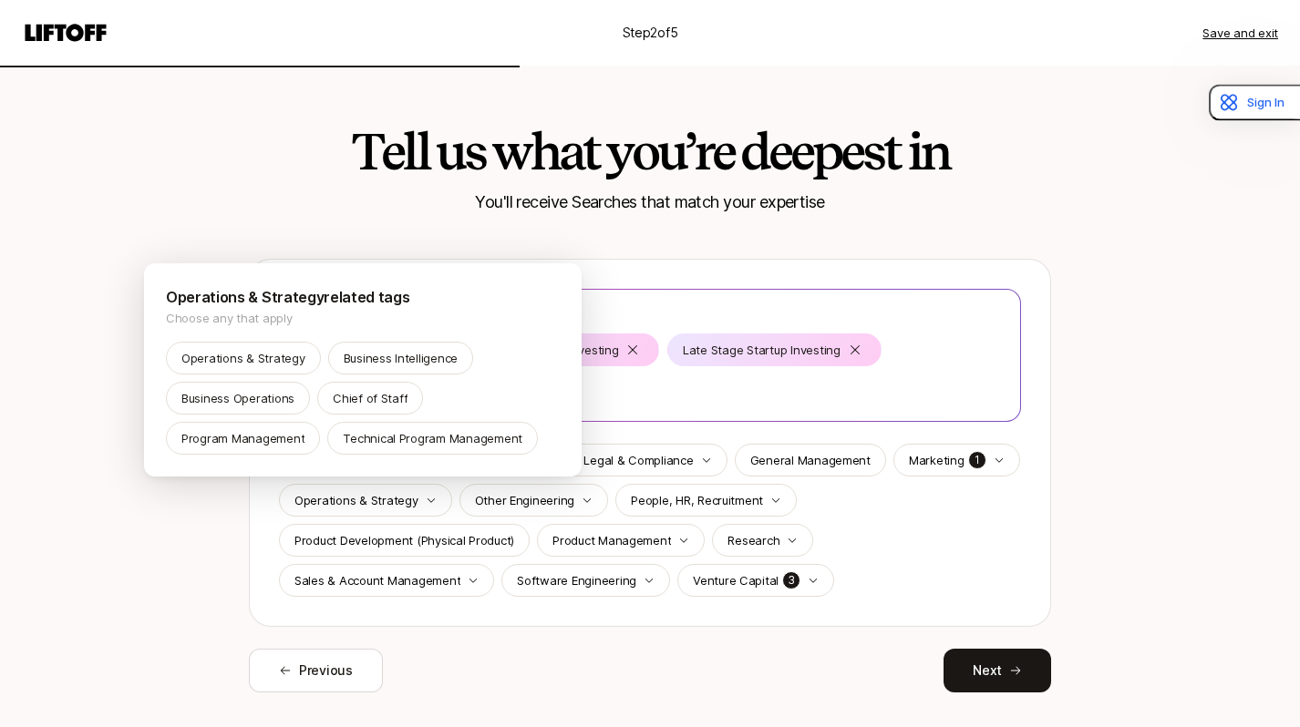
click at [202, 539] on html "Step 2 of 5 Save and exit Tell us what you’re deepest in You'll receive Searche…" at bounding box center [650, 363] width 1300 height 727
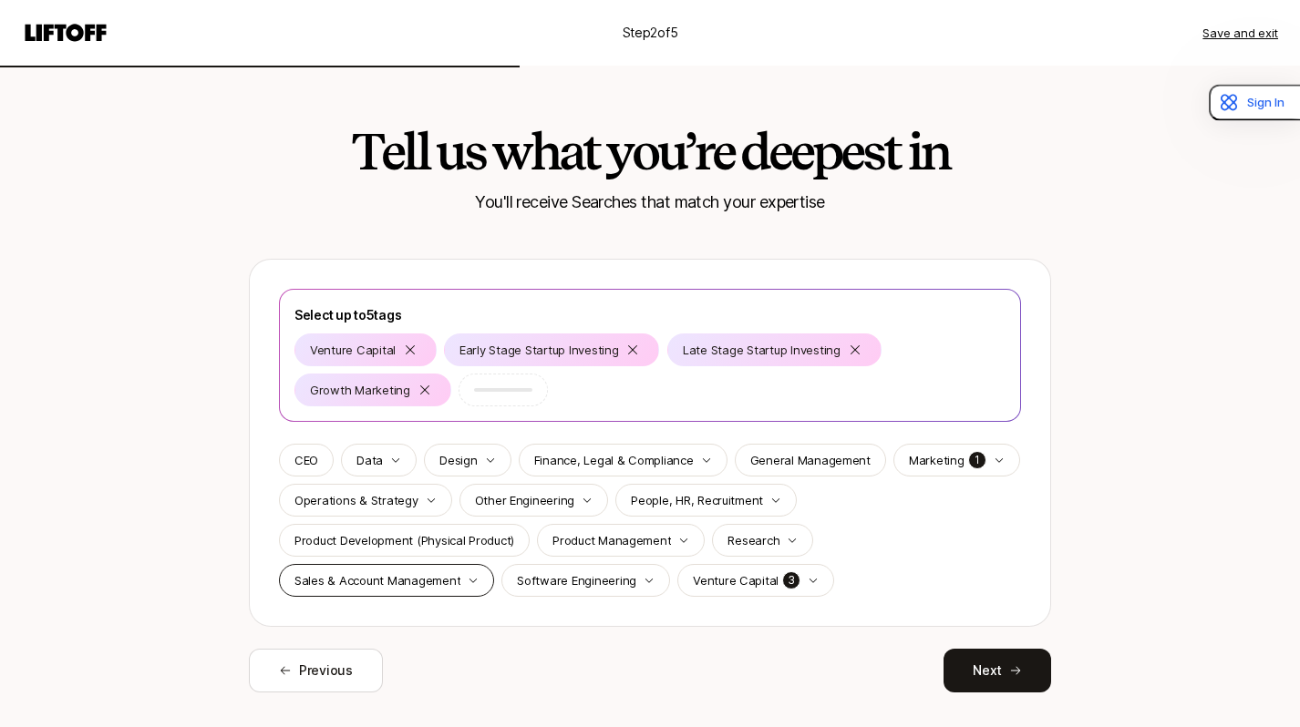
click at [377, 588] on p "Sales & Account Management" at bounding box center [377, 580] width 166 height 18
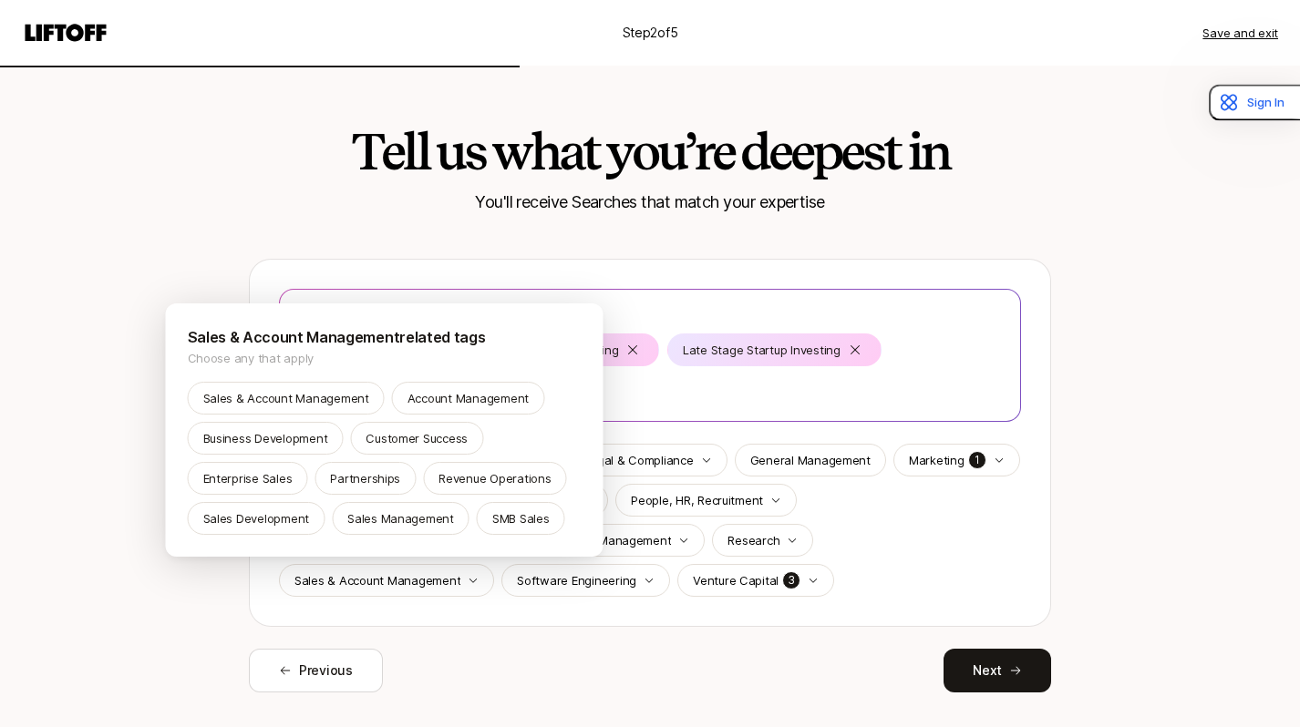
click at [396, 623] on html "Step 2 of 5 Save and exit Tell us what you’re deepest in You'll receive Searche…" at bounding box center [650, 363] width 1300 height 727
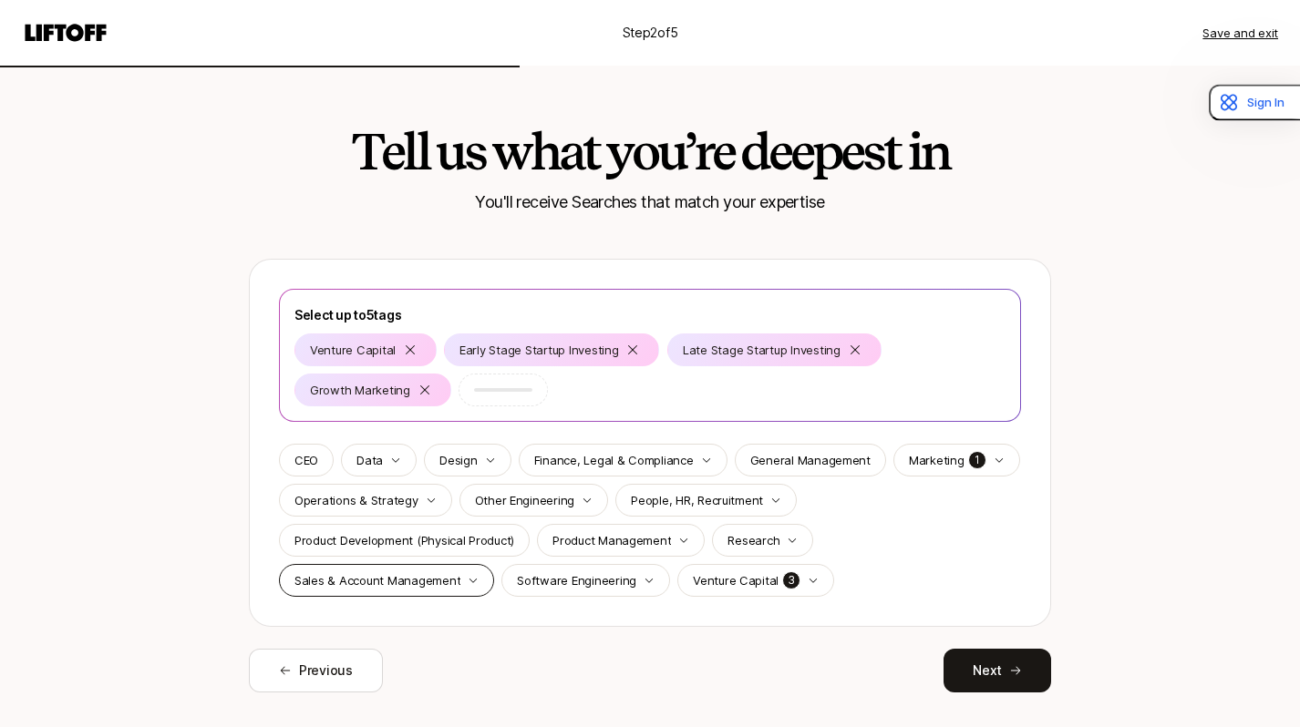
click at [419, 588] on p "Sales & Account Management" at bounding box center [377, 580] width 166 height 18
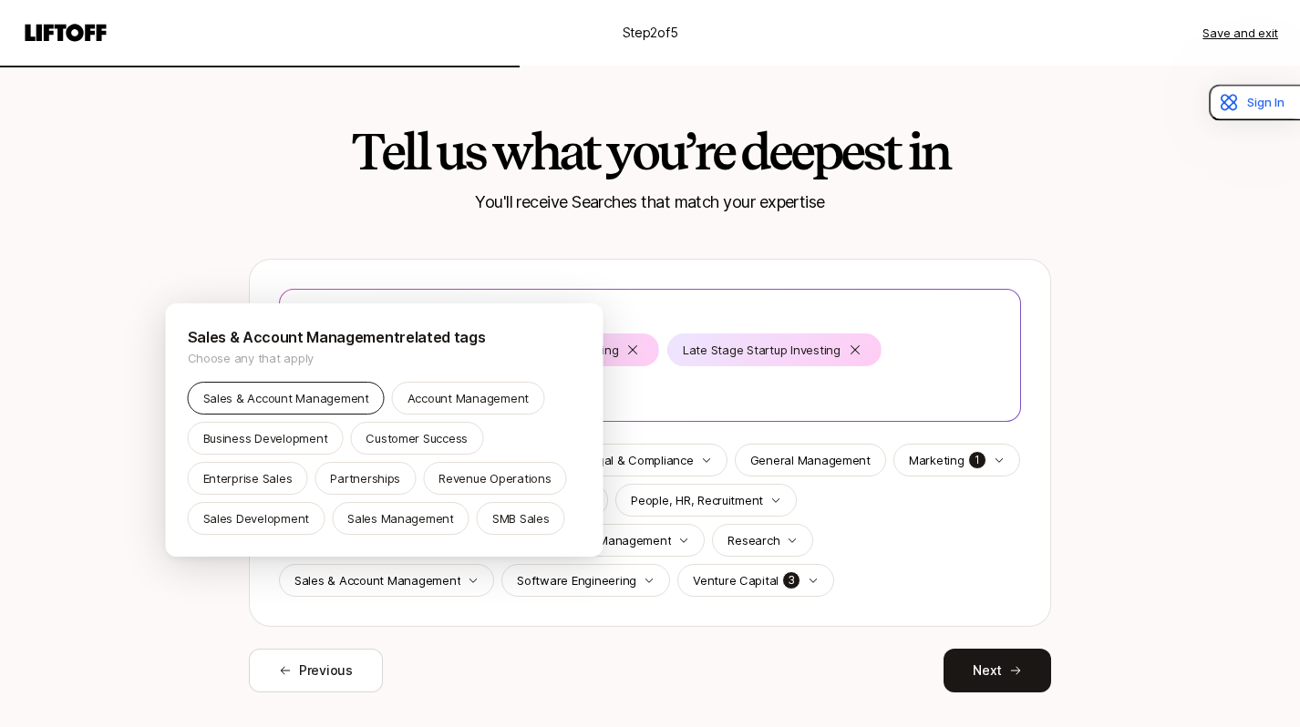
click at [334, 403] on p "Sales & Account Management" at bounding box center [286, 398] width 166 height 18
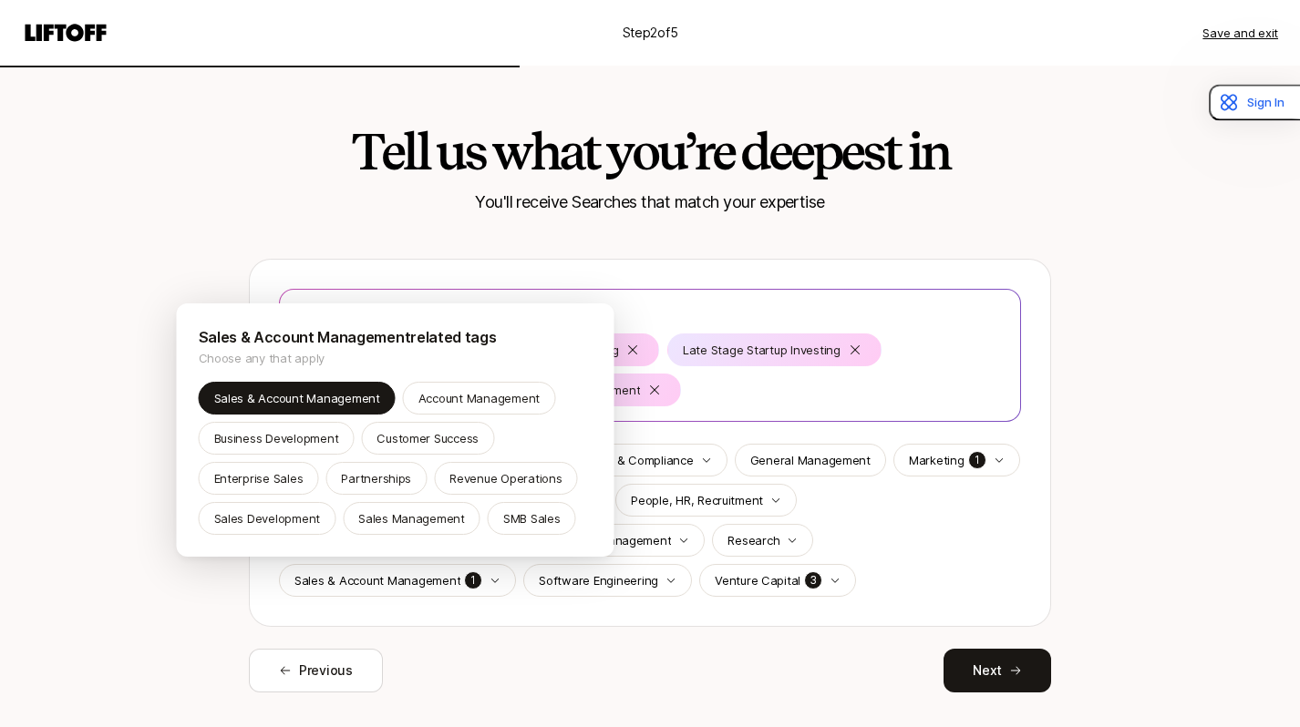
click at [680, 695] on html "Step 2 of 5 Save and exit Tell us what you’re deepest in You'll receive Searche…" at bounding box center [650, 363] width 1300 height 727
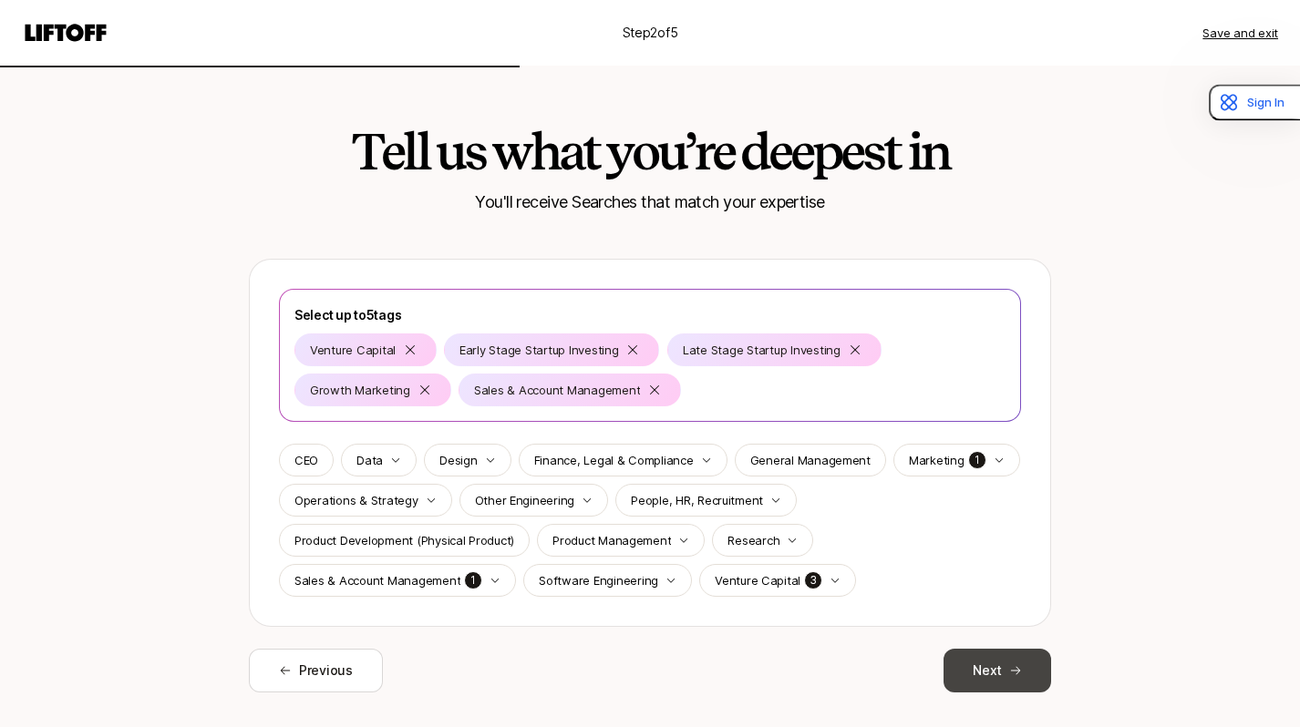
click at [980, 677] on button "Next" at bounding box center [997, 671] width 108 height 44
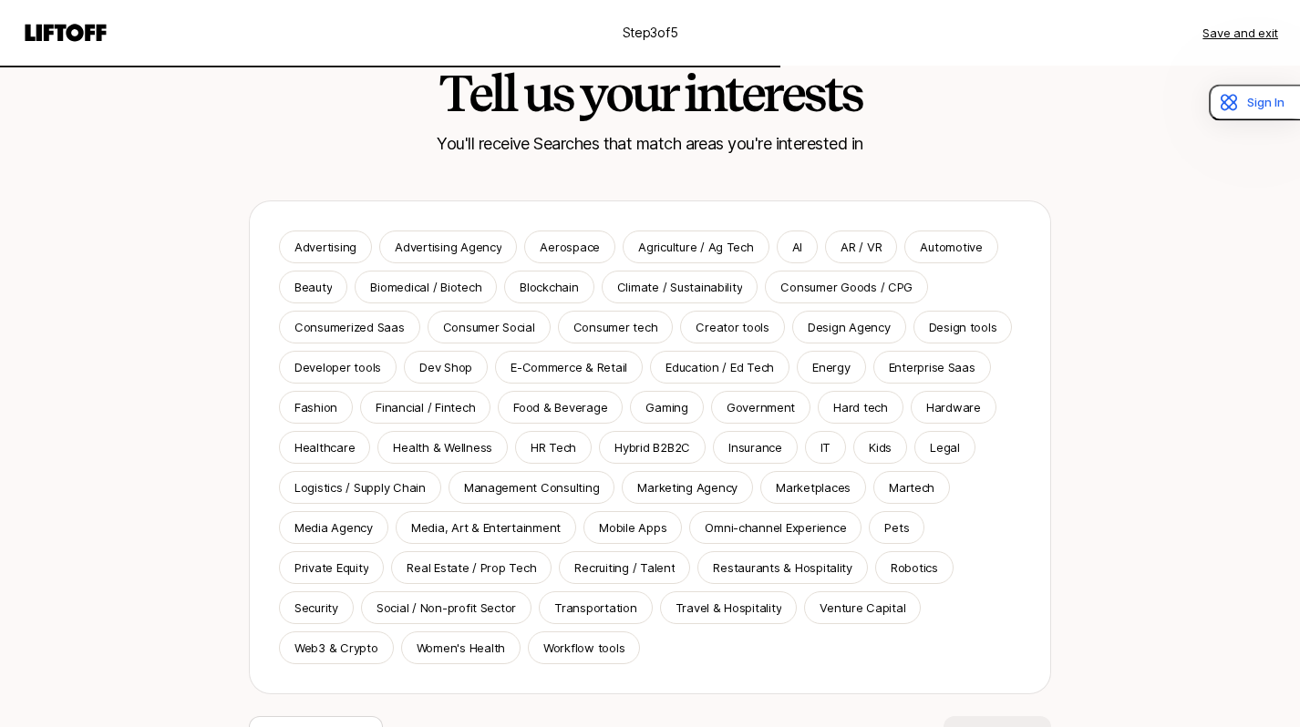
scroll to position [64, 0]
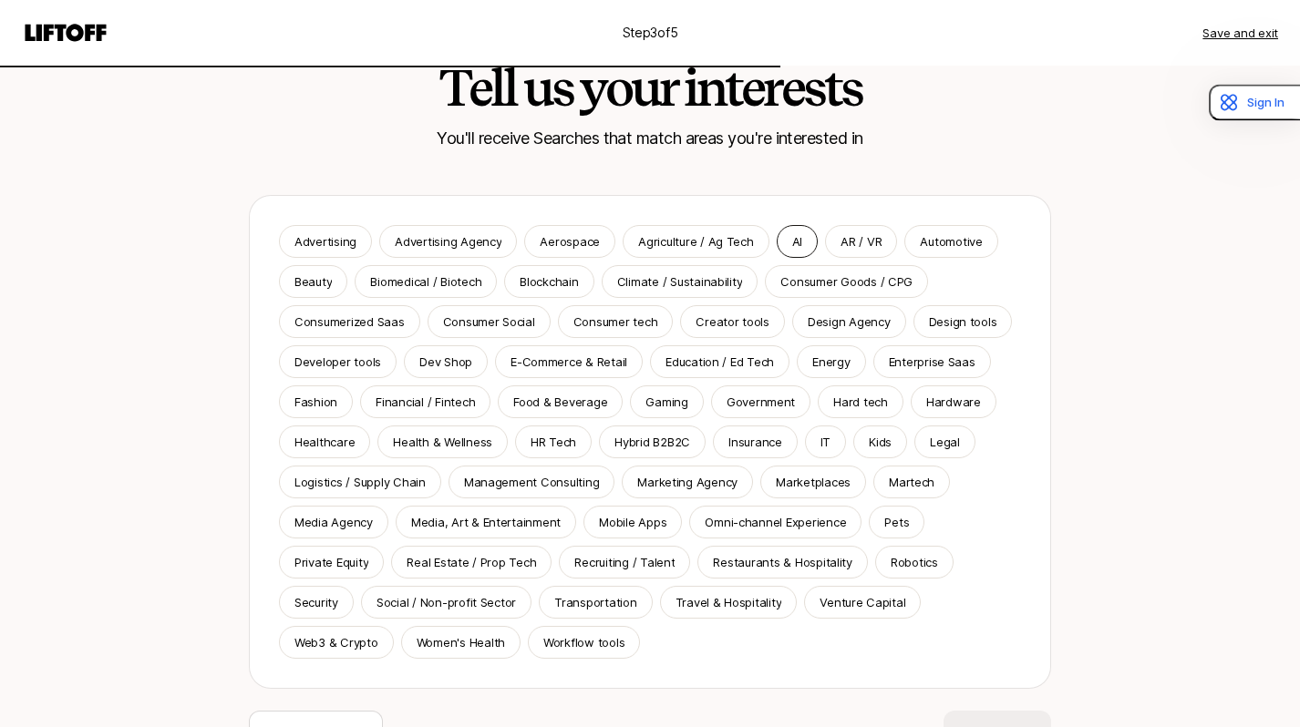
click at [777, 244] on div "AI" at bounding box center [797, 241] width 41 height 33
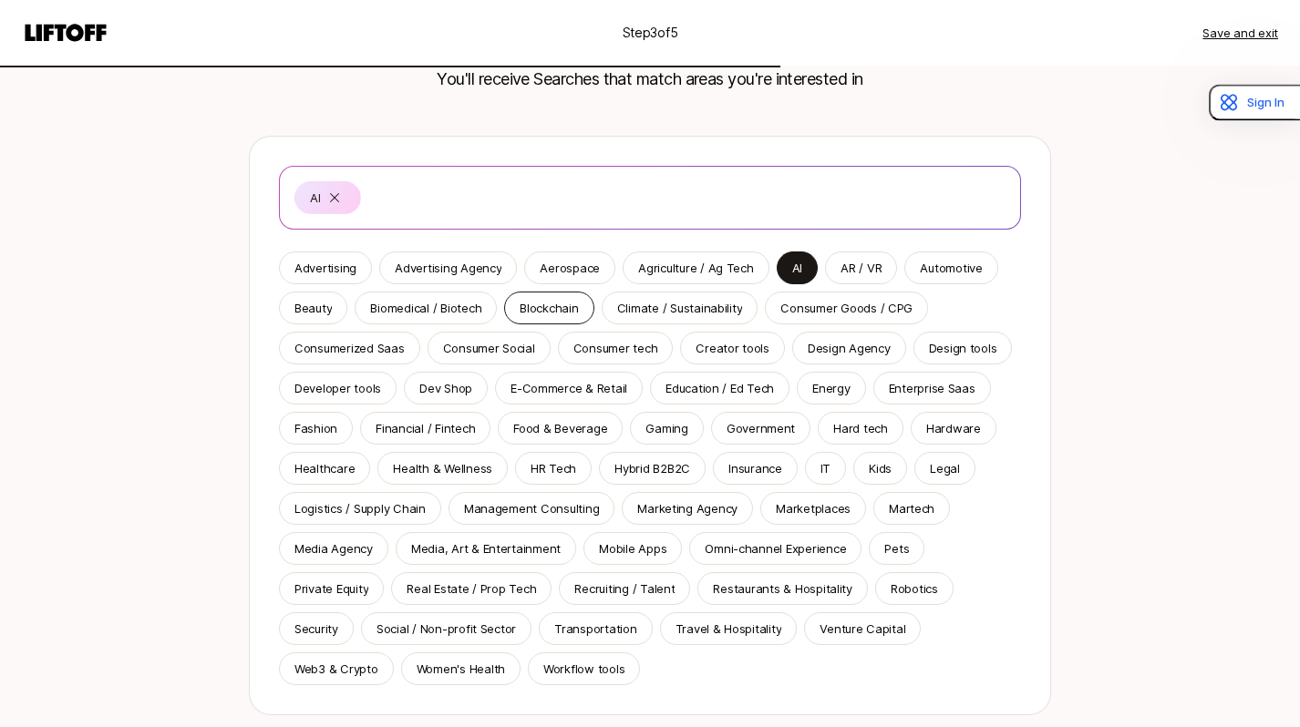
scroll to position [130, 0]
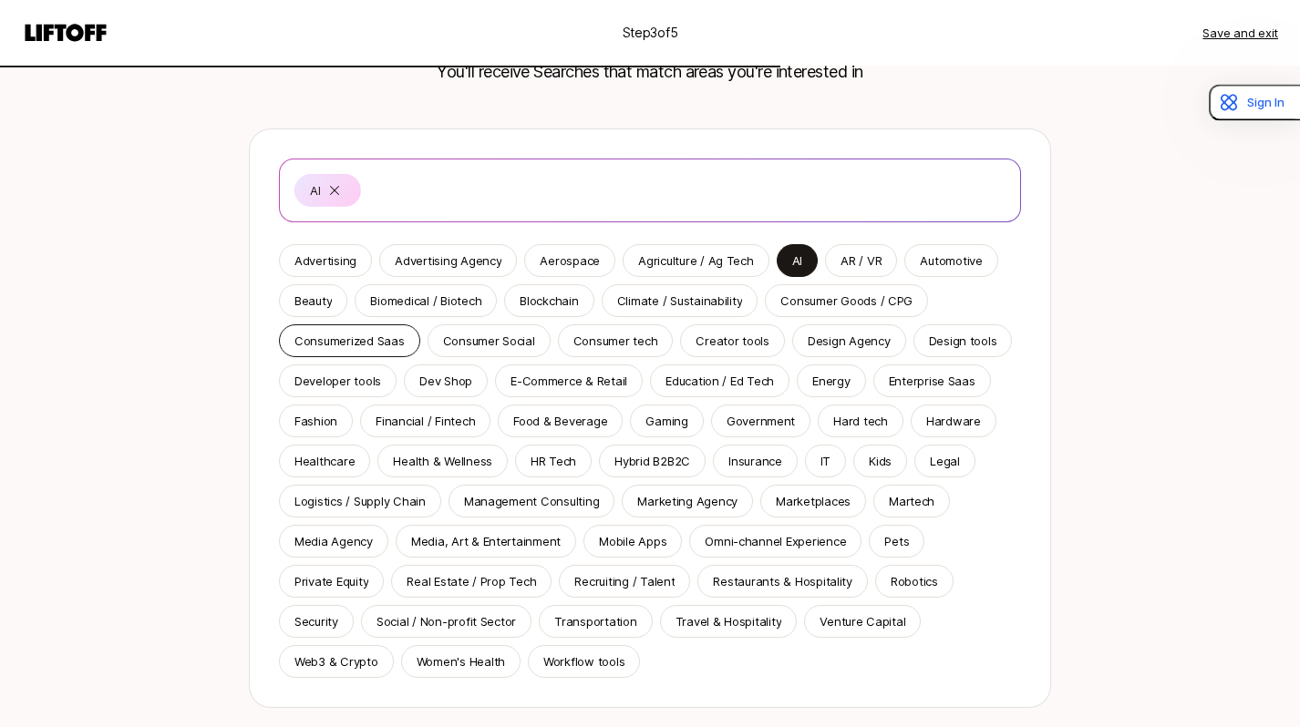
click at [386, 353] on div "Consumerized Saas" at bounding box center [349, 340] width 141 height 33
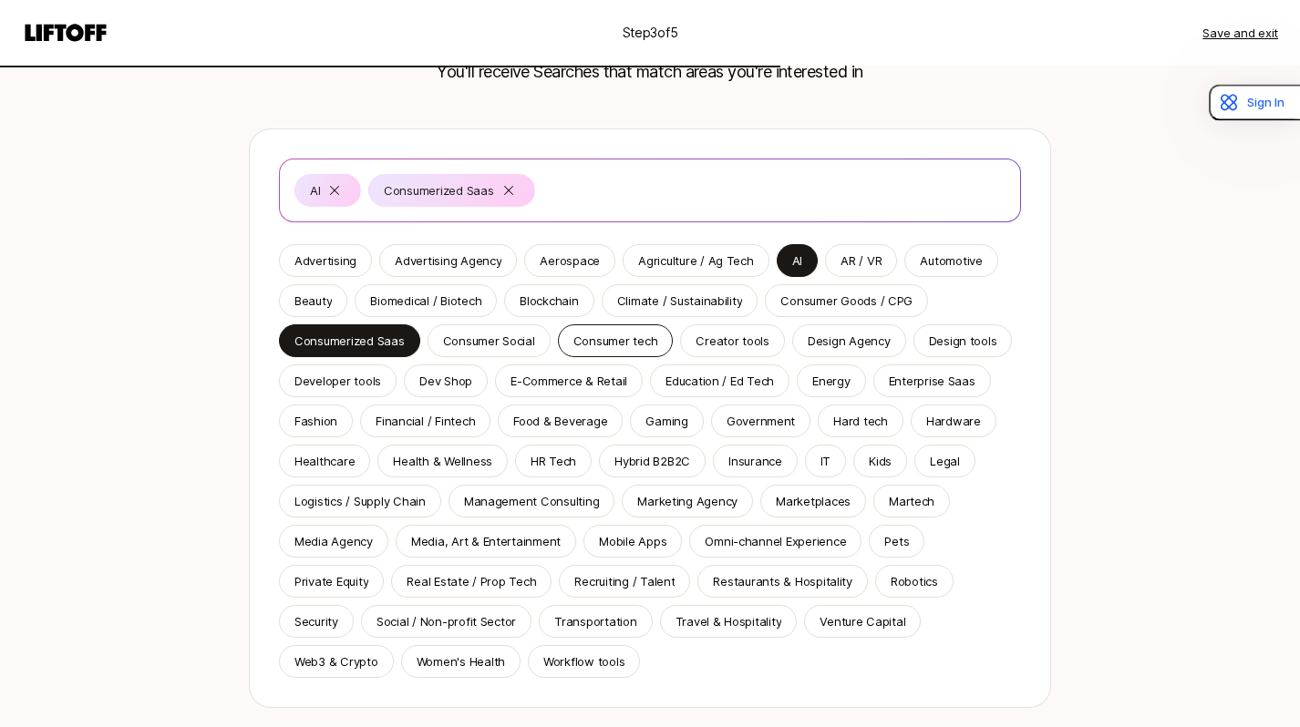
click at [617, 349] on p "Consumer tech" at bounding box center [615, 341] width 85 height 18
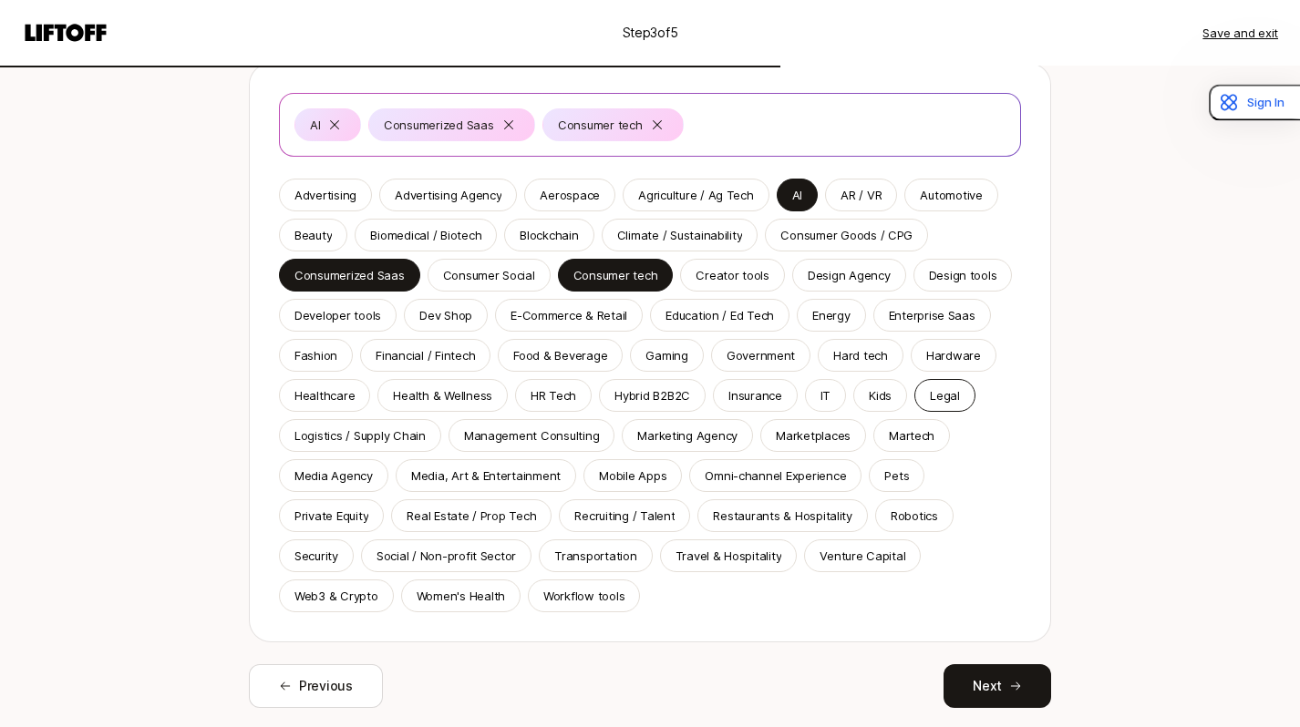
scroll to position [202, 0]
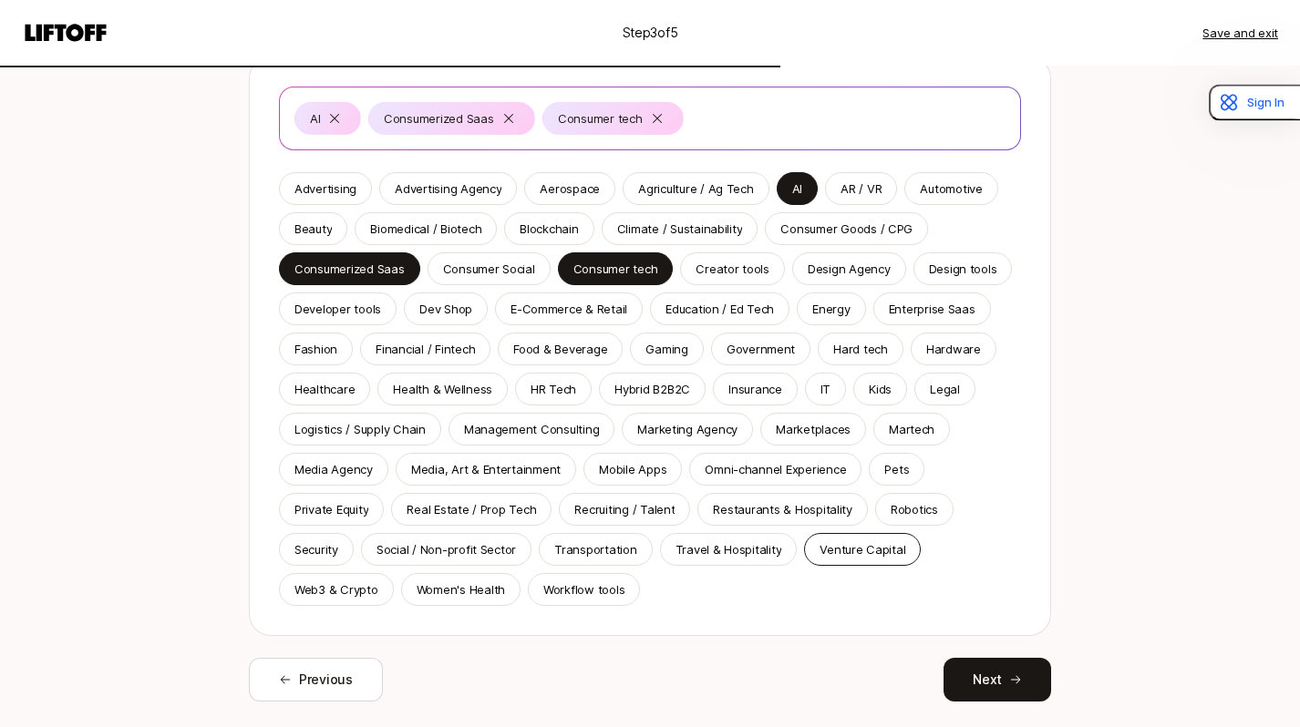
click at [839, 554] on p "Venture Capital" at bounding box center [862, 549] width 86 height 18
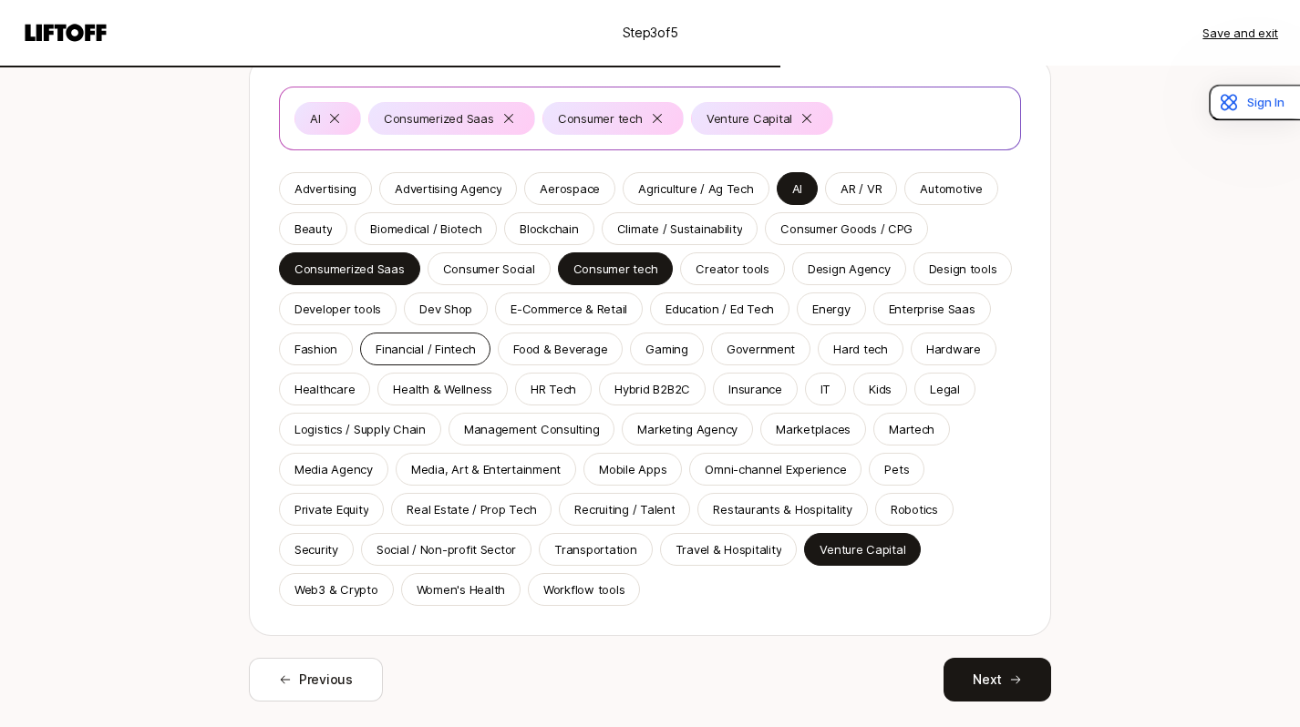
click at [393, 358] on div "Financial / Fintech" at bounding box center [425, 349] width 130 height 33
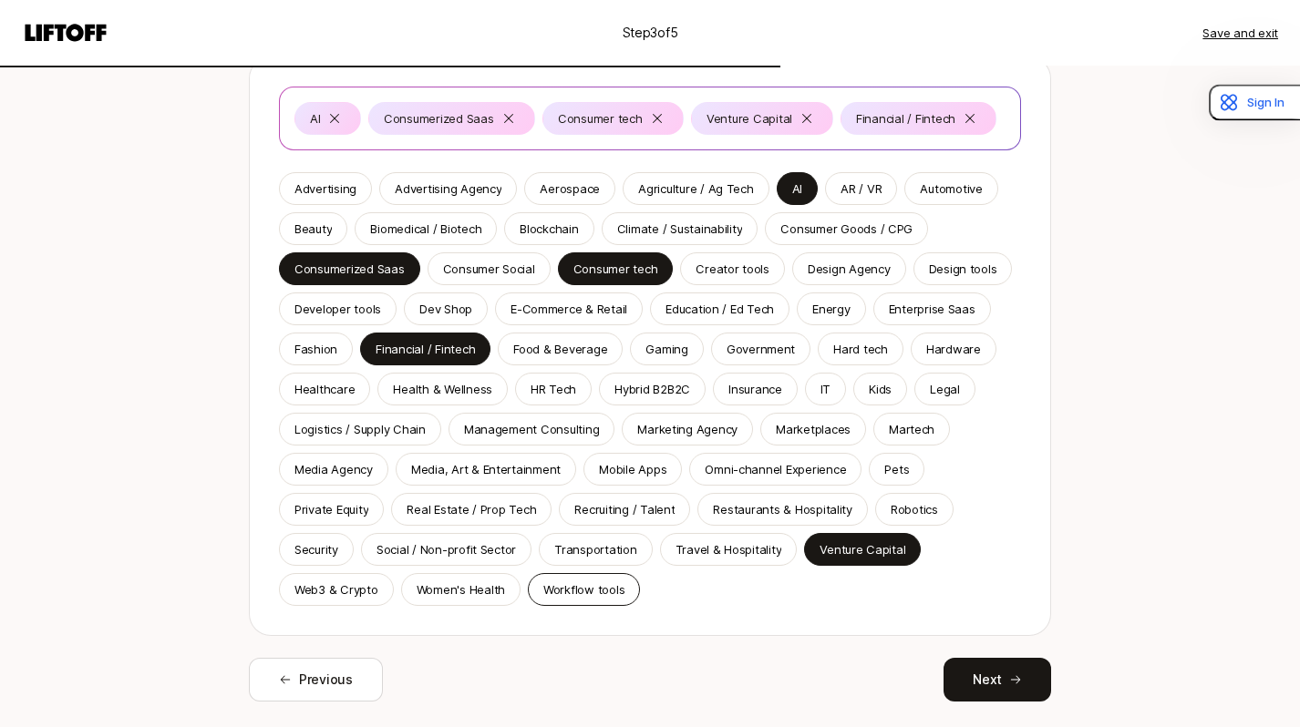
click at [562, 599] on div "Workflow tools" at bounding box center [584, 589] width 112 height 33
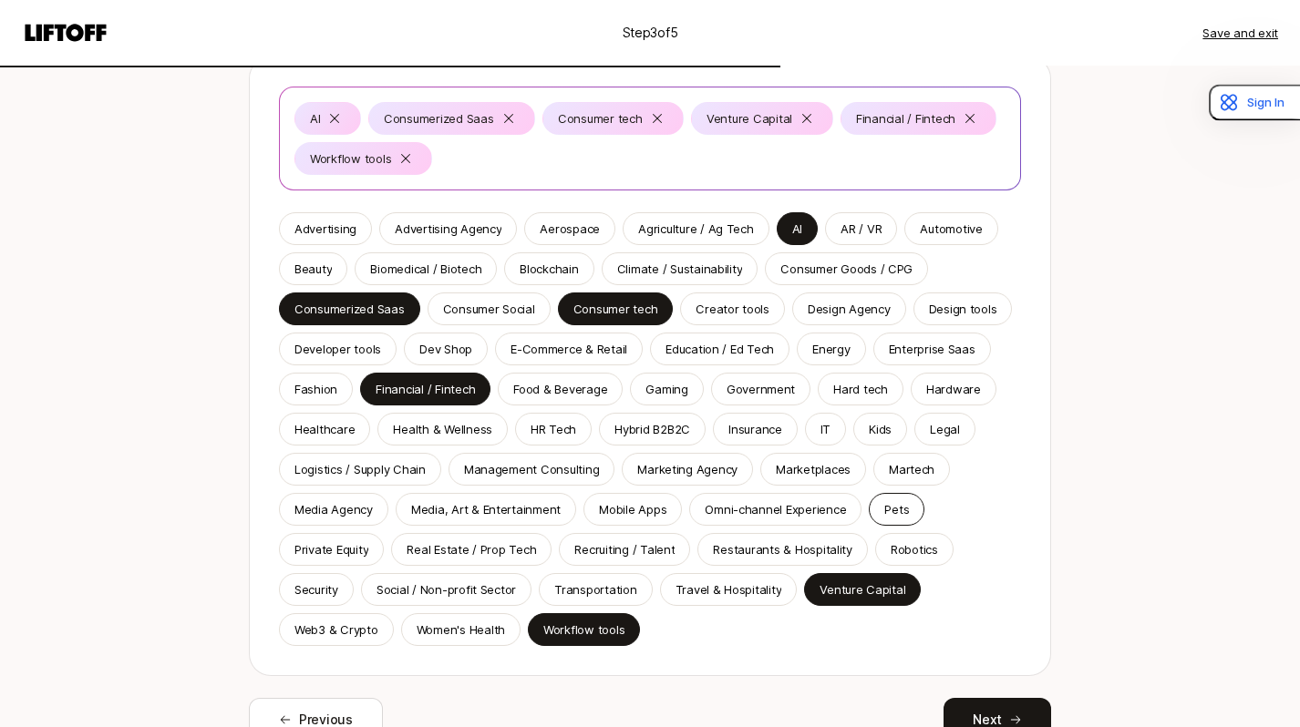
click at [897, 516] on p "Pets" at bounding box center [896, 509] width 25 height 18
click at [448, 437] on p "Health & Wellness" at bounding box center [442, 429] width 99 height 18
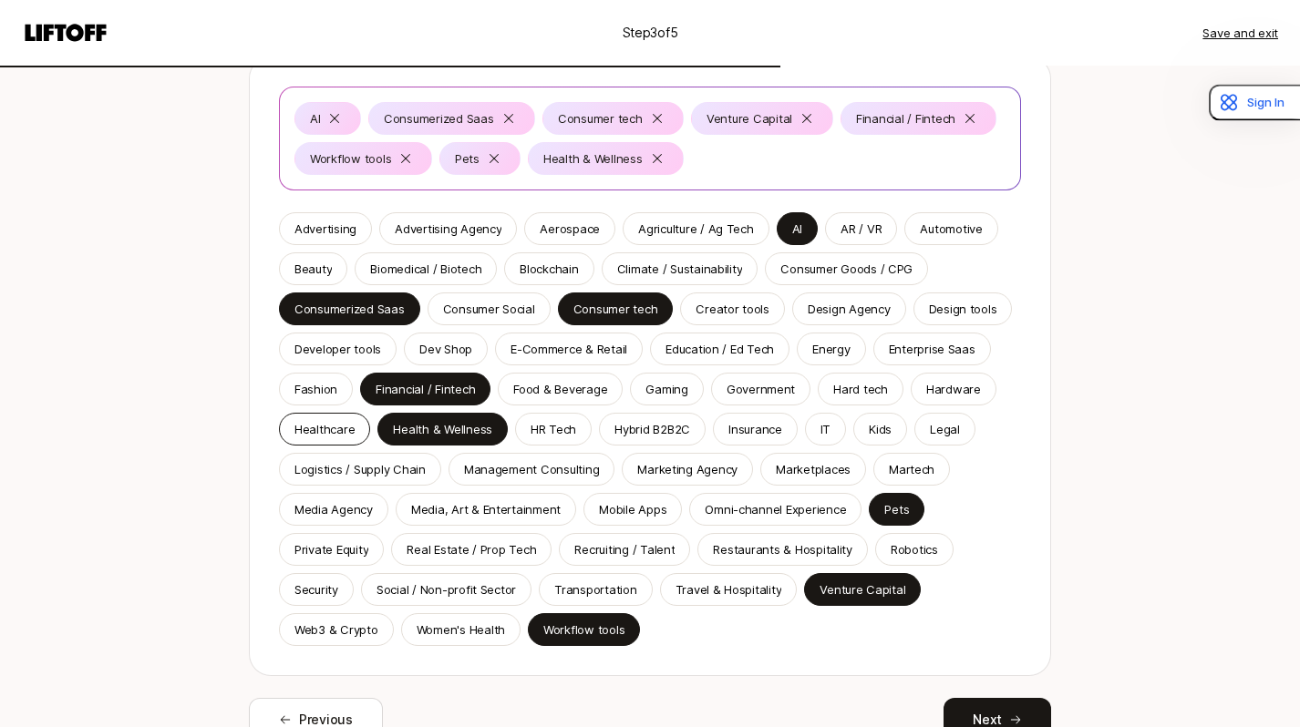
click at [342, 436] on p "Healthcare" at bounding box center [324, 429] width 60 height 18
click at [549, 394] on p "Food & Beverage" at bounding box center [560, 389] width 94 height 18
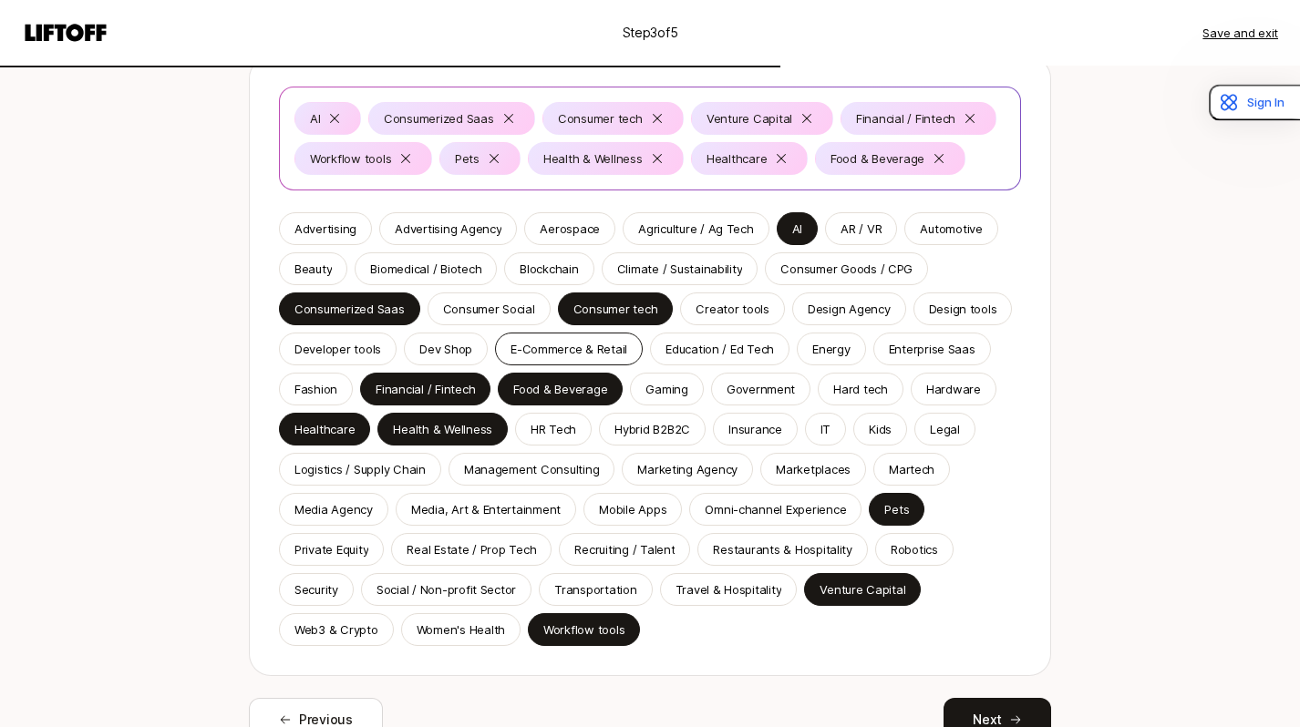
click at [521, 346] on p "E-Commerce & Retail" at bounding box center [568, 349] width 117 height 18
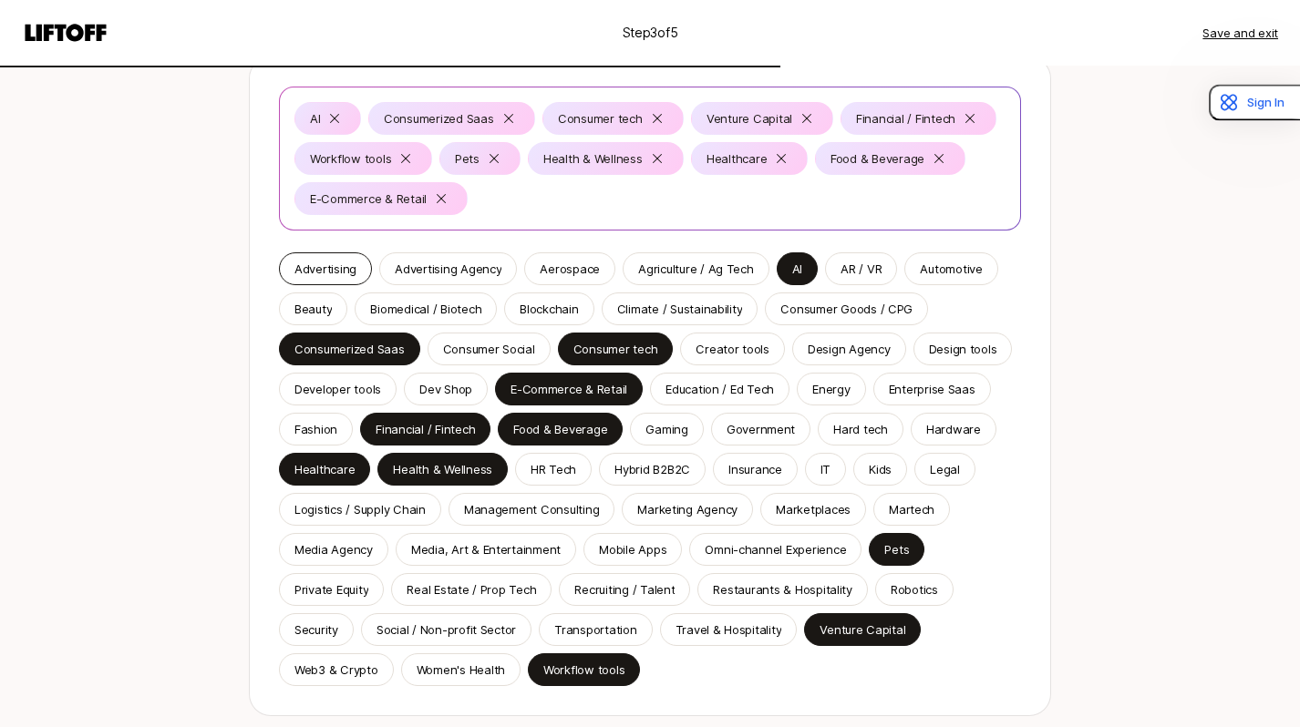
click at [310, 272] on p "Advertising" at bounding box center [325, 269] width 62 height 18
click at [863, 315] on p "Consumer Goods / CPG" at bounding box center [846, 309] width 132 height 18
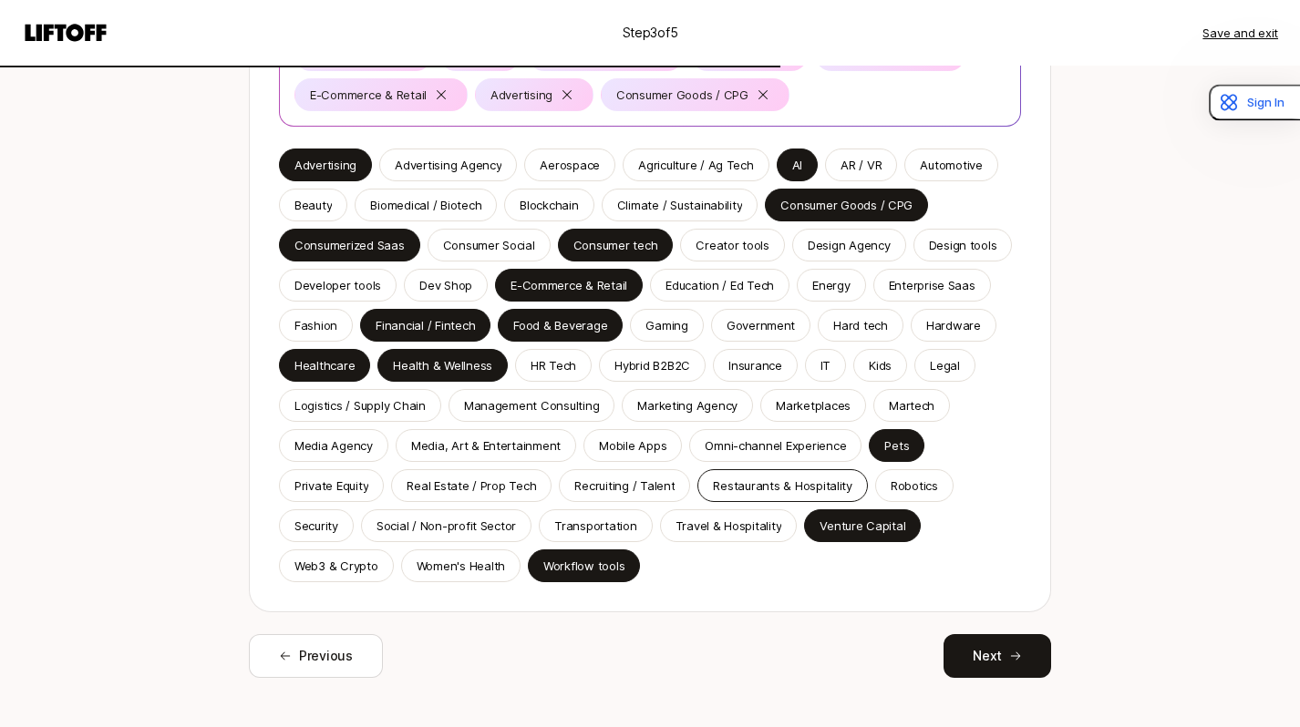
scroll to position [330, 0]
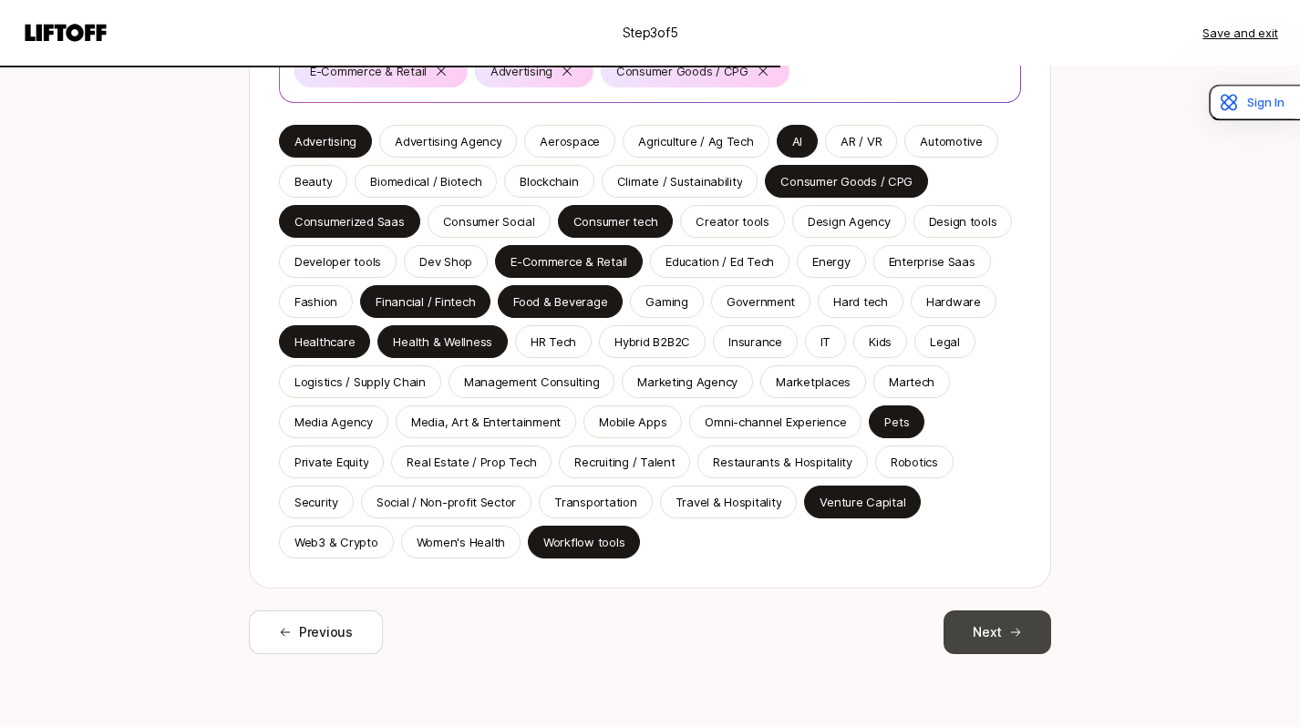
click at [996, 632] on button "Next" at bounding box center [997, 633] width 108 height 44
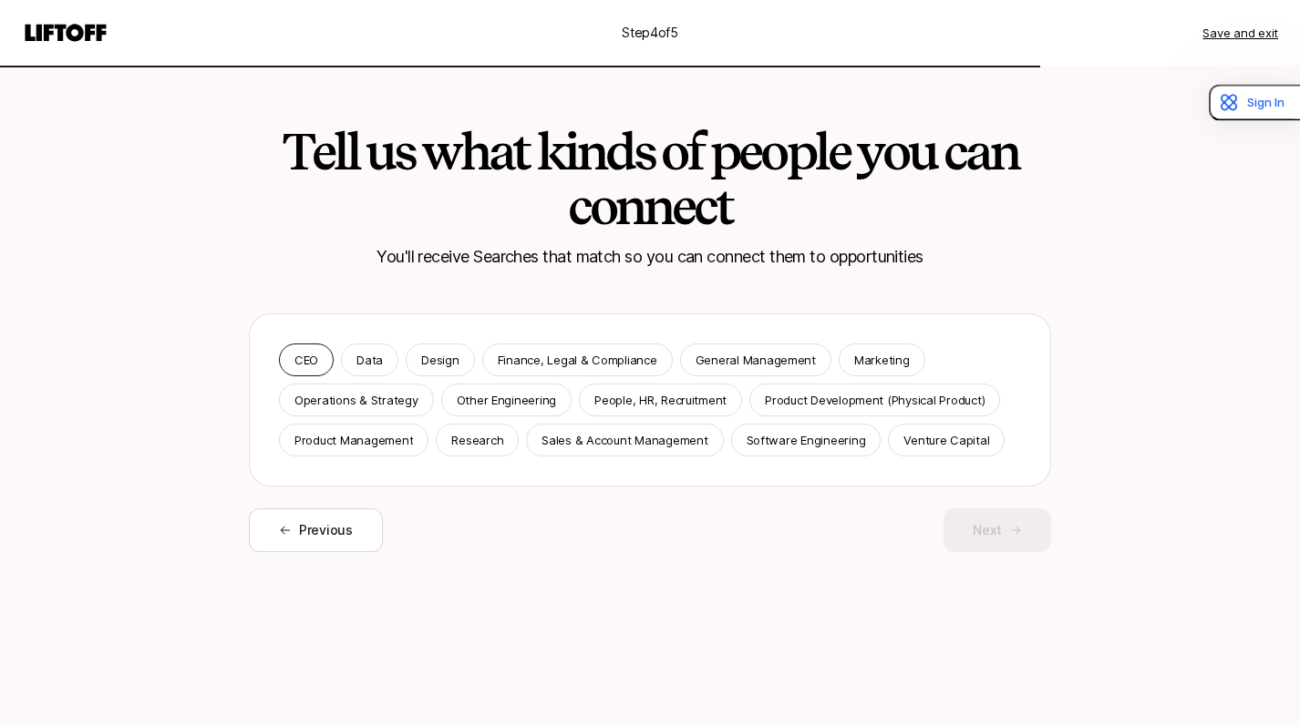
click at [305, 373] on div "CEO" at bounding box center [306, 360] width 55 height 33
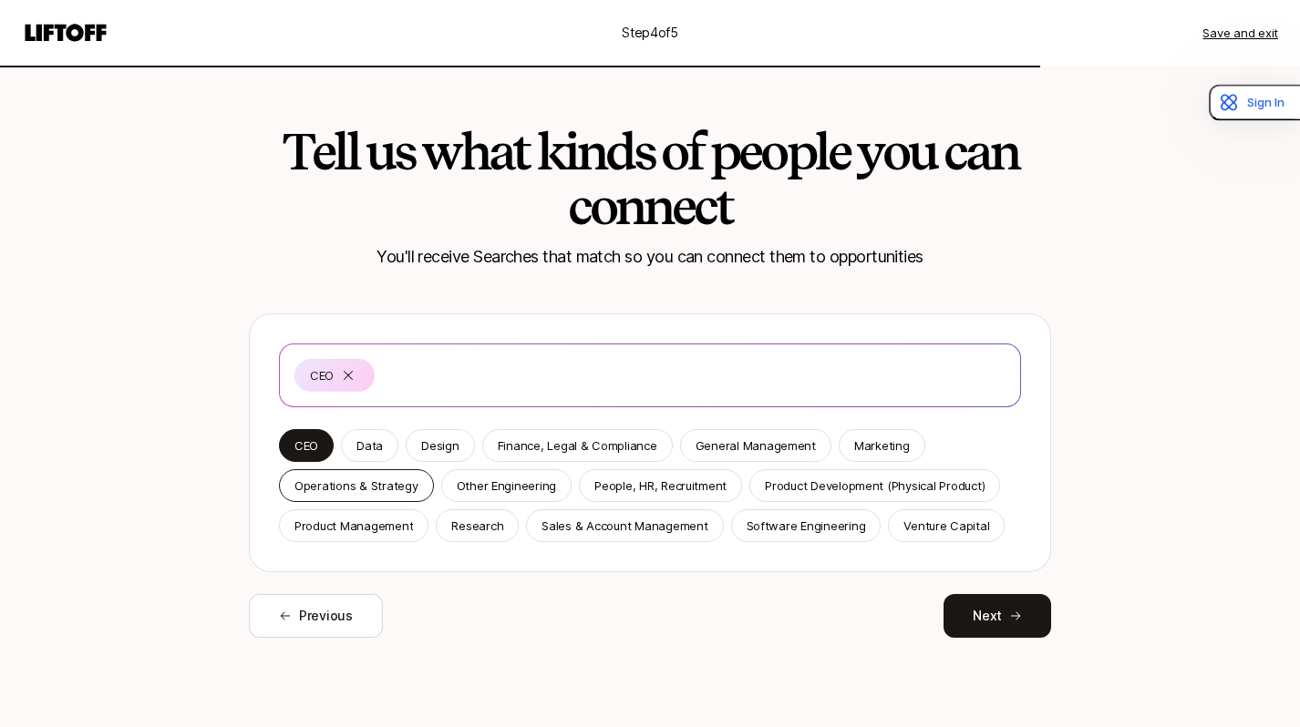
click at [394, 496] on div "Operations & Strategy" at bounding box center [356, 485] width 155 height 33
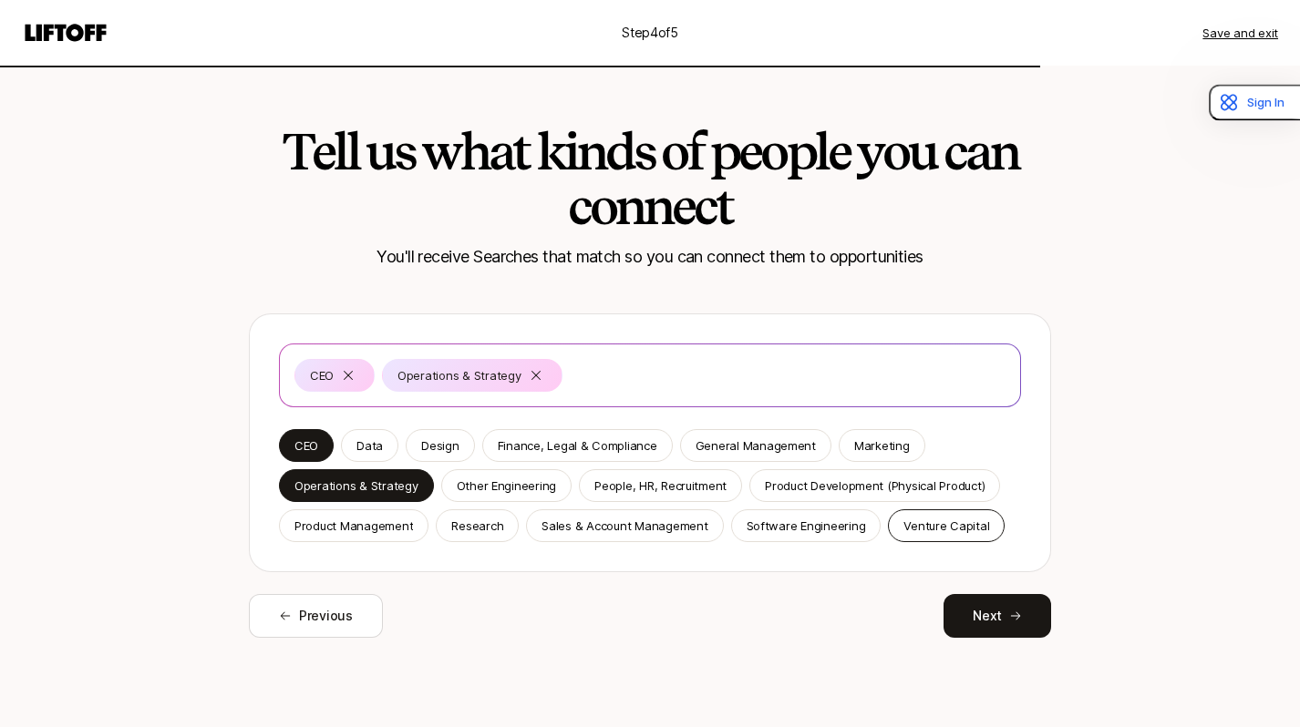
click at [913, 535] on div "Venture Capital" at bounding box center [946, 525] width 117 height 33
click at [854, 452] on p "Marketing" at bounding box center [882, 446] width 56 height 18
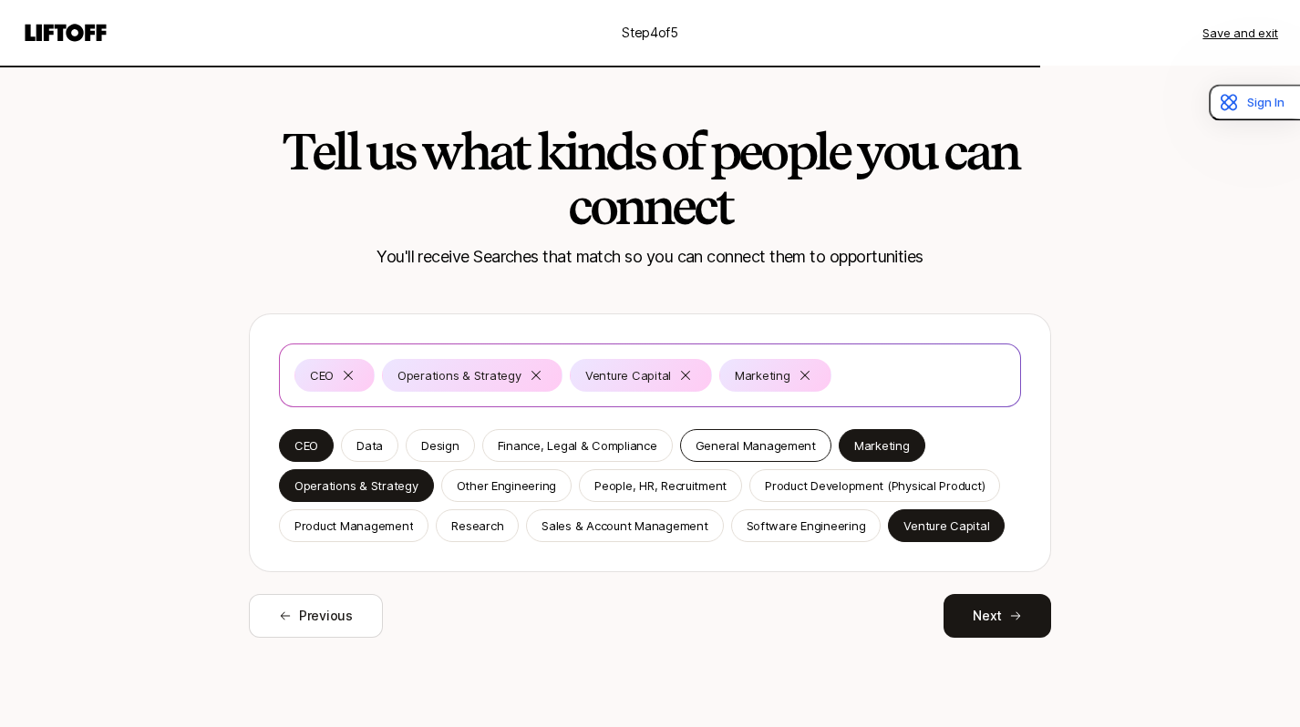
click at [761, 448] on p "General Management" at bounding box center [755, 446] width 120 height 18
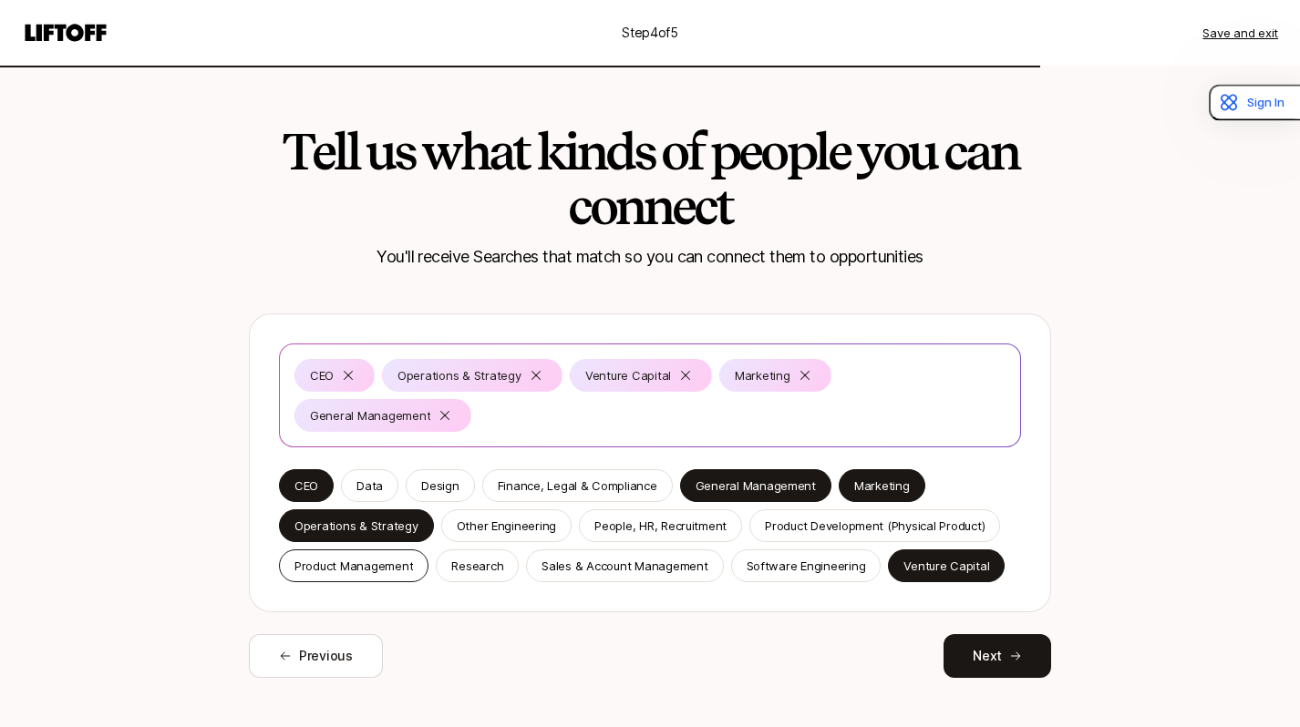
click at [385, 557] on p "Product Management" at bounding box center [353, 566] width 118 height 18
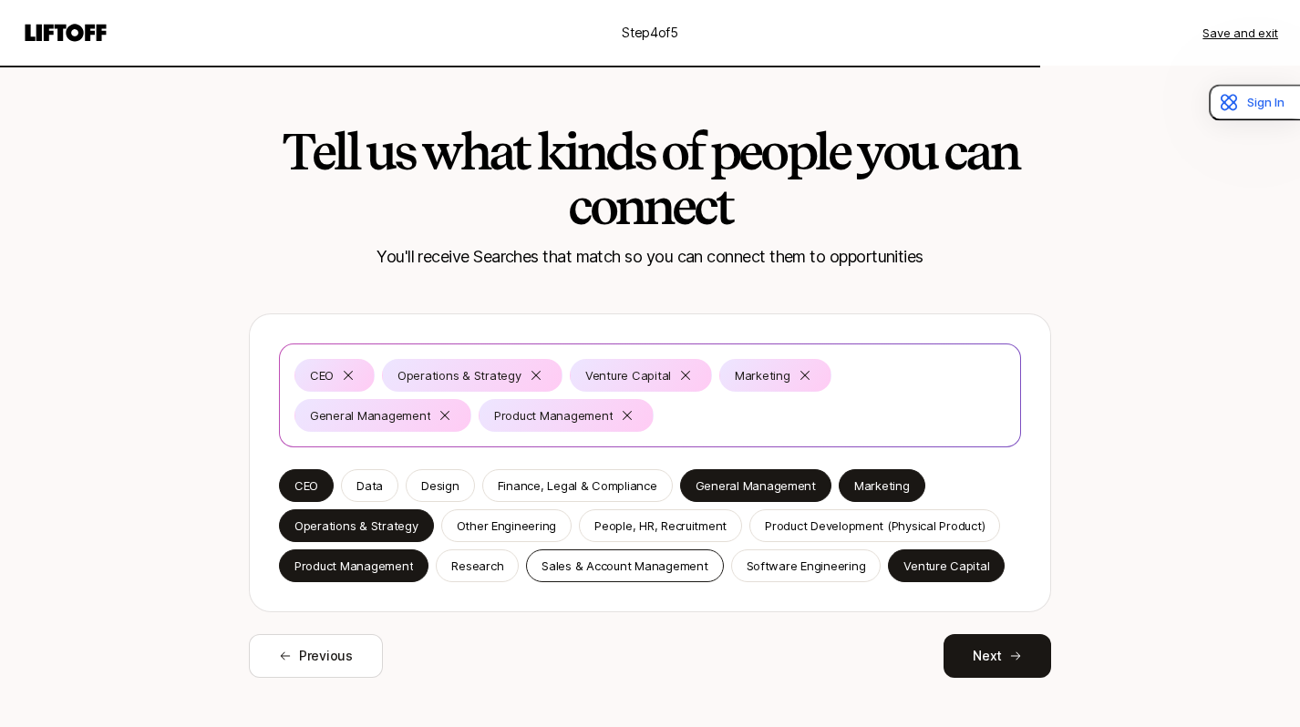
click at [631, 558] on p "Sales & Account Management" at bounding box center [624, 566] width 166 height 18
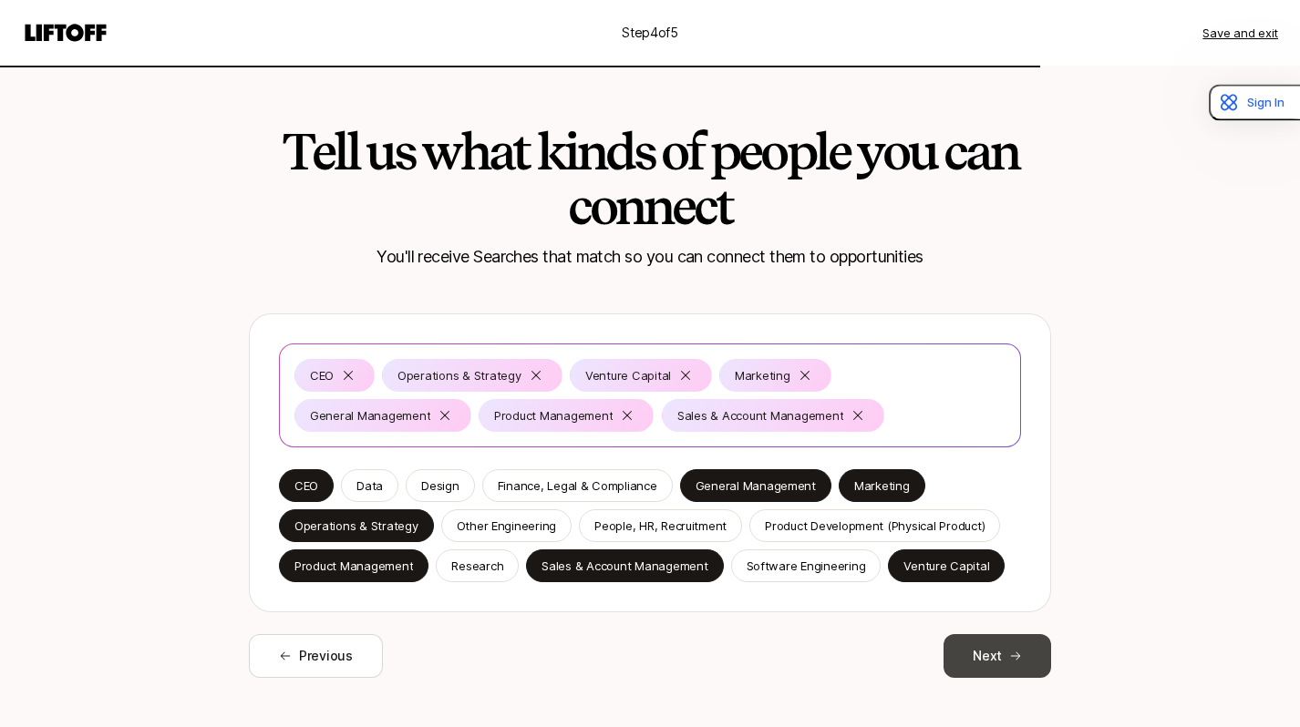
click at [988, 654] on button "Next" at bounding box center [997, 656] width 108 height 44
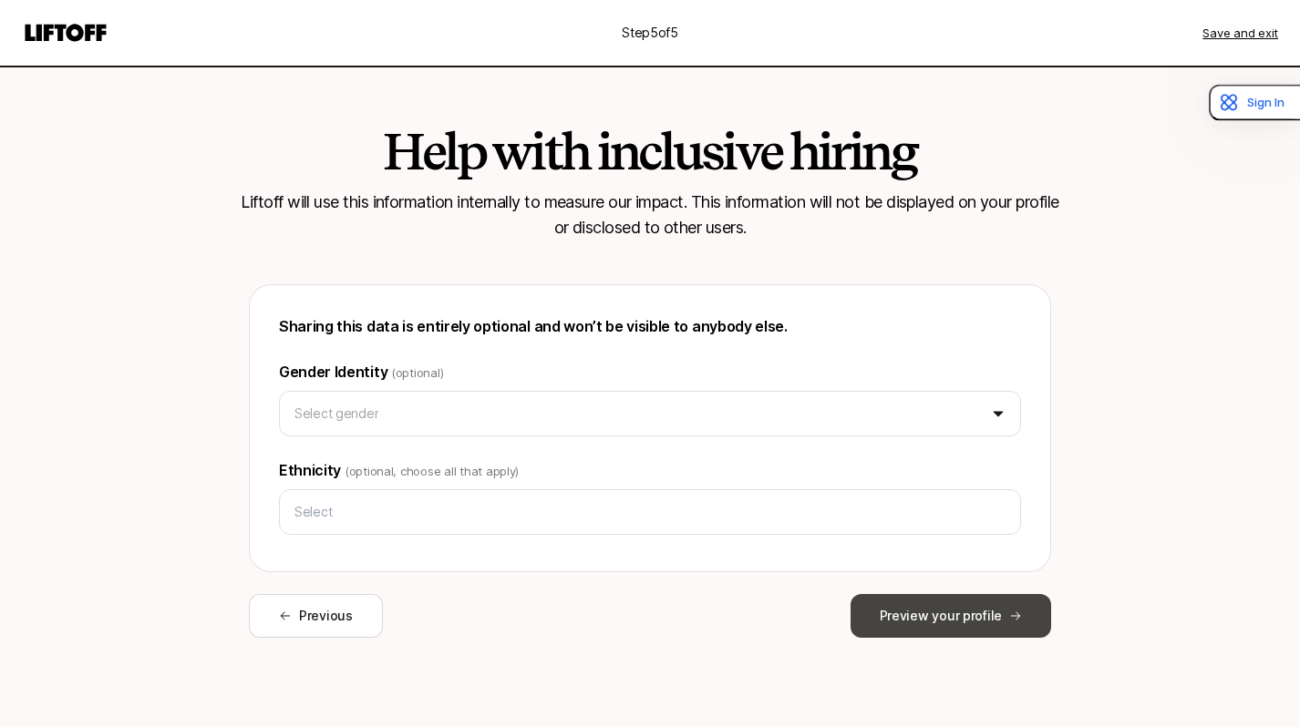
click at [882, 608] on button "Preview your profile" at bounding box center [950, 616] width 201 height 44
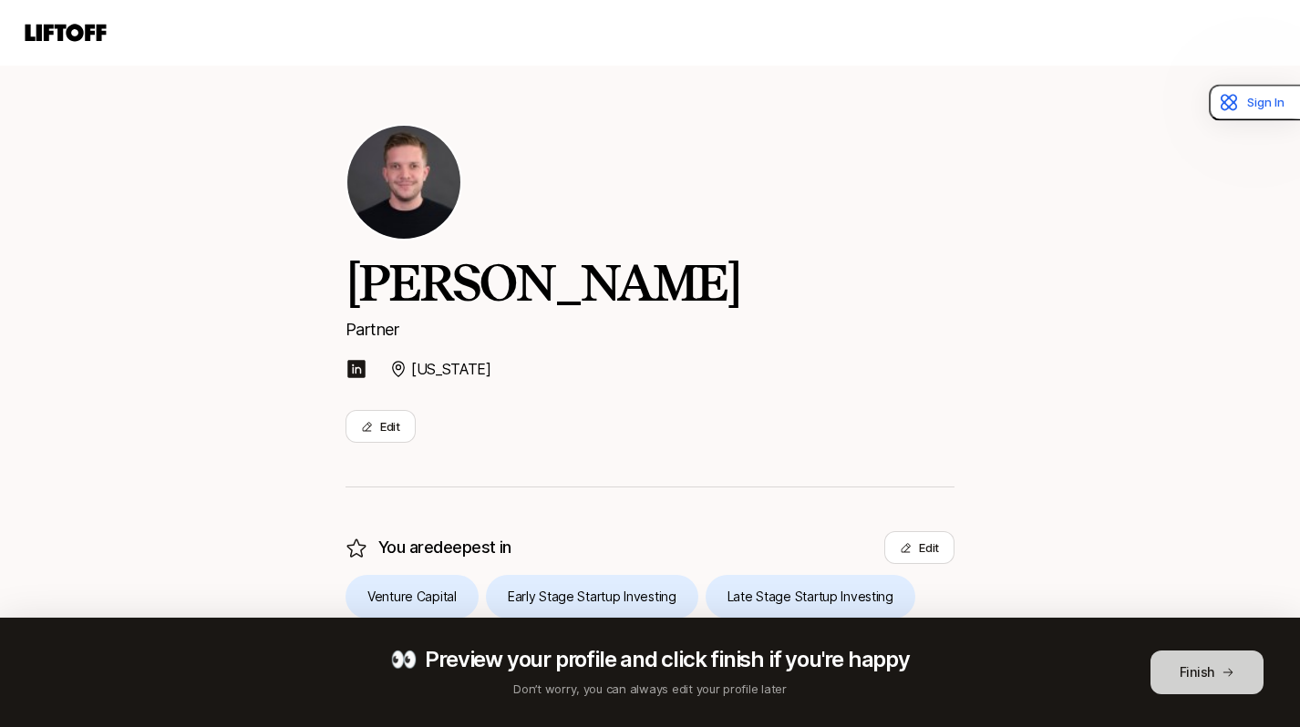
click at [1173, 664] on button "Finish" at bounding box center [1206, 673] width 113 height 44
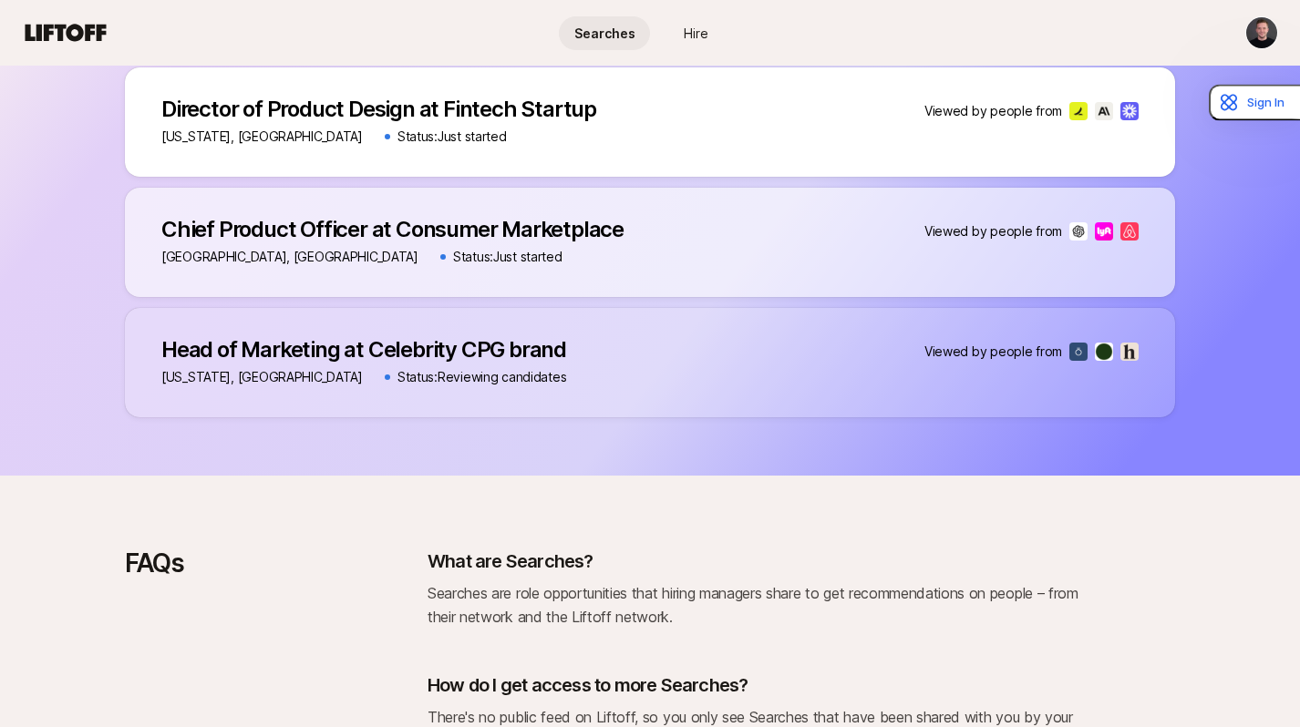
scroll to position [1036, 0]
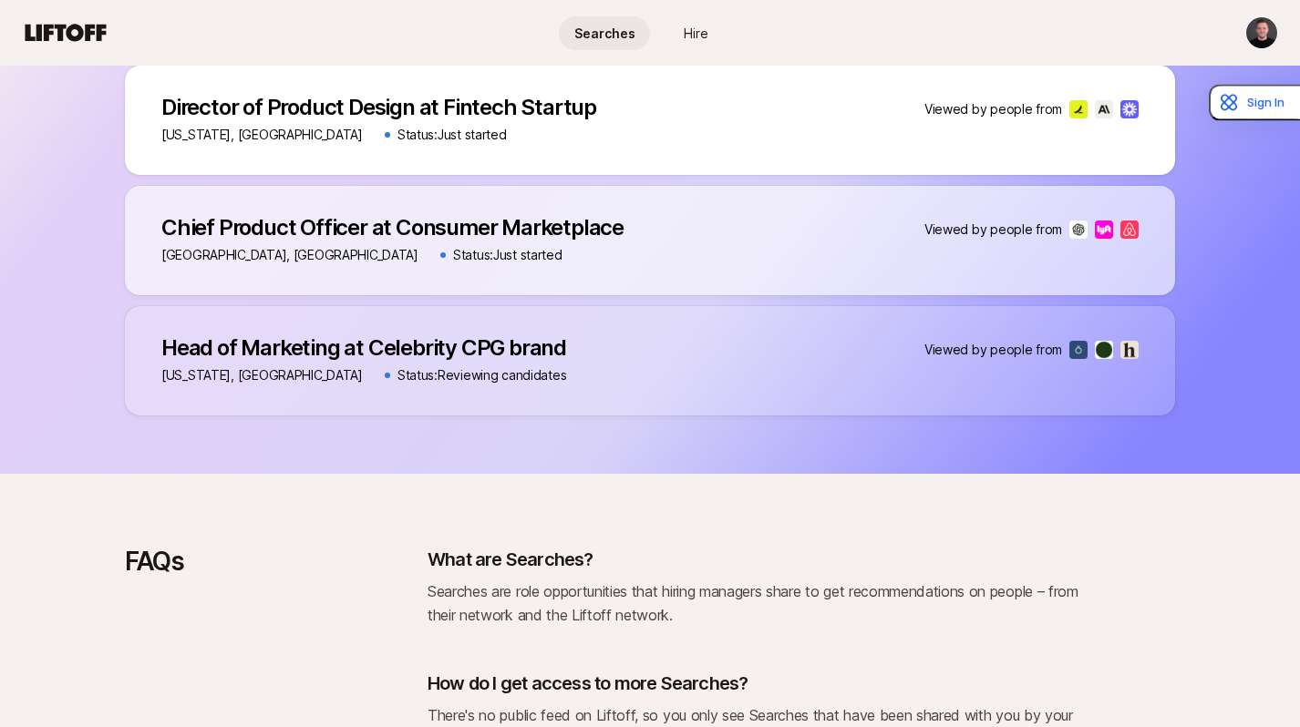
click at [389, 341] on p "Head of Marketing at Celebrity CPG brand" at bounding box center [363, 348] width 405 height 26
click at [1032, 345] on p "Viewed by people from" at bounding box center [993, 350] width 138 height 22
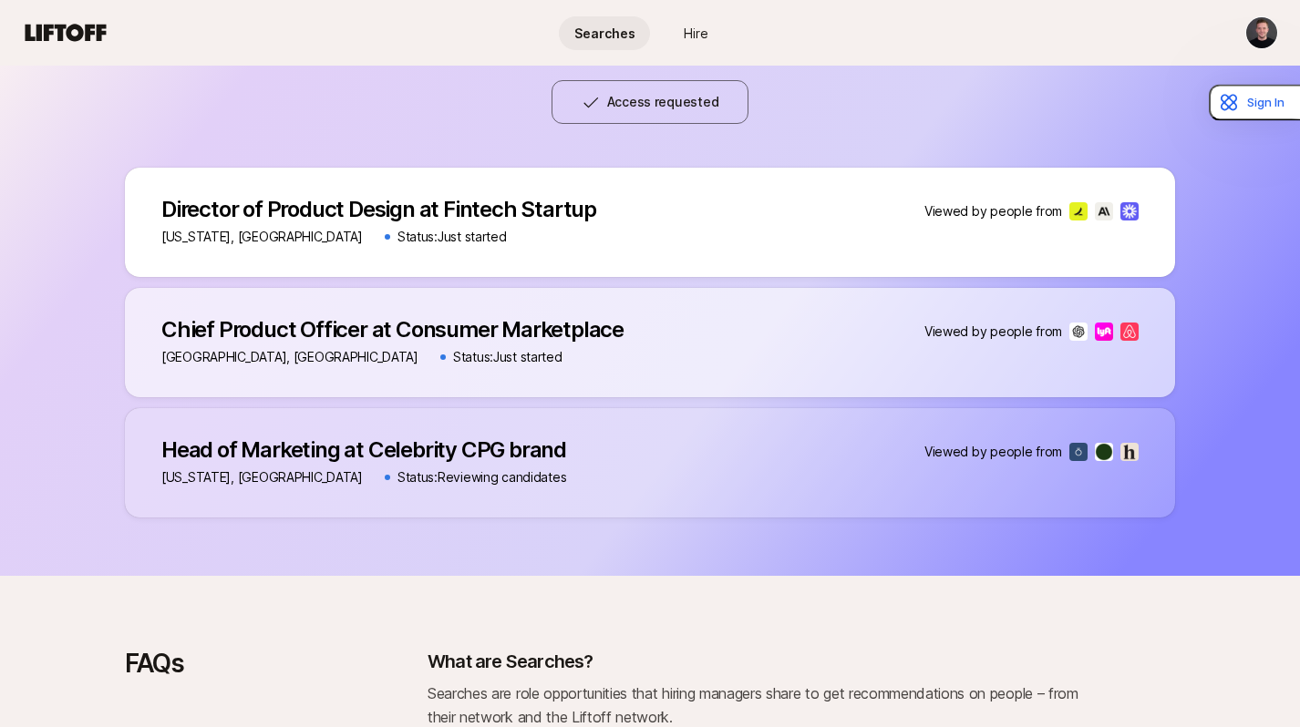
scroll to position [916, 0]
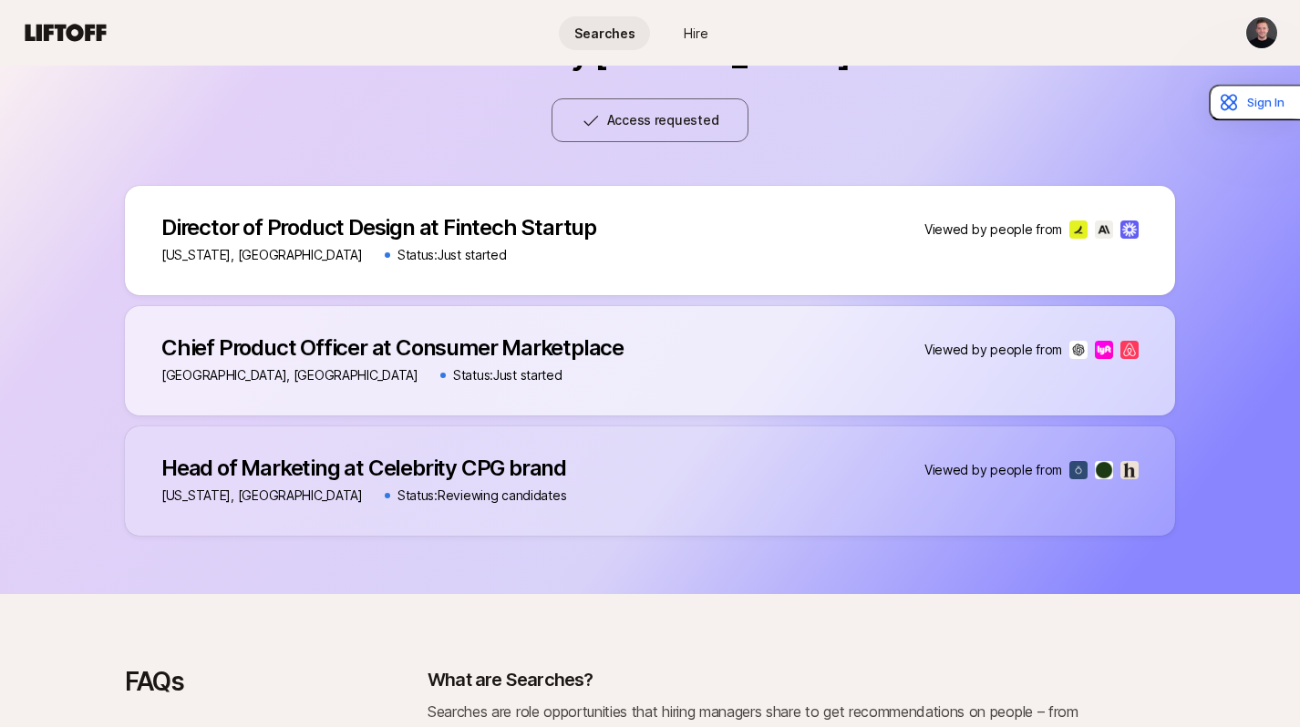
click at [509, 355] on p "Chief Product Officer at Consumer Marketplace" at bounding box center [392, 348] width 462 height 26
click at [448, 230] on p "Director of Product Design at Fintech Startup" at bounding box center [378, 228] width 435 height 26
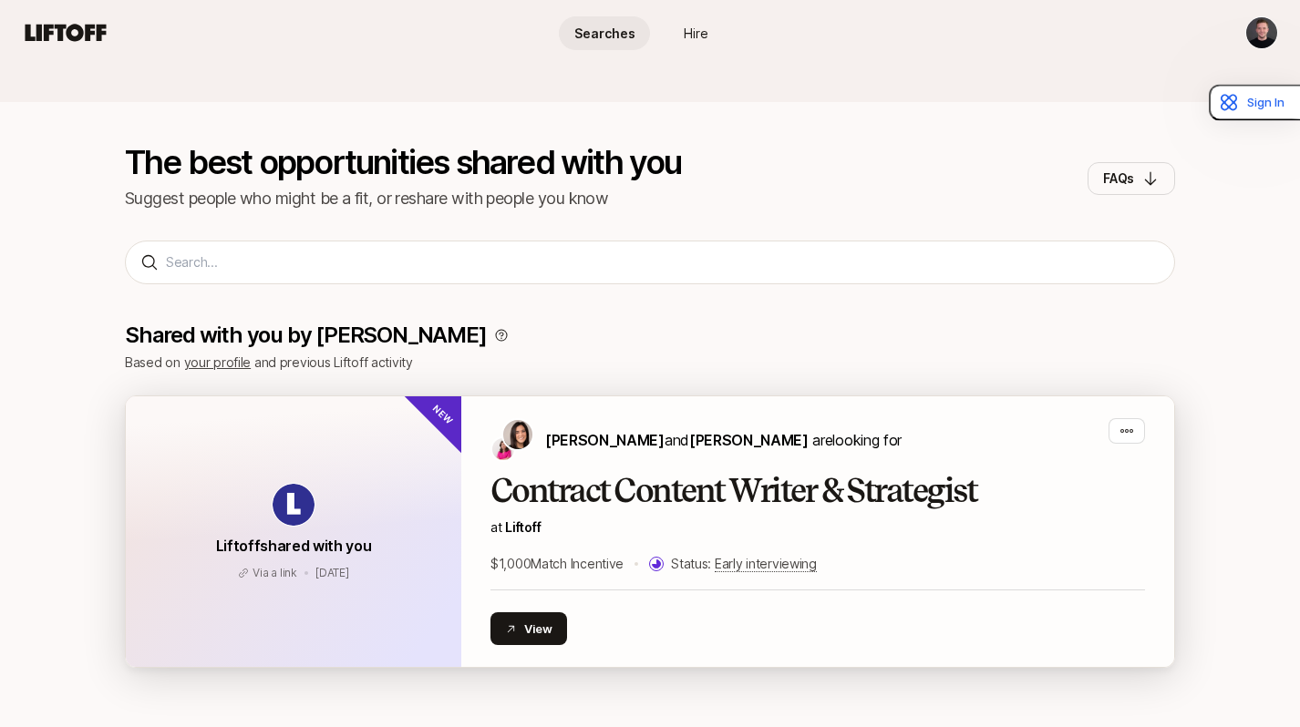
scroll to position [88, 0]
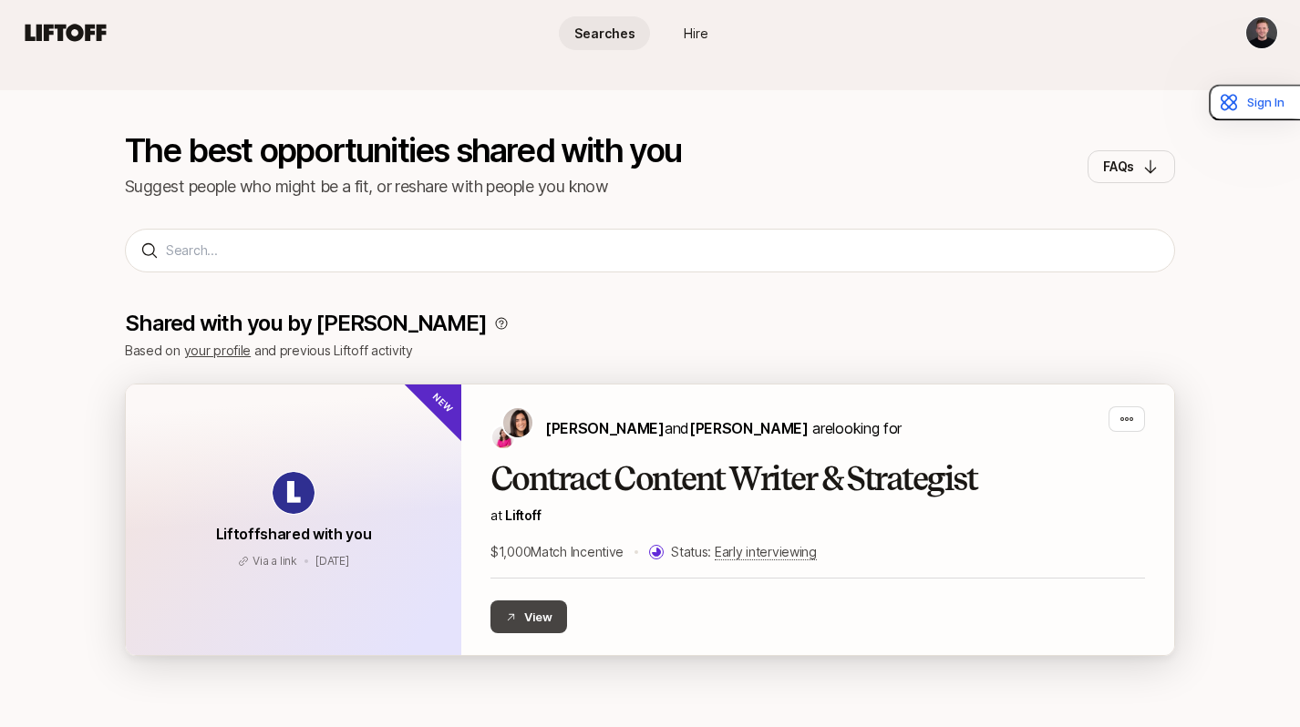
click at [533, 610] on button "View" at bounding box center [528, 617] width 77 height 33
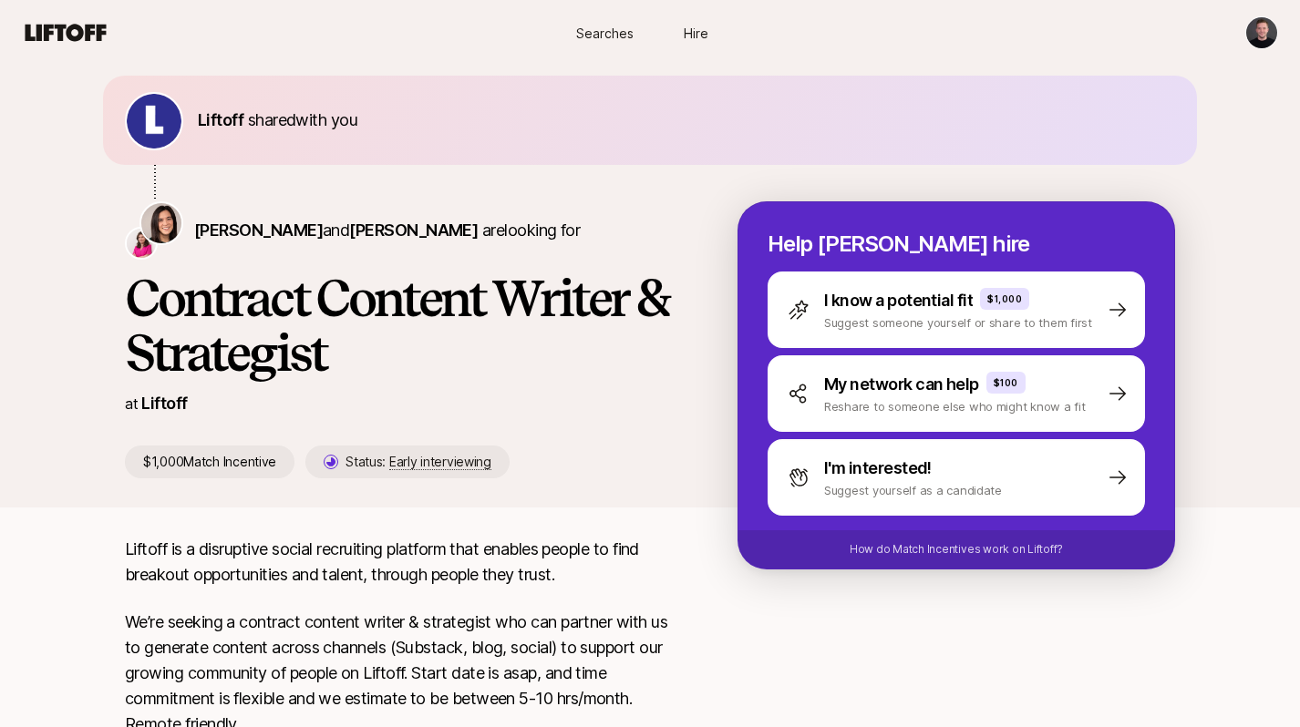
scroll to position [68, 0]
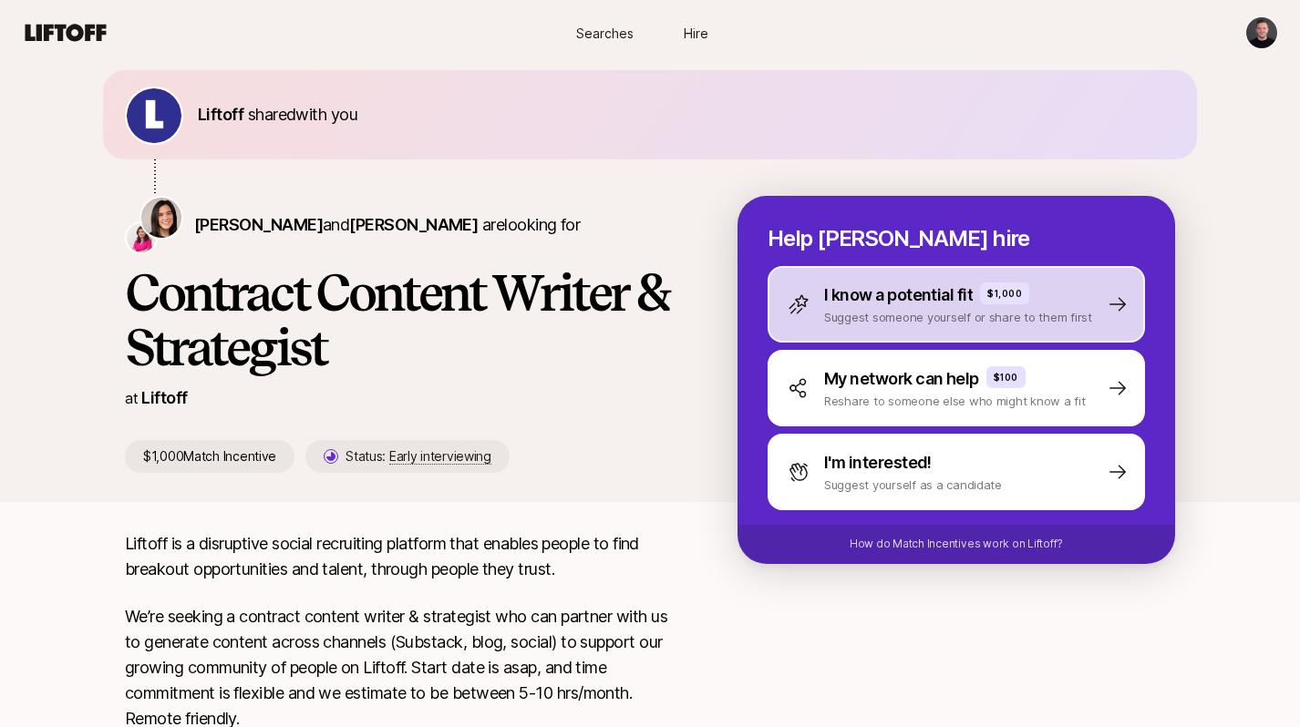
click at [878, 331] on div "I know a potential fit $1,000 Suggest someone yourself or share to them first" at bounding box center [955, 304] width 377 height 77
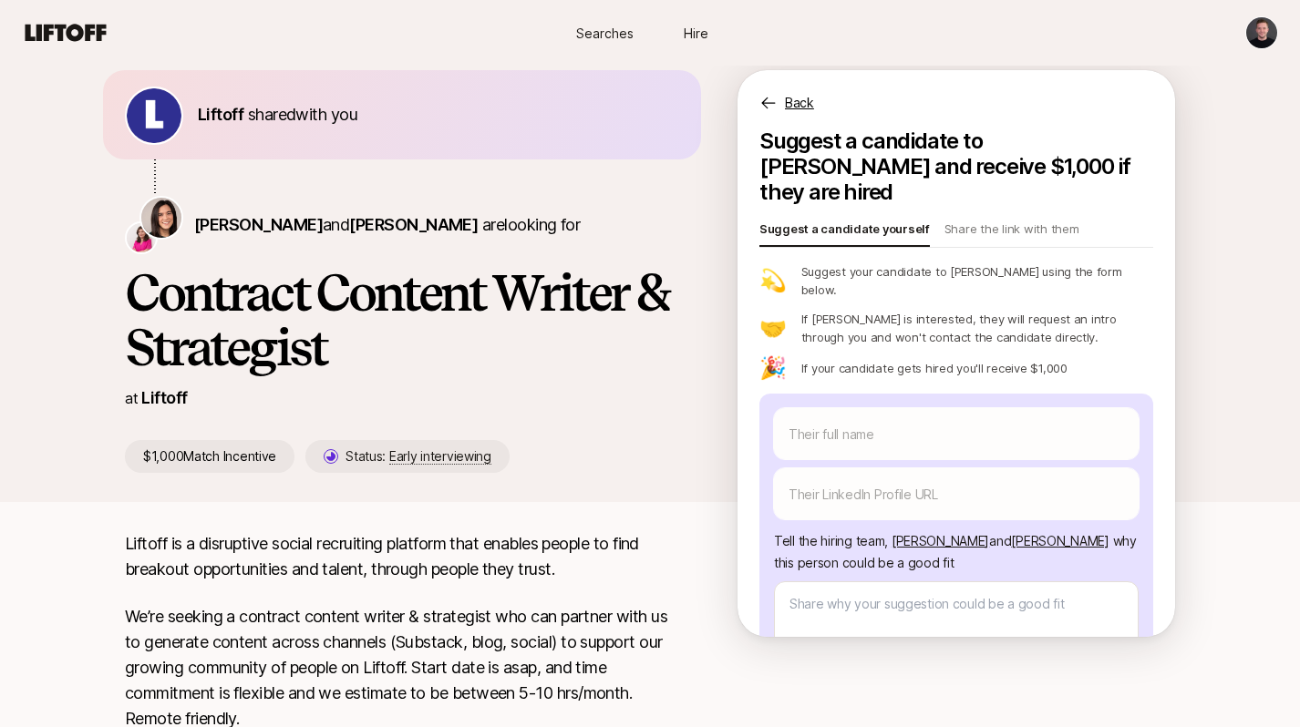
click at [789, 95] on p "Back" at bounding box center [799, 103] width 29 height 22
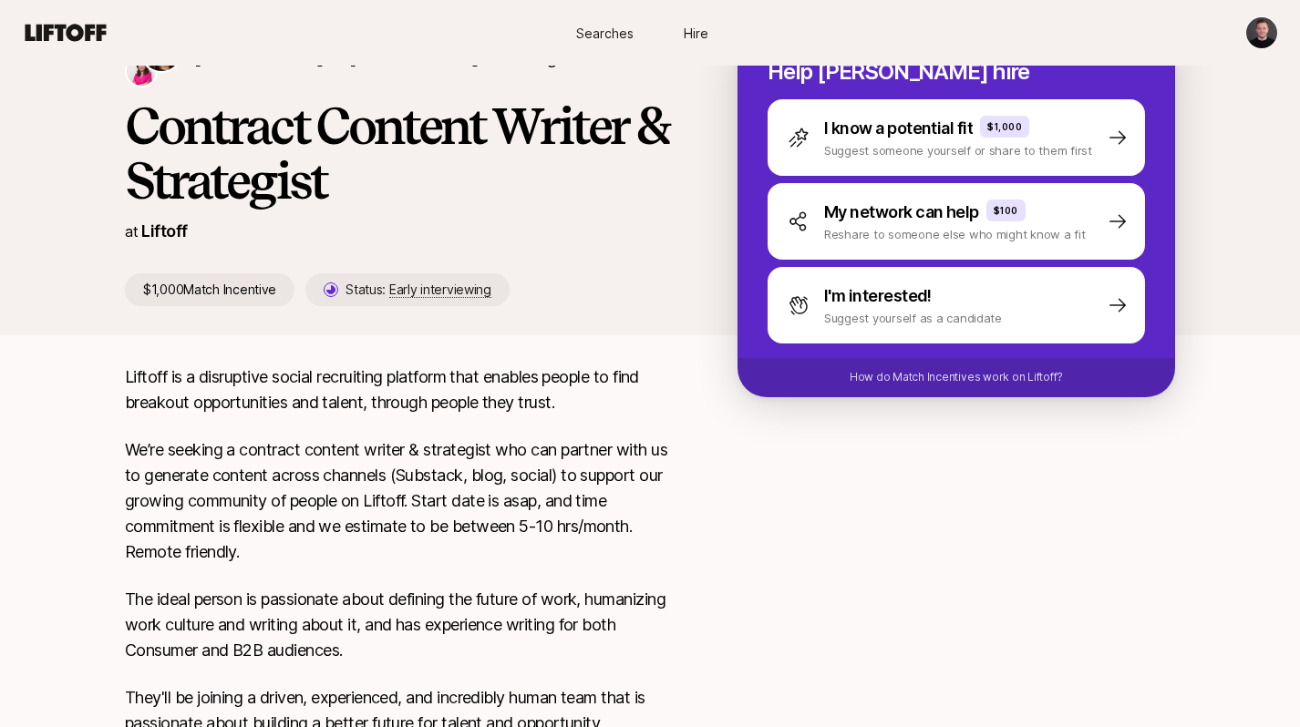
scroll to position [253, 0]
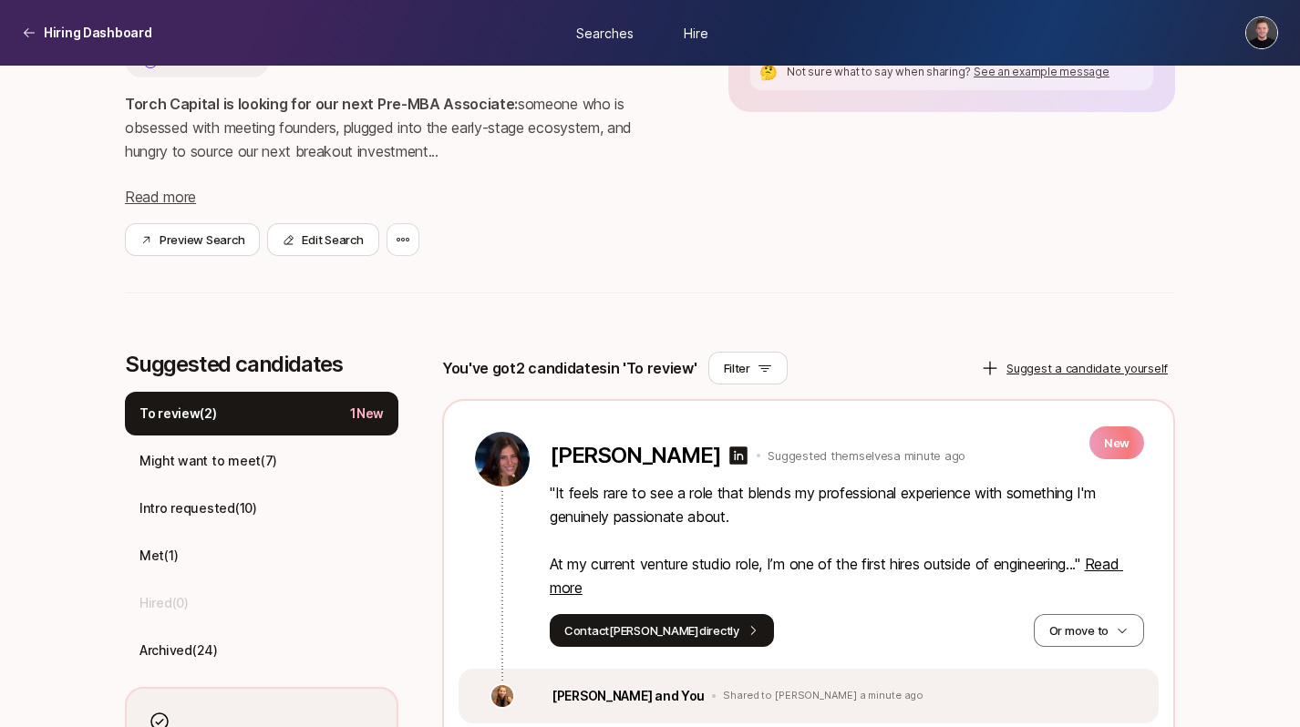
scroll to position [242, 0]
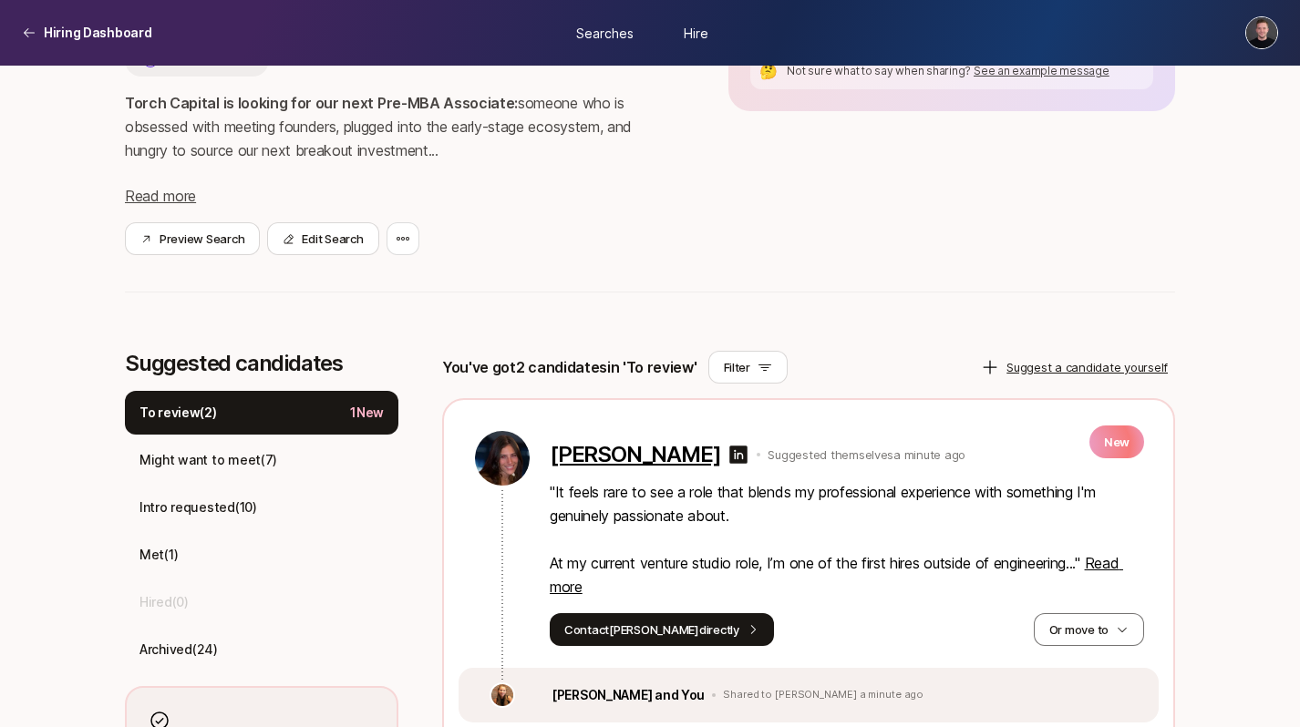
click at [601, 458] on p "Lorin Bloom" at bounding box center [635, 455] width 170 height 26
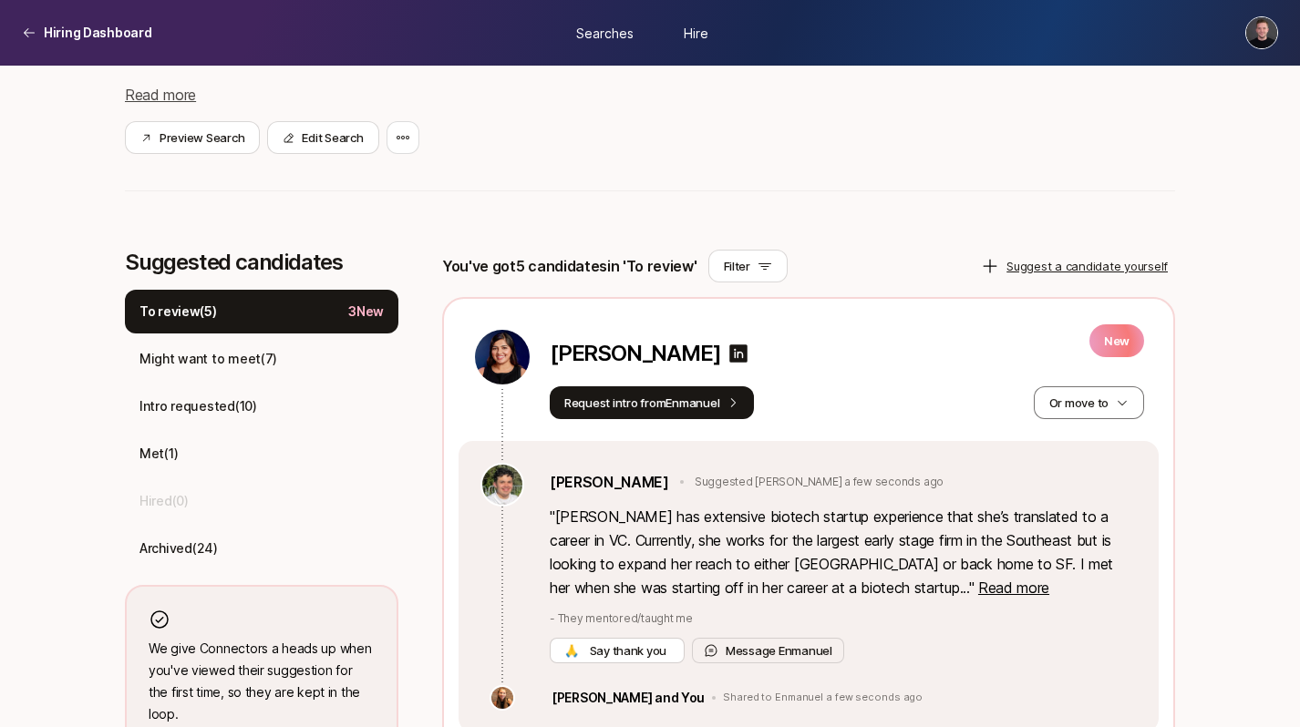
scroll to position [360, 0]
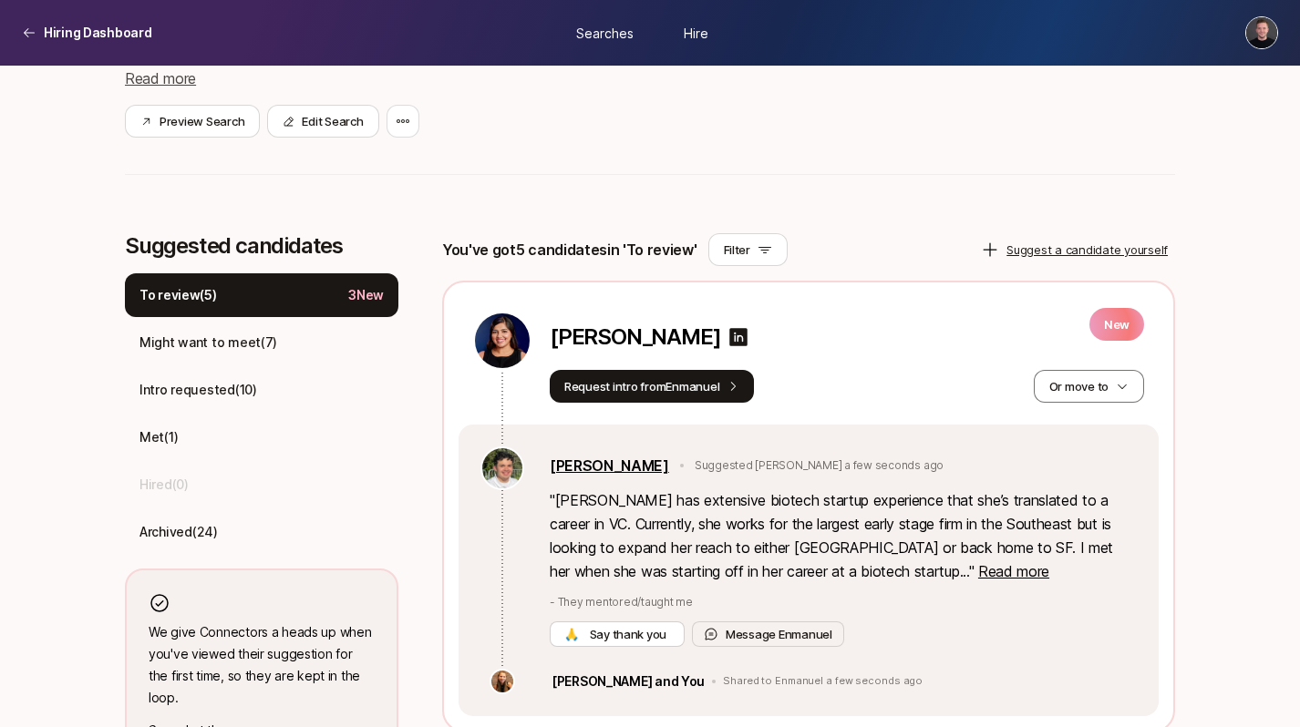
click at [638, 468] on link "[PERSON_NAME]" at bounding box center [609, 466] width 119 height 24
click at [978, 572] on span "Read more" at bounding box center [1013, 571] width 71 height 18
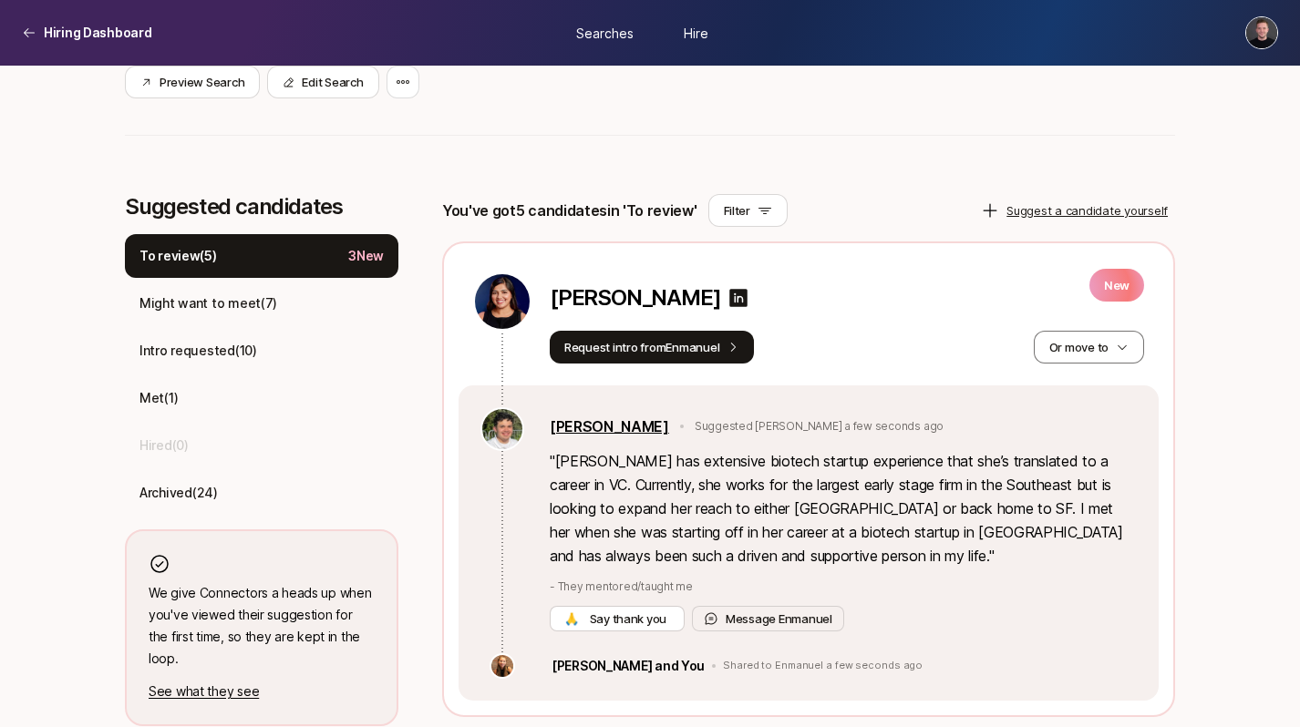
scroll to position [395, 0]
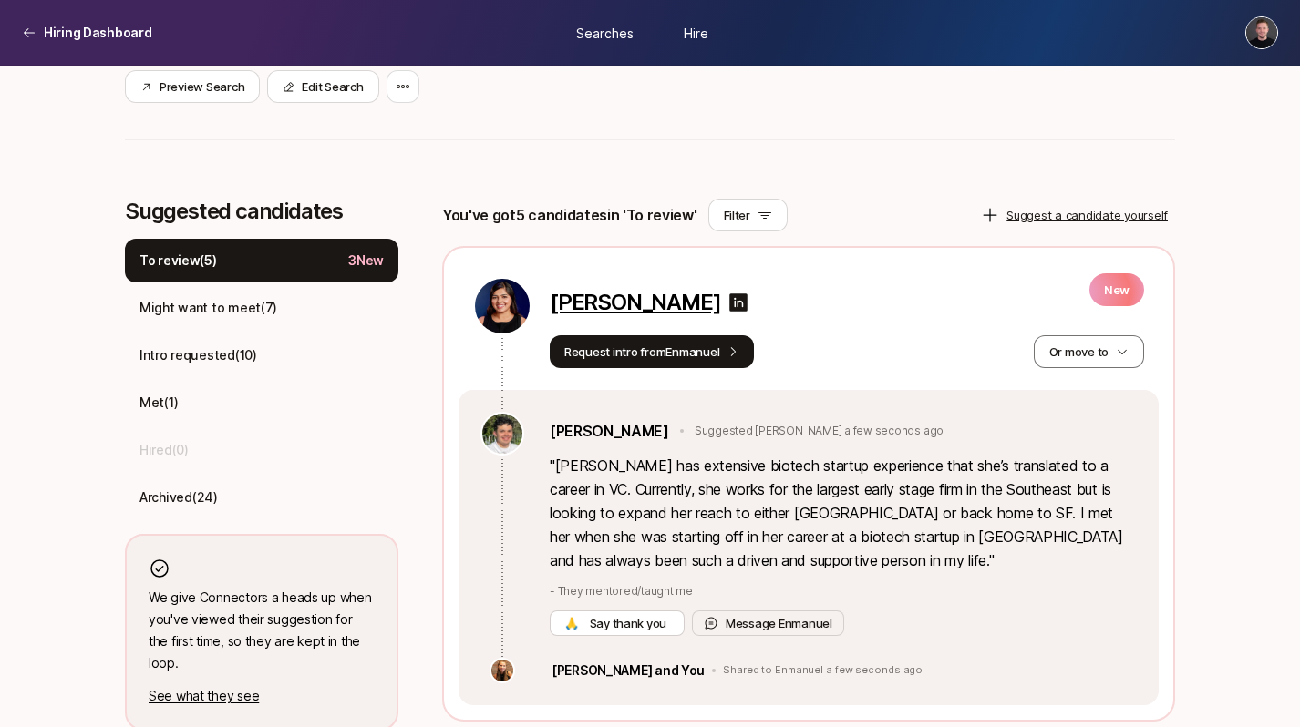
click at [611, 306] on p "[PERSON_NAME]" at bounding box center [635, 303] width 170 height 26
